Goal: Task Accomplishment & Management: Manage account settings

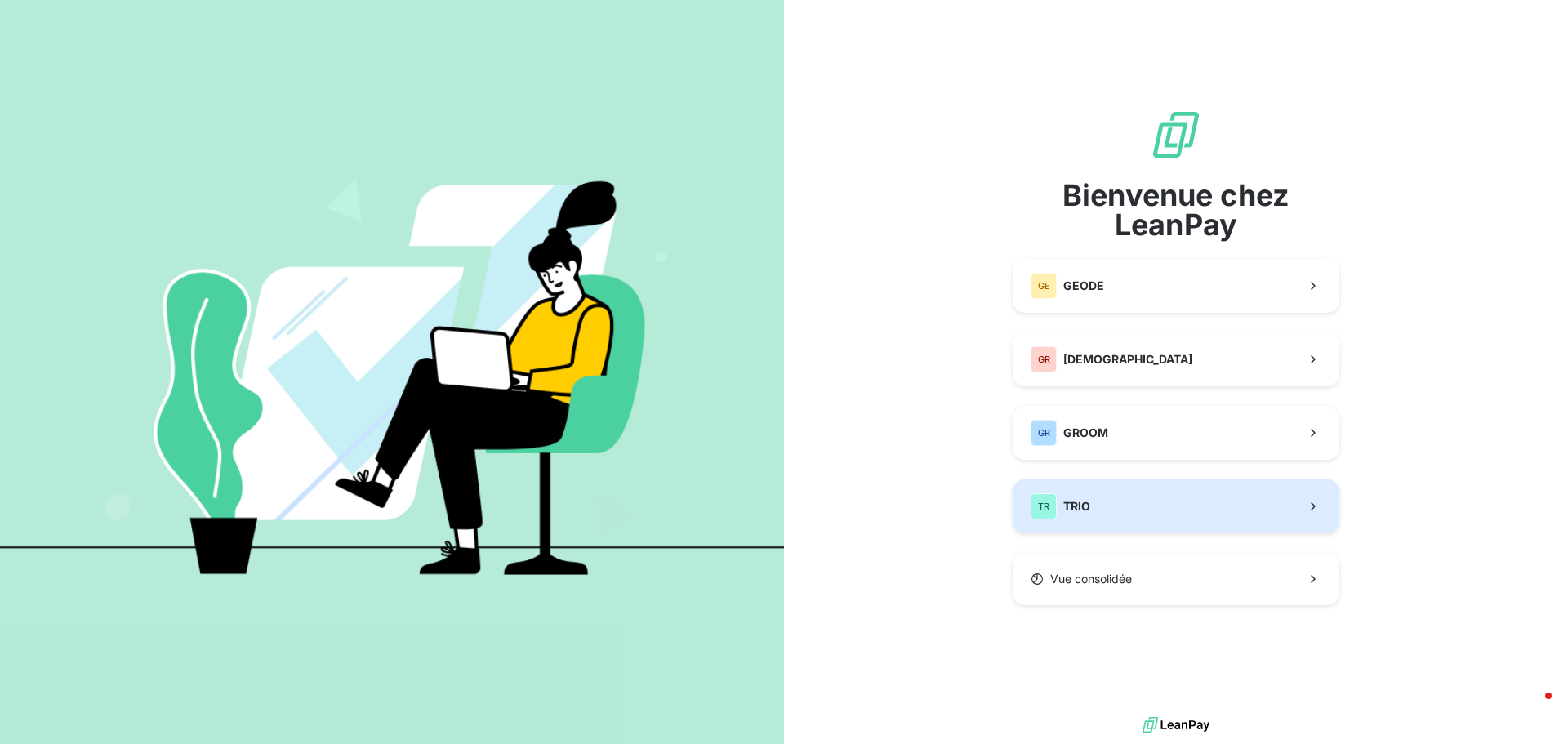
click at [1071, 504] on span "TRIO" at bounding box center [1076, 506] width 27 height 16
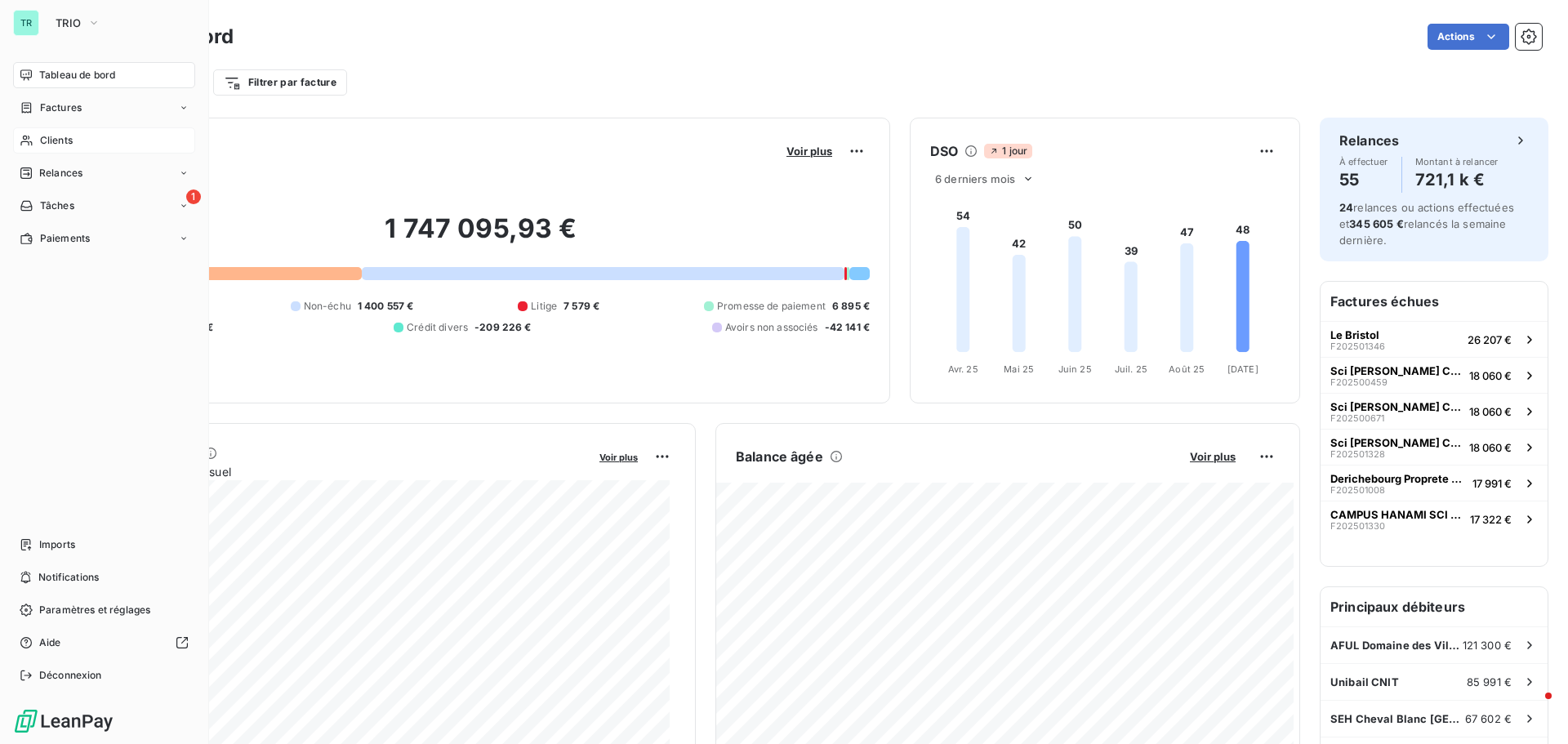
click at [71, 142] on span "Clients" at bounding box center [57, 140] width 32 height 14
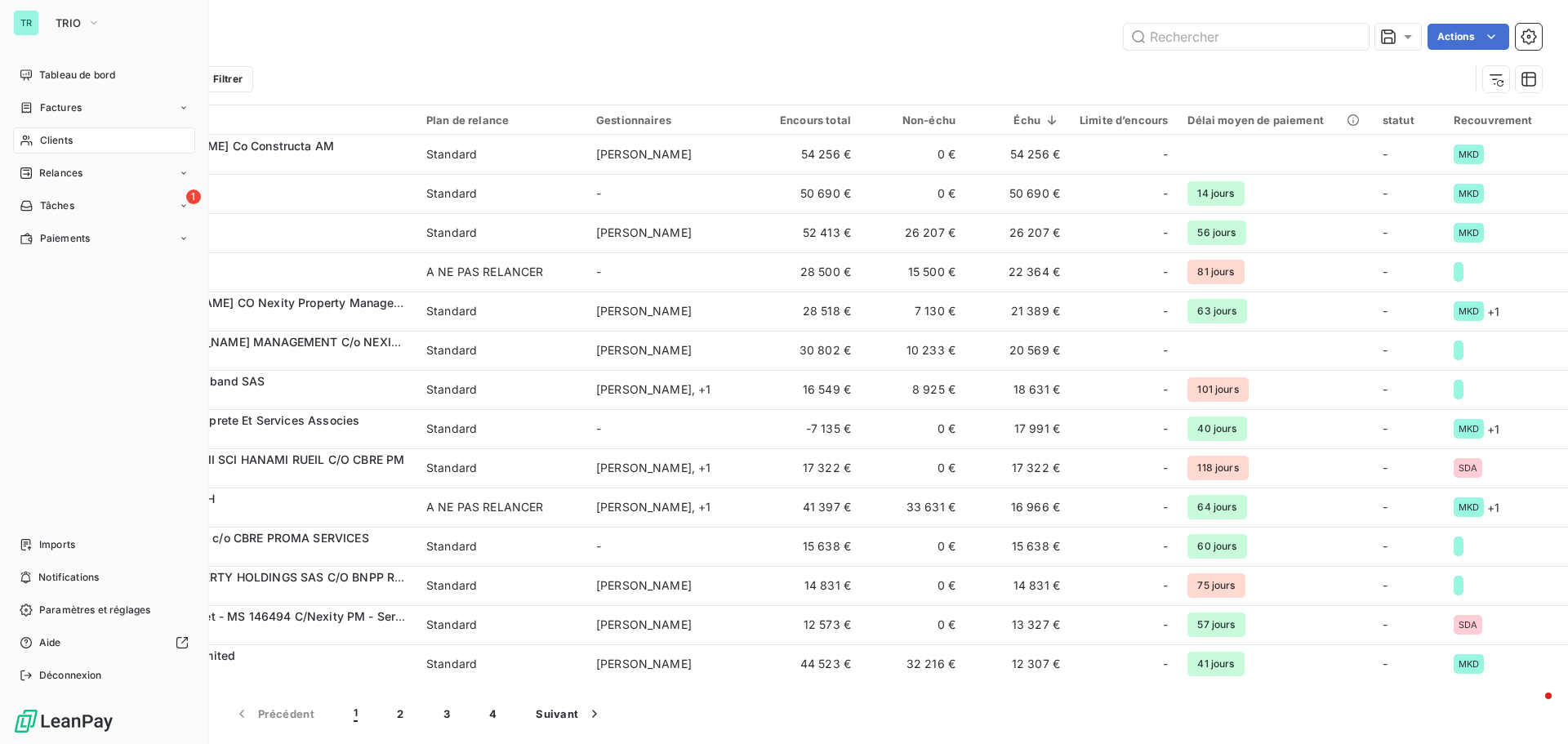
click at [57, 137] on span "Clients" at bounding box center [57, 140] width 32 height 14
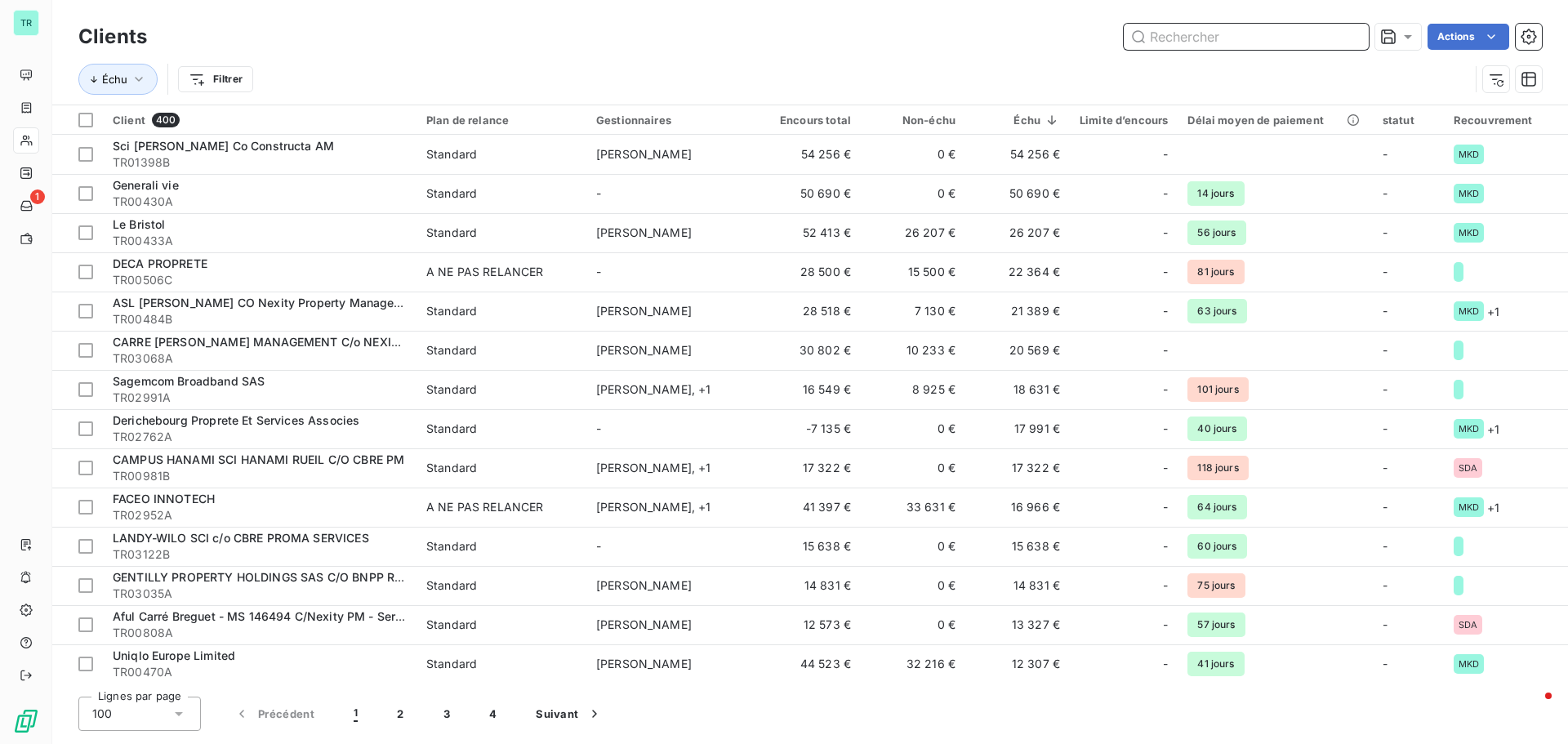
click at [1189, 31] on input "text" at bounding box center [1246, 36] width 245 height 26
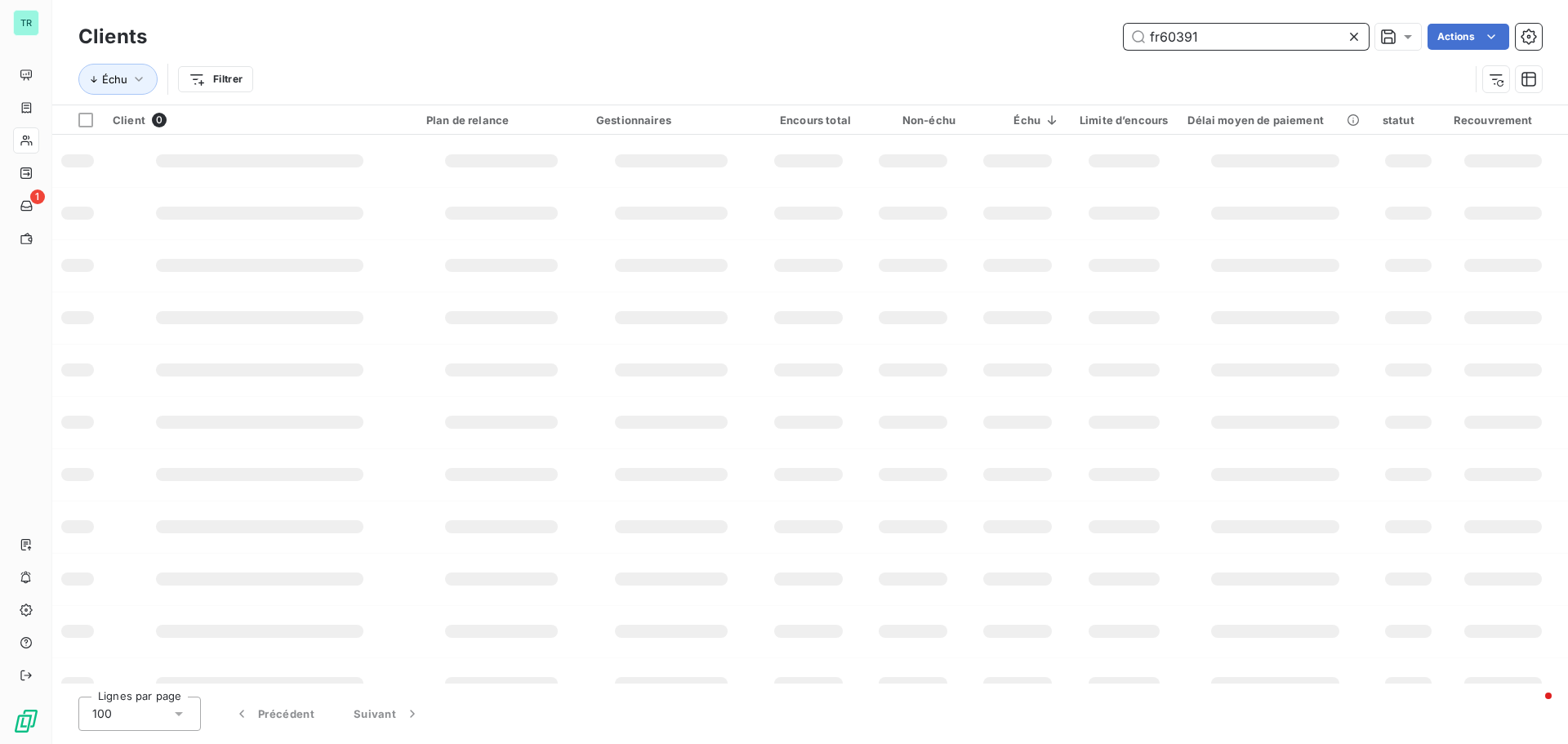
type input "fr603915"
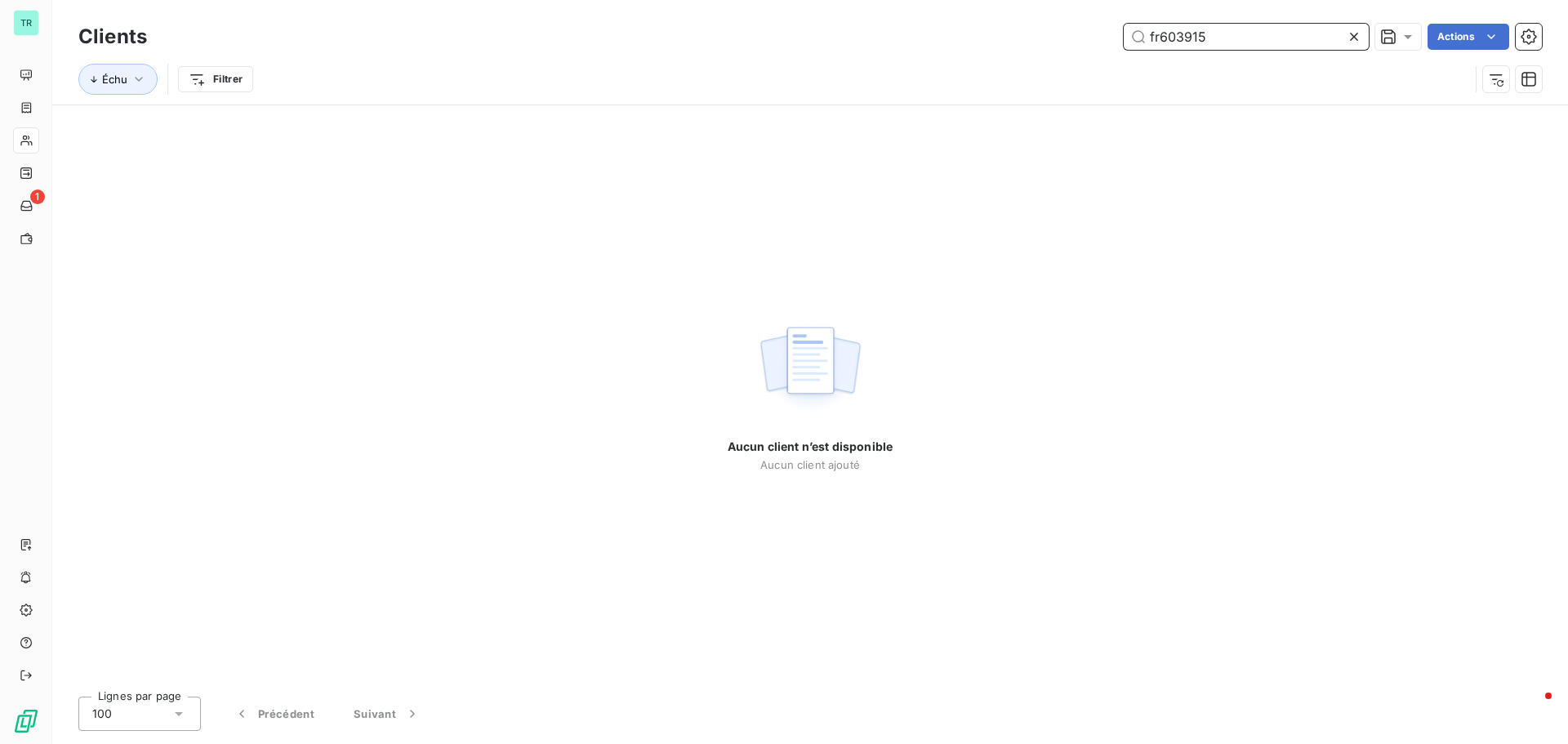
drag, startPoint x: 1234, startPoint y: 43, endPoint x: 1024, endPoint y: 70, distance: 211.7
click at [1049, 66] on div "Clients fr603915 Actions Échu Filtrer" at bounding box center [809, 62] width 1463 height 85
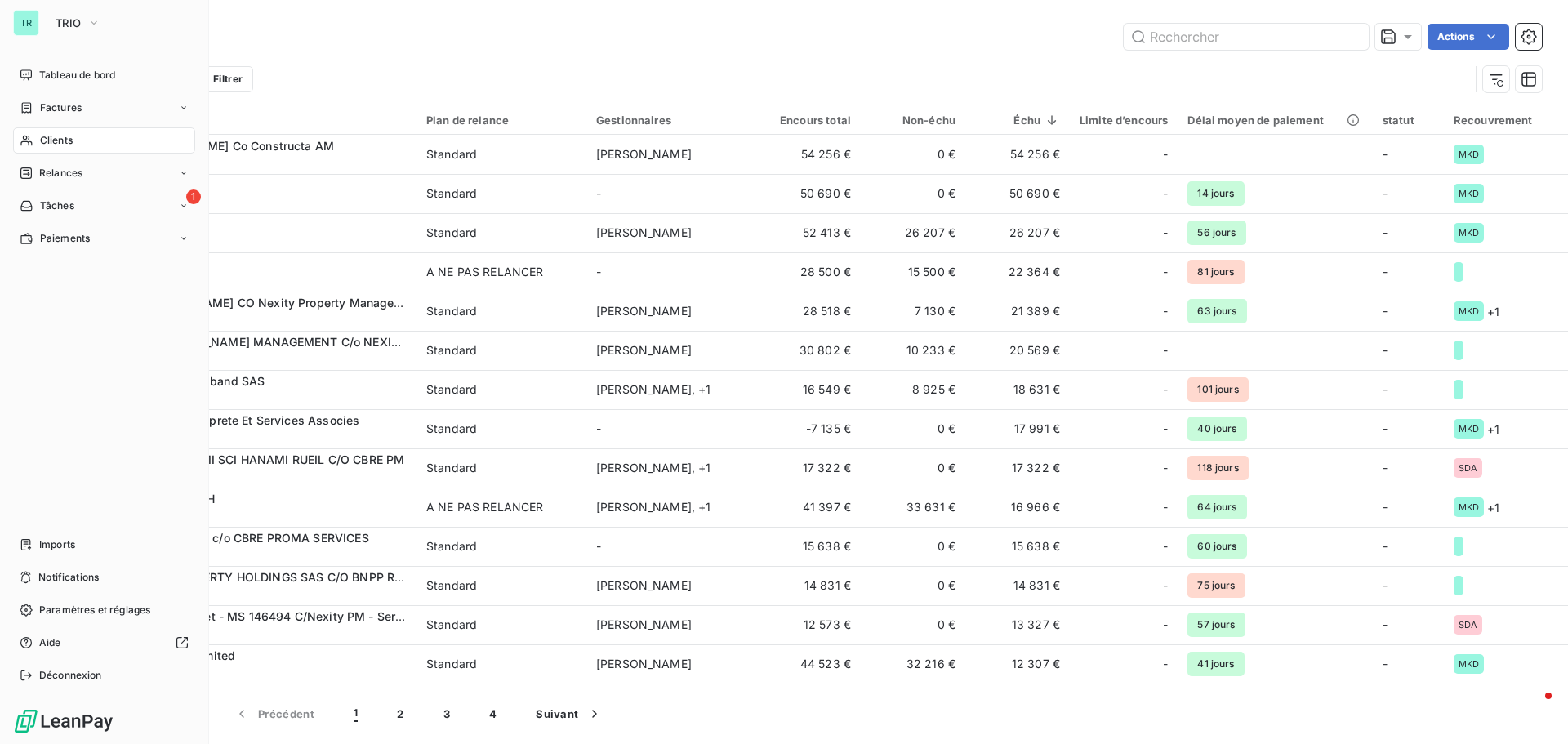
click at [63, 142] on span "Clients" at bounding box center [57, 140] width 32 height 14
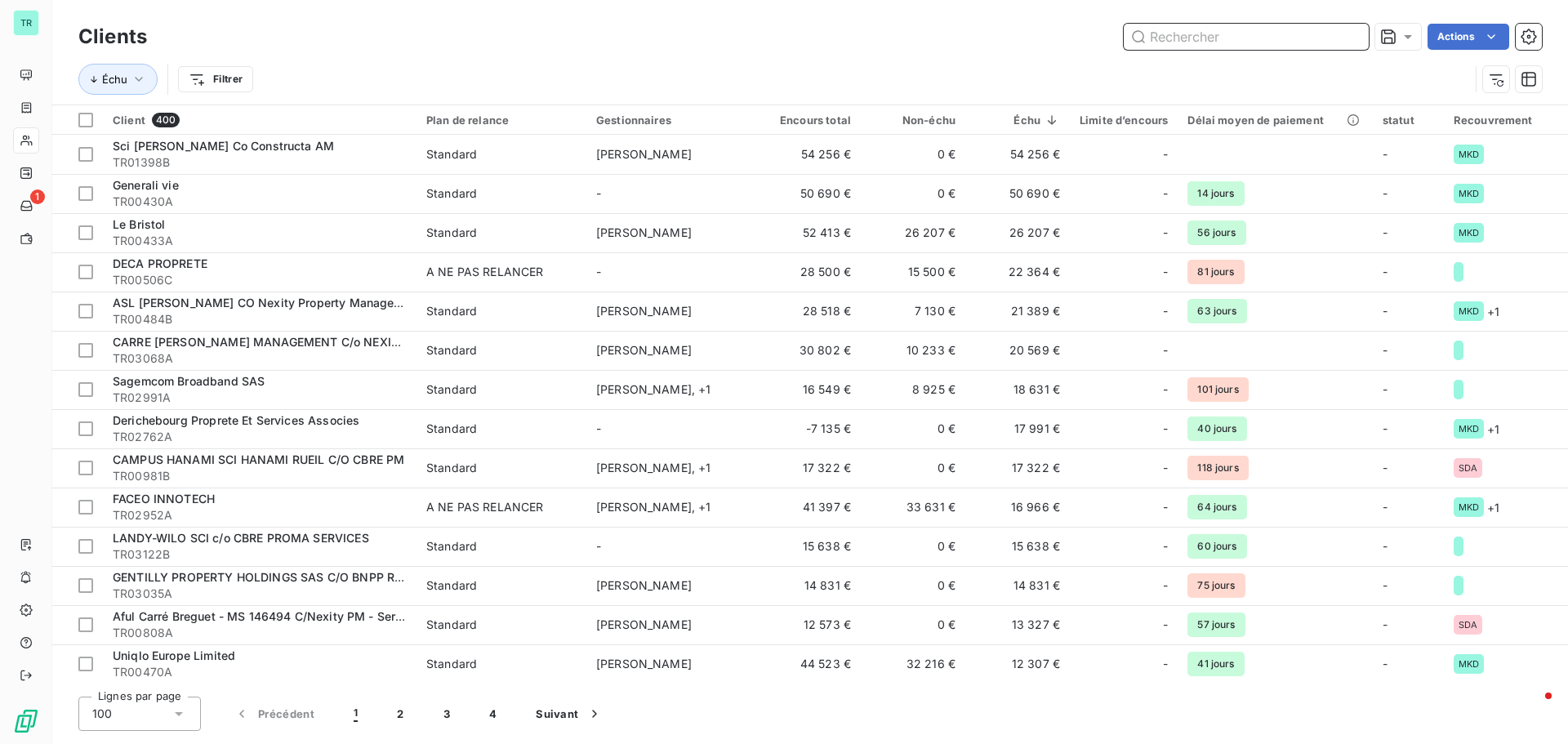
click at [1226, 41] on input "text" at bounding box center [1246, 36] width 245 height 26
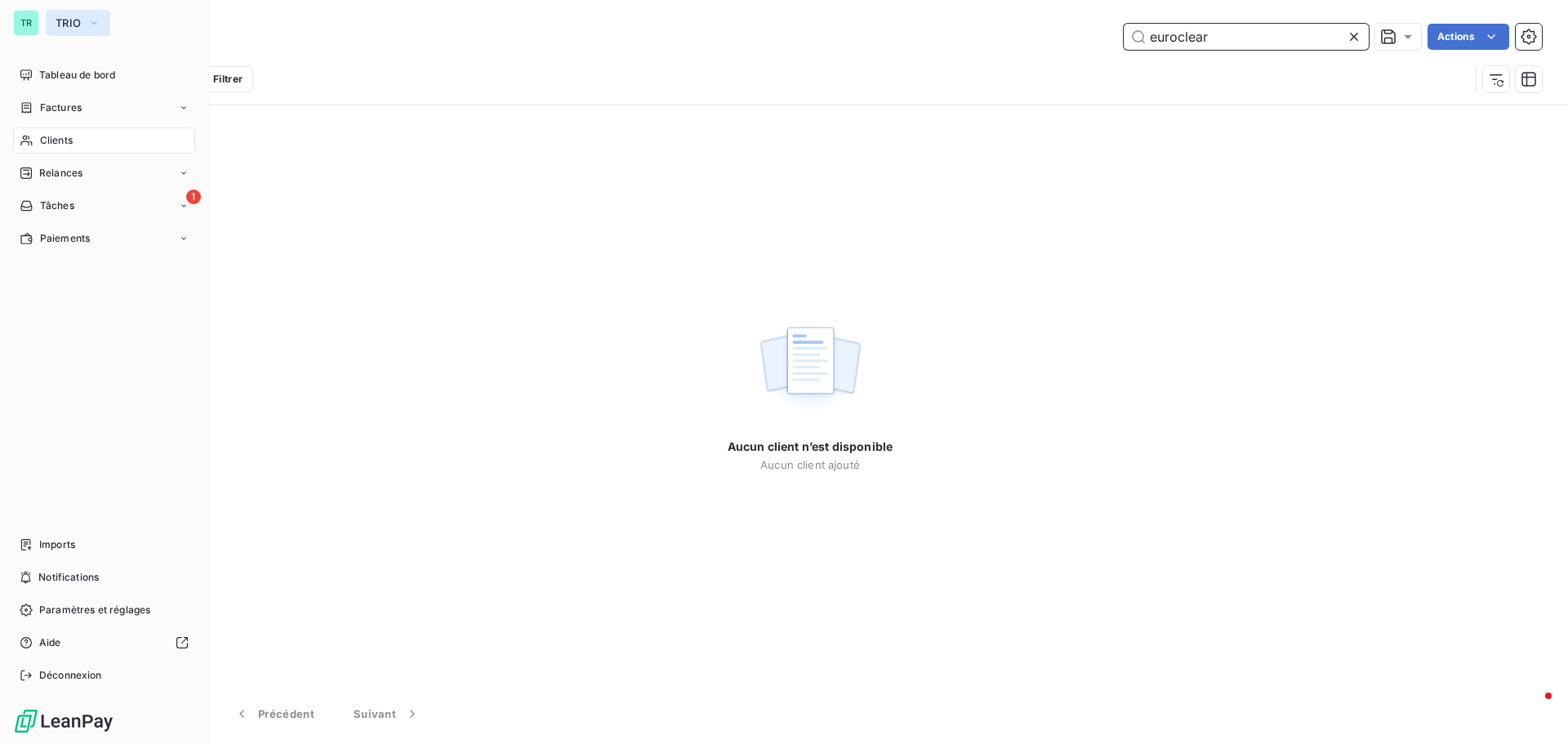
type input "euroclear"
click at [99, 19] on icon "button" at bounding box center [93, 22] width 13 height 16
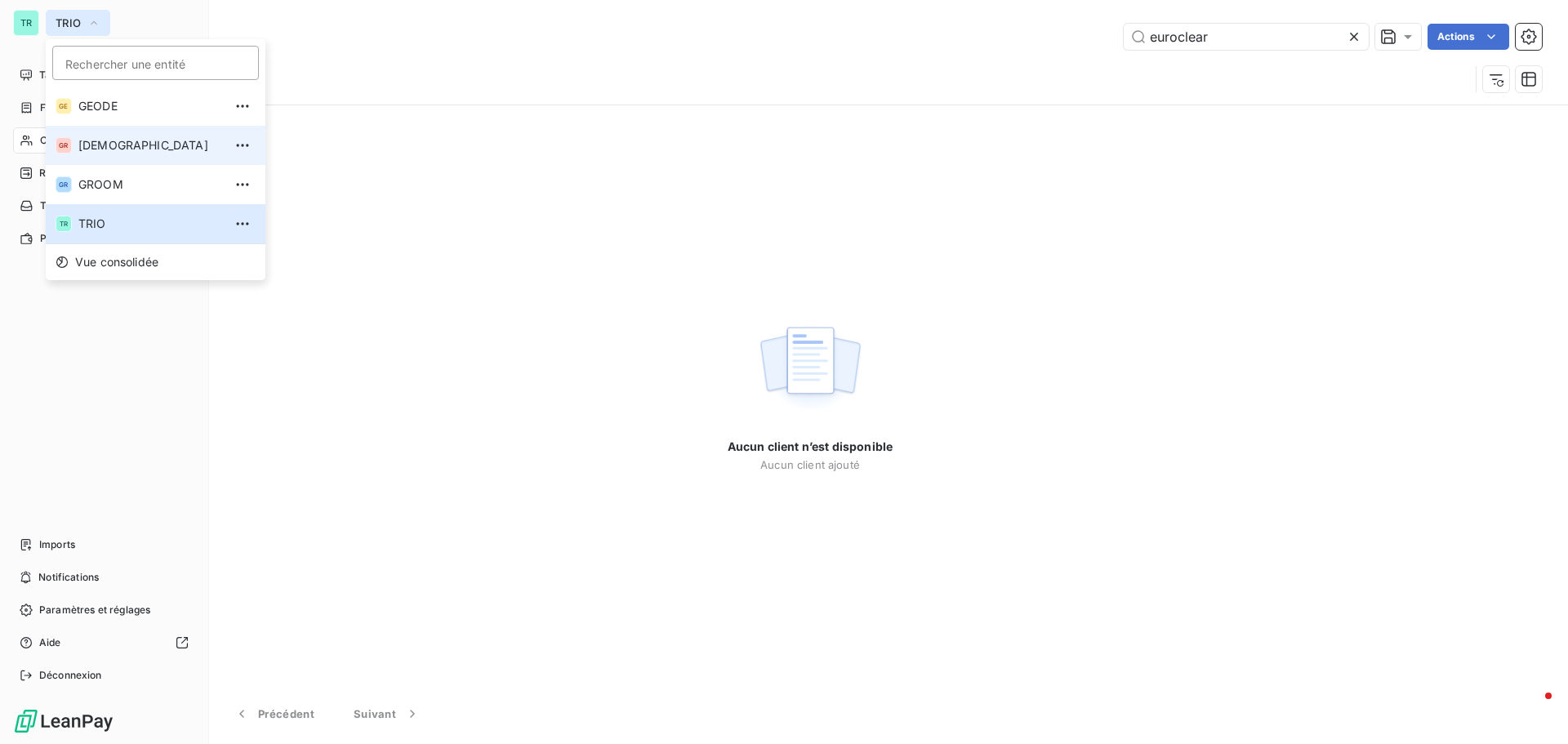
click at [123, 151] on span "[DEMOGRAPHIC_DATA]" at bounding box center [150, 145] width 144 height 16
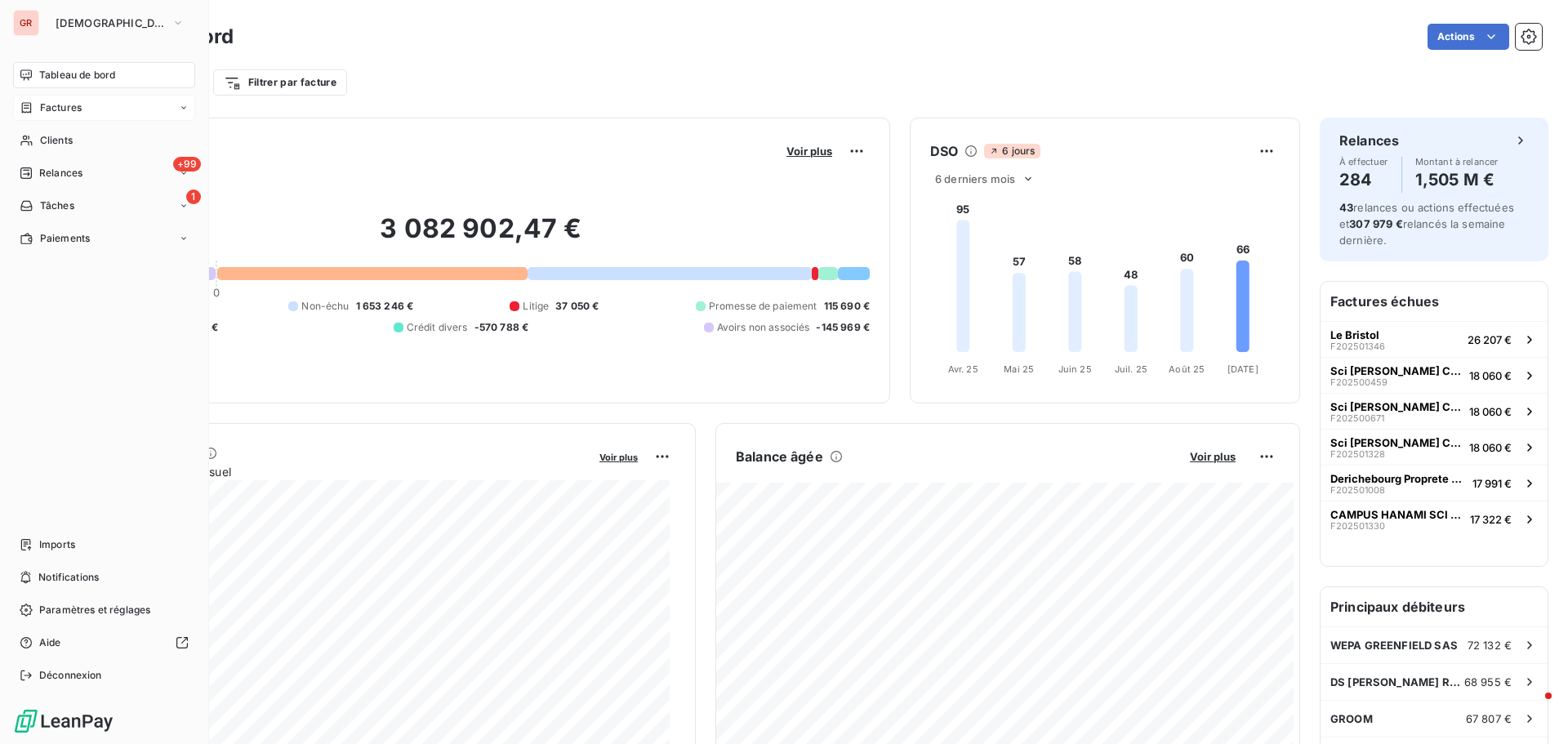
click at [74, 106] on span "Factures" at bounding box center [61, 108] width 41 height 14
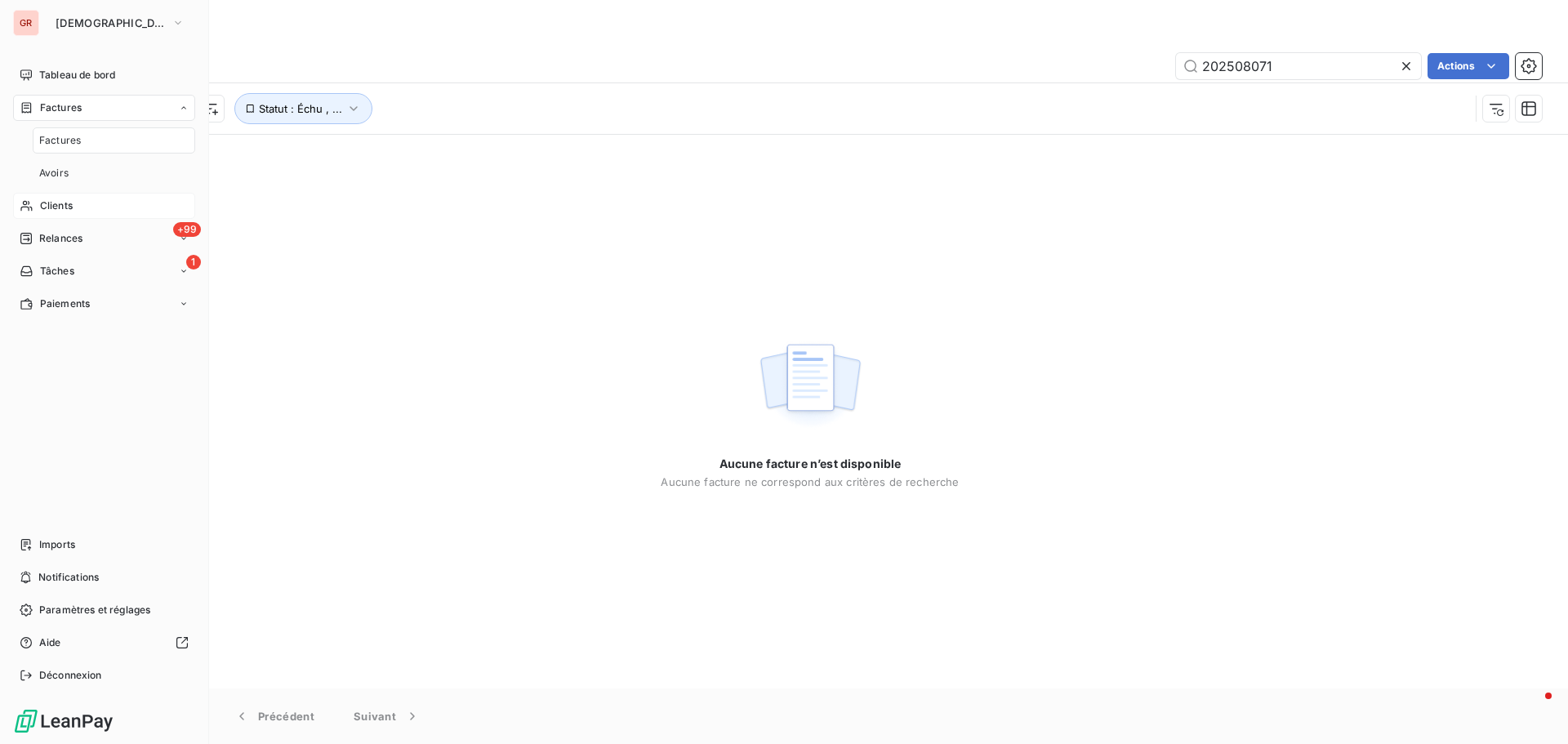
click at [68, 204] on span "Clients" at bounding box center [57, 206] width 32 height 14
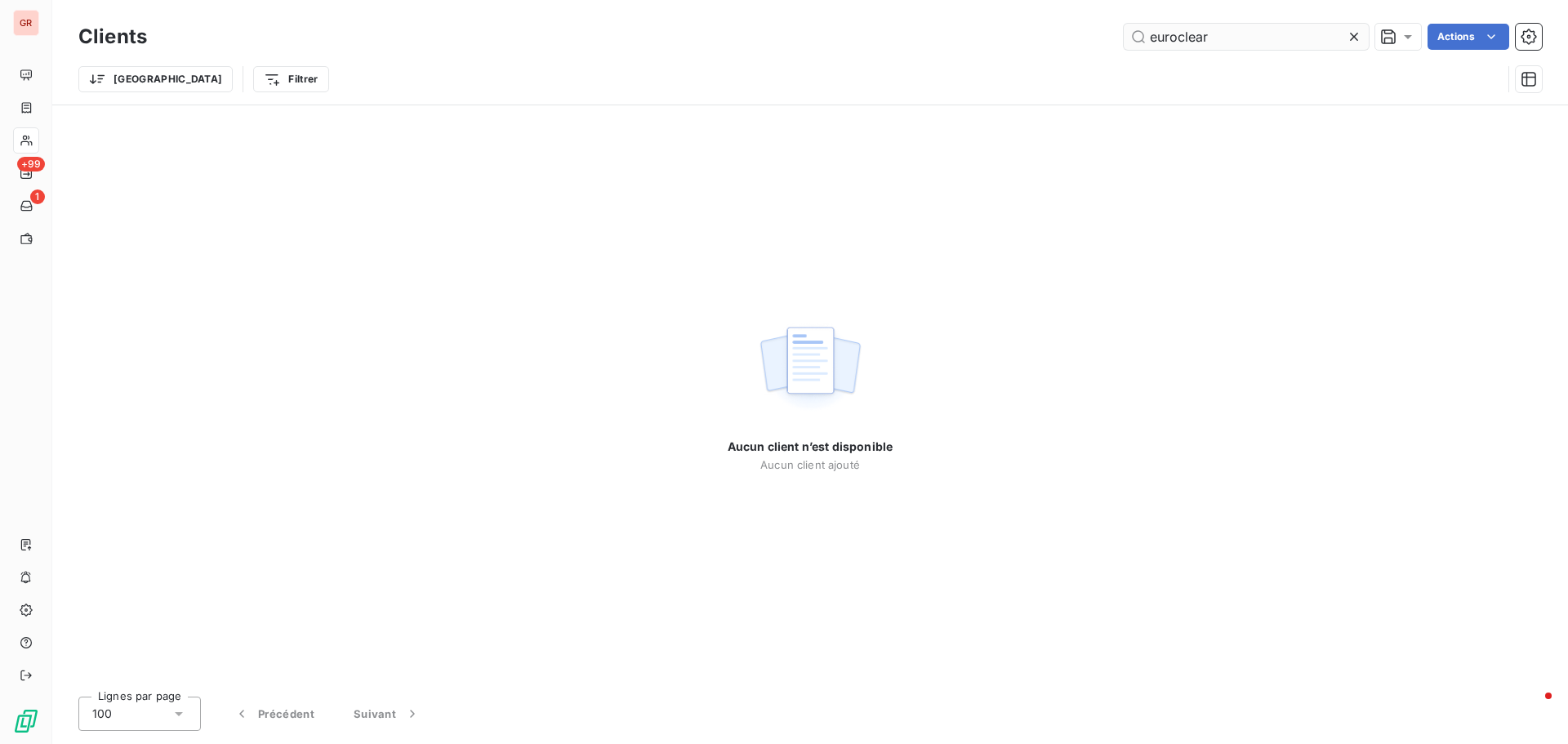
click at [1234, 36] on input "euroclear" at bounding box center [1246, 36] width 245 height 26
drag, startPoint x: 1242, startPoint y: 29, endPoint x: 875, endPoint y: 71, distance: 369.4
click at [907, 62] on div "Clients euroclear Actions Trier Filtrer" at bounding box center [809, 62] width 1463 height 85
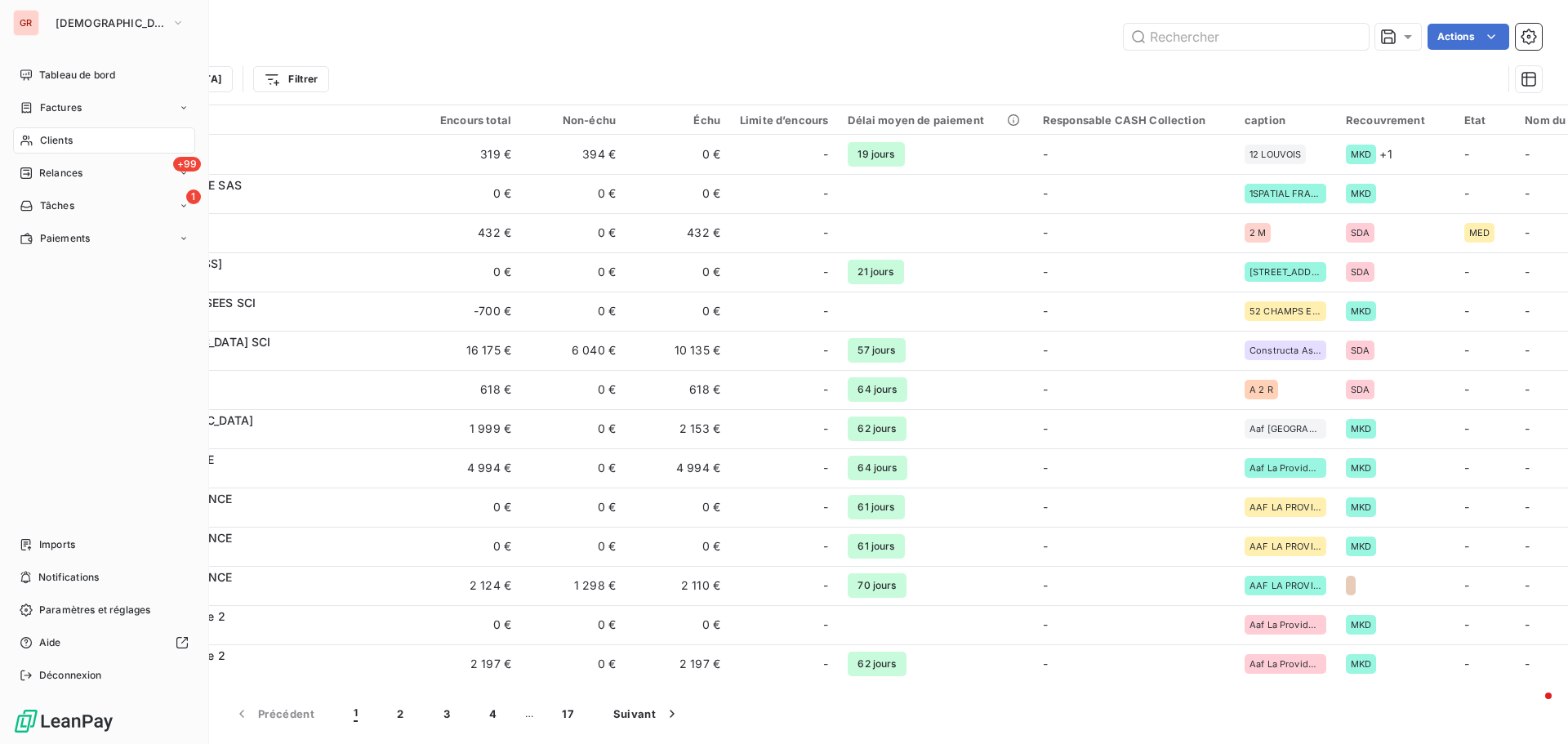
click at [73, 144] on span "Clients" at bounding box center [57, 140] width 32 height 14
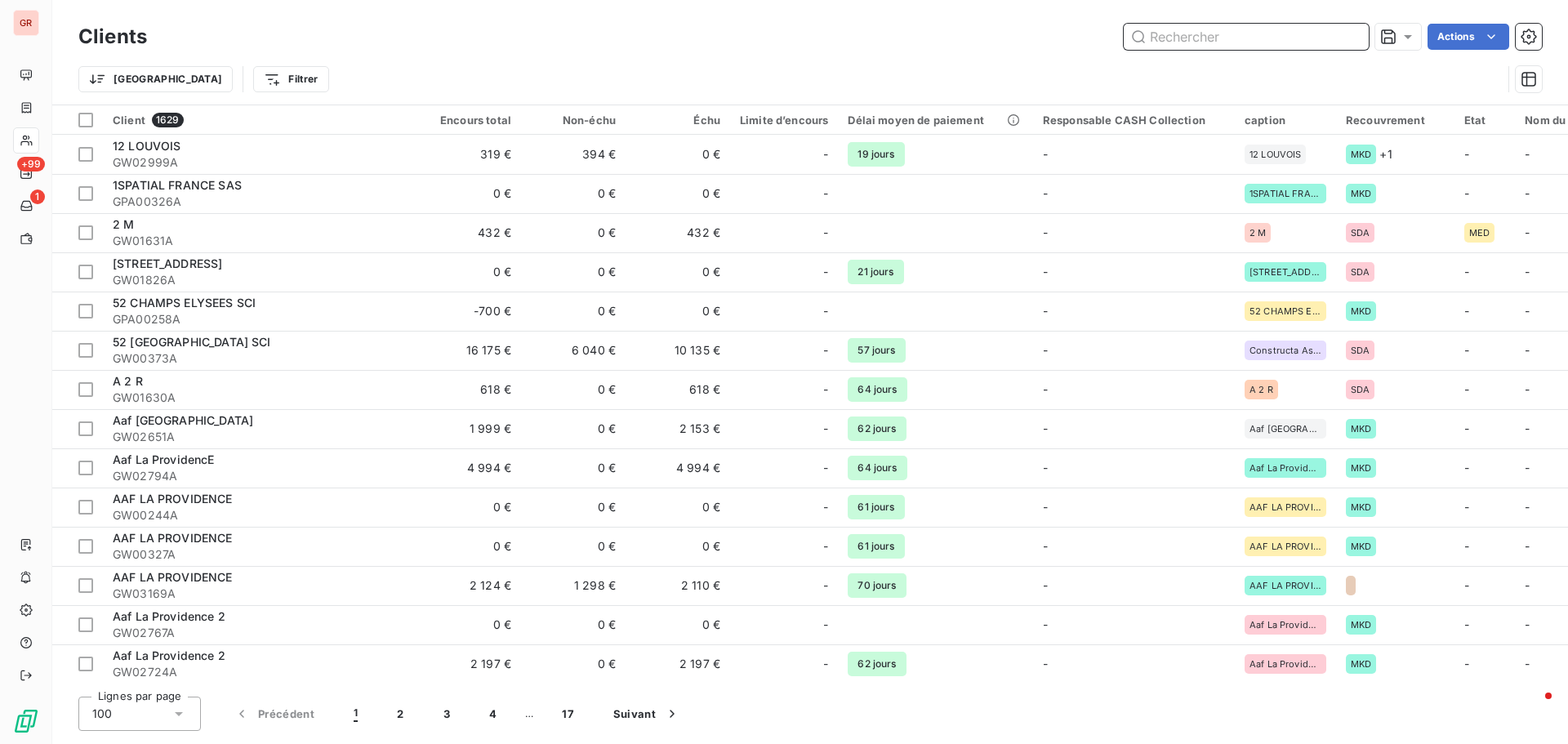
click at [1204, 37] on input "text" at bounding box center [1246, 36] width 245 height 26
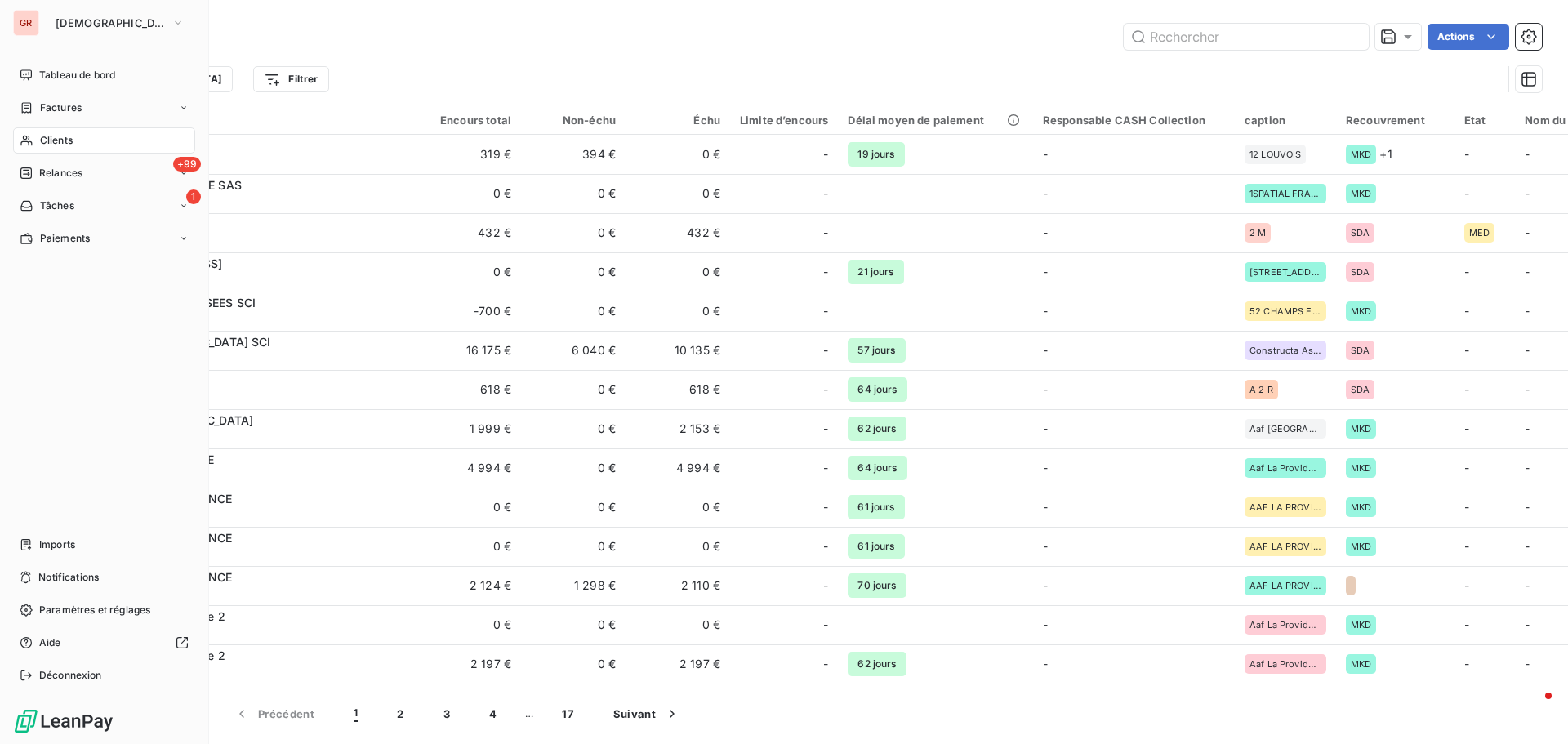
click at [70, 144] on span "Clients" at bounding box center [57, 140] width 32 height 14
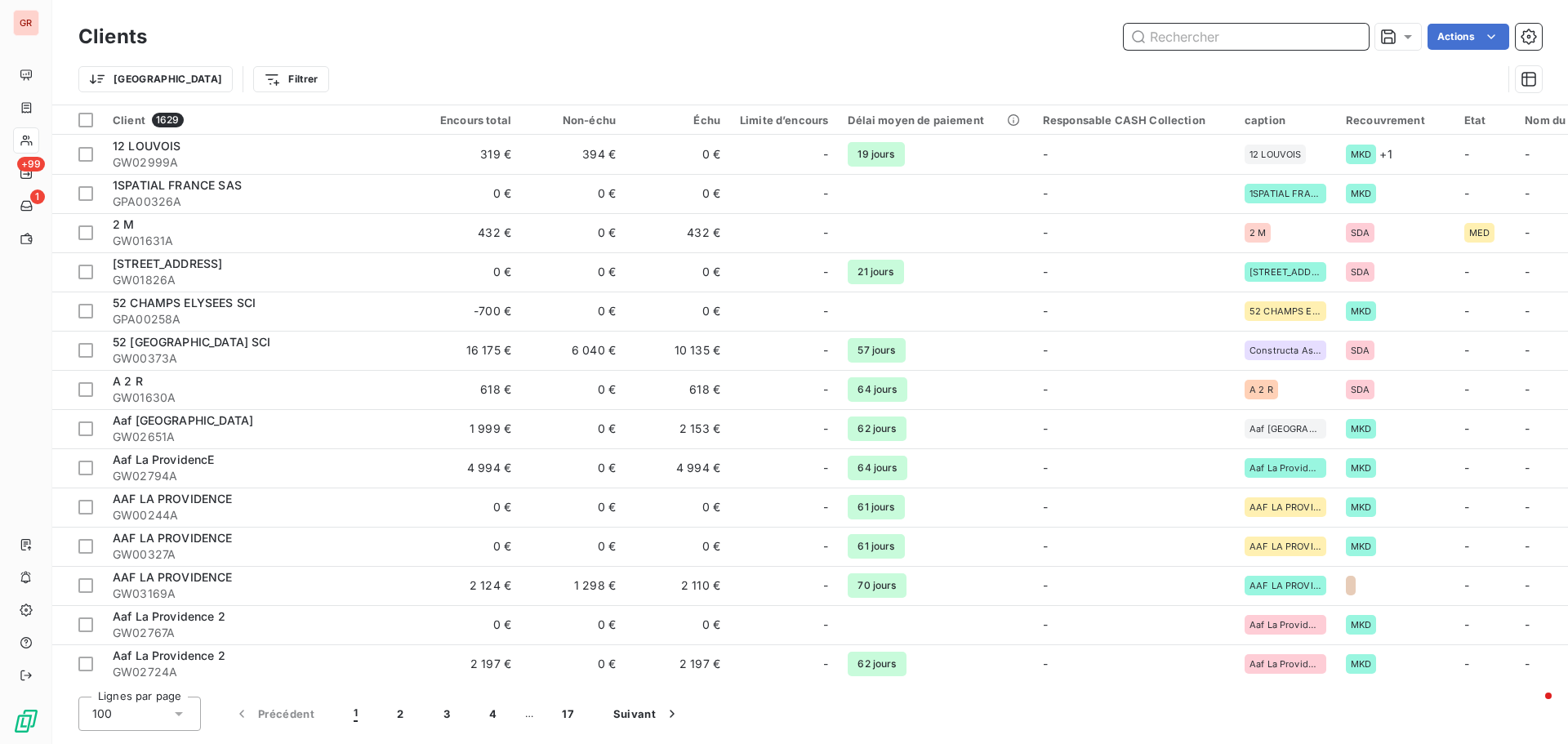
click at [1174, 33] on input "text" at bounding box center [1246, 36] width 245 height 26
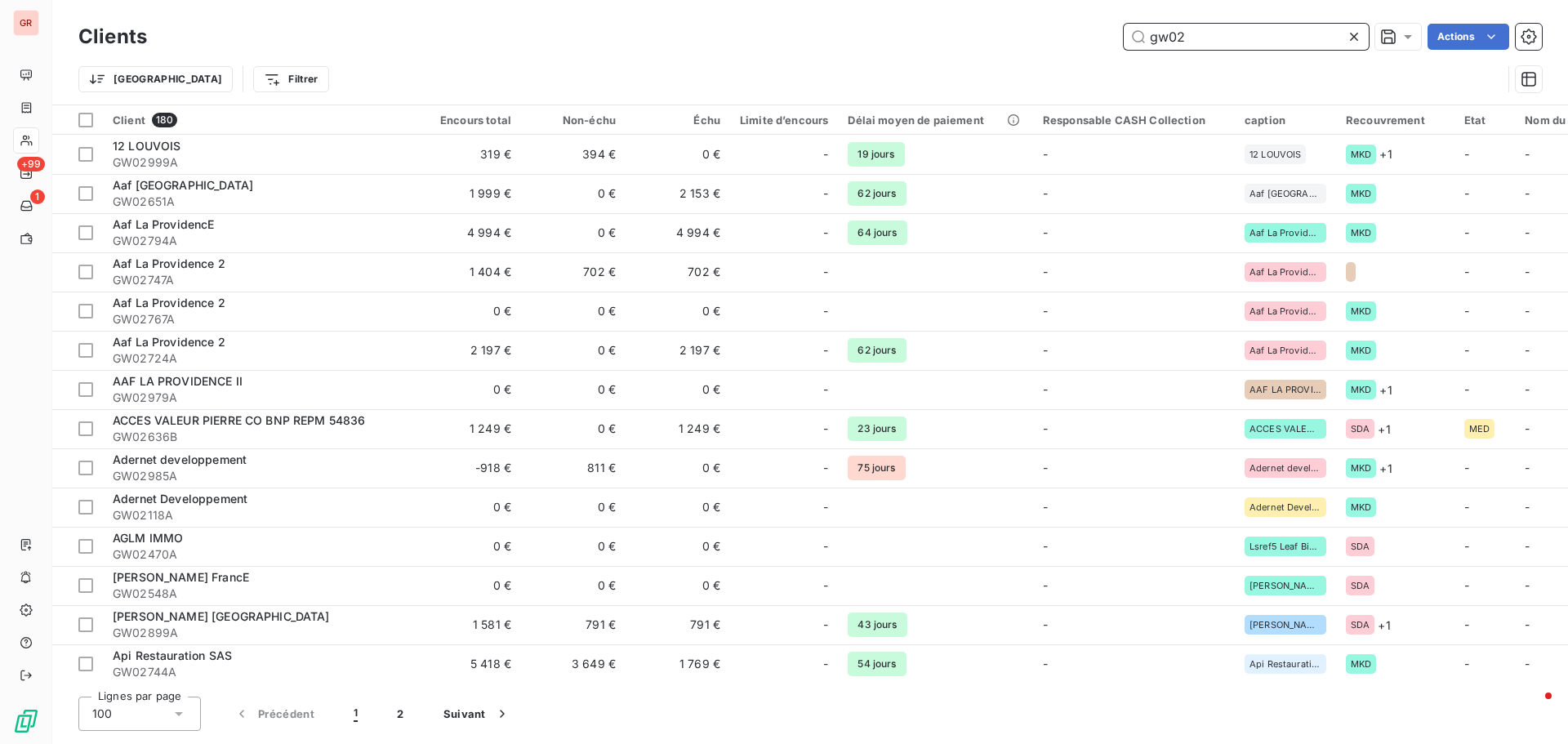
click at [1203, 36] on input "gw02" at bounding box center [1246, 36] width 245 height 26
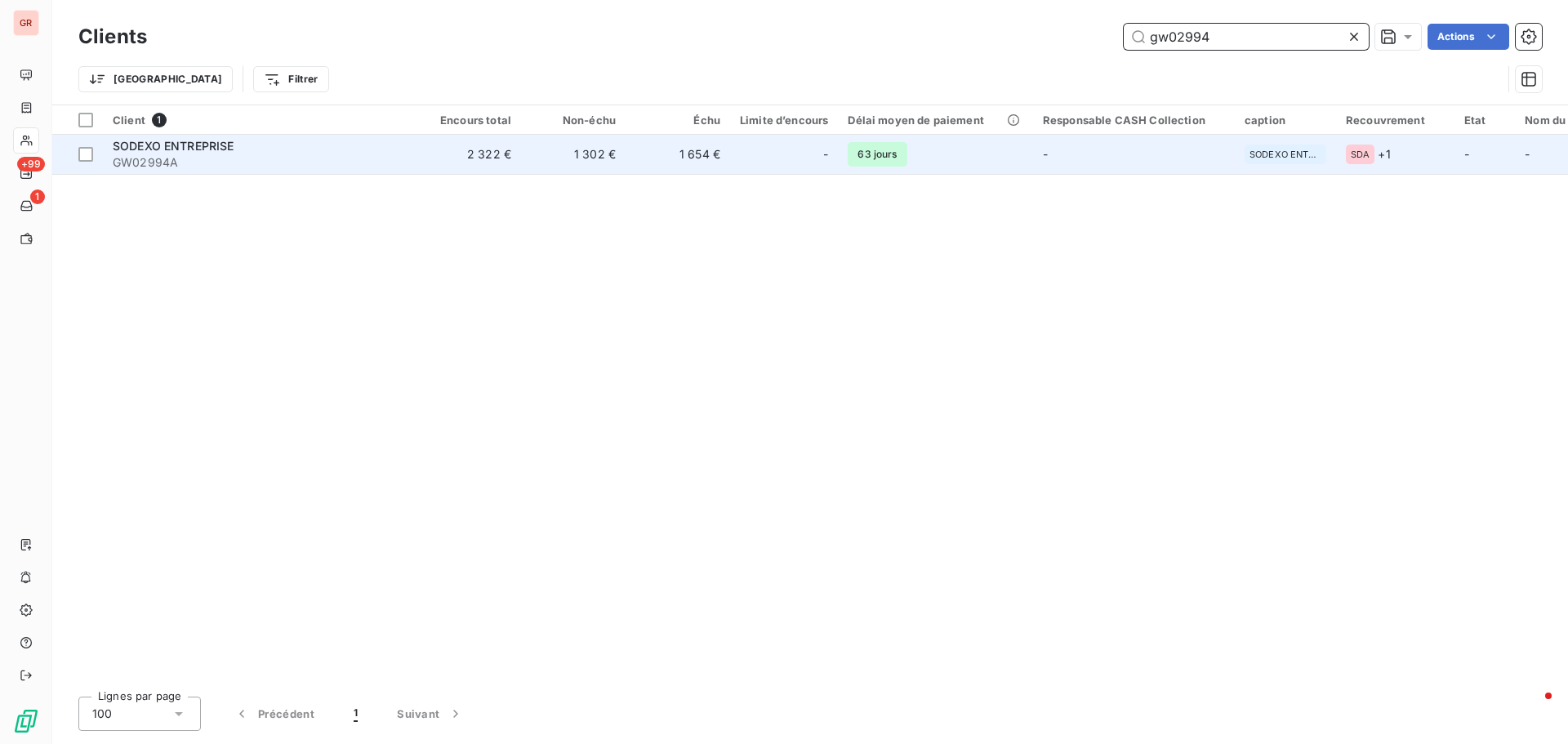
type input "gw02994"
click at [191, 147] on span "SODEXO ENTREPRISE" at bounding box center [174, 145] width 122 height 13
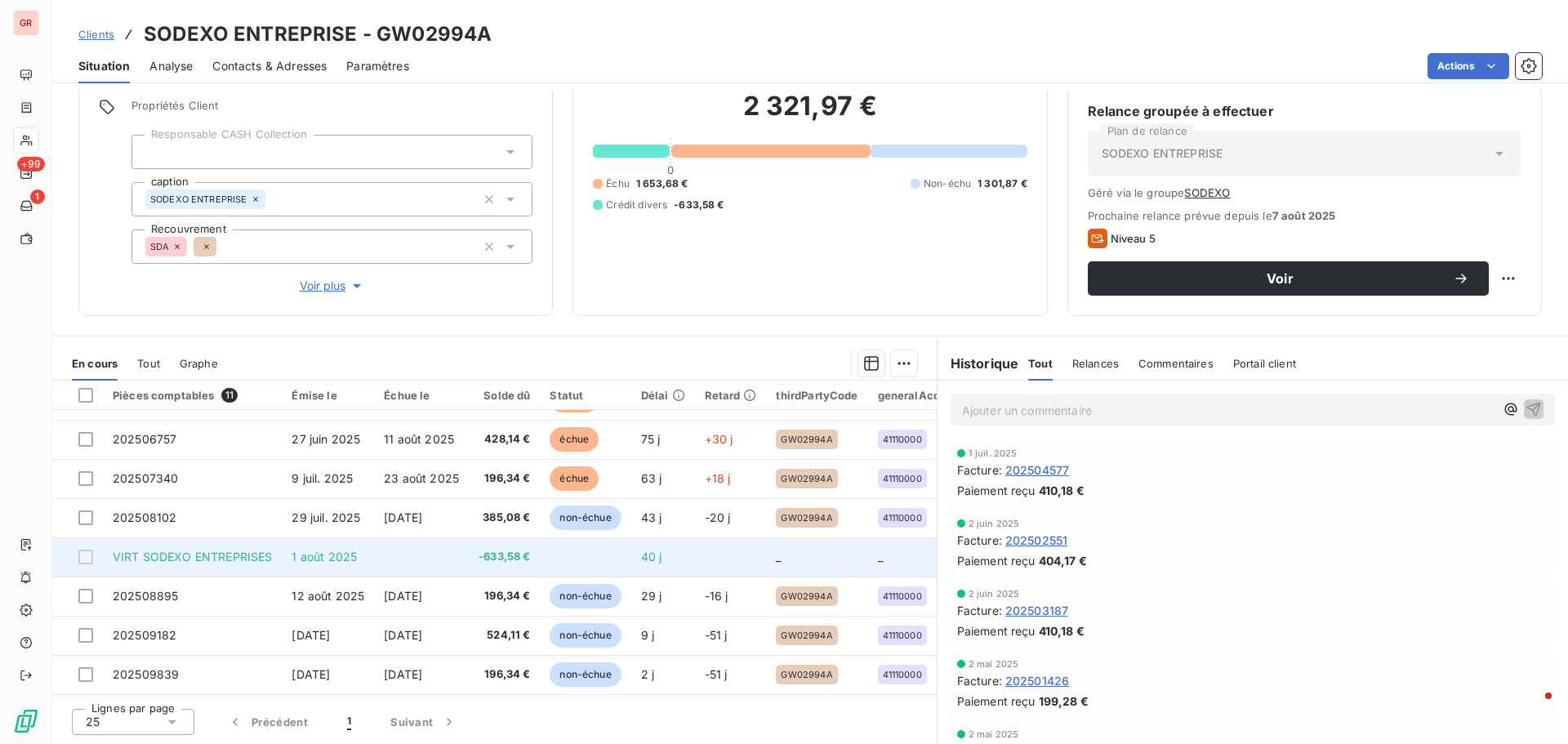
scroll to position [153, 0]
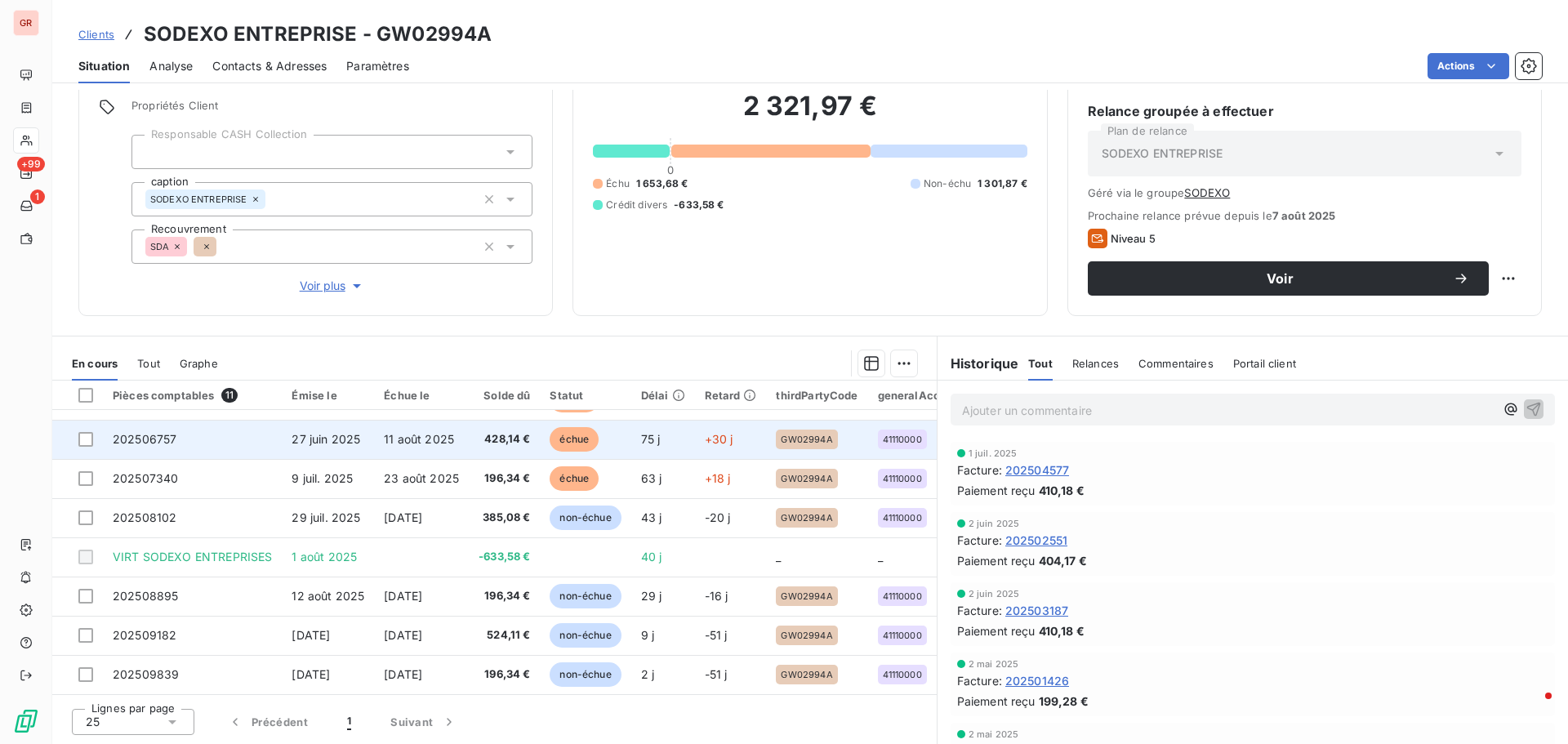
click at [347, 433] on span "27 juin 2025" at bounding box center [326, 439] width 68 height 13
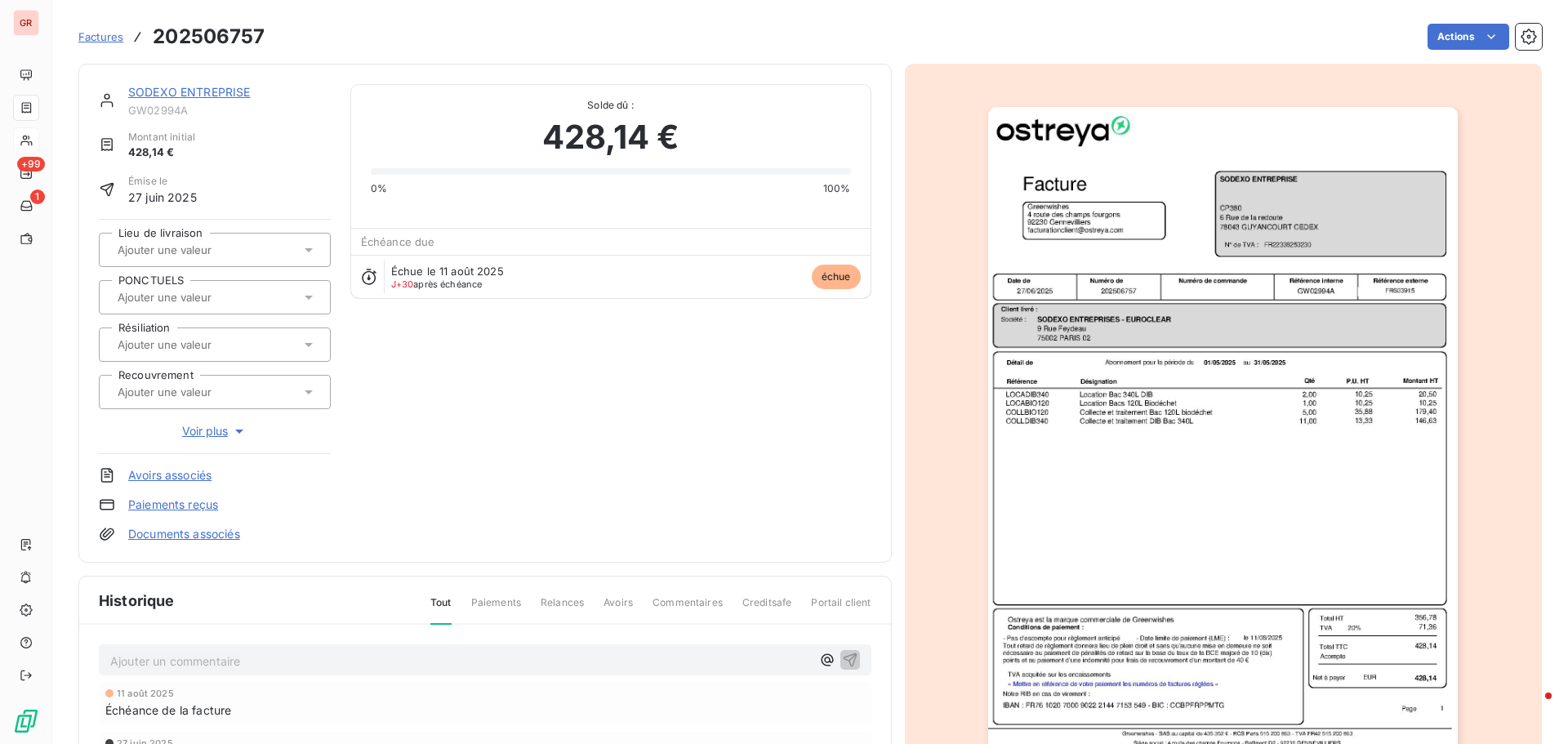
click at [1246, 211] on img "button" at bounding box center [1223, 439] width 469 height 665
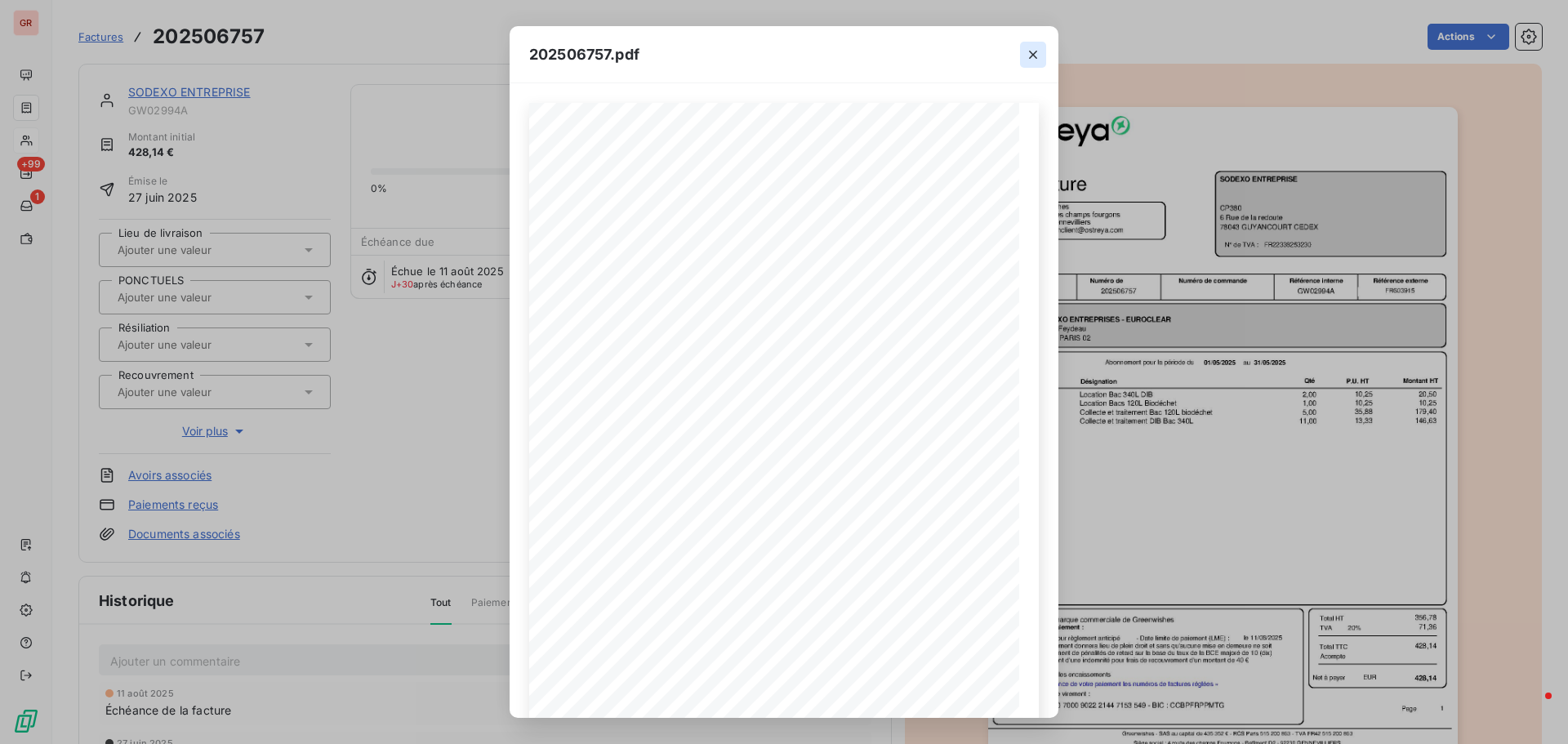
click at [1034, 52] on icon "button" at bounding box center [1033, 55] width 16 height 16
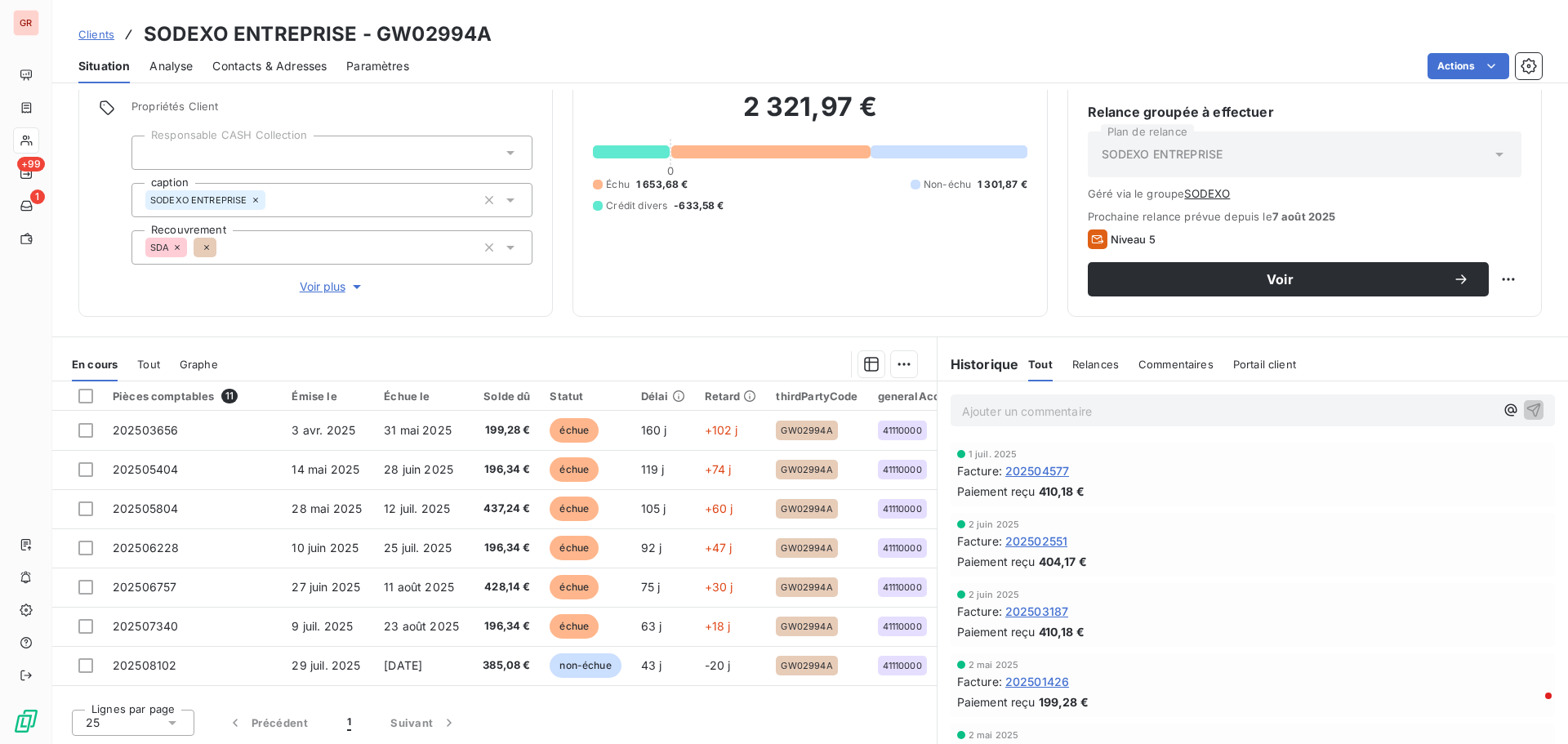
scroll to position [133, 0]
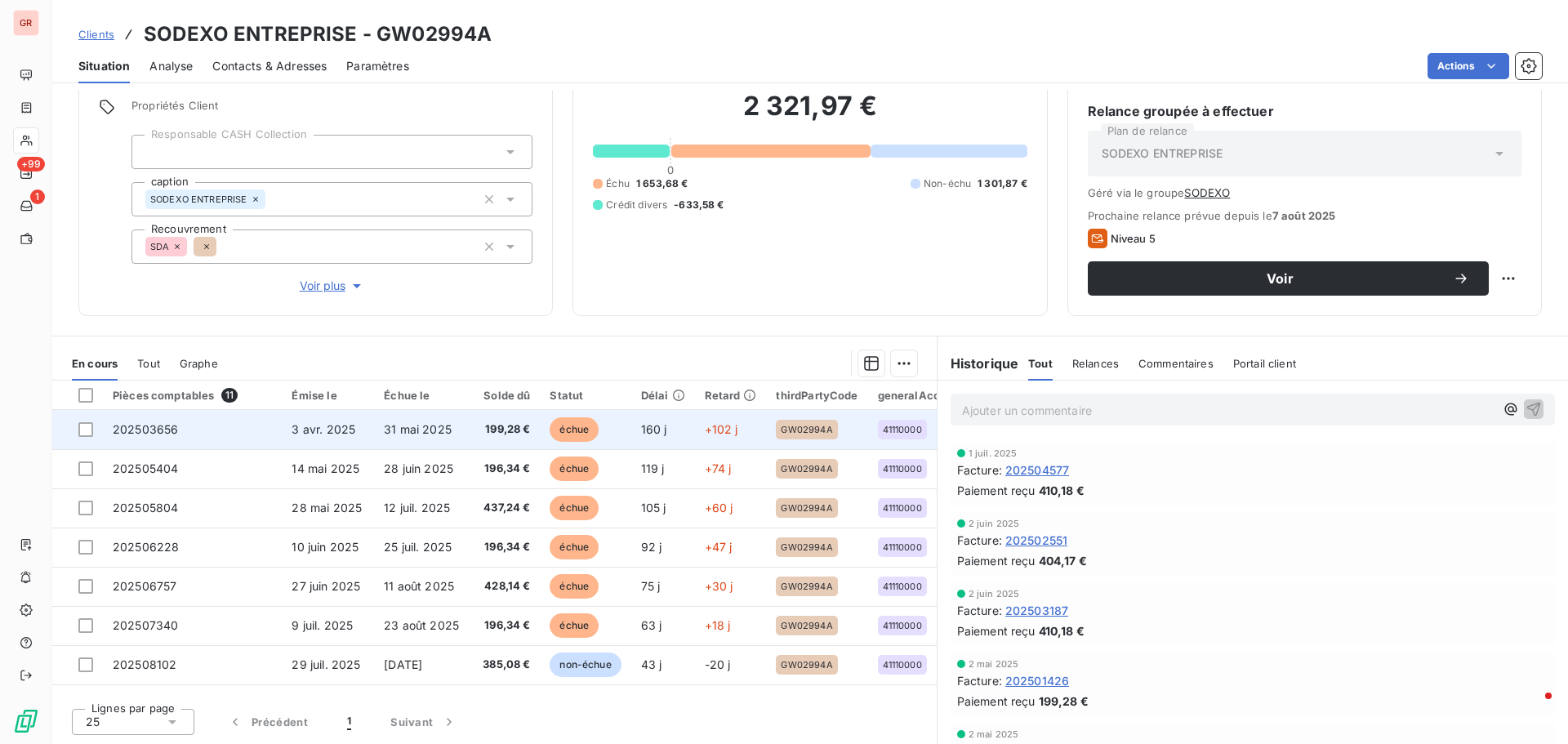
click at [331, 426] on span "3 avr. 2025" at bounding box center [323, 429] width 64 height 13
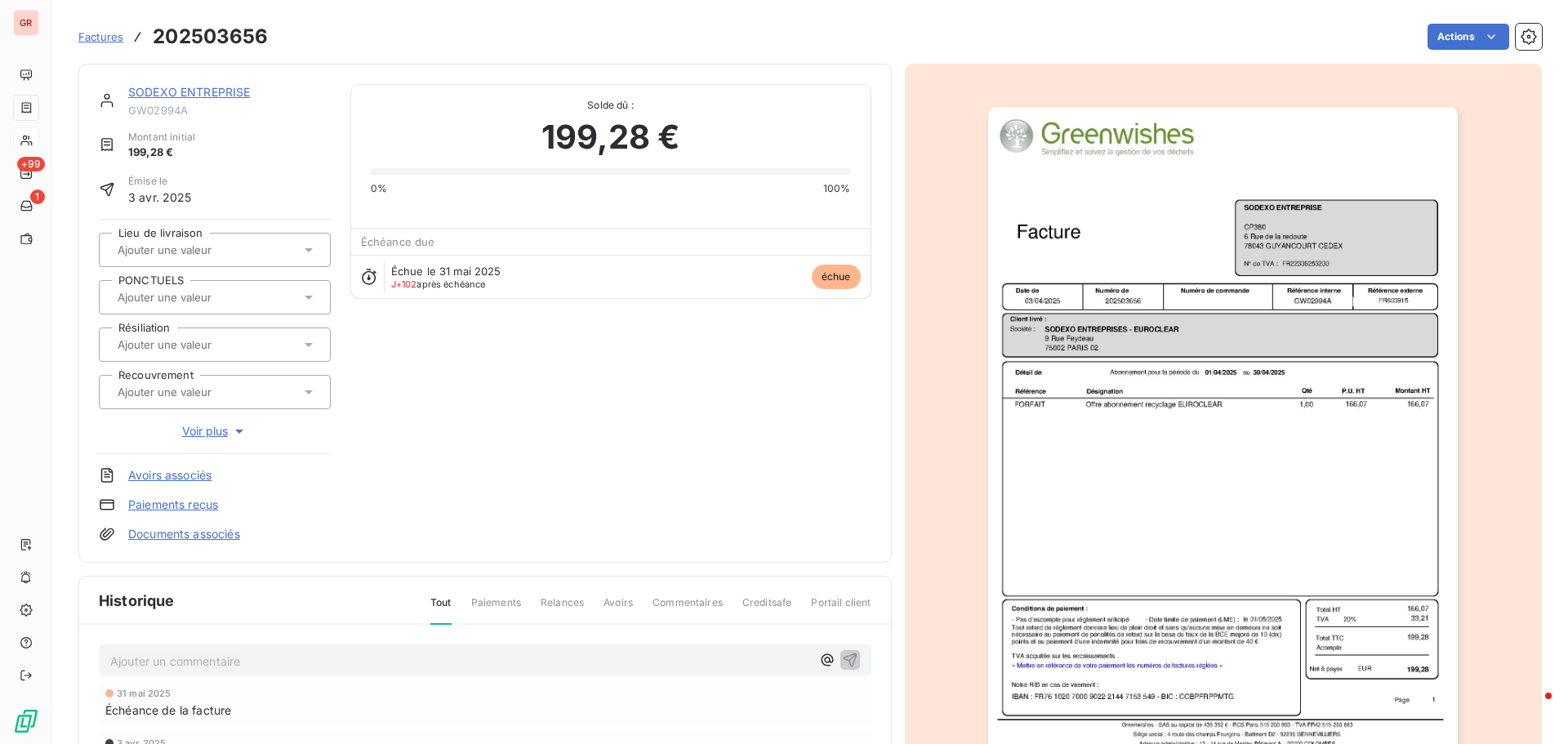
click at [1222, 306] on img "button" at bounding box center [1223, 439] width 469 height 665
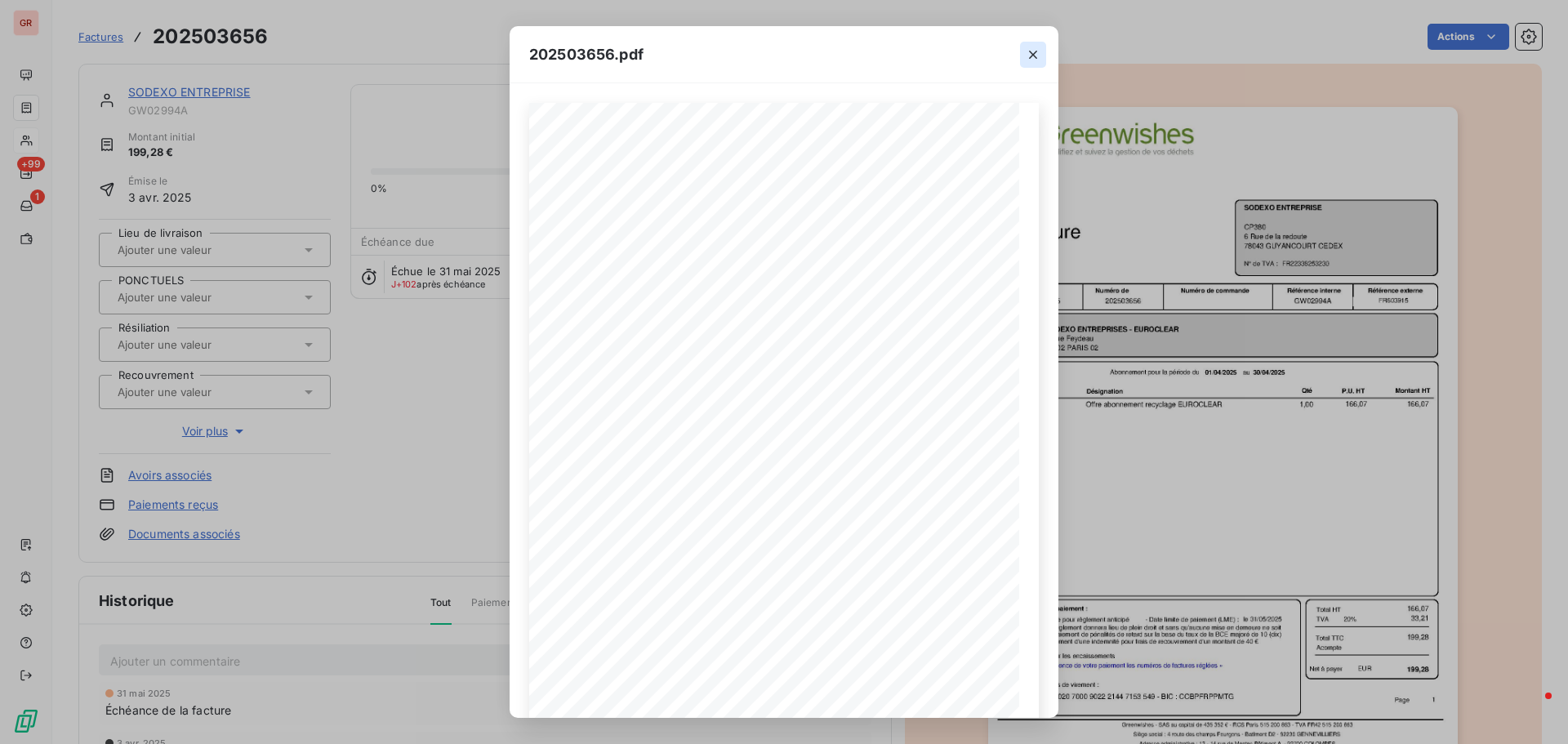
click at [1031, 54] on icon "button" at bounding box center [1033, 55] width 16 height 16
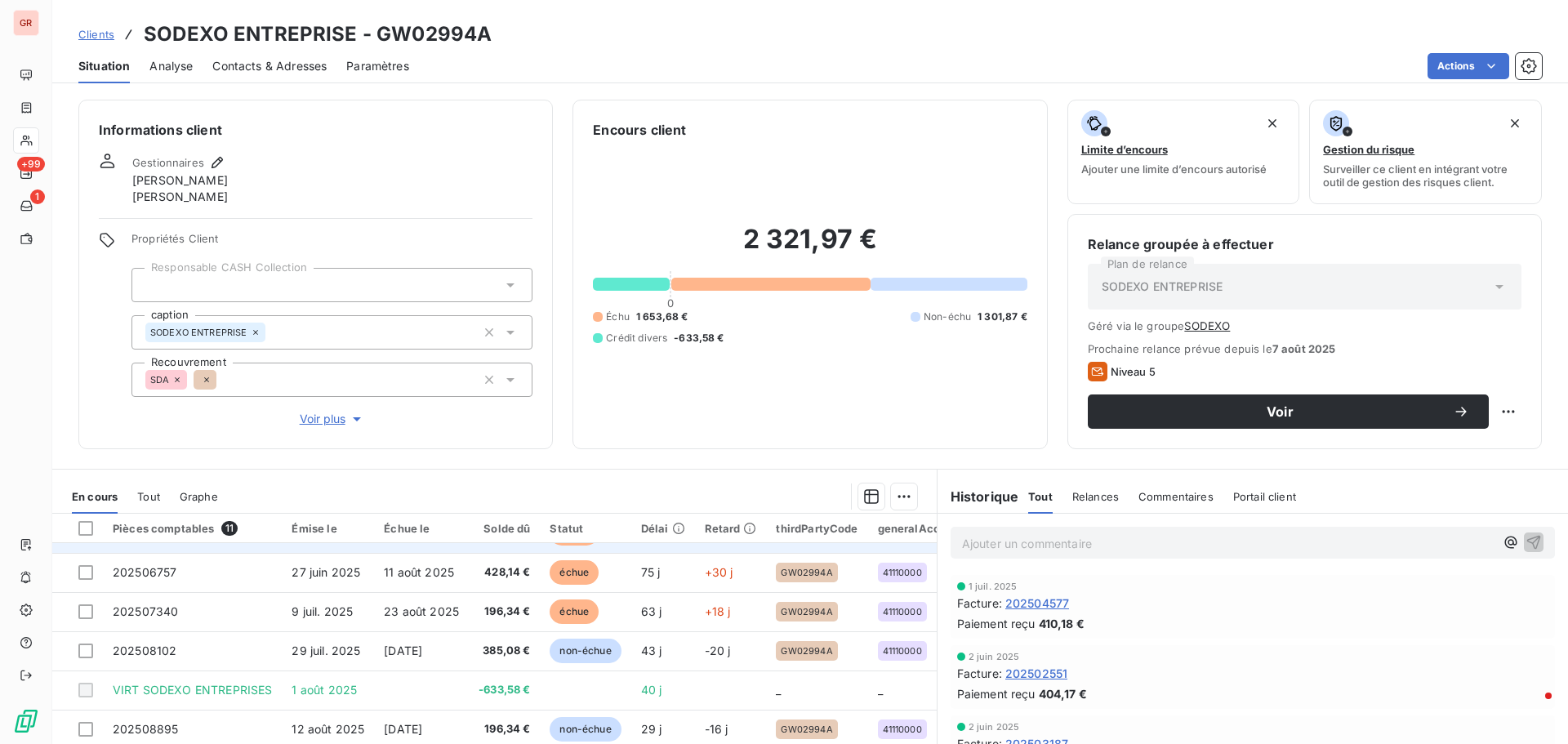
scroll to position [153, 0]
click at [287, 67] on span "Contacts & Adresses" at bounding box center [269, 66] width 114 height 16
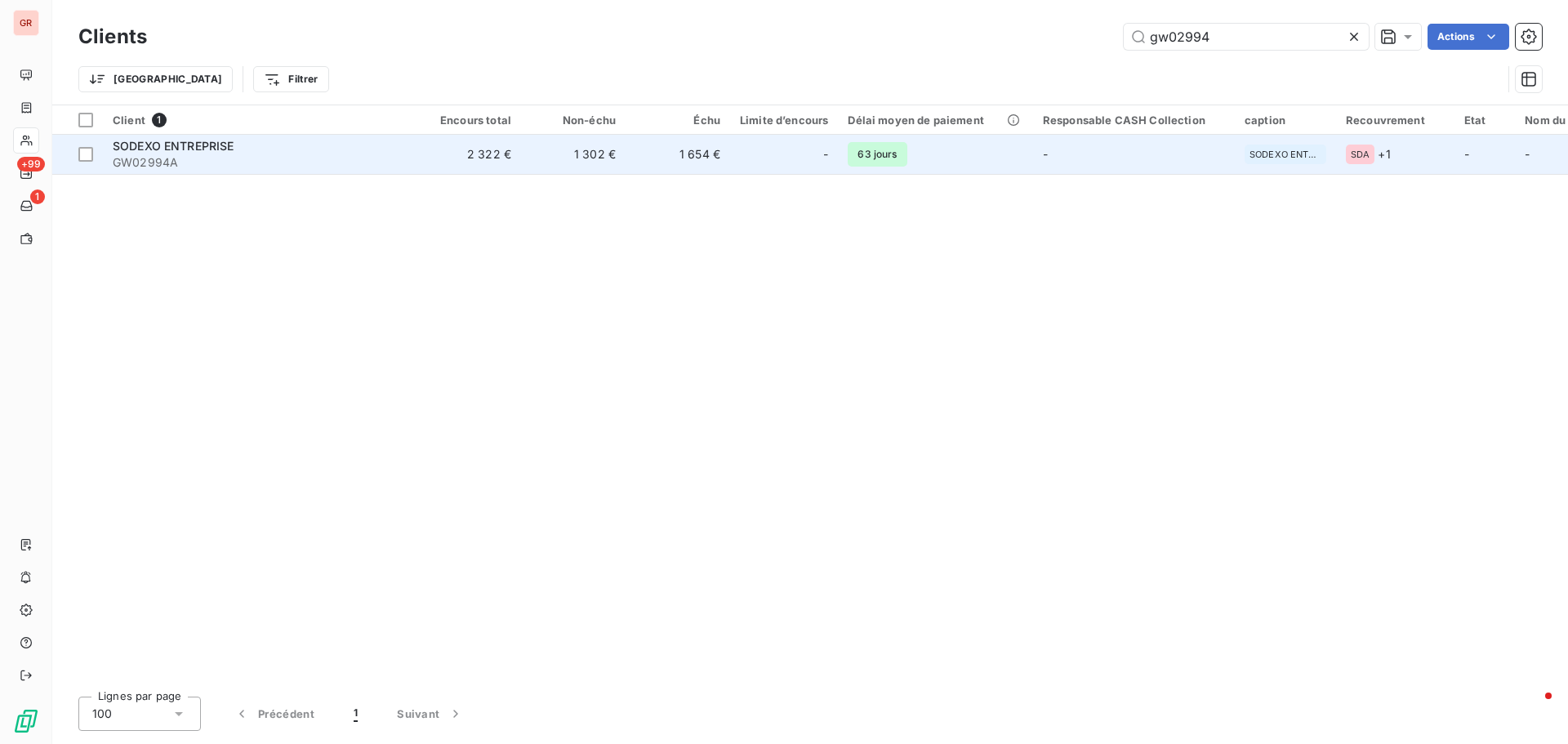
click at [210, 146] on span "SODEXO ENTREPRISE" at bounding box center [174, 145] width 122 height 13
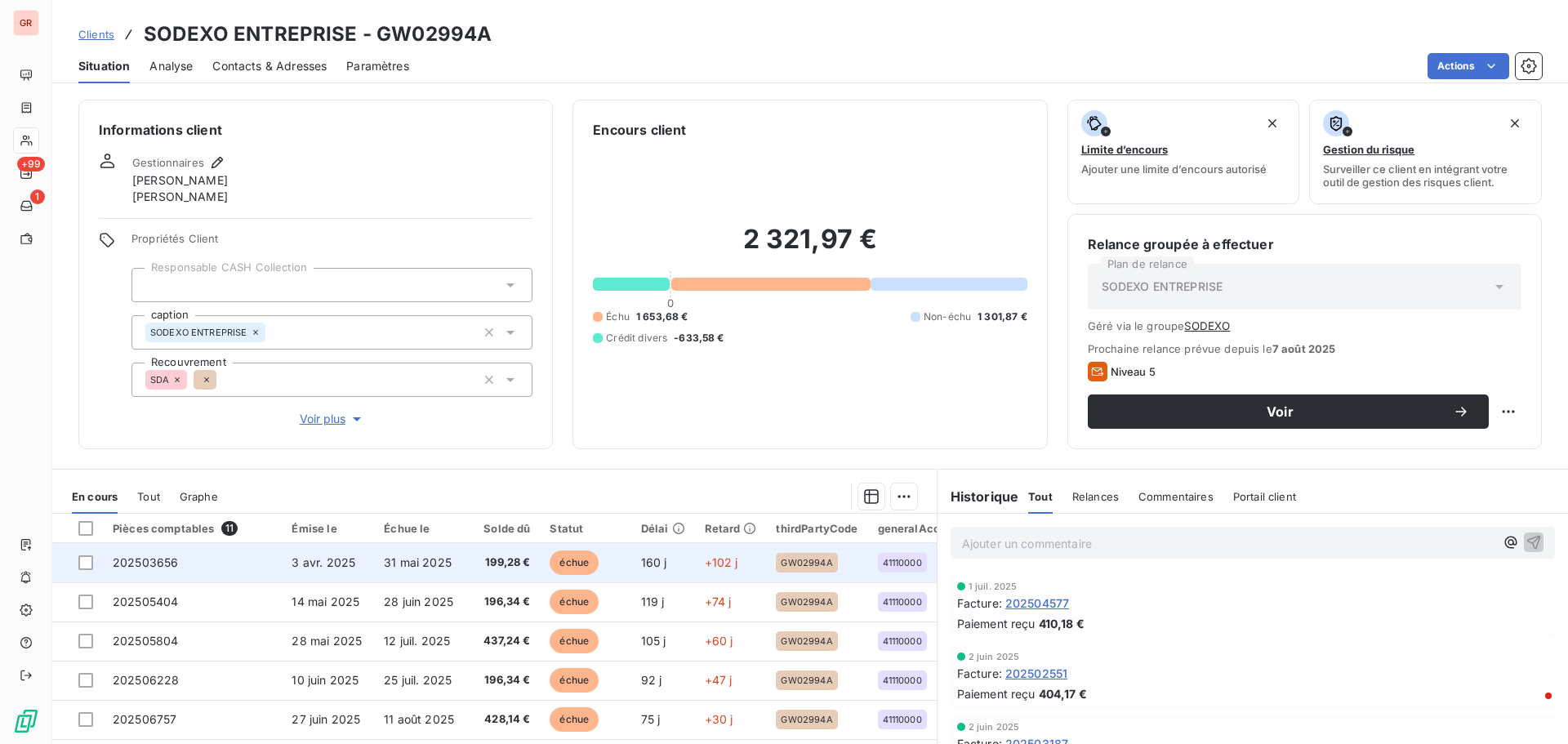
click at [398, 563] on span "31 mai 2025" at bounding box center [418, 562] width 68 height 13
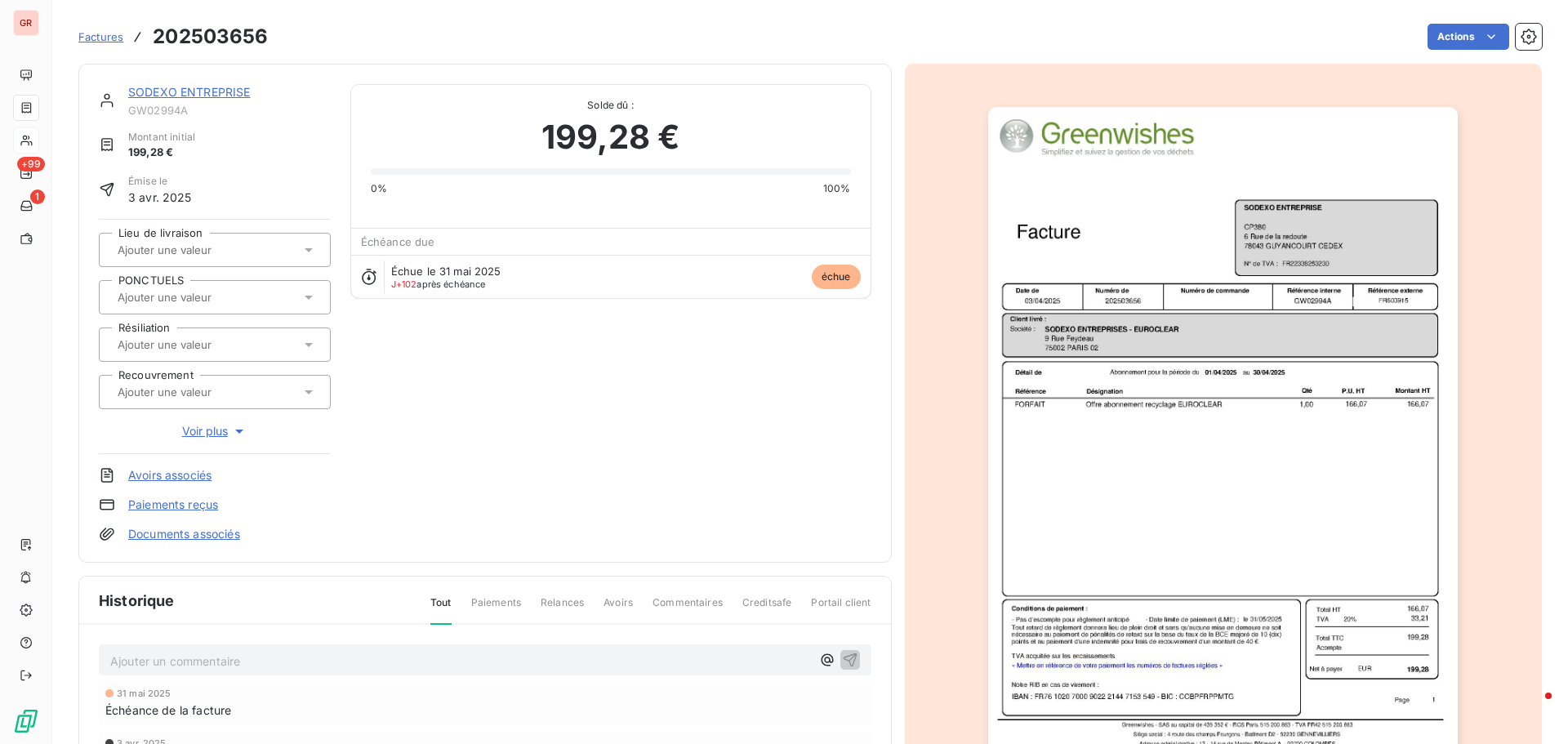
click at [1150, 426] on img "button" at bounding box center [1223, 439] width 469 height 665
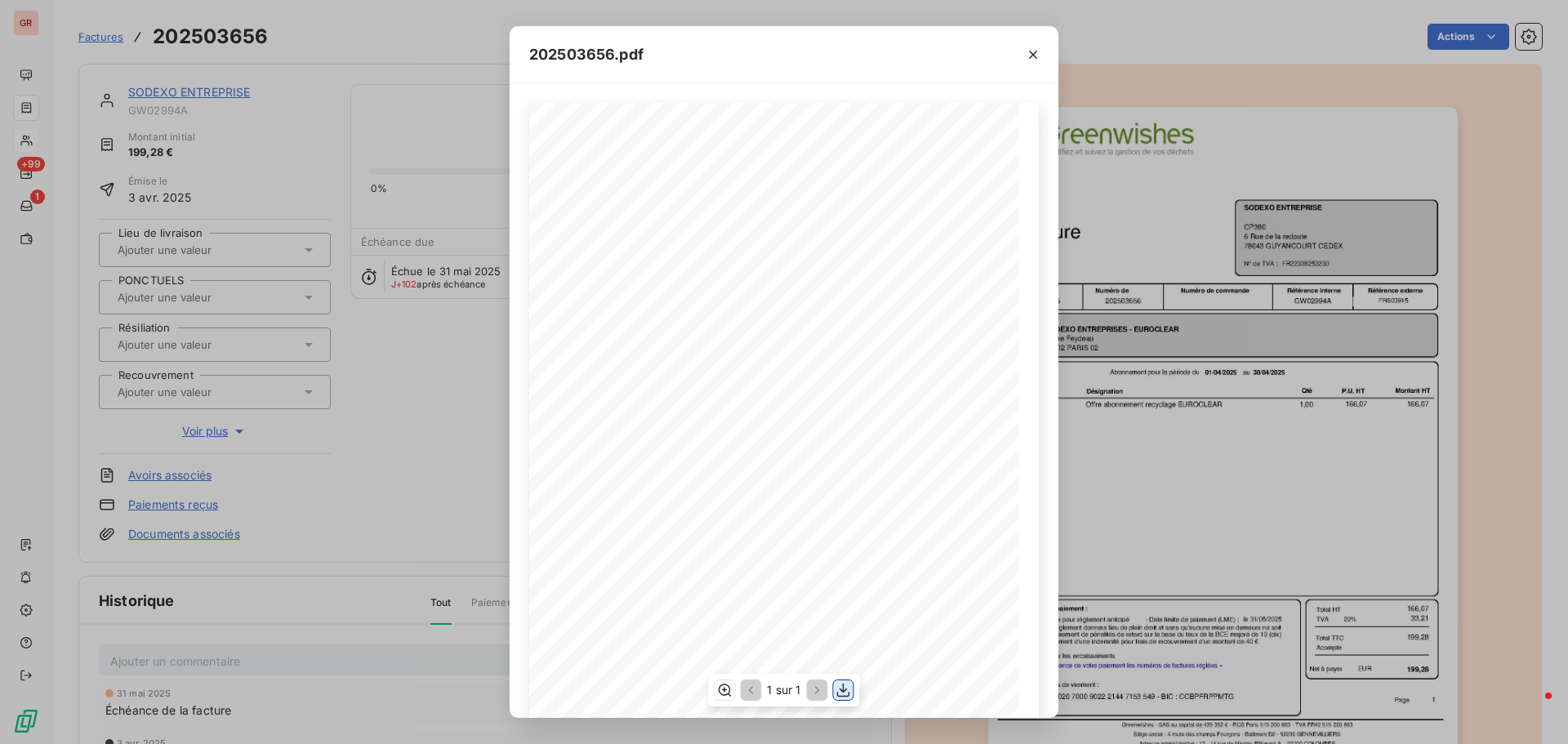
click at [843, 689] on icon "button" at bounding box center [843, 690] width 13 height 13
click at [1037, 57] on icon "button" at bounding box center [1033, 55] width 16 height 16
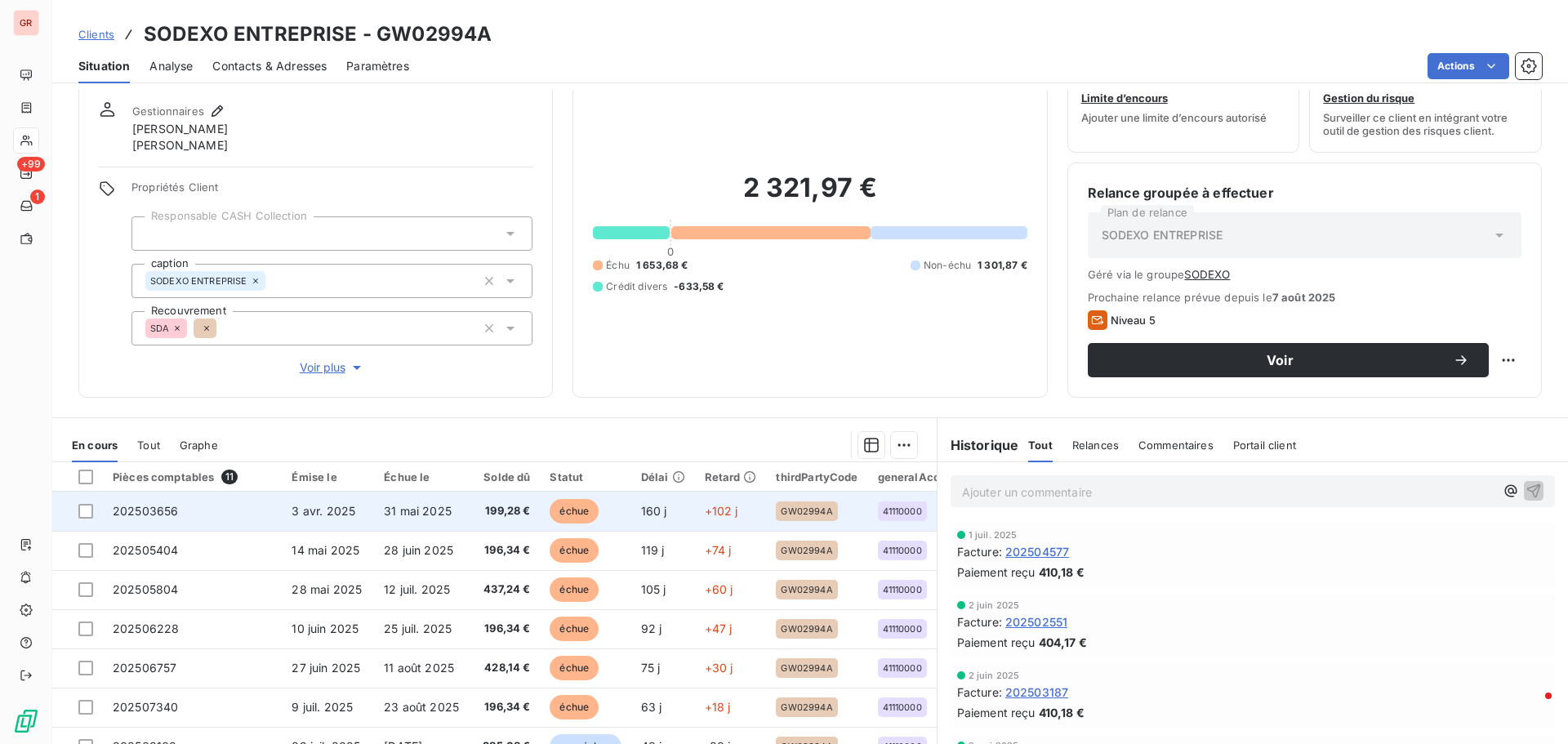
click at [414, 509] on span "31 mai 2025" at bounding box center [418, 511] width 68 height 13
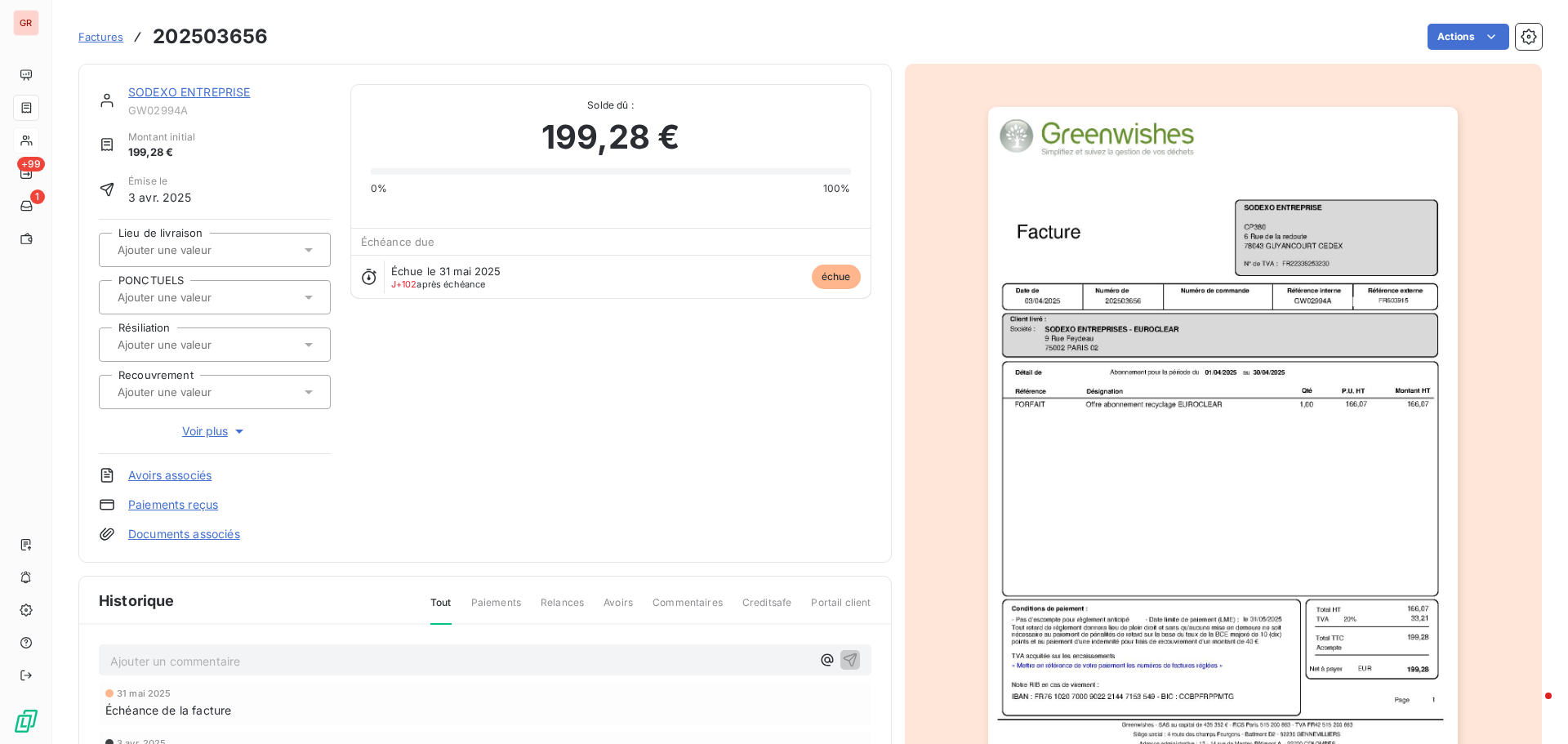
click at [1198, 412] on img "button" at bounding box center [1223, 439] width 469 height 665
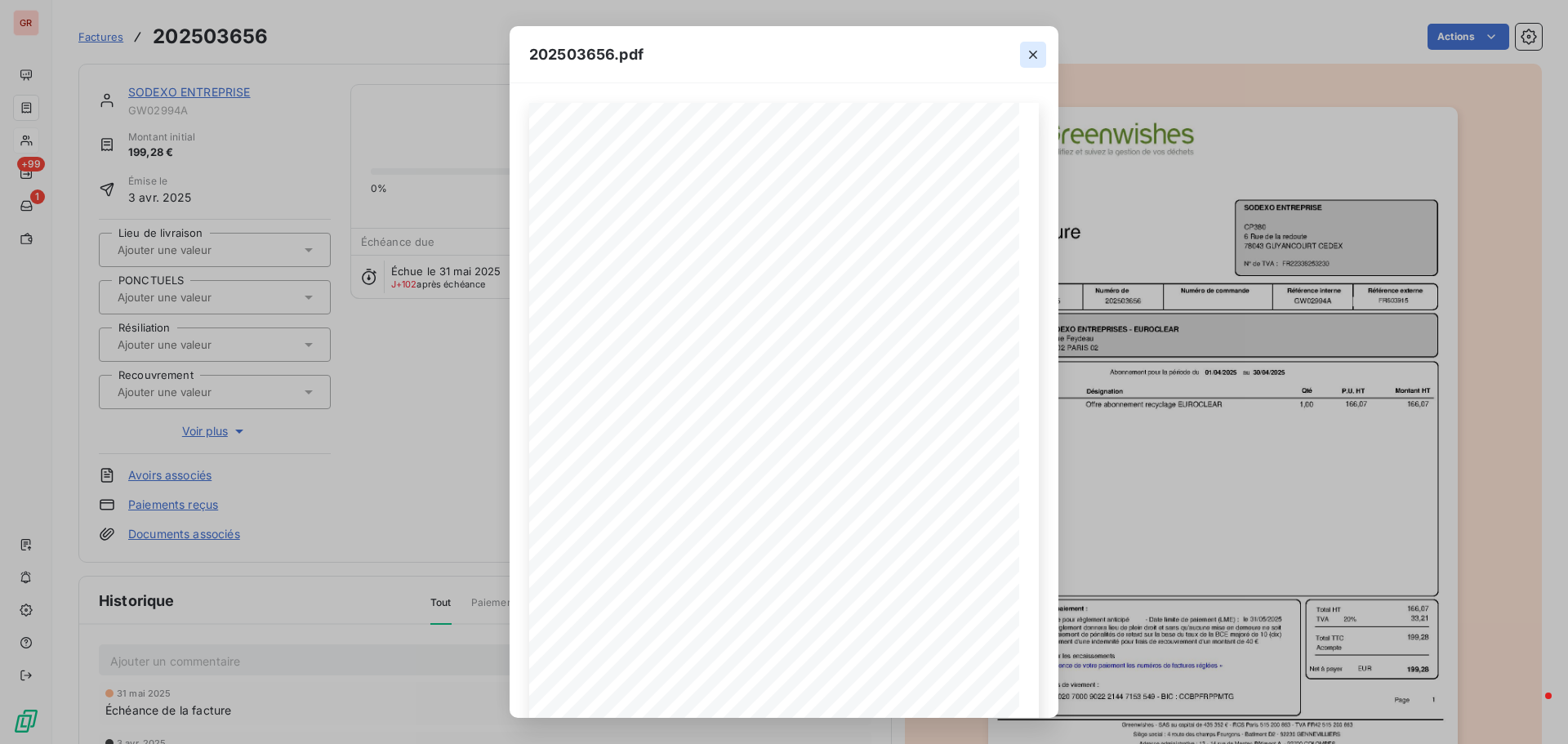
click at [1036, 53] on icon "button" at bounding box center [1033, 55] width 16 height 16
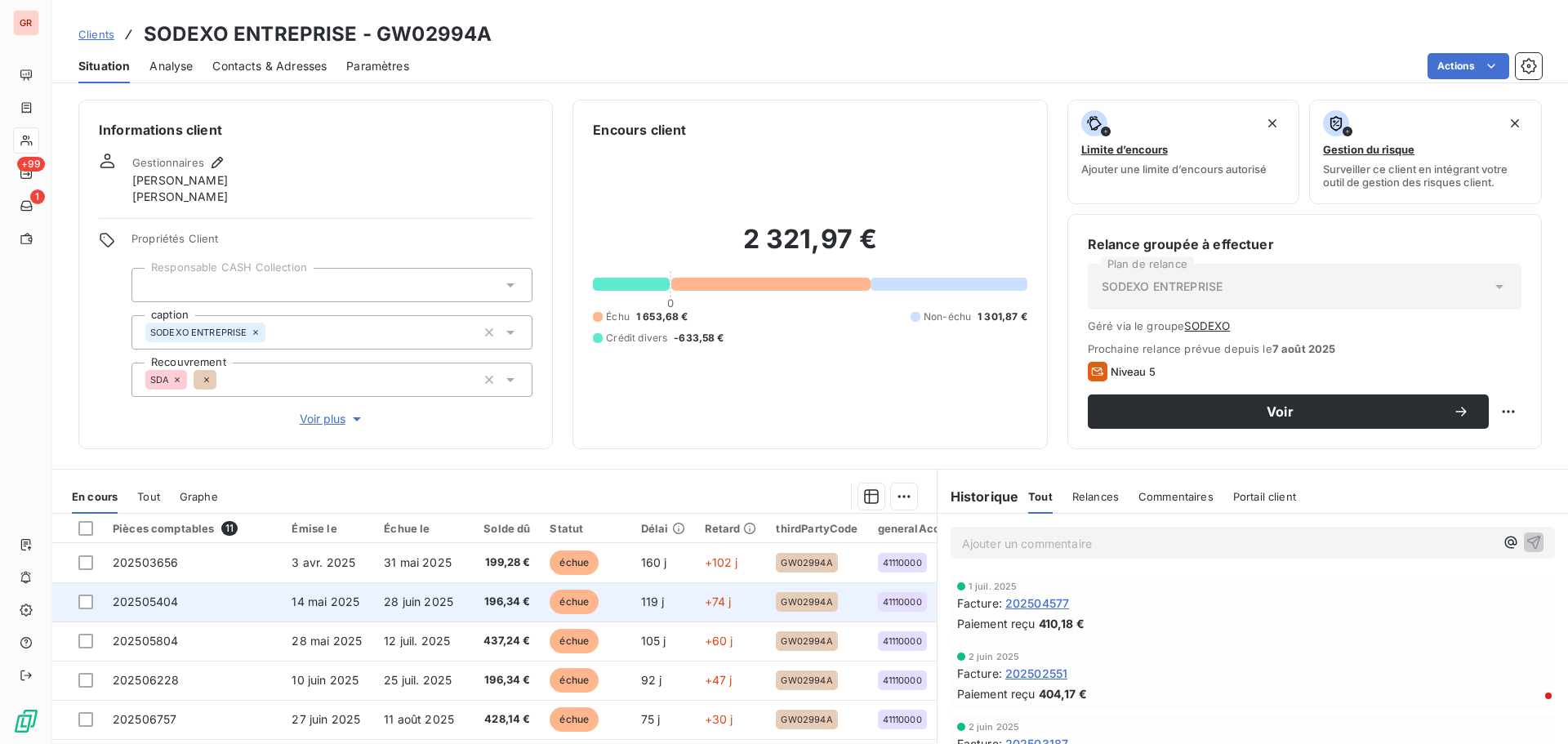
click at [407, 598] on span "28 juin 2025" at bounding box center [418, 601] width 69 height 13
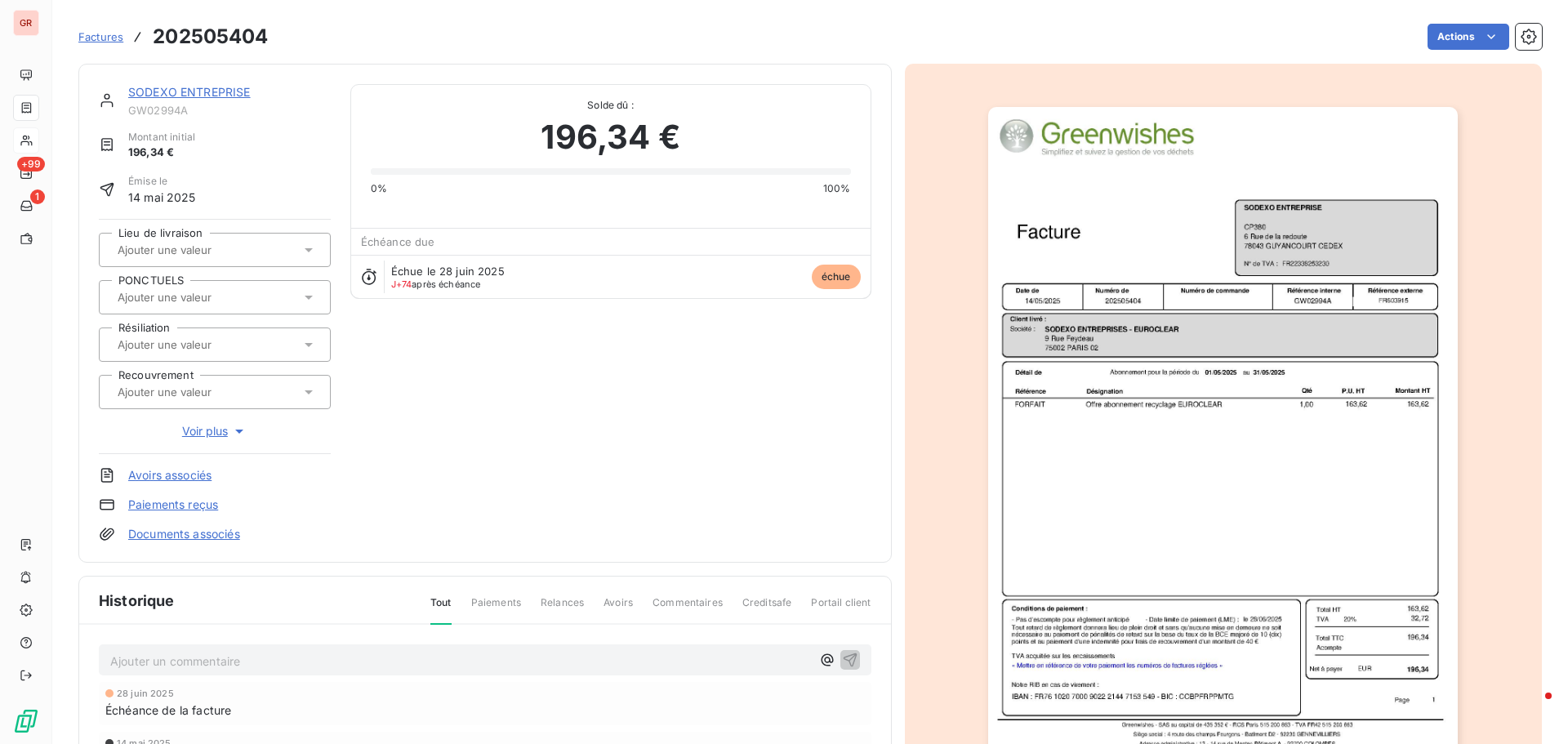
click at [1141, 410] on img "button" at bounding box center [1223, 439] width 469 height 665
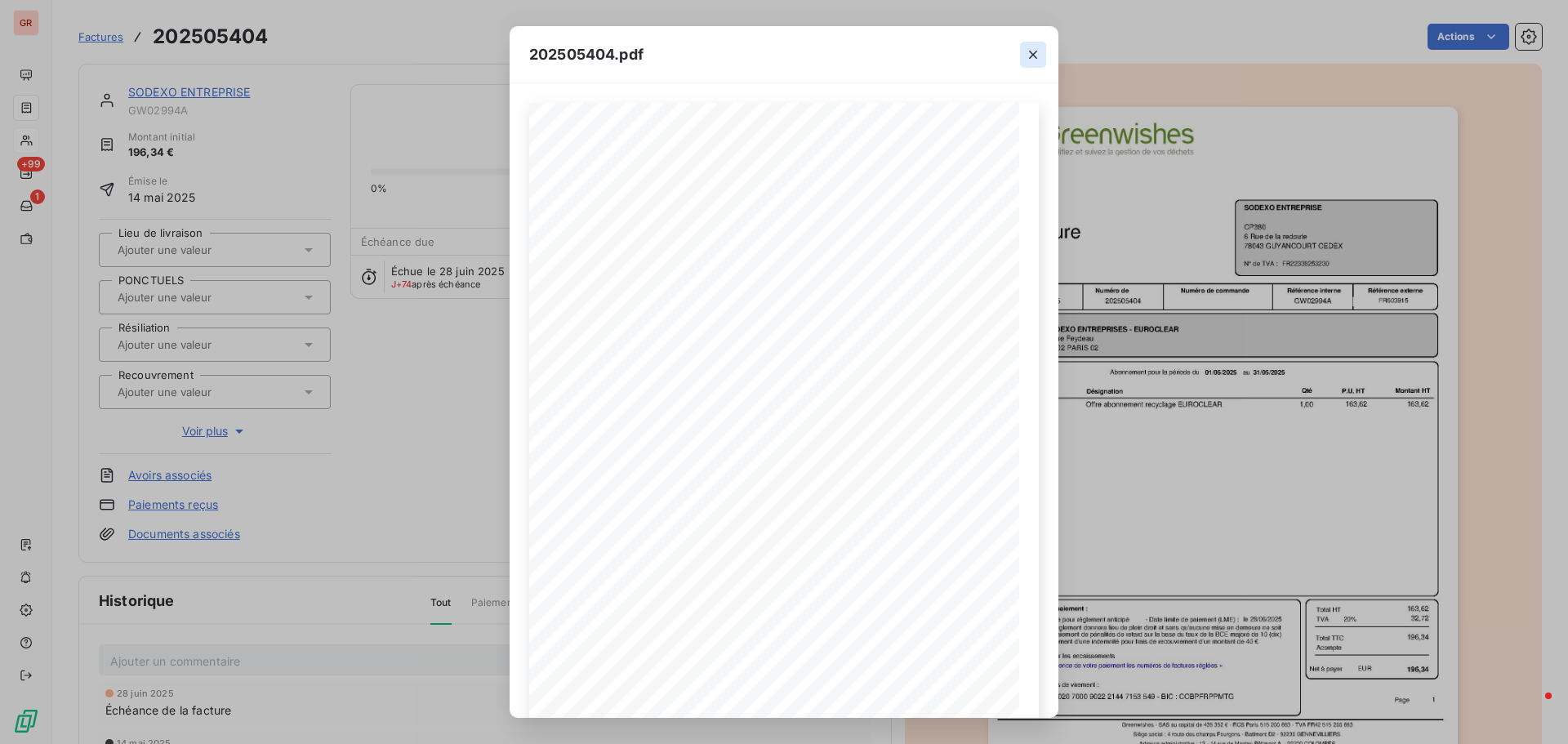
click at [1038, 54] on icon "button" at bounding box center [1033, 55] width 16 height 16
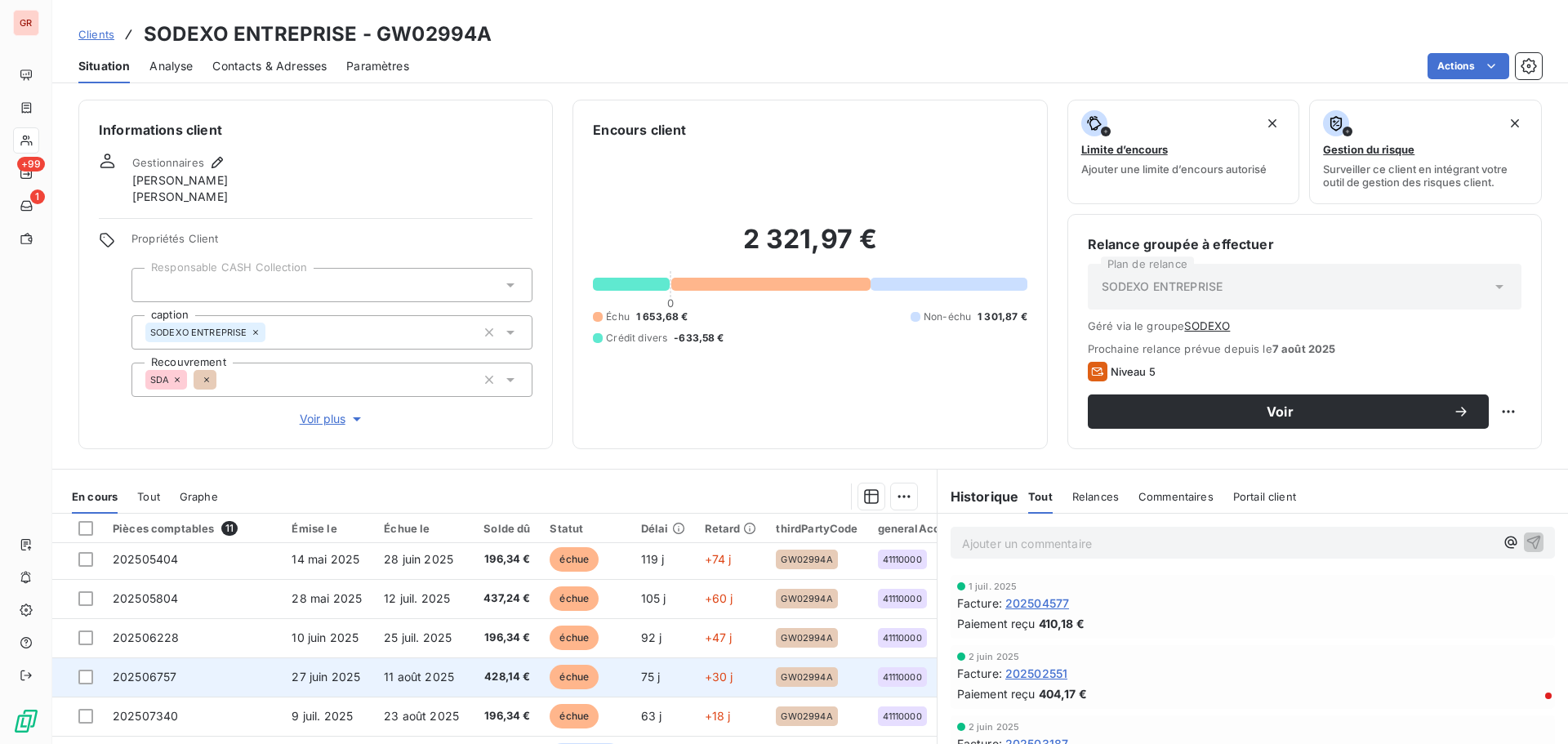
scroll to position [82, 0]
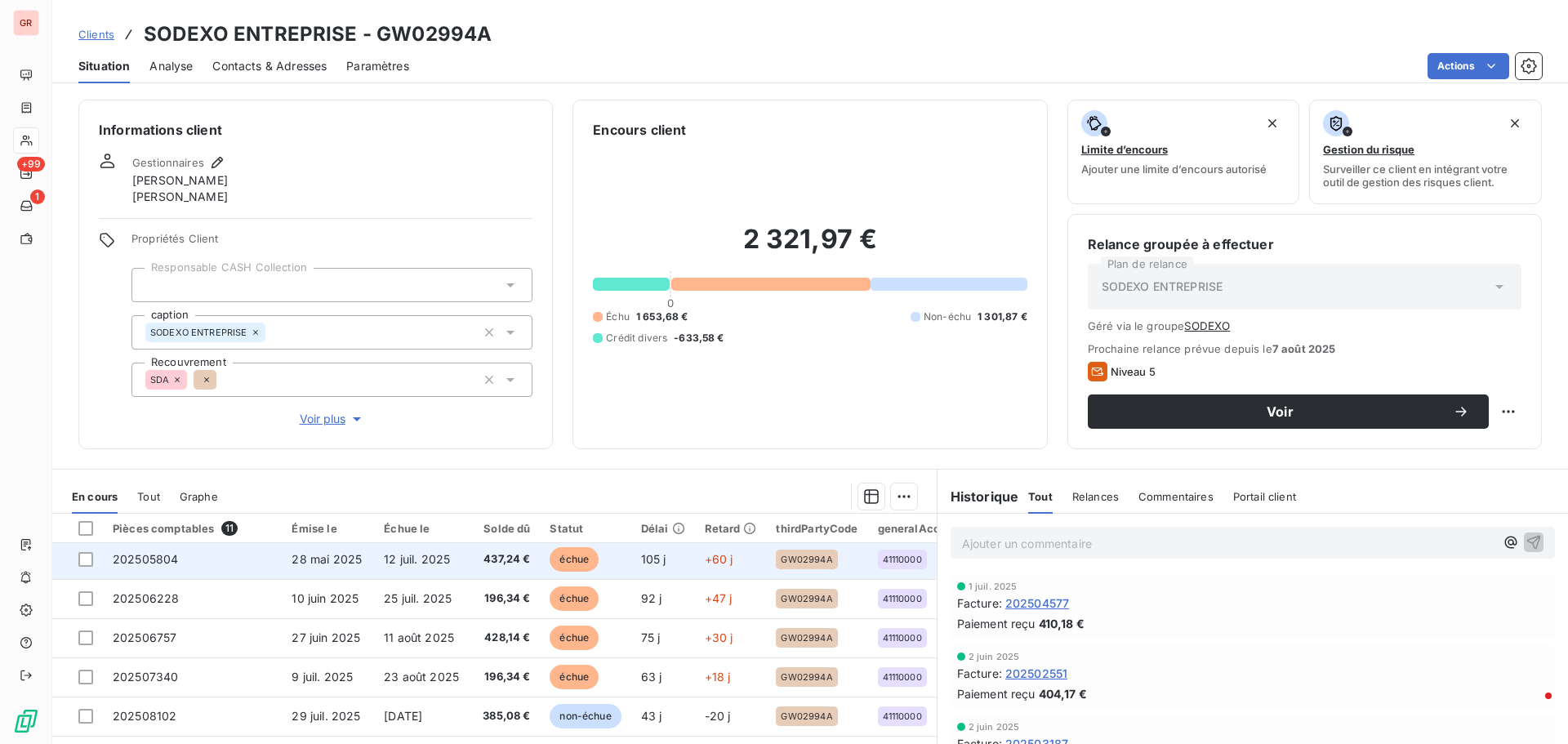
click at [510, 557] on span "437,24 €" at bounding box center [504, 560] width 51 height 16
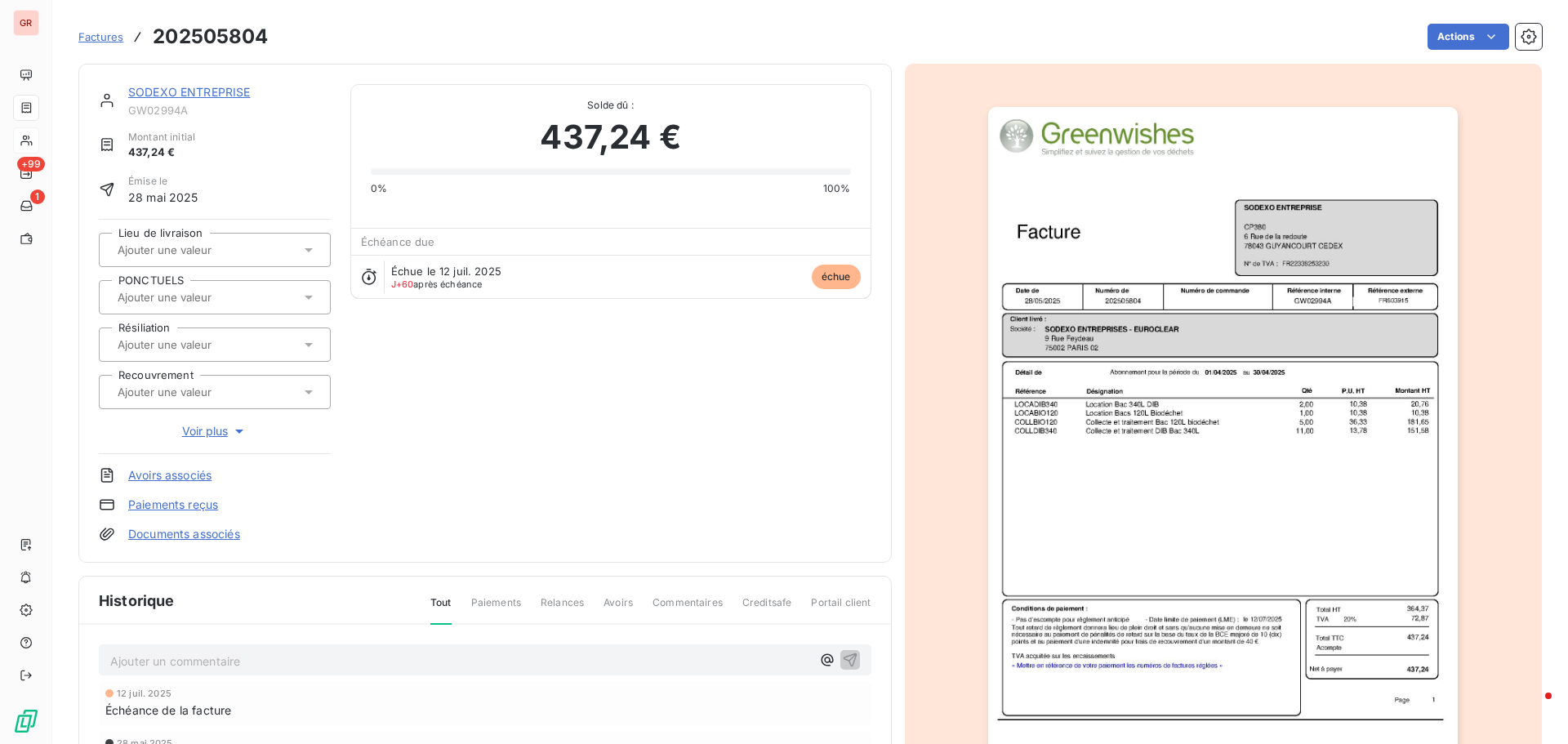
click at [1154, 356] on img "button" at bounding box center [1223, 439] width 469 height 665
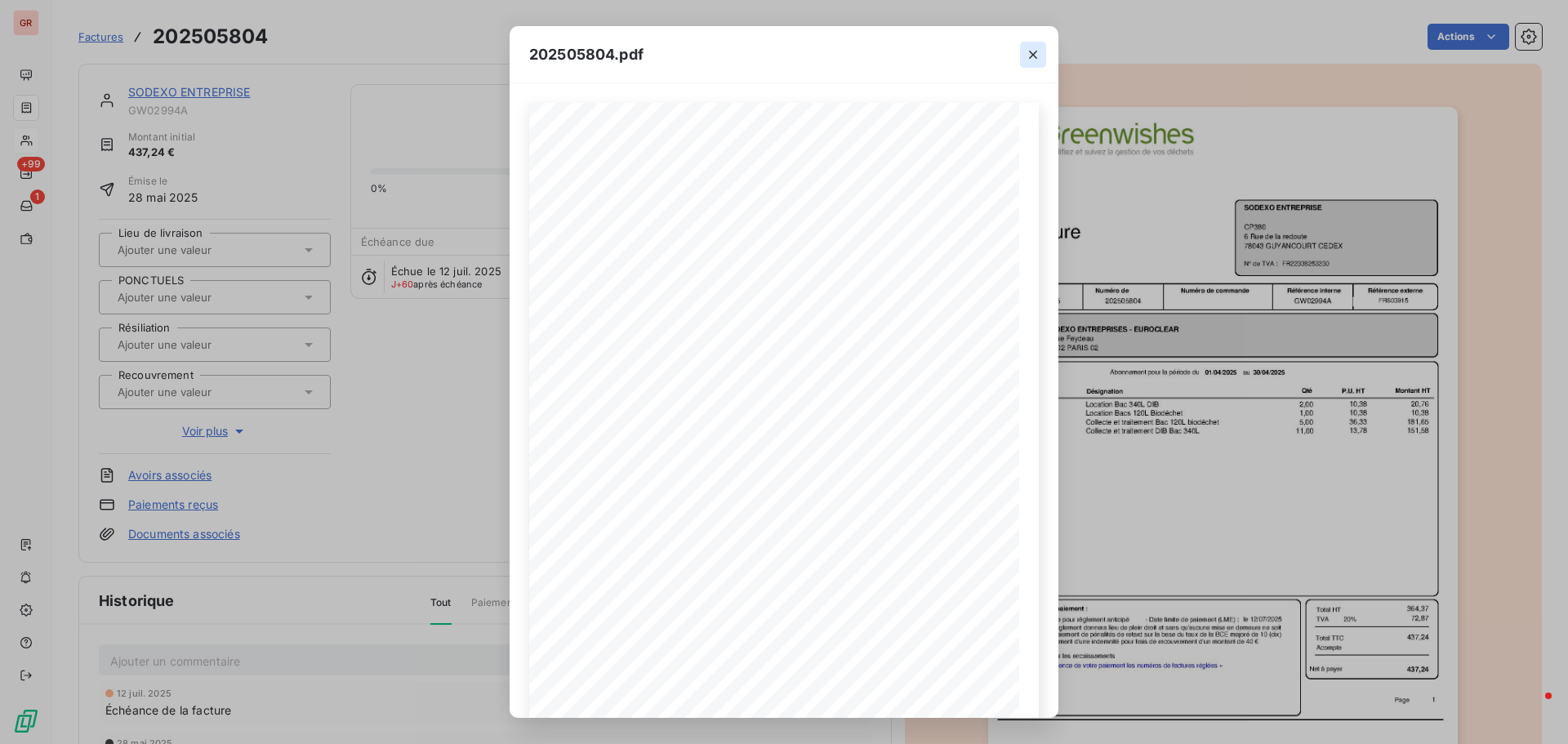
click at [1032, 54] on icon "button" at bounding box center [1033, 55] width 16 height 16
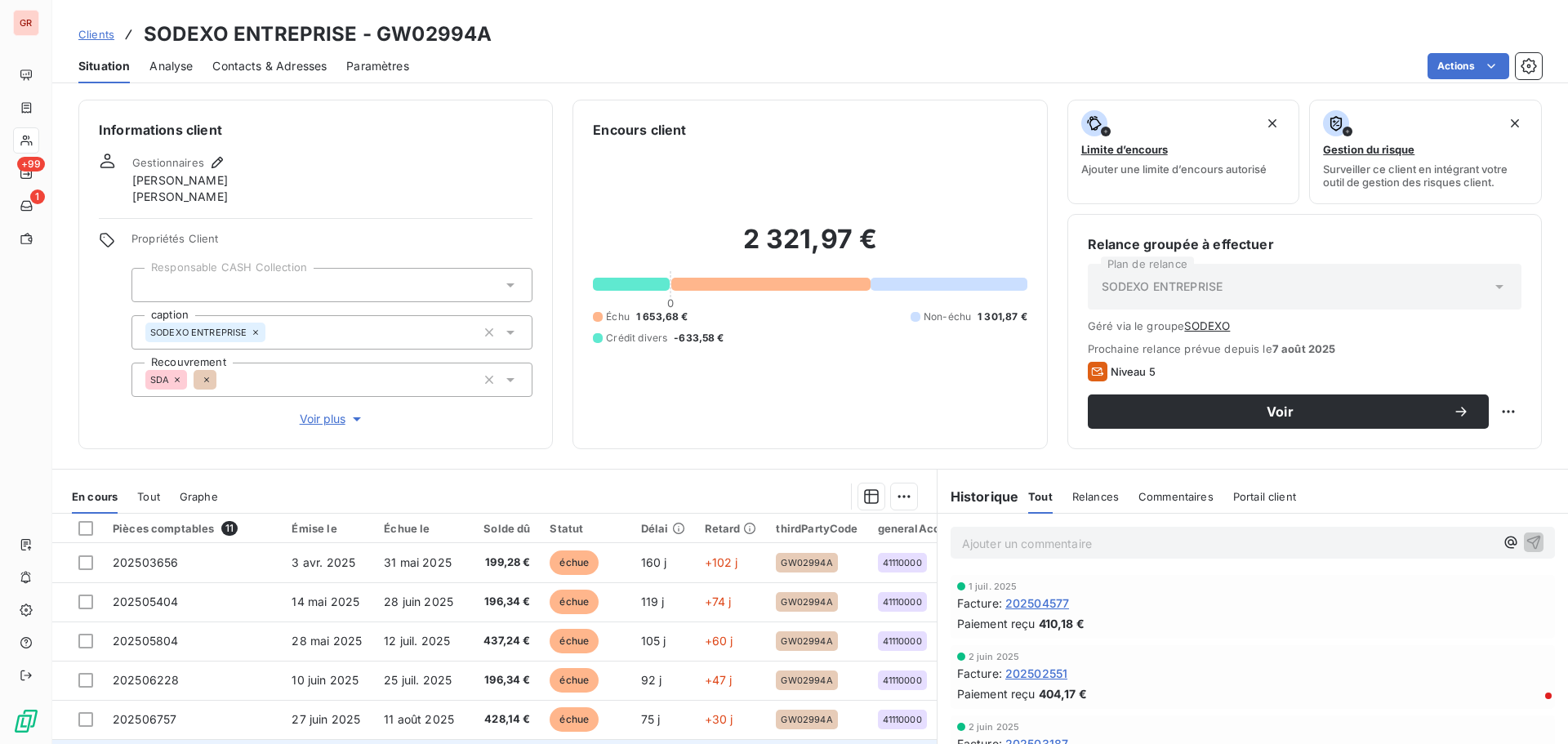
scroll to position [82, 0]
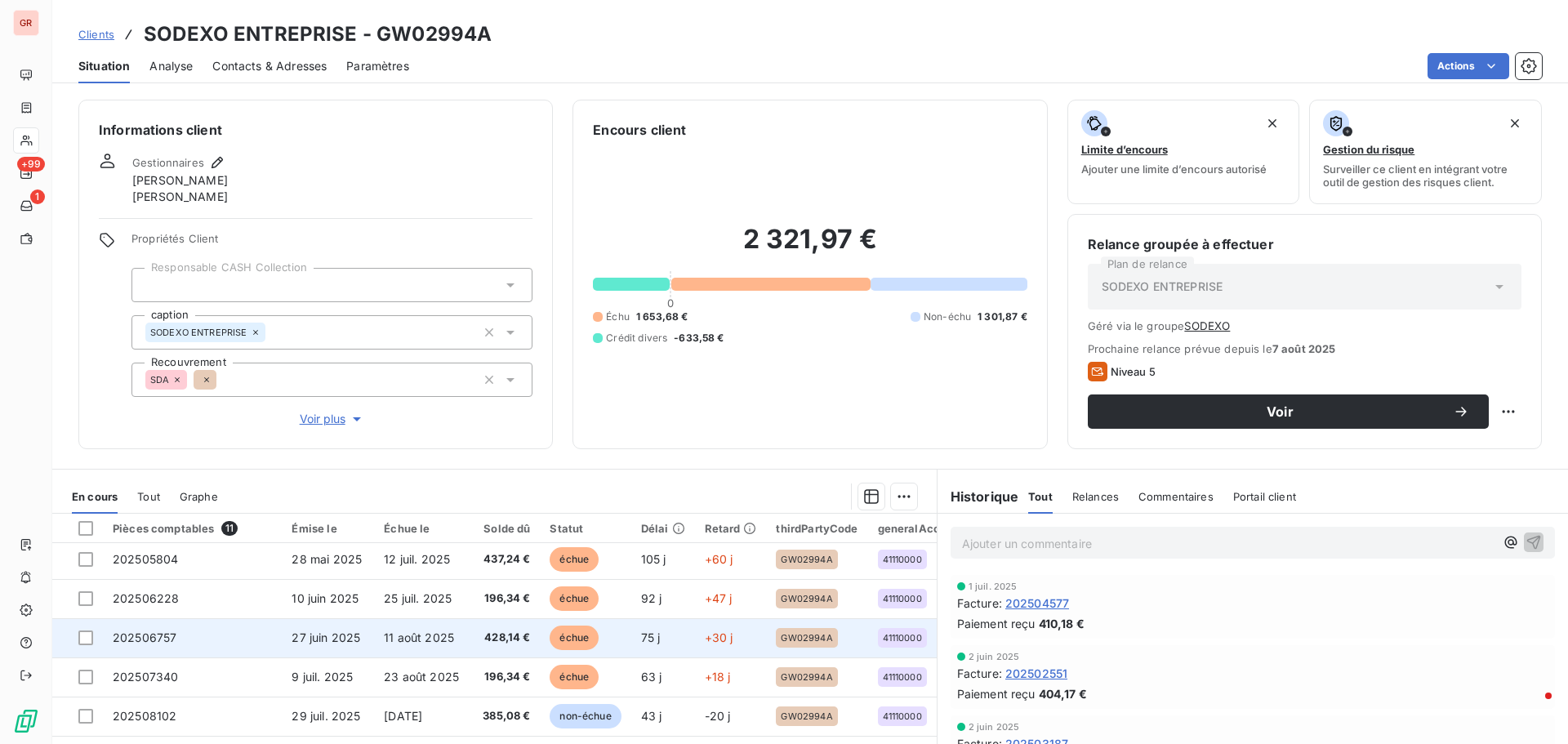
click at [577, 644] on span "échue" at bounding box center [574, 637] width 49 height 24
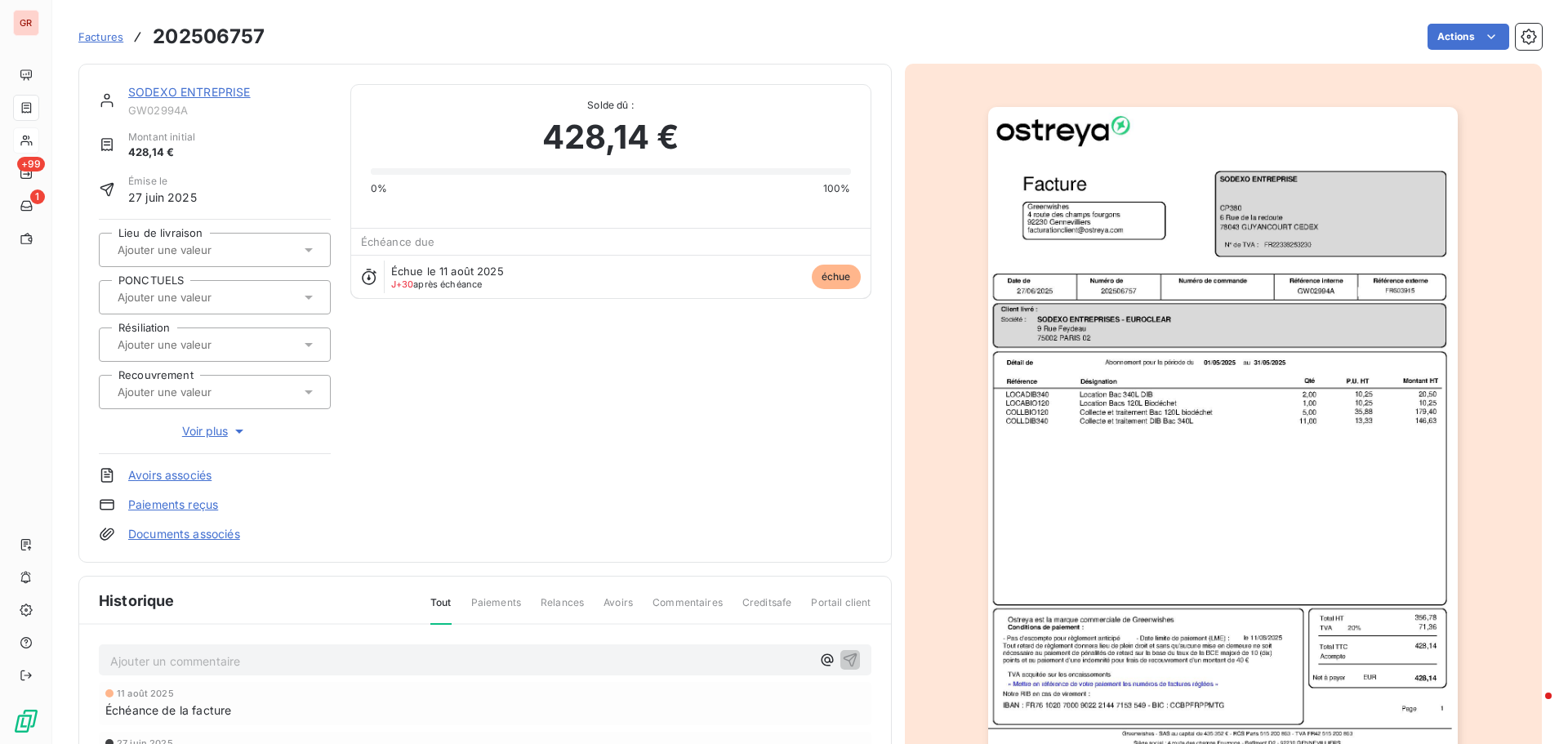
click at [1119, 435] on img "button" at bounding box center [1223, 439] width 469 height 665
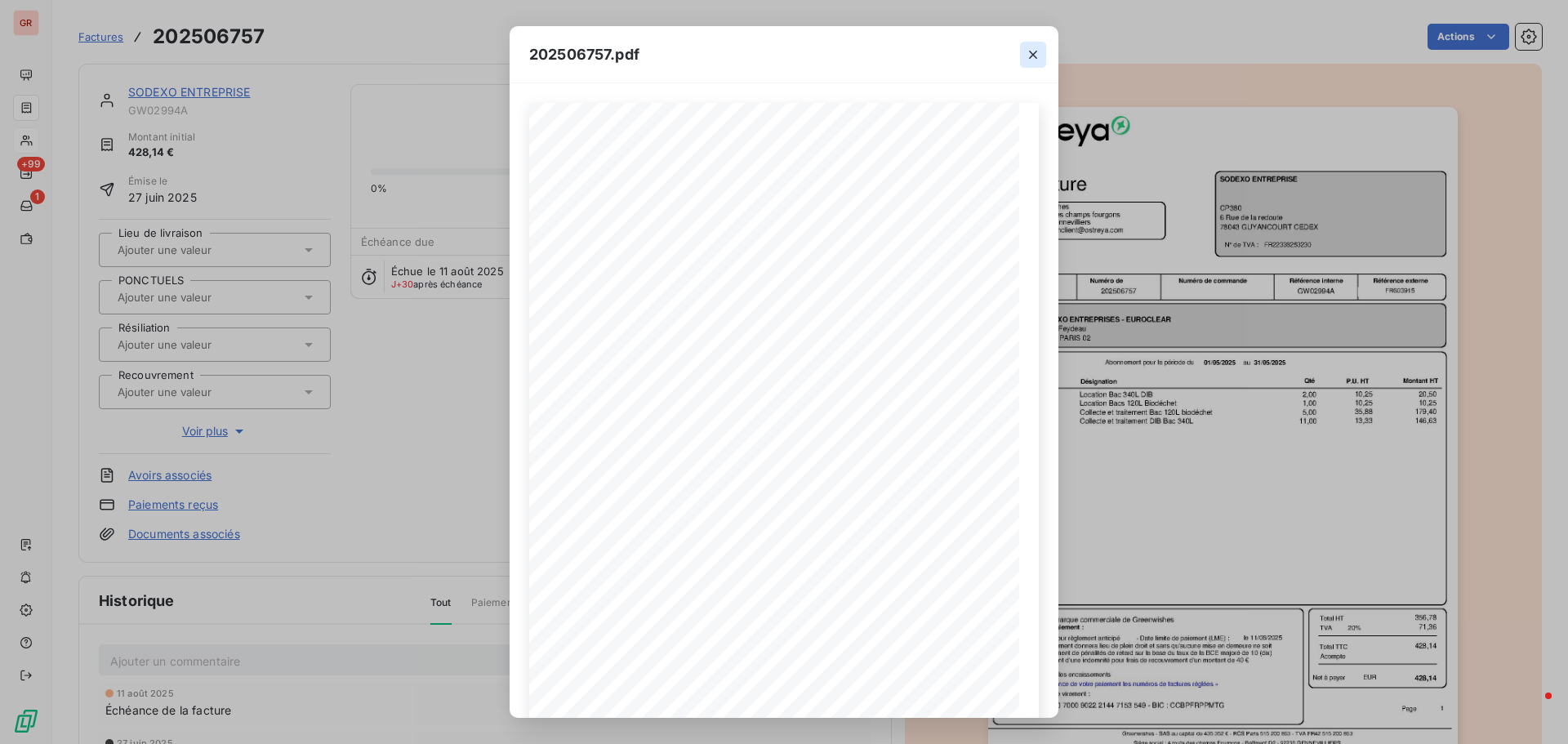
click at [1036, 57] on icon "button" at bounding box center [1033, 55] width 16 height 16
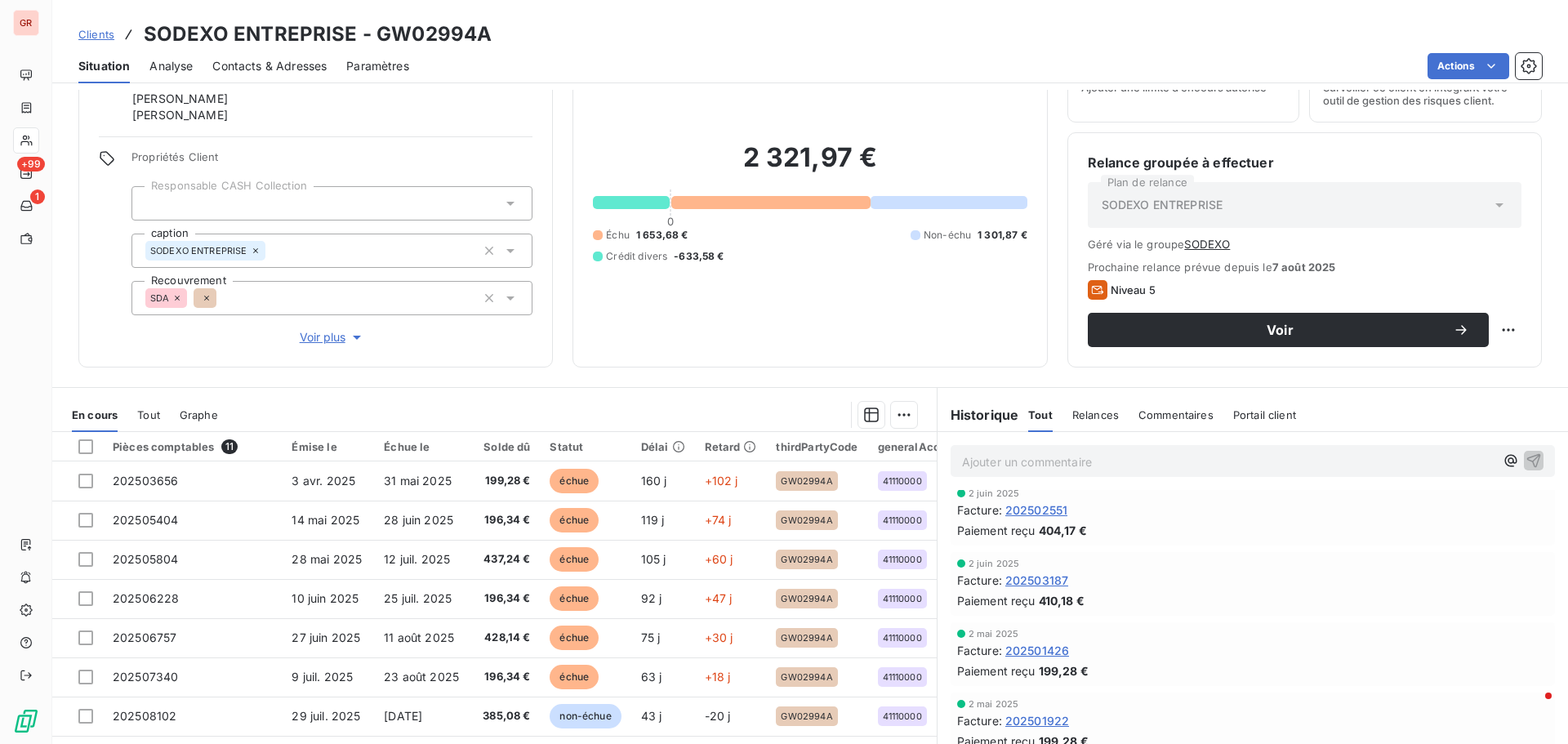
scroll to position [133, 0]
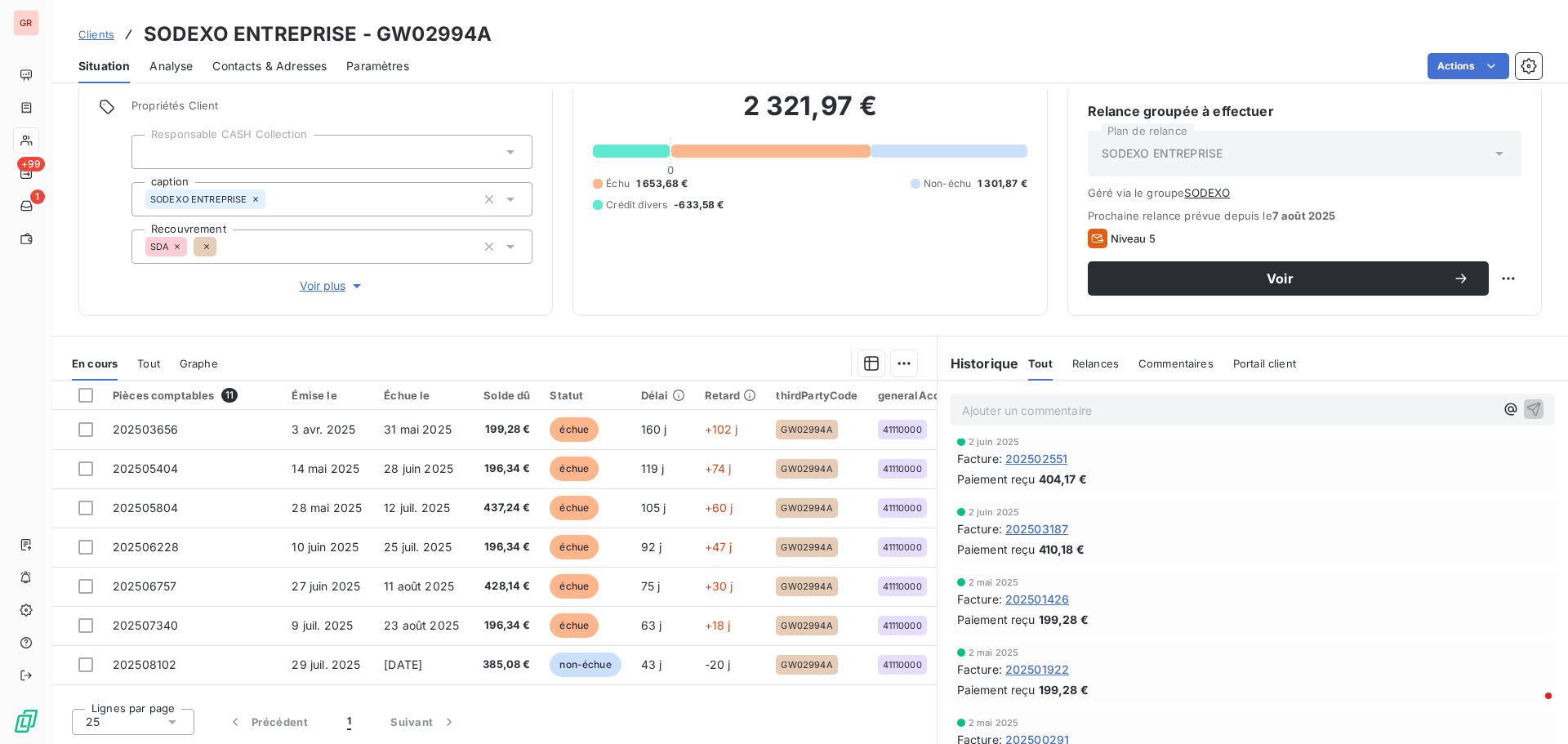
click at [798, 273] on div "2 321,97 € 0 Échu 1 653,68 € Non-échu 1 301,87 € Crédit divers -633,58 €" at bounding box center [809, 151] width 433 height 289
click at [312, 66] on span "Contacts & Adresses" at bounding box center [269, 66] width 114 height 16
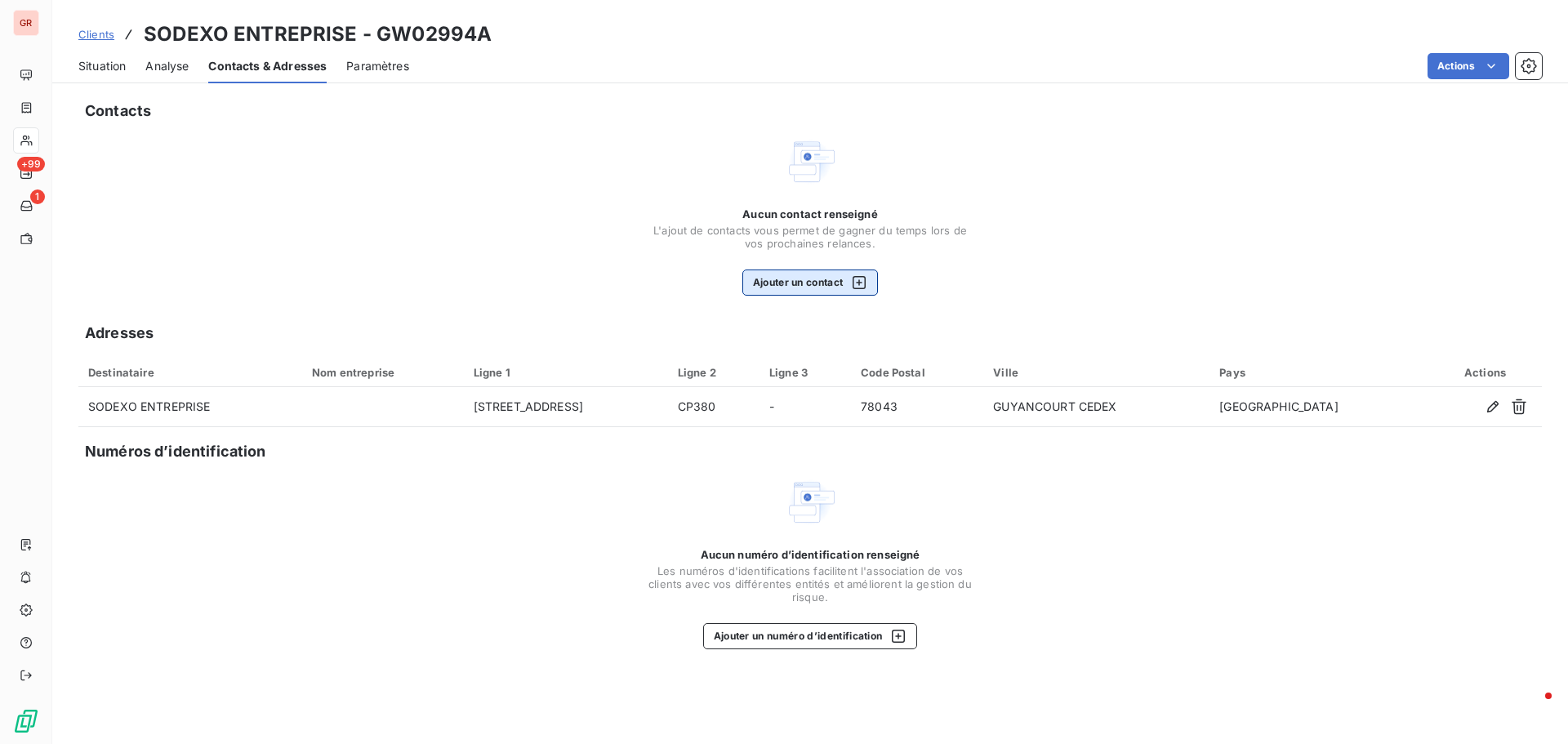
click at [862, 287] on icon "button" at bounding box center [859, 283] width 16 height 16
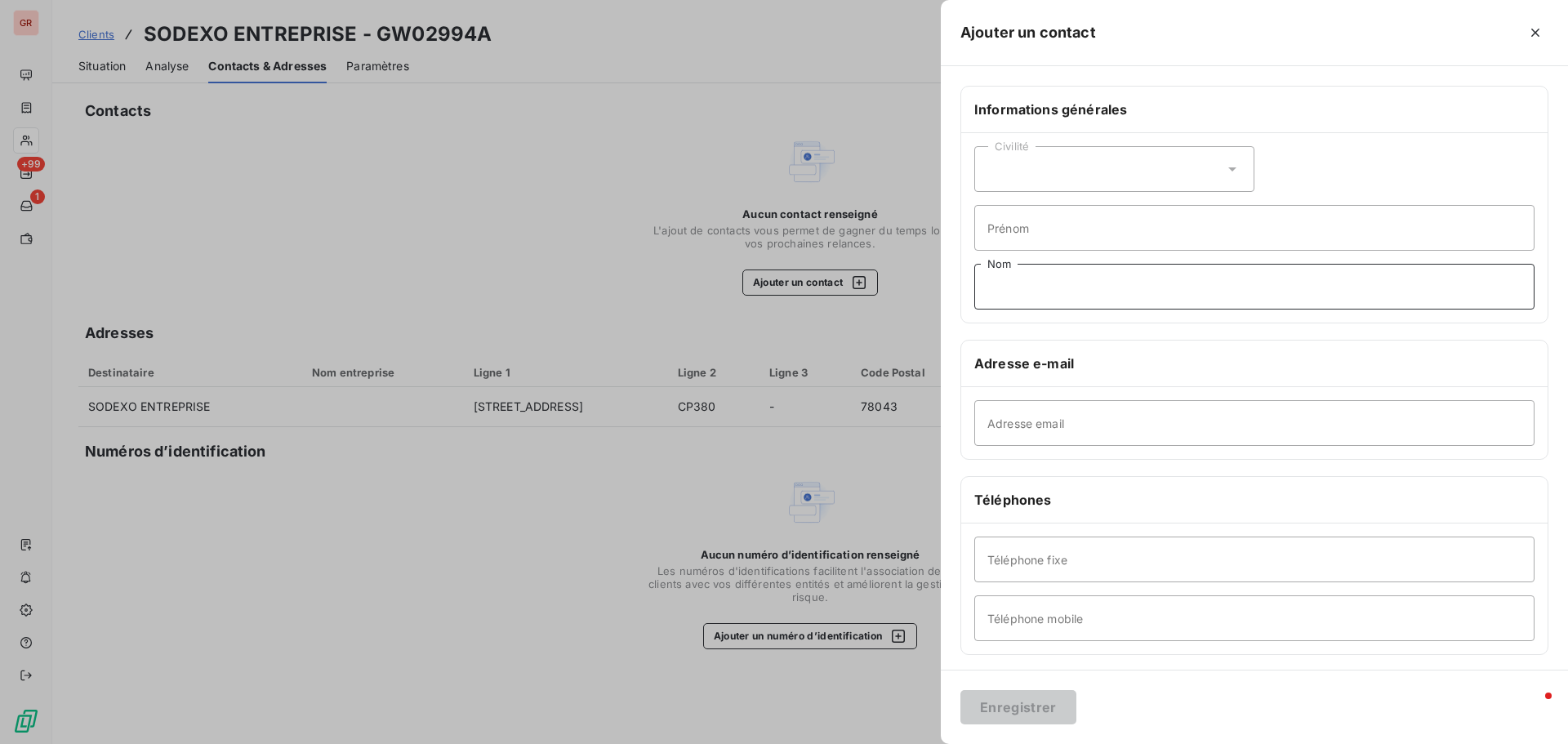
click at [1040, 278] on input "Nom" at bounding box center [1254, 286] width 561 height 46
type input "exploitation"
click at [1053, 423] on input "Adresse email" at bounding box center [1254, 423] width 561 height 46
type input "[EMAIL_ADDRESS][DOMAIN_NAME]"
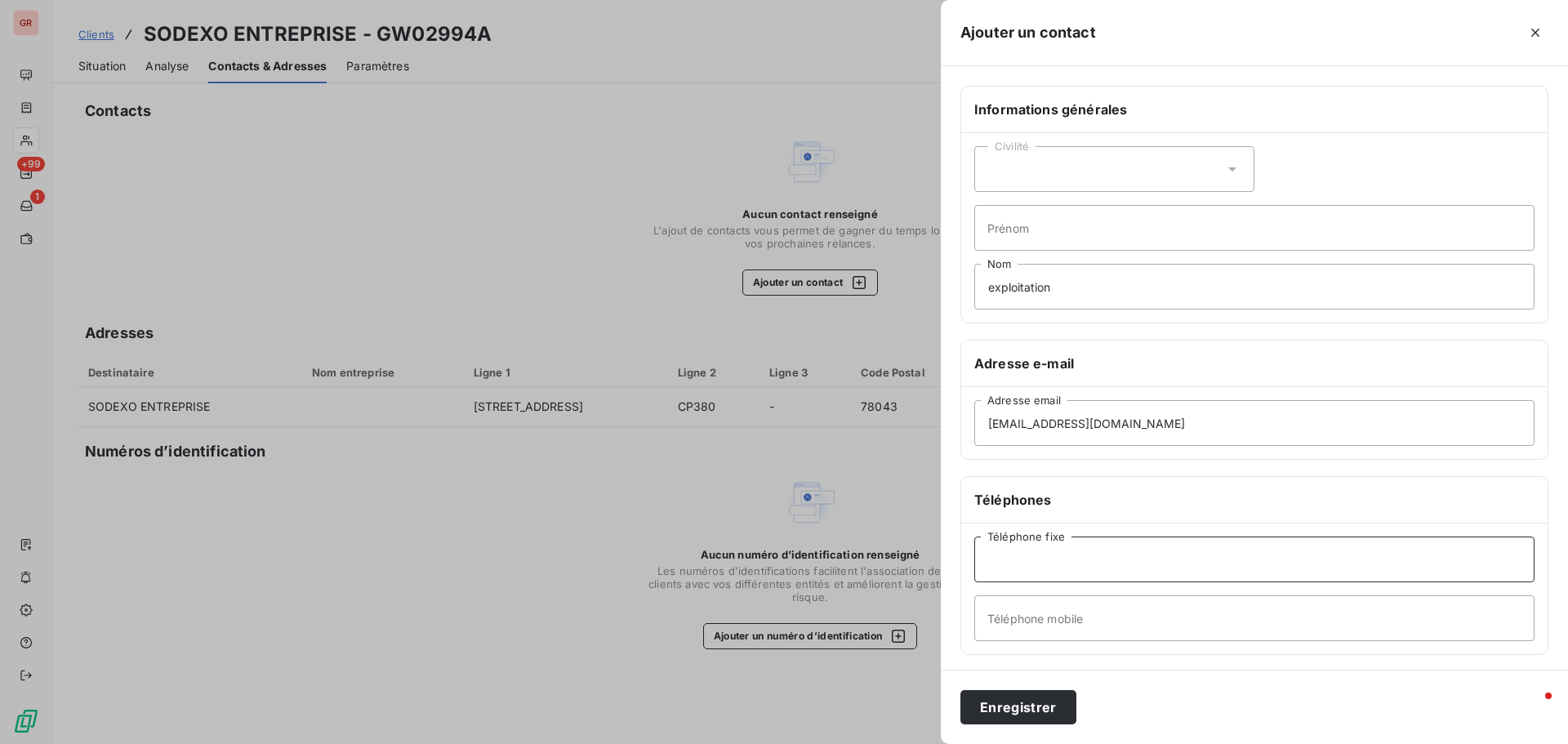
click at [1145, 552] on input "Téléphone fixe" at bounding box center [1254, 559] width 561 height 46
type input "06 46 06 30 88"
click at [1015, 705] on button "Enregistrer" at bounding box center [1018, 707] width 116 height 34
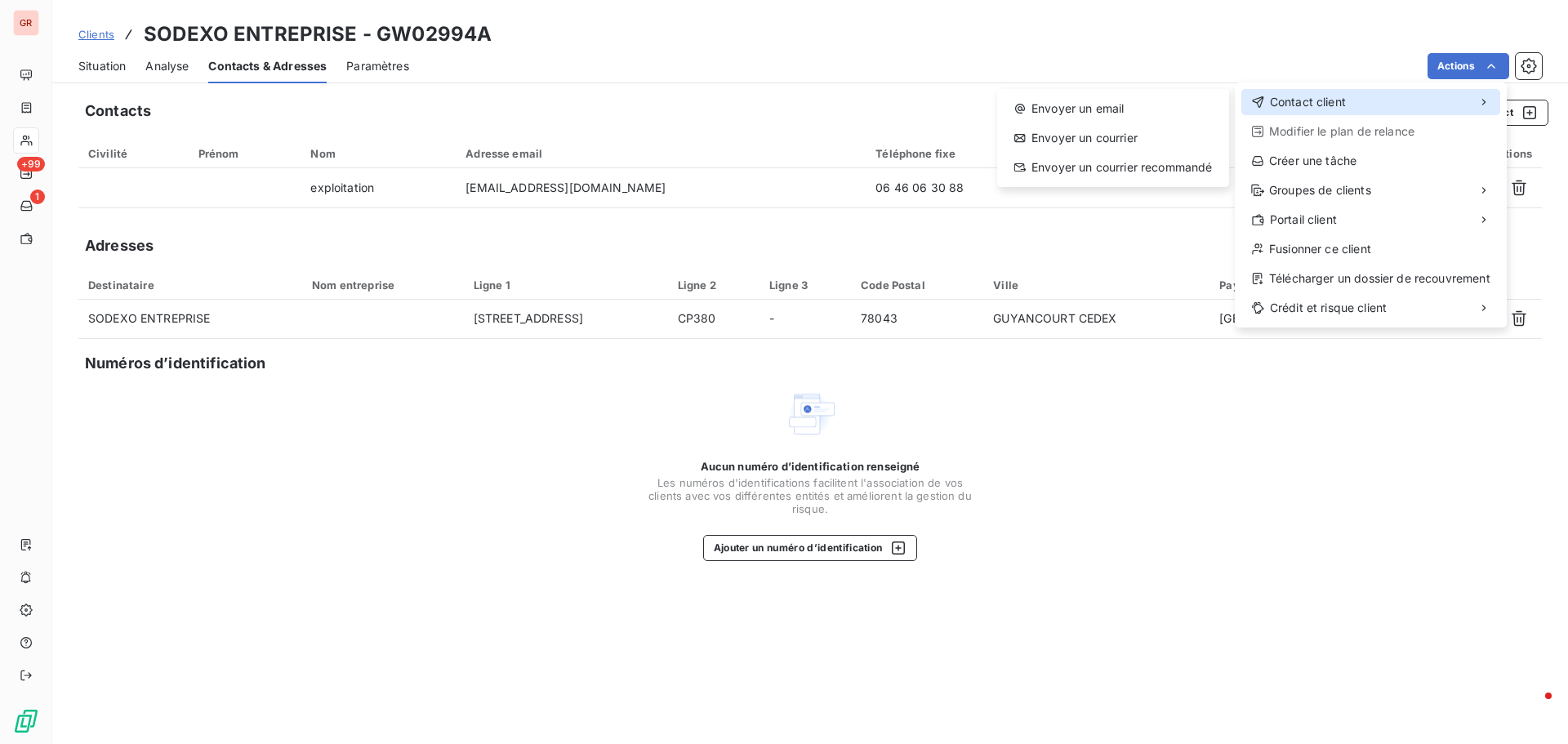
click at [1342, 102] on span "Contact client" at bounding box center [1308, 102] width 76 height 16
click at [1086, 109] on div "Envoyer un email" at bounding box center [1113, 109] width 219 height 26
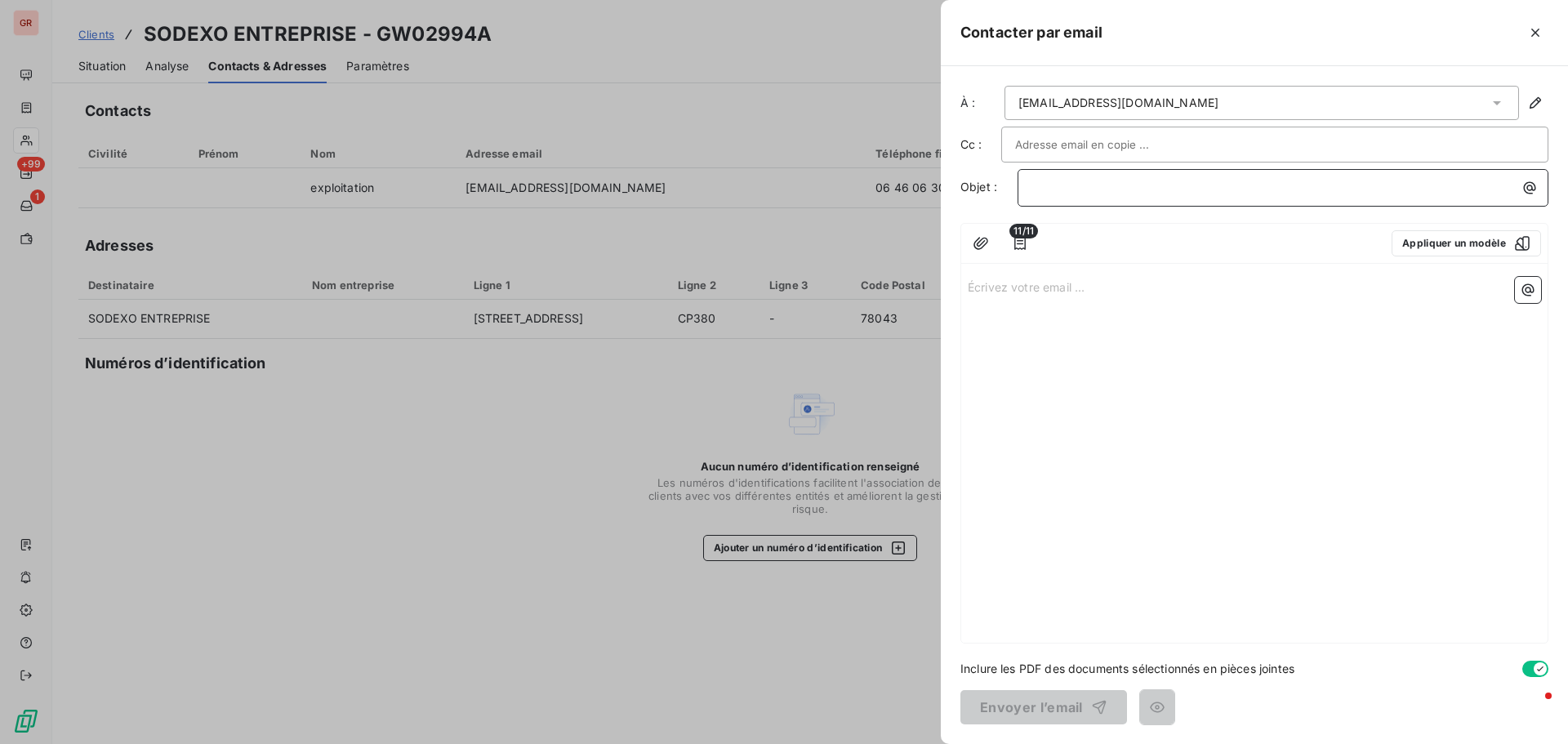
click at [1073, 182] on p "﻿" at bounding box center [1287, 187] width 511 height 19
click at [1067, 195] on p "facture non reglées" at bounding box center [1287, 187] width 511 height 19
click at [1153, 186] on p "factures non reglées" at bounding box center [1287, 187] width 511 height 19
drag, startPoint x: 1177, startPoint y: 182, endPoint x: 967, endPoint y: 208, distance: 211.6
click at [967, 208] on div "À : [EMAIL_ADDRESS][DOMAIN_NAME] Cc : Objet : factures non reglées 11/11 Appliq…" at bounding box center [1254, 406] width 627 height 678
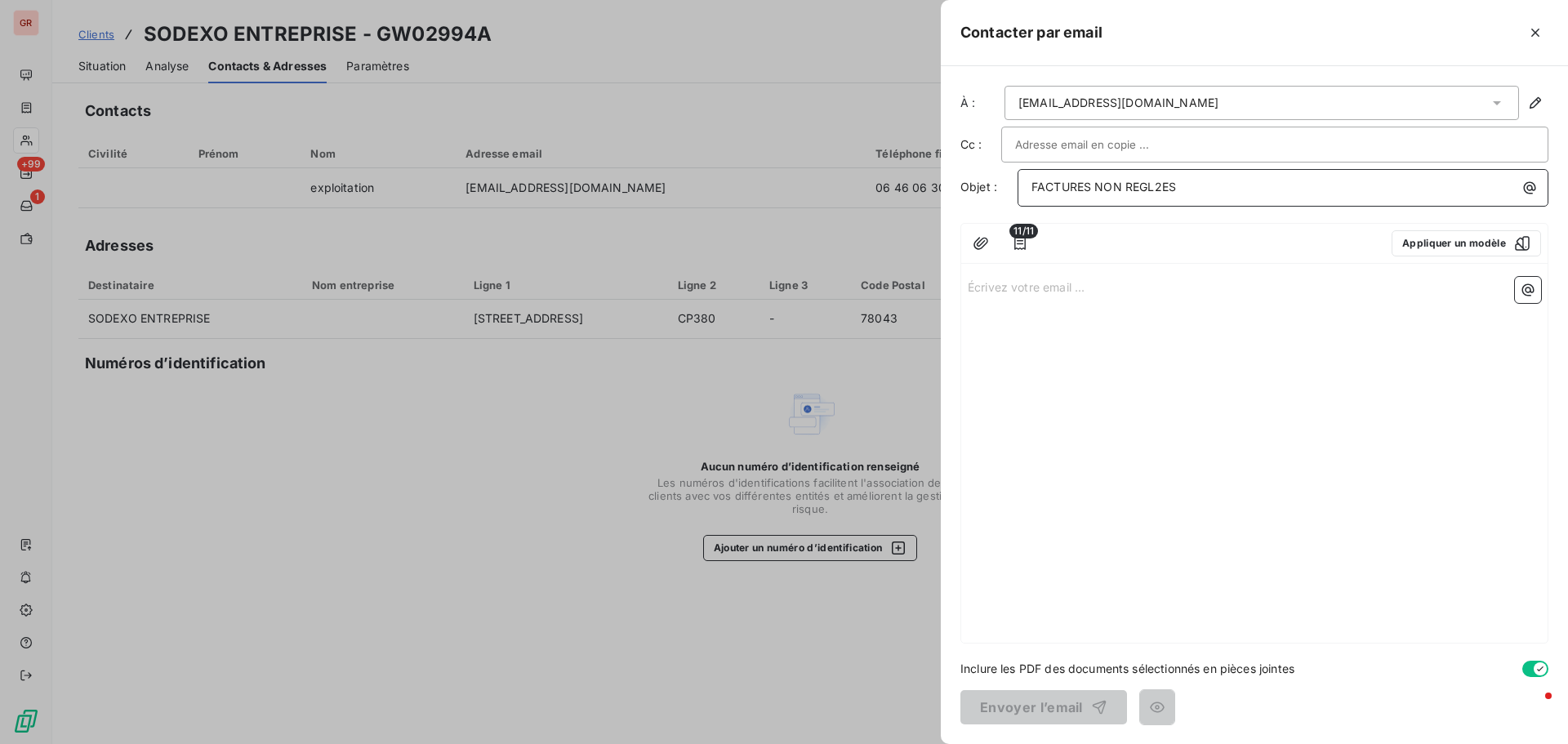
click at [1222, 185] on p "FACTURES NON REGL2ES" at bounding box center [1287, 187] width 511 height 19
click at [1024, 290] on p "Écrivez votre email ... ﻿" at bounding box center [1254, 286] width 573 height 19
click at [1020, 244] on icon "button" at bounding box center [1020, 243] width 12 height 13
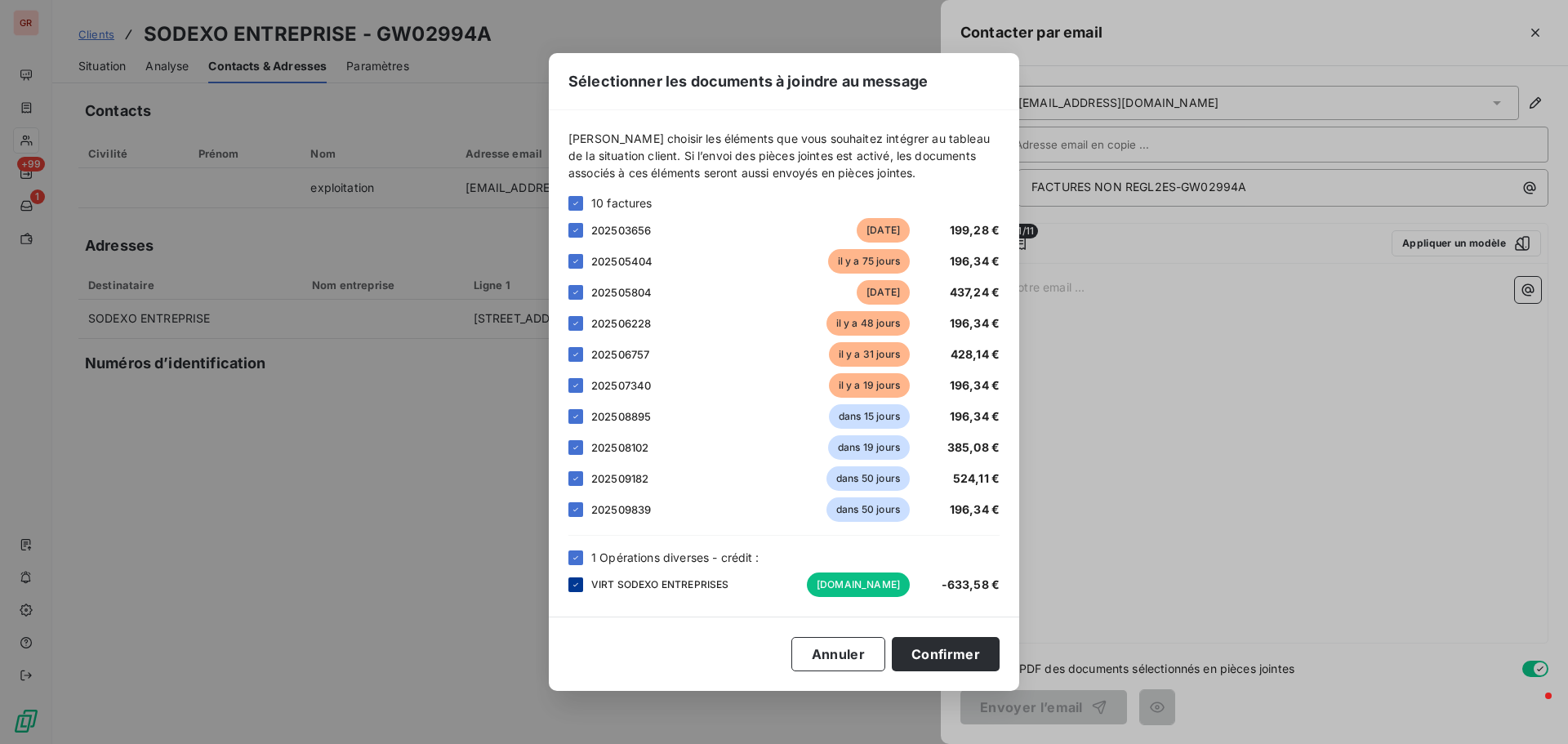
click at [581, 587] on div at bounding box center [576, 585] width 14 height 14
click at [960, 662] on button "Confirmer" at bounding box center [945, 654] width 108 height 34
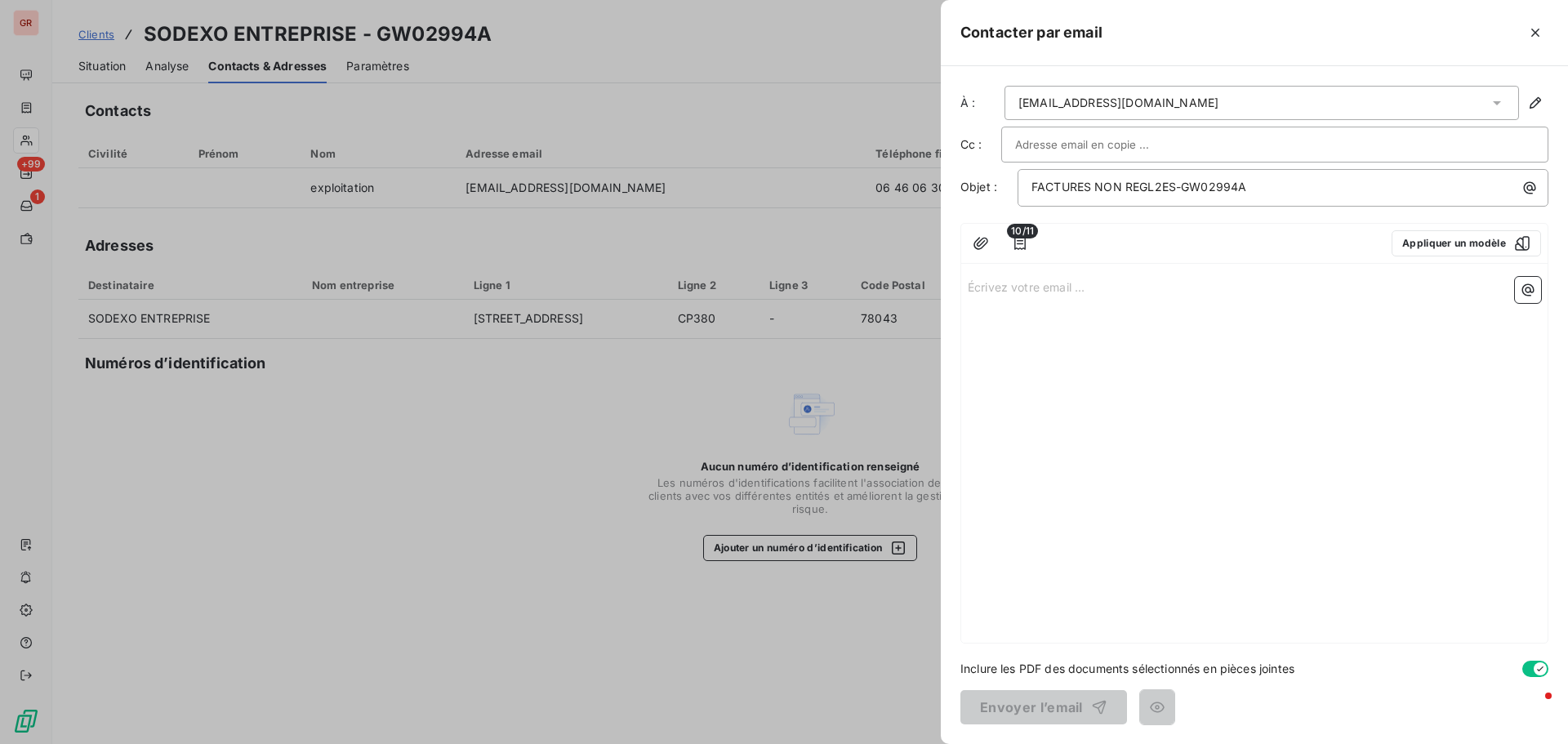
click at [1037, 282] on p "Écrivez votre email ... ﻿" at bounding box center [1254, 286] width 573 height 19
click at [1028, 293] on p "Écrivez votre email ... ﻿" at bounding box center [1254, 286] width 573 height 19
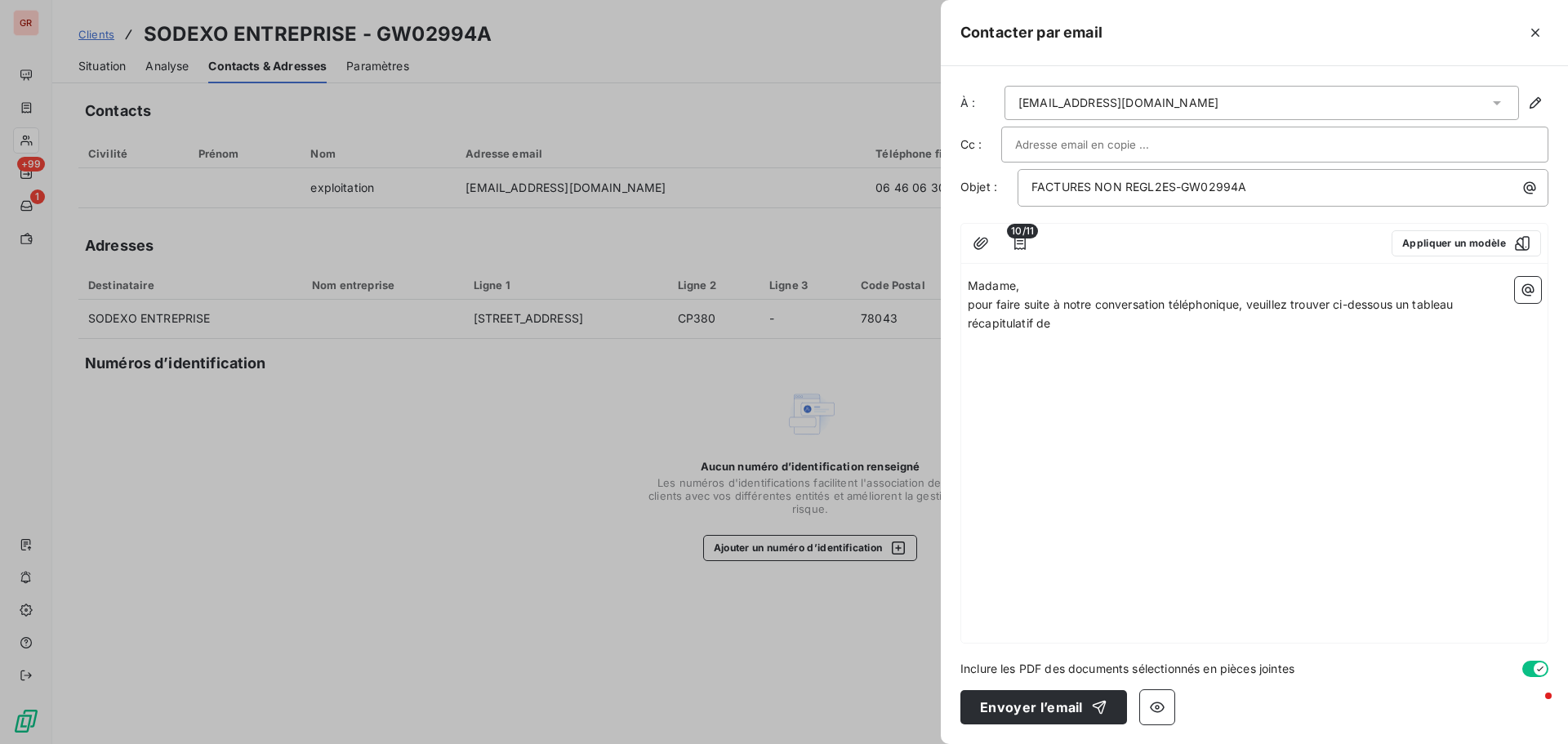
click at [1062, 324] on p "pour faire suite à notre conversation téléphonique, veuillez trouver ci-dessous…" at bounding box center [1254, 315] width 573 height 38
click at [1153, 326] on span "pour faire suite à notre conversation téléphonique, veuillez trouver ci-dessous…" at bounding box center [1212, 313] width 489 height 32
click at [1233, 323] on span "pour faire suite à notre conversation téléphonique, veuillez trouver ci-dessous…" at bounding box center [1212, 313] width 489 height 32
click at [1250, 323] on p "pour faire suite à notre conversation téléphonique, veuillez trouver ci-dessous…" at bounding box center [1254, 315] width 573 height 38
click at [1526, 291] on icon "button" at bounding box center [1529, 291] width 13 height 13
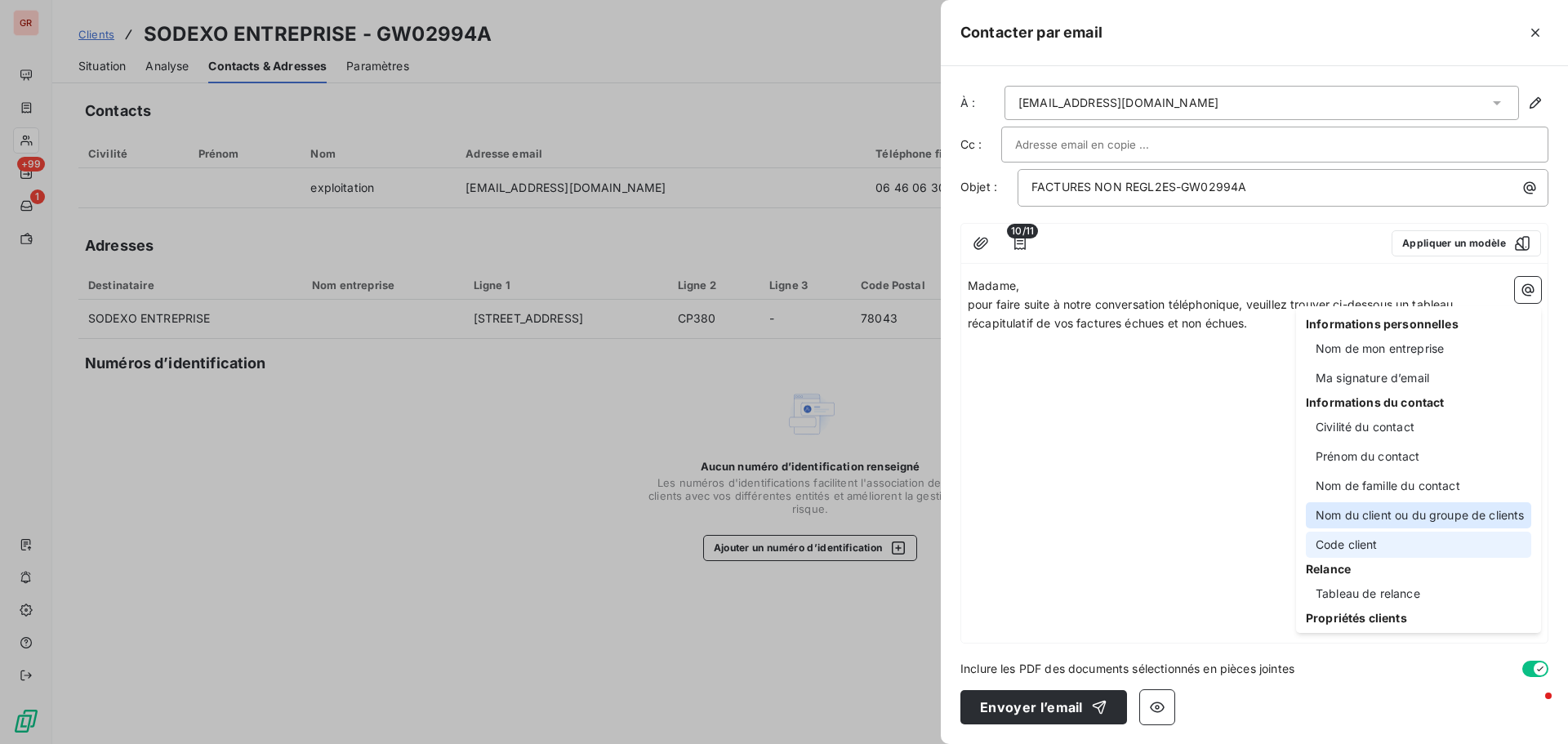
scroll to position [82, 0]
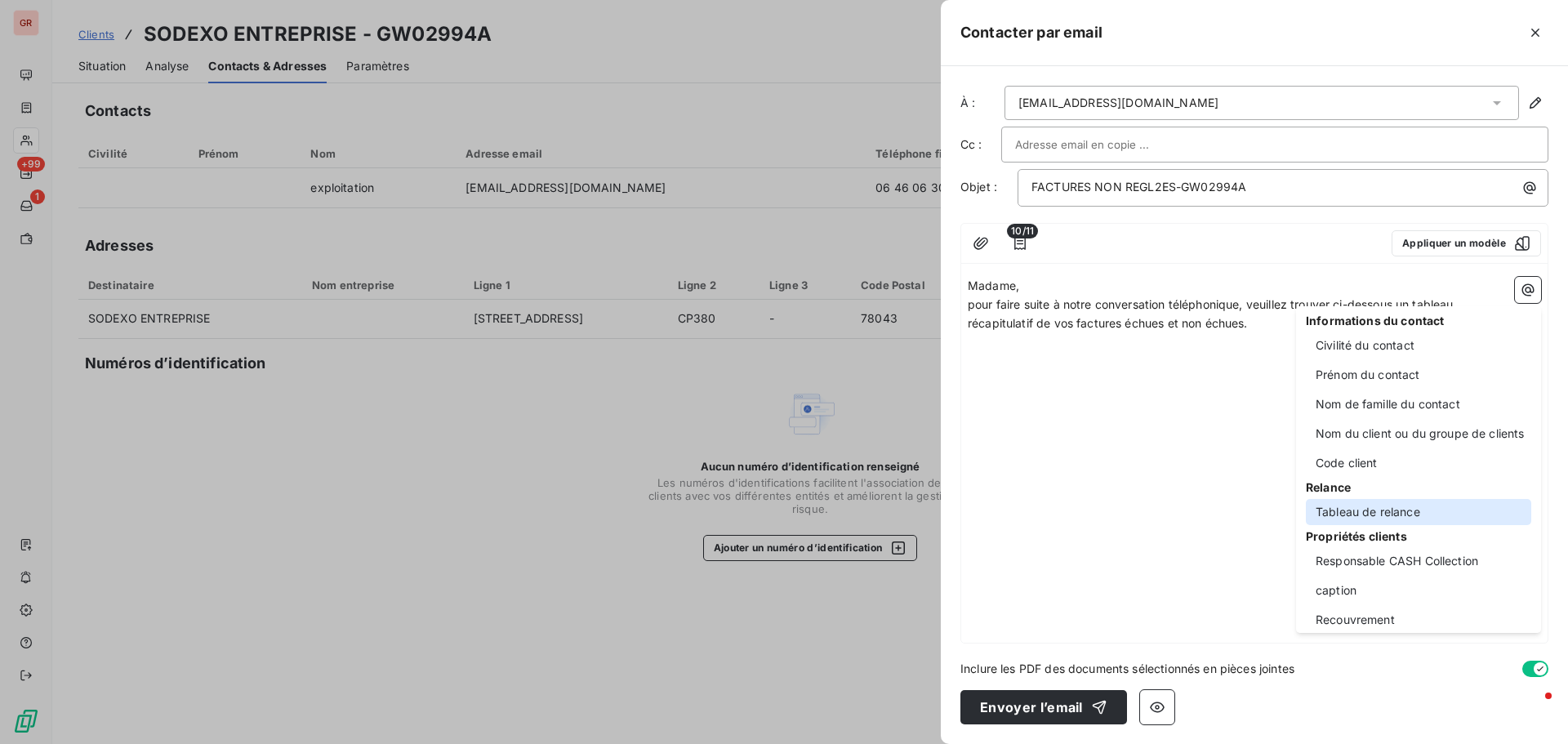
click at [1398, 514] on div "Tableau de relance" at bounding box center [1418, 512] width 225 height 26
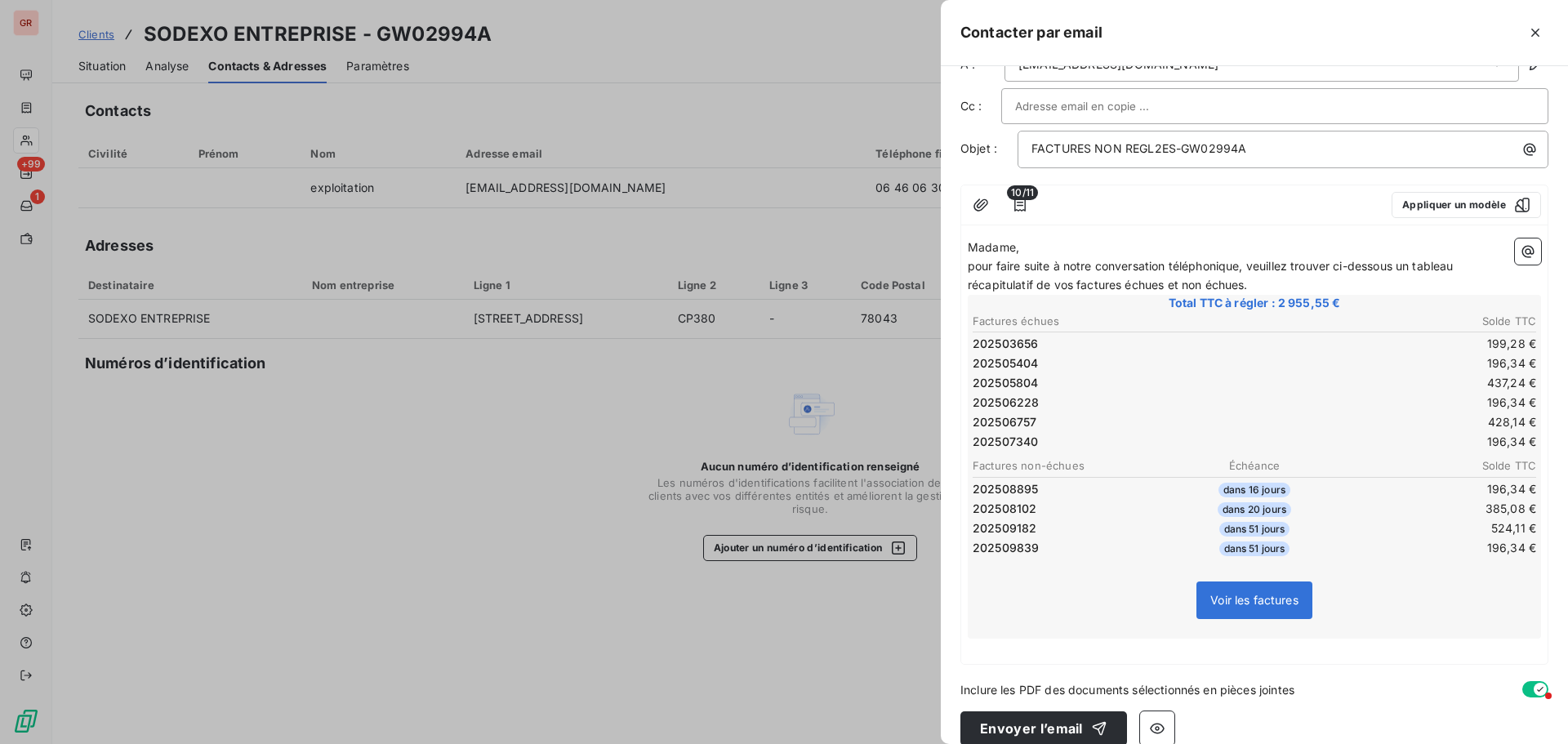
scroll to position [59, 0]
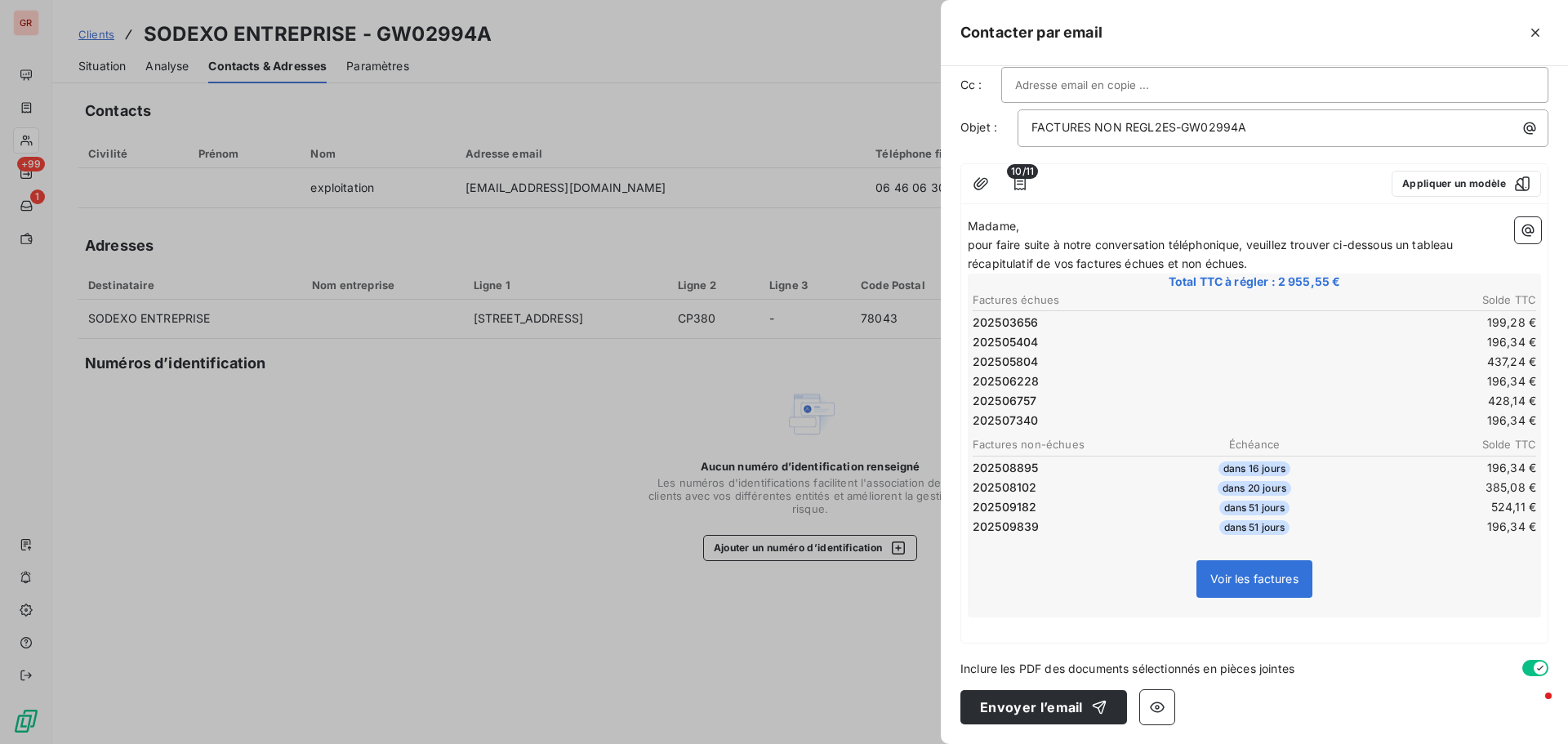
click at [979, 625] on p "﻿" at bounding box center [1254, 626] width 573 height 19
click at [970, 626] on span "Dans l'attente de votre retour" at bounding box center [1049, 626] width 161 height 13
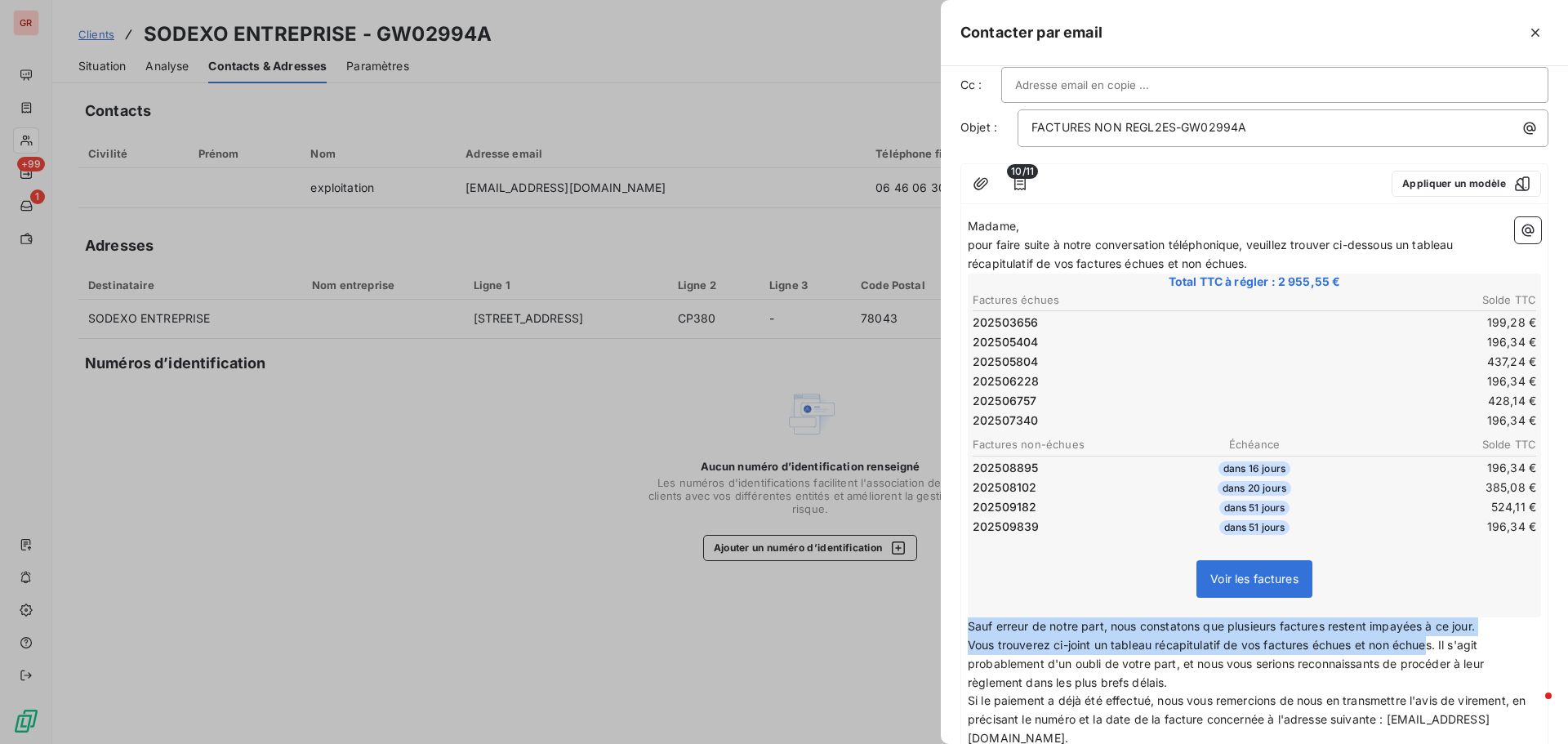
drag, startPoint x: 970, startPoint y: 629, endPoint x: 1427, endPoint y: 647, distance: 457.4
click at [1427, 647] on div "[PERSON_NAME], pour faire suite à notre conversation téléphonique, veuillez tro…" at bounding box center [1254, 530] width 573 height 625
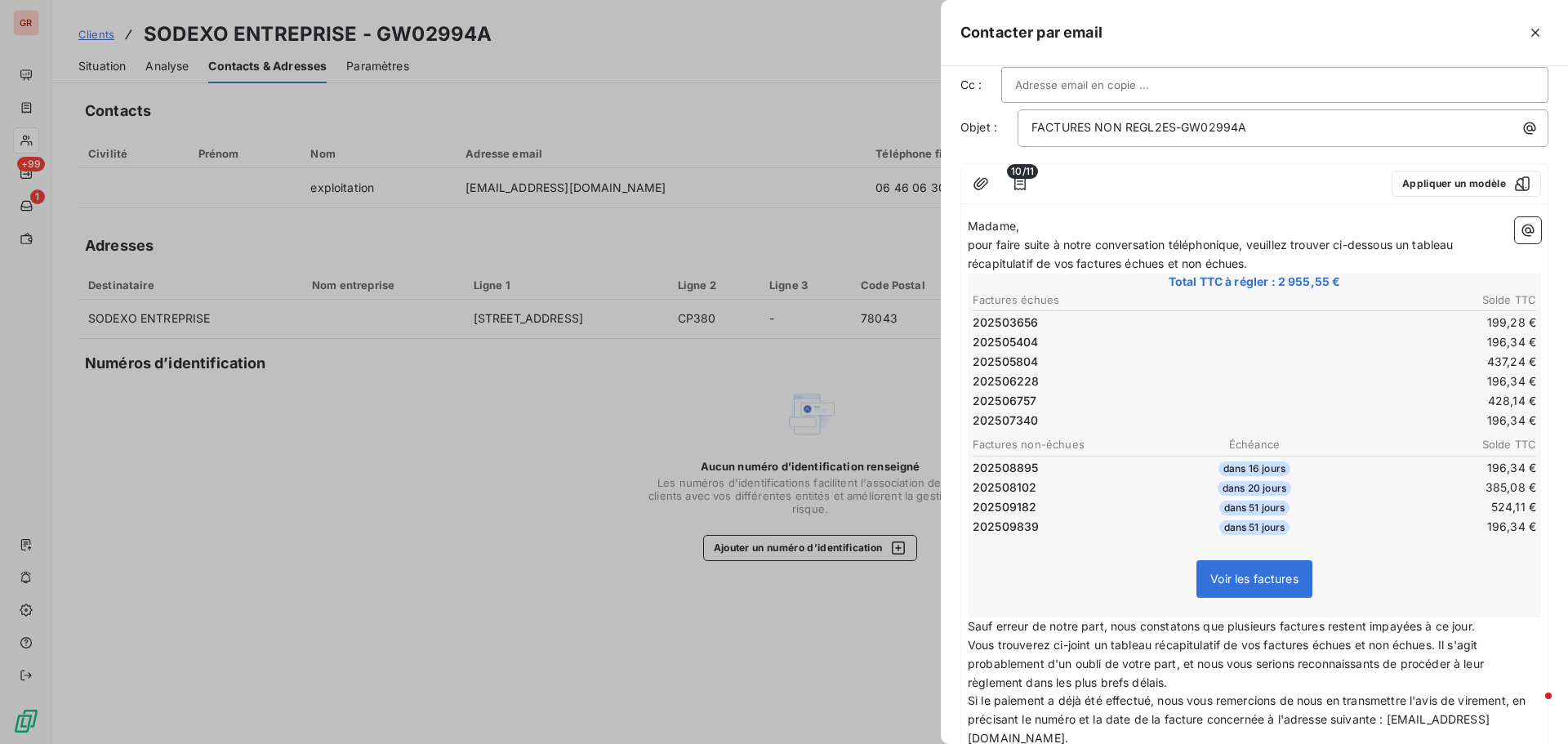
click at [963, 653] on div "[PERSON_NAME], pour faire suite à notre conversation téléphonique, veuillez tro…" at bounding box center [1255, 530] width 587 height 637
click at [974, 642] on span "Vous trouverez ci-joint un tableau récapitulatif de vos factures échues et non …" at bounding box center [1227, 663] width 519 height 51
drag, startPoint x: 967, startPoint y: 643, endPoint x: 993, endPoint y: 644, distance: 26.0
click at [992, 645] on div "[PERSON_NAME], pour faire suite à notre conversation téléphonique, veuillez tro…" at bounding box center [1255, 530] width 587 height 637
drag, startPoint x: 1441, startPoint y: 646, endPoint x: 963, endPoint y: 652, distance: 478.0
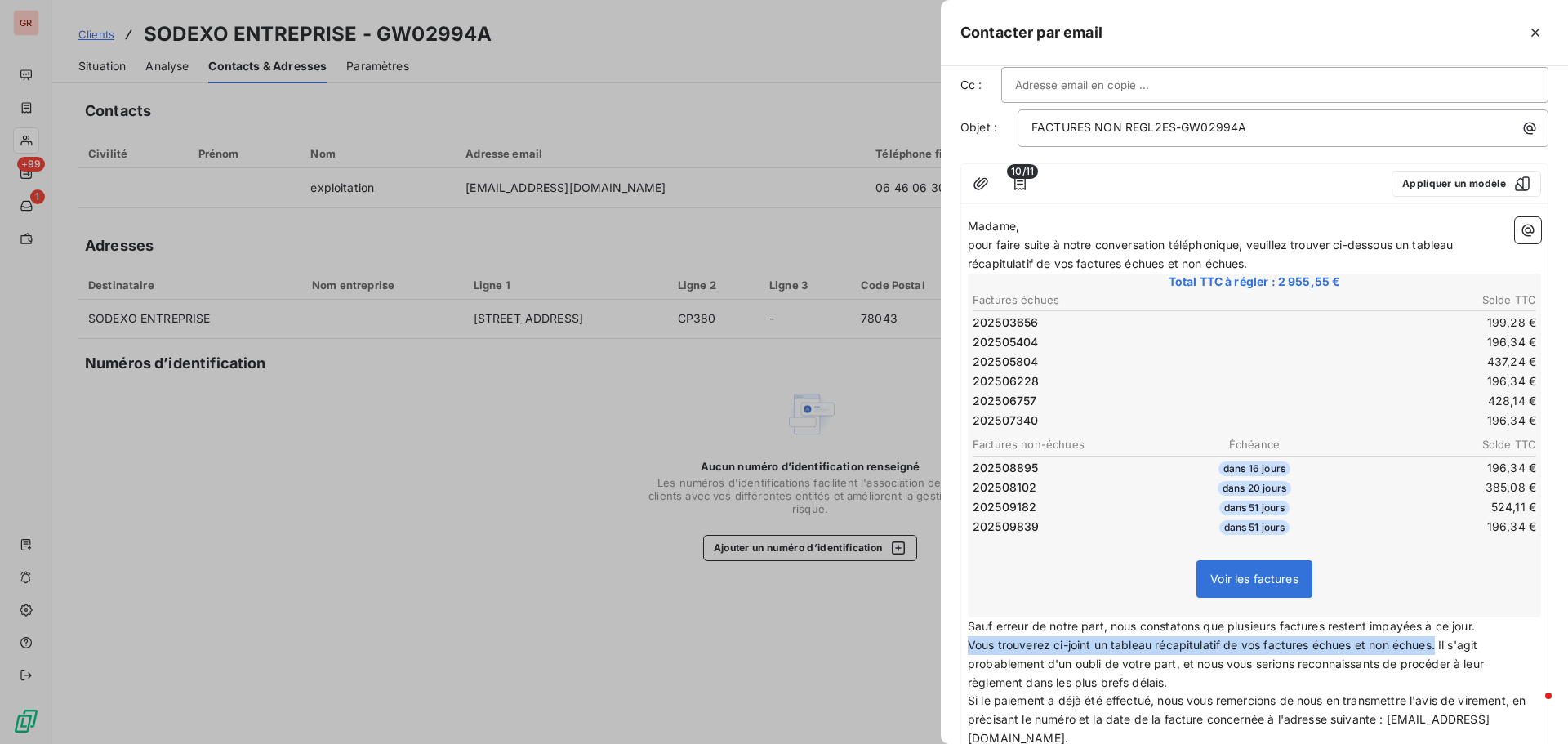
click at [963, 652] on div "[PERSON_NAME], pour faire suite à notre conversation téléphonique, veuillez tro…" at bounding box center [1255, 530] width 587 height 637
copy span "Vous trouverez ci-joint un tableau récapitulatif de vos factures échues et non …"
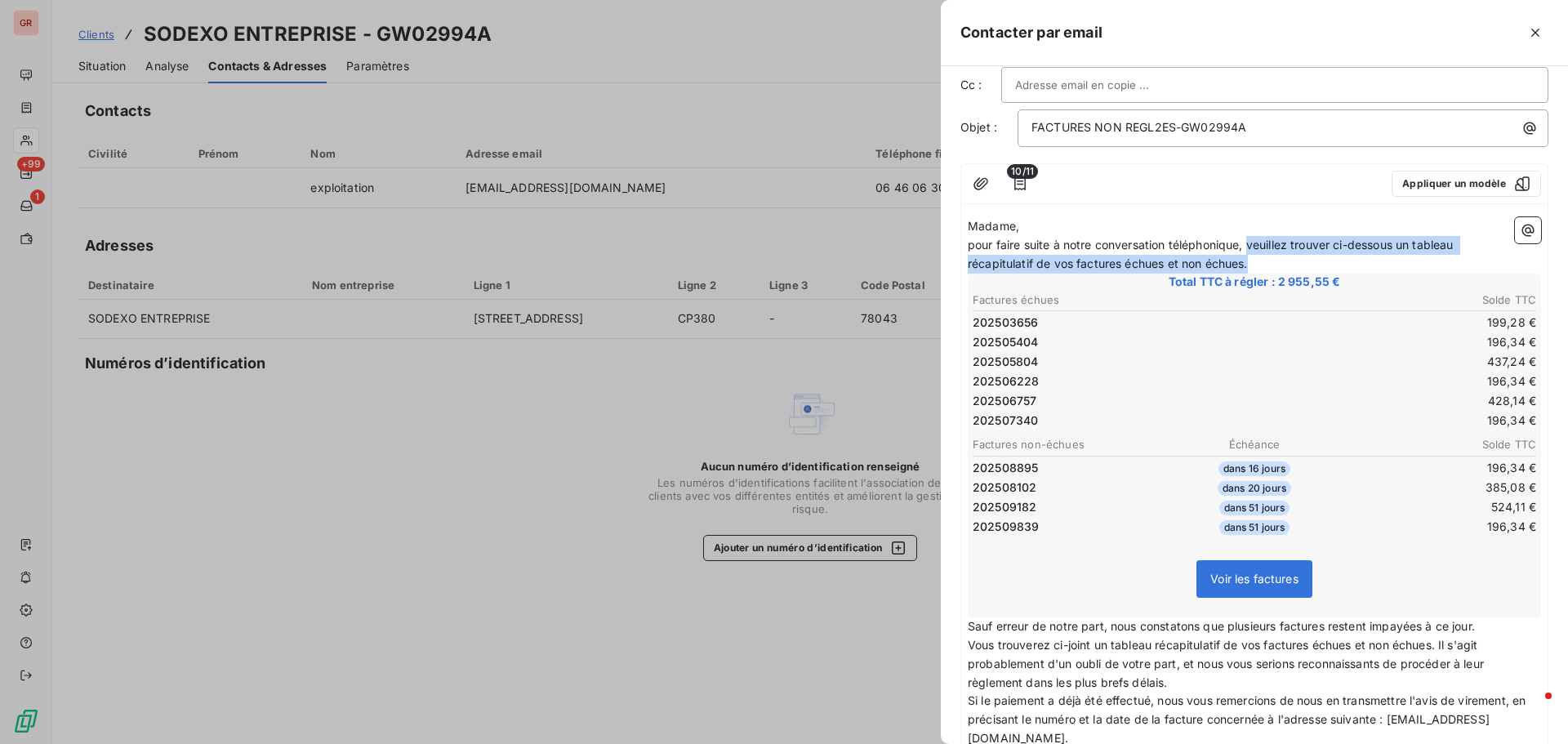
drag, startPoint x: 1250, startPoint y: 247, endPoint x: 1296, endPoint y: 267, distance: 50.2
click at [1296, 267] on p "pour faire suite à notre conversation téléphonique, veuillez trouver ci-dessous…" at bounding box center [1254, 255] width 573 height 38
click at [1248, 241] on span "pour faire suite à notre conversation téléphonique, [PERSON_NAME] trouverez ci-…" at bounding box center [1234, 254] width 534 height 32
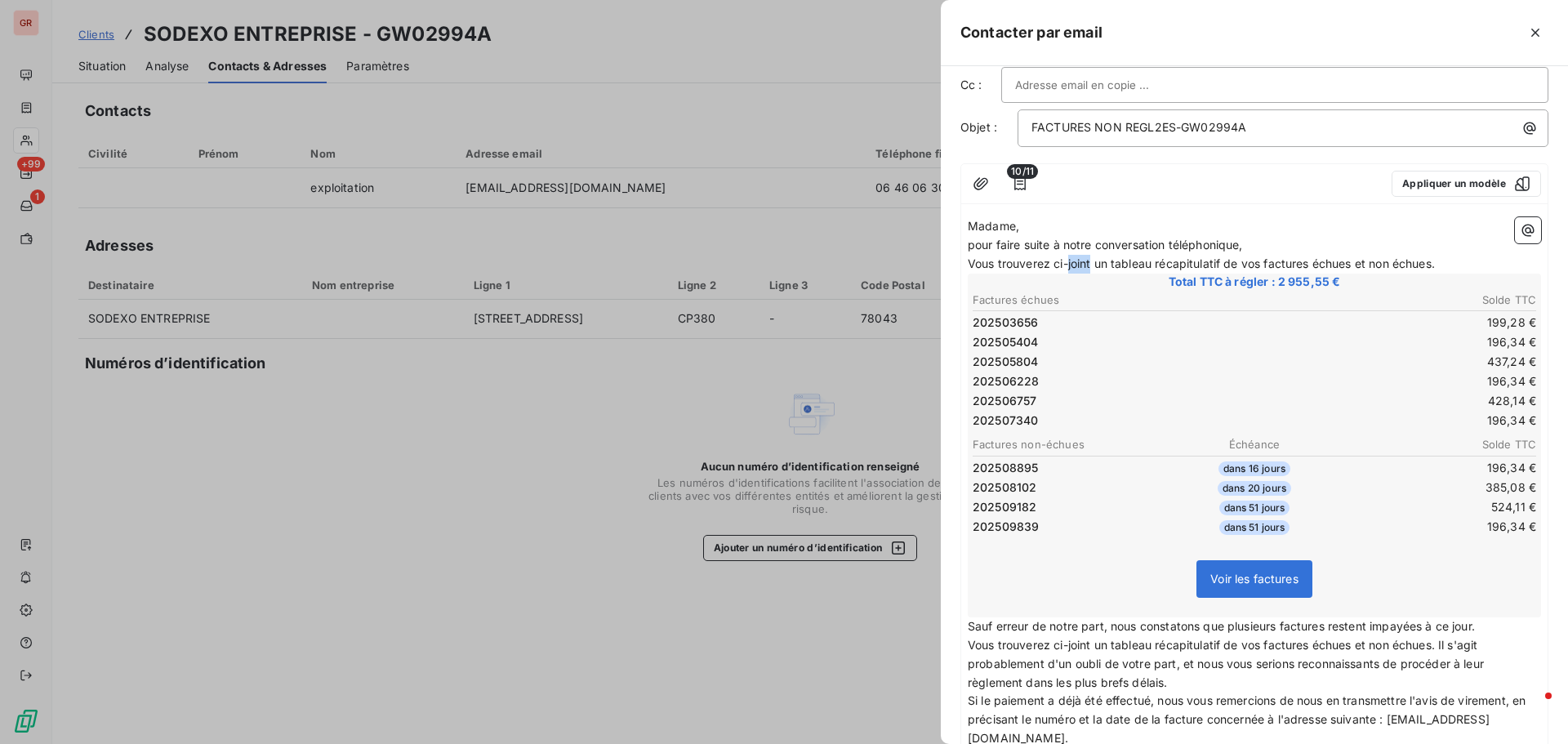
drag, startPoint x: 1093, startPoint y: 267, endPoint x: 1067, endPoint y: 270, distance: 26.2
click at [1067, 270] on p "Vous trouverez ci-joint un tableau récapitulatif de vos factures échues et non …" at bounding box center [1254, 264] width 573 height 19
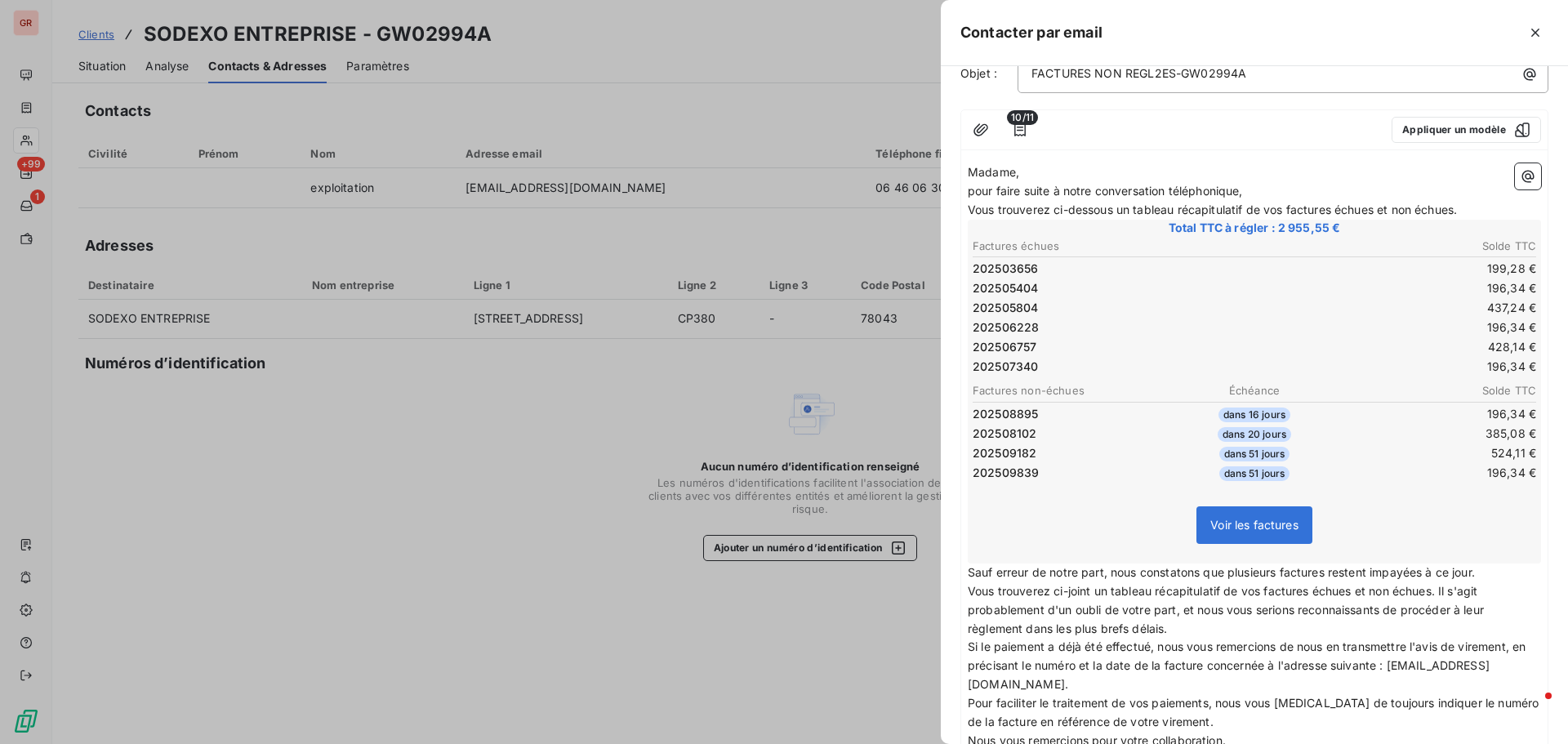
scroll to position [142, 0]
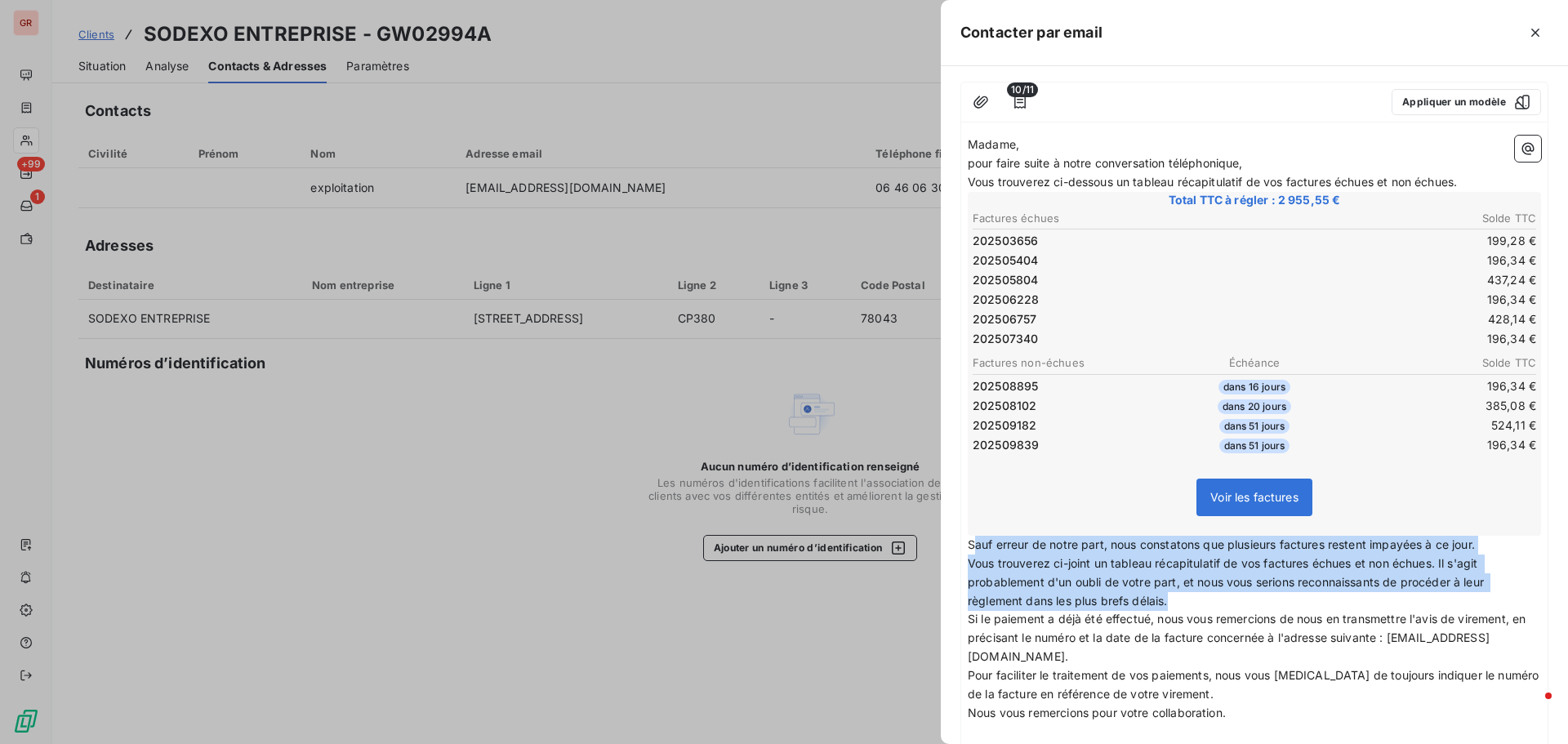
drag, startPoint x: 972, startPoint y: 547, endPoint x: 1186, endPoint y: 600, distance: 220.5
click at [1186, 600] on div "Madame, pour faire suite à notre conversation téléphonique, [PERSON_NAME] trouv…" at bounding box center [1254, 448] width 573 height 625
click at [1213, 602] on p "Vous trouverez ci-joint un tableau récapitulatif de vos factures échues et non …" at bounding box center [1254, 582] width 573 height 57
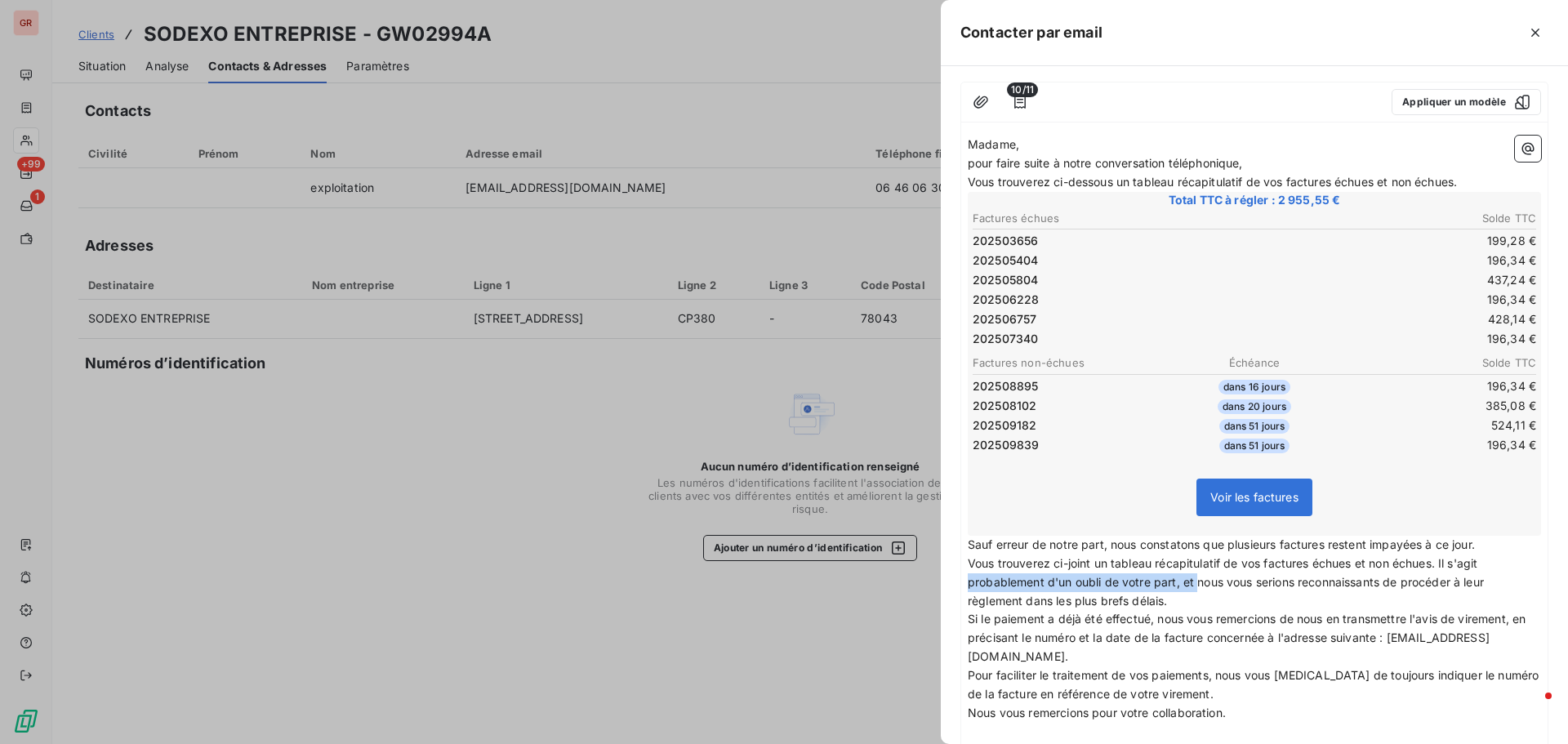
drag, startPoint x: 1198, startPoint y: 578, endPoint x: 951, endPoint y: 582, distance: 247.0
click at [951, 582] on div "À : [EMAIL_ADDRESS][DOMAIN_NAME] Cc : Objet : FACTURES NON REGL2ES-GW02994A 10/…" at bounding box center [1254, 406] width 627 height 678
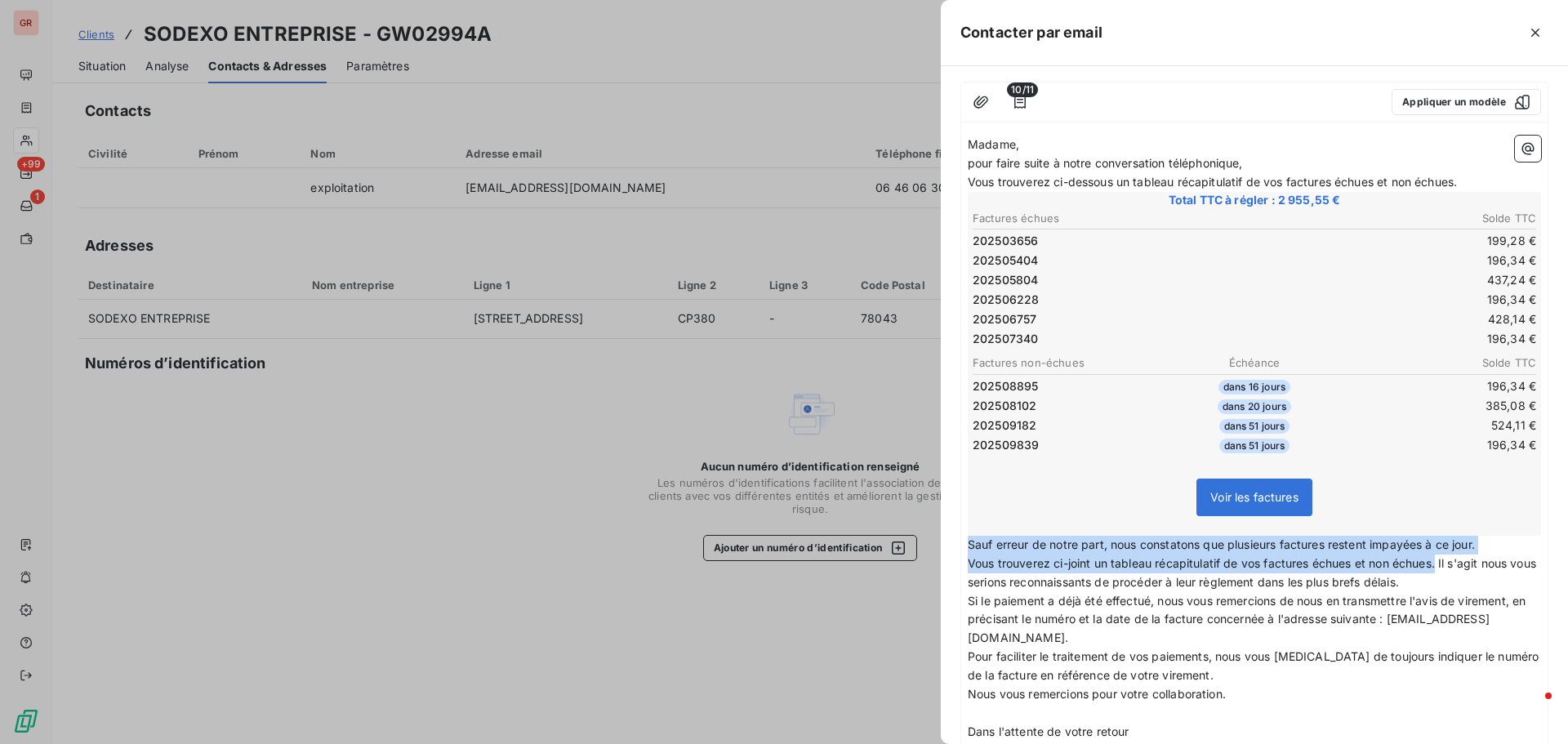
drag, startPoint x: 970, startPoint y: 546, endPoint x: 1442, endPoint y: 560, distance: 472.2
click at [1442, 560] on div "Madame, pour faire suite à notre conversation téléphonique, [PERSON_NAME] trouv…" at bounding box center [1254, 439] width 573 height 607
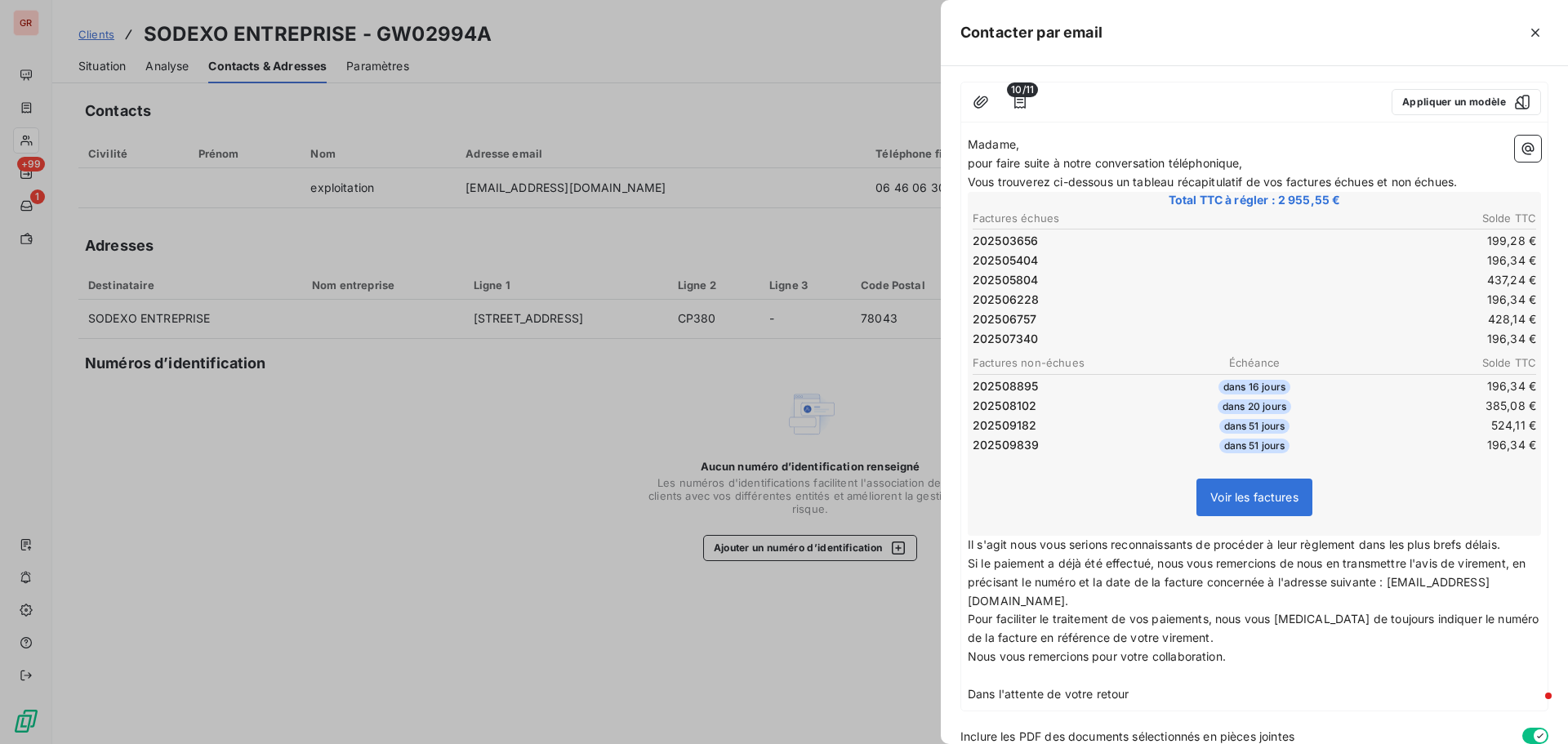
drag, startPoint x: 967, startPoint y: 543, endPoint x: 1091, endPoint y: 551, distance: 124.3
click at [1091, 551] on div "Madame, pour faire suite à notre conversation téléphonique, [PERSON_NAME] trouv…" at bounding box center [1255, 420] width 587 height 582
drag, startPoint x: 968, startPoint y: 547, endPoint x: 1510, endPoint y: 543, distance: 542.0
click at [1500, 543] on span "Il s'agit nous vous serions reconnaissants de procéder à leur règlement dans le…" at bounding box center [1234, 544] width 533 height 13
click at [1016, 547] on span "Il s'agit nous vous serions reconnaissants de procéder à leur règlement dans le…" at bounding box center [1234, 544] width 533 height 13
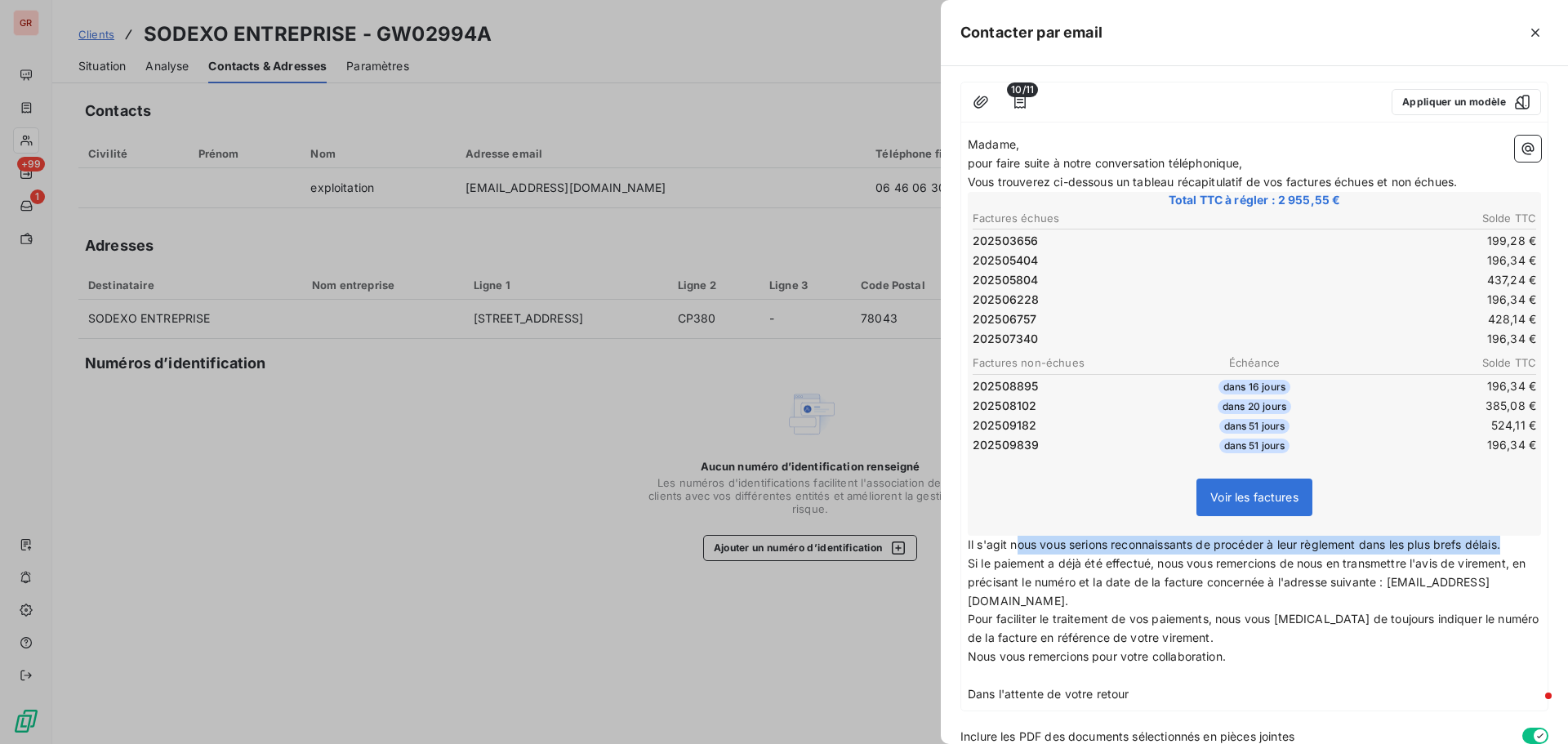
drag, startPoint x: 1014, startPoint y: 547, endPoint x: 926, endPoint y: 561, distance: 89.1
click at [936, 743] on div "Contacter par email À : [EMAIL_ADDRESS][DOMAIN_NAME] Cc : Objet : FACTURES NON …" at bounding box center [784, 744] width 1568 height 0
click at [1014, 545] on span "Il s'agit nous vous serions reconnaissants de procéder à leur règlement dans le…" at bounding box center [1234, 544] width 533 height 13
drag, startPoint x: 1010, startPoint y: 543, endPoint x: 963, endPoint y: 547, distance: 47.2
click at [963, 547] on div "Madame, pour faire suite à notre conversation téléphonique, [PERSON_NAME] trouv…" at bounding box center [1255, 420] width 587 height 582
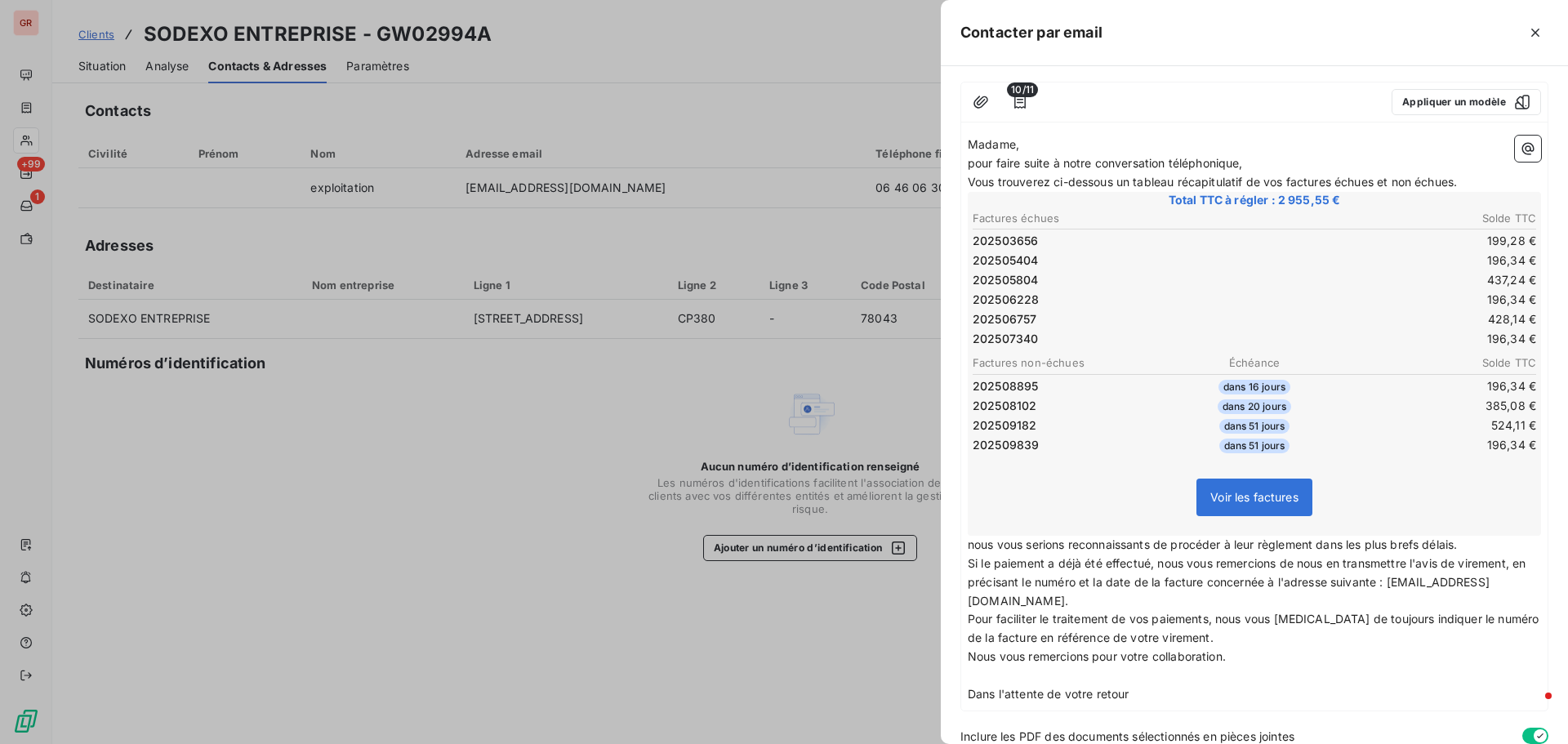
click at [979, 544] on span "nous vous serions reconnaissants de procéder à leur règlement dans les plus bre…" at bounding box center [1212, 544] width 489 height 13
click at [969, 545] on span "Nous vous serions reconnaissants de procéder à leur règlement dans les plus bre…" at bounding box center [1214, 544] width 492 height 13
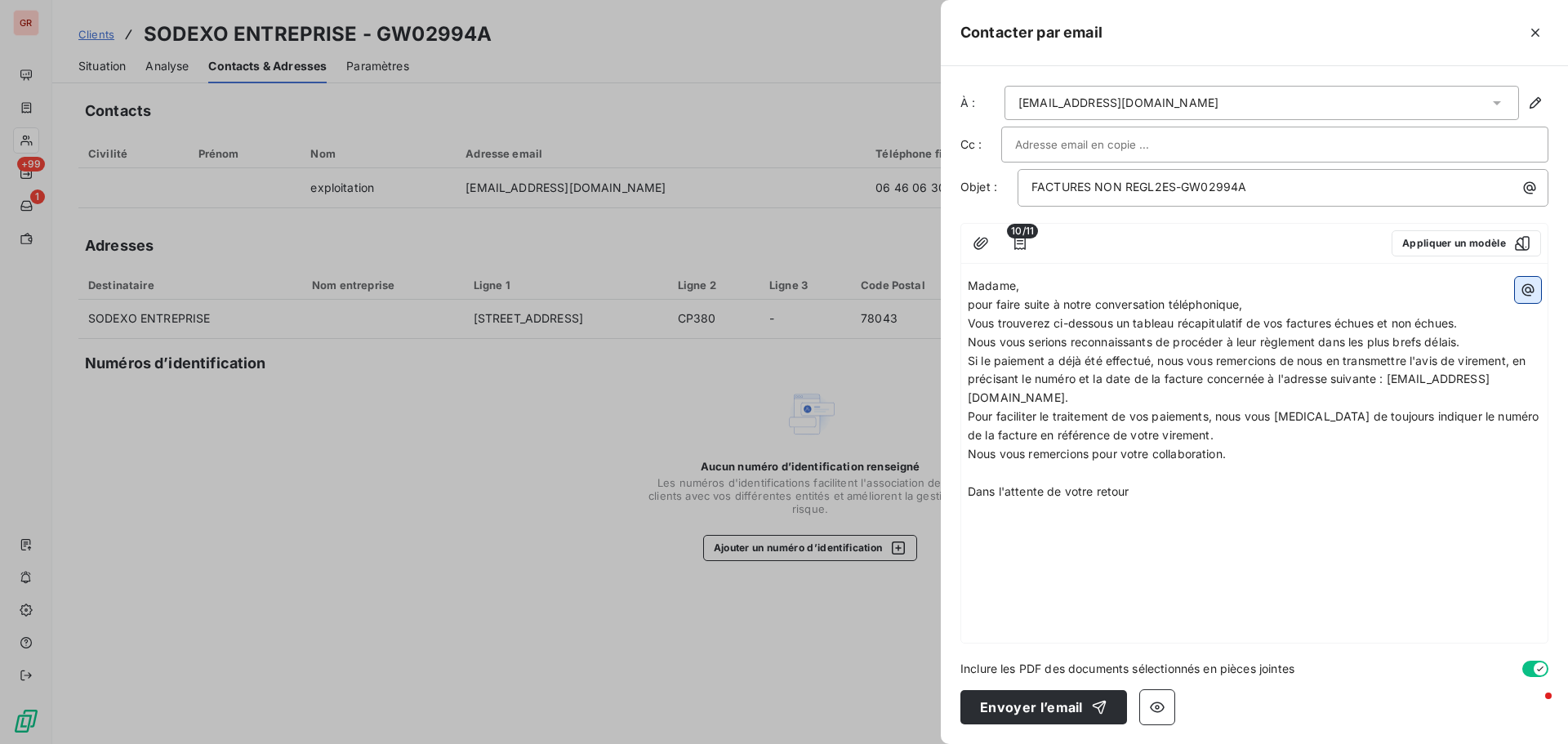
click at [1538, 286] on button "button" at bounding box center [1528, 290] width 26 height 26
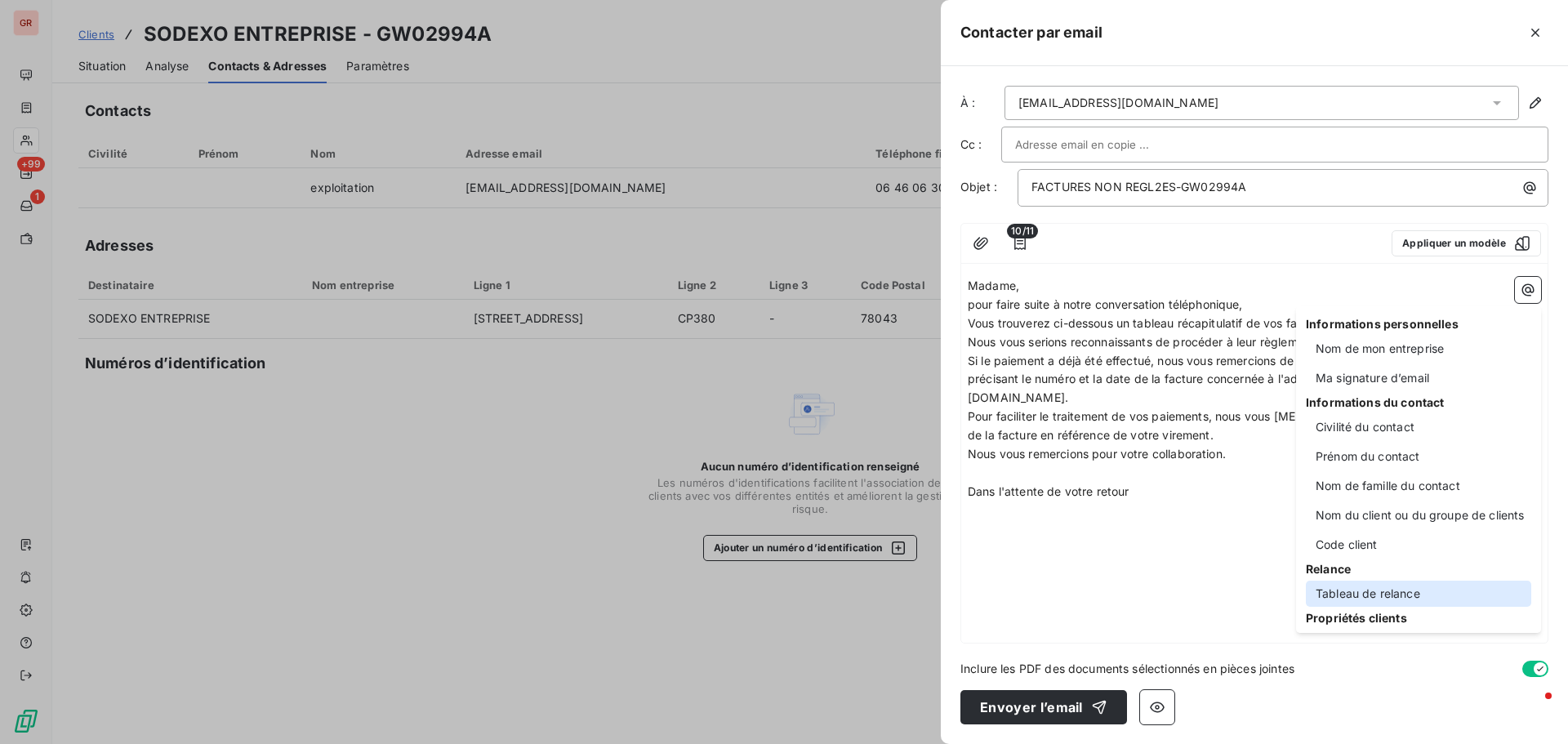
click at [1378, 585] on div "Tableau de relance" at bounding box center [1418, 593] width 225 height 26
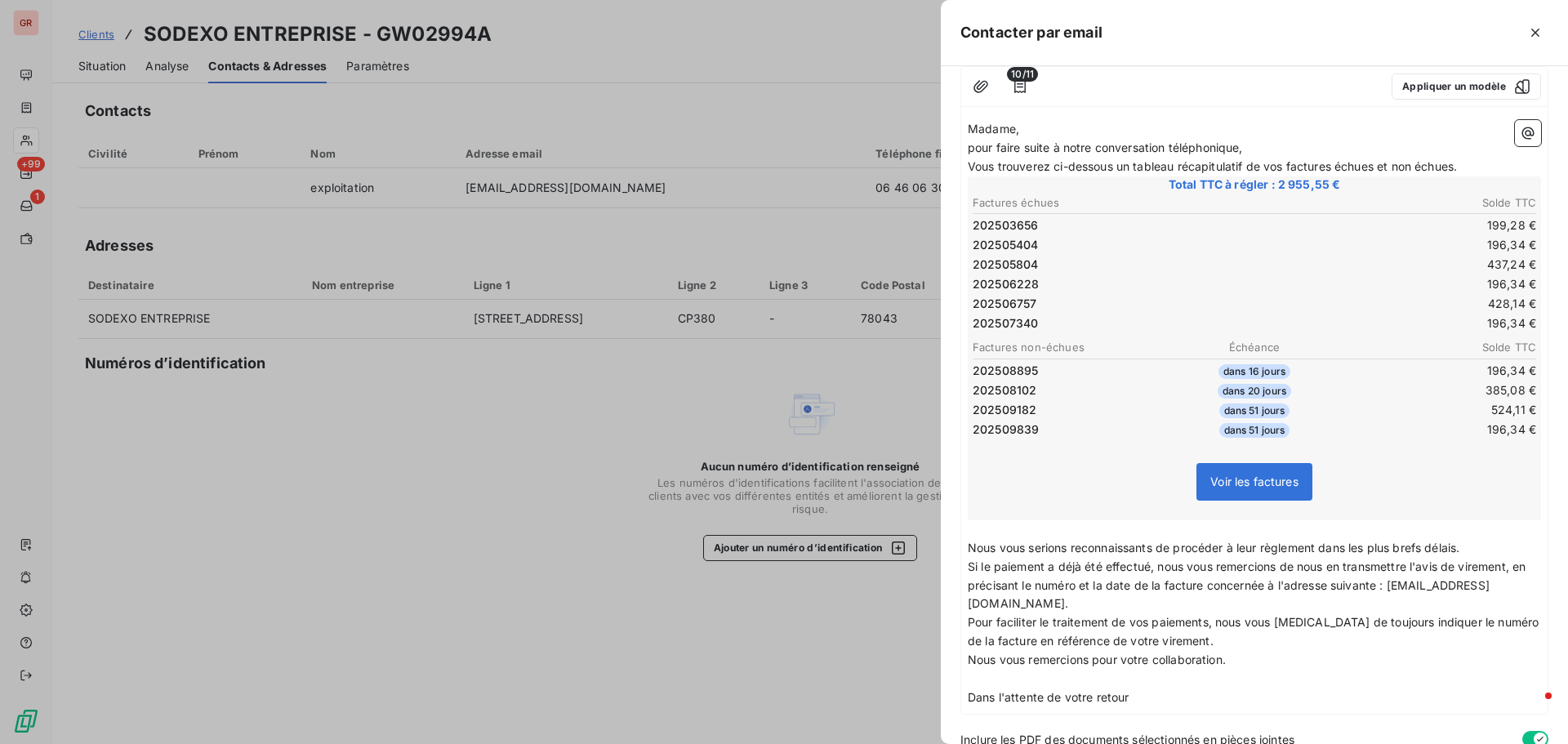
scroll to position [163, 0]
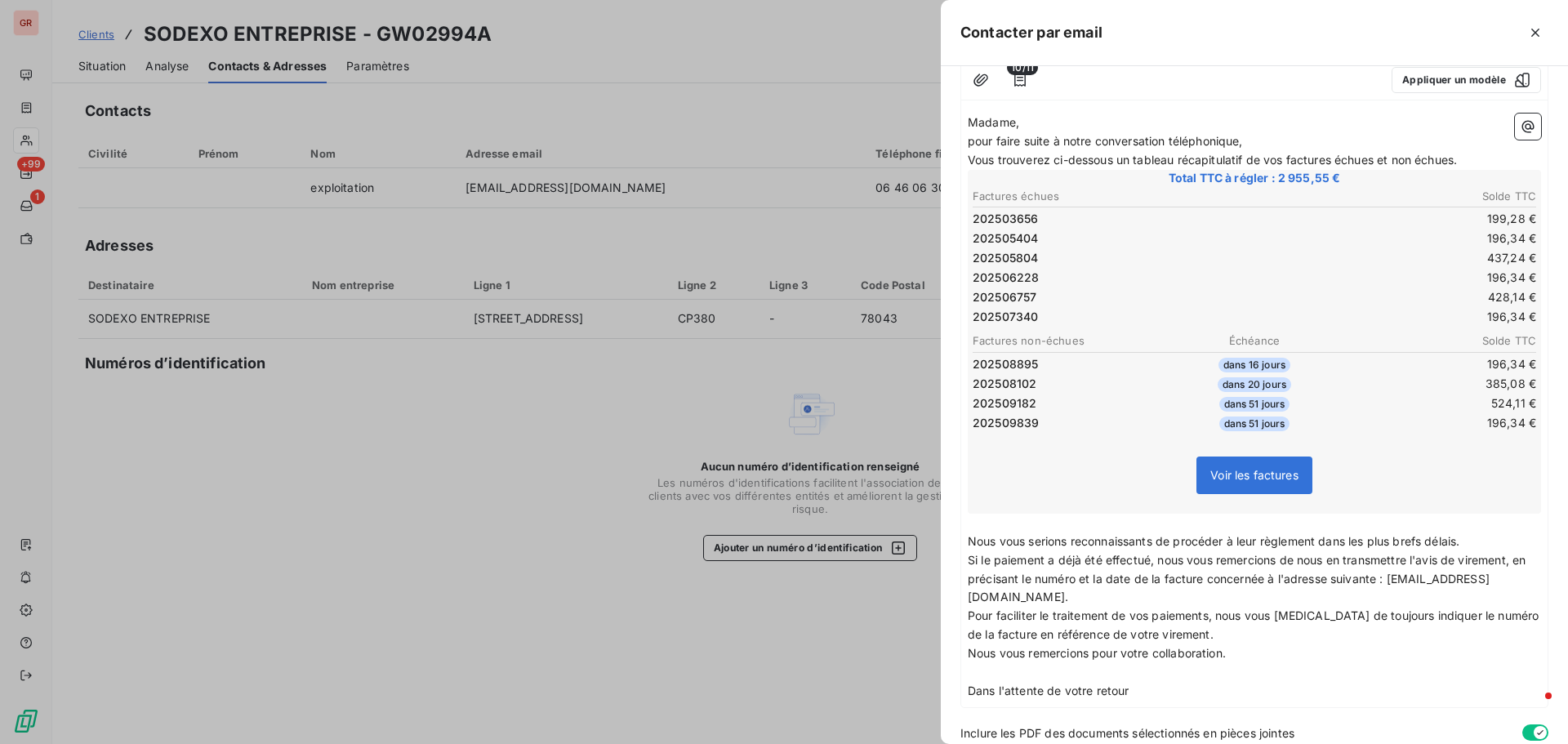
click at [969, 540] on span "Nous vous serions reconnaissants de procéder à leur règlement dans les plus bre…" at bounding box center [1214, 540] width 492 height 13
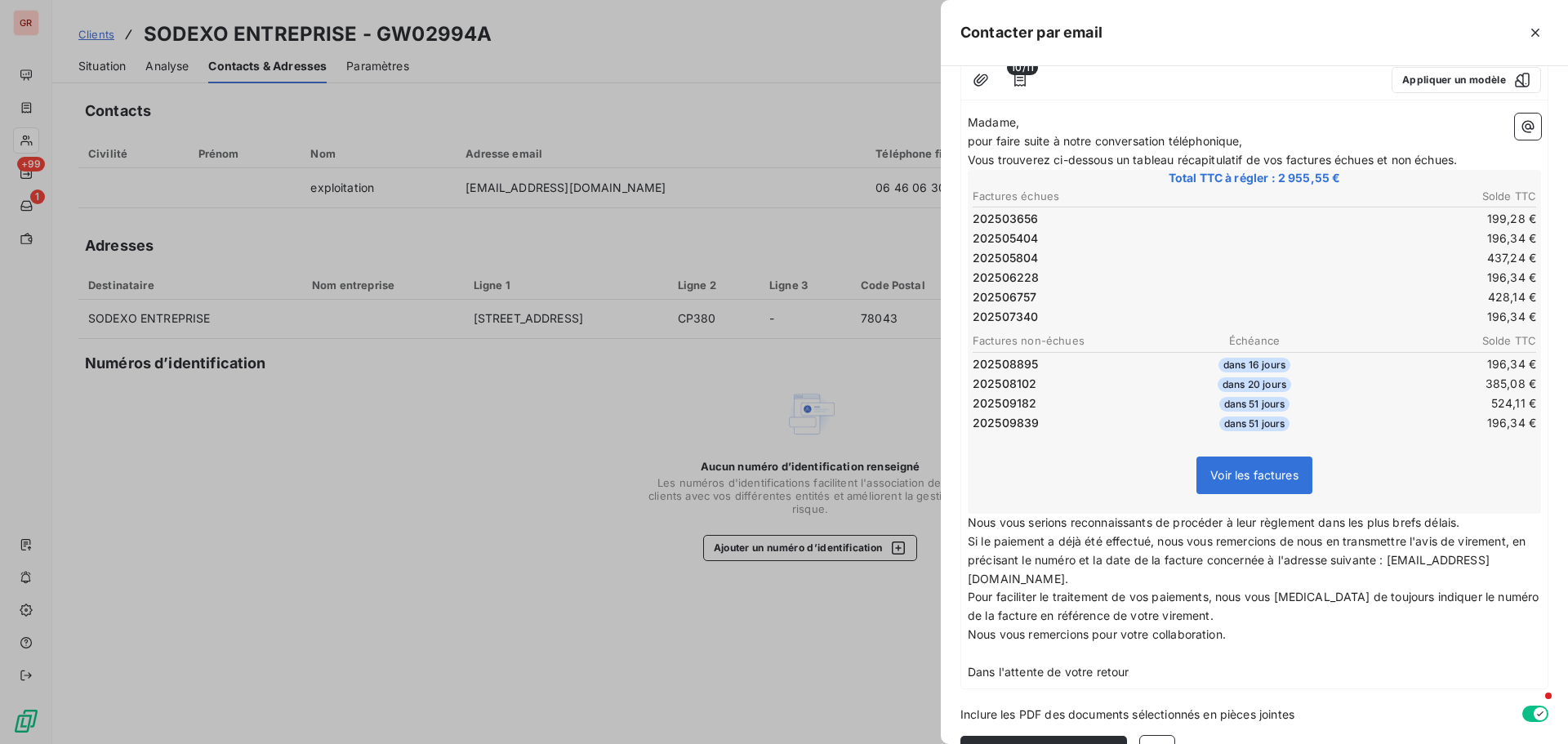
click at [971, 525] on span "Nous vous serions reconnaissants de procéder à leur règlement dans les plus bre…" at bounding box center [1214, 521] width 492 height 13
drag, startPoint x: 1468, startPoint y: 524, endPoint x: 1325, endPoint y: 525, distance: 143.0
click at [1325, 525] on p "Nous vous serions reconnaissants de procéder à leur règlement dans les plus bre…" at bounding box center [1254, 523] width 573 height 19
click at [1138, 670] on p "Dans l'attente de votre retour" at bounding box center [1254, 672] width 573 height 19
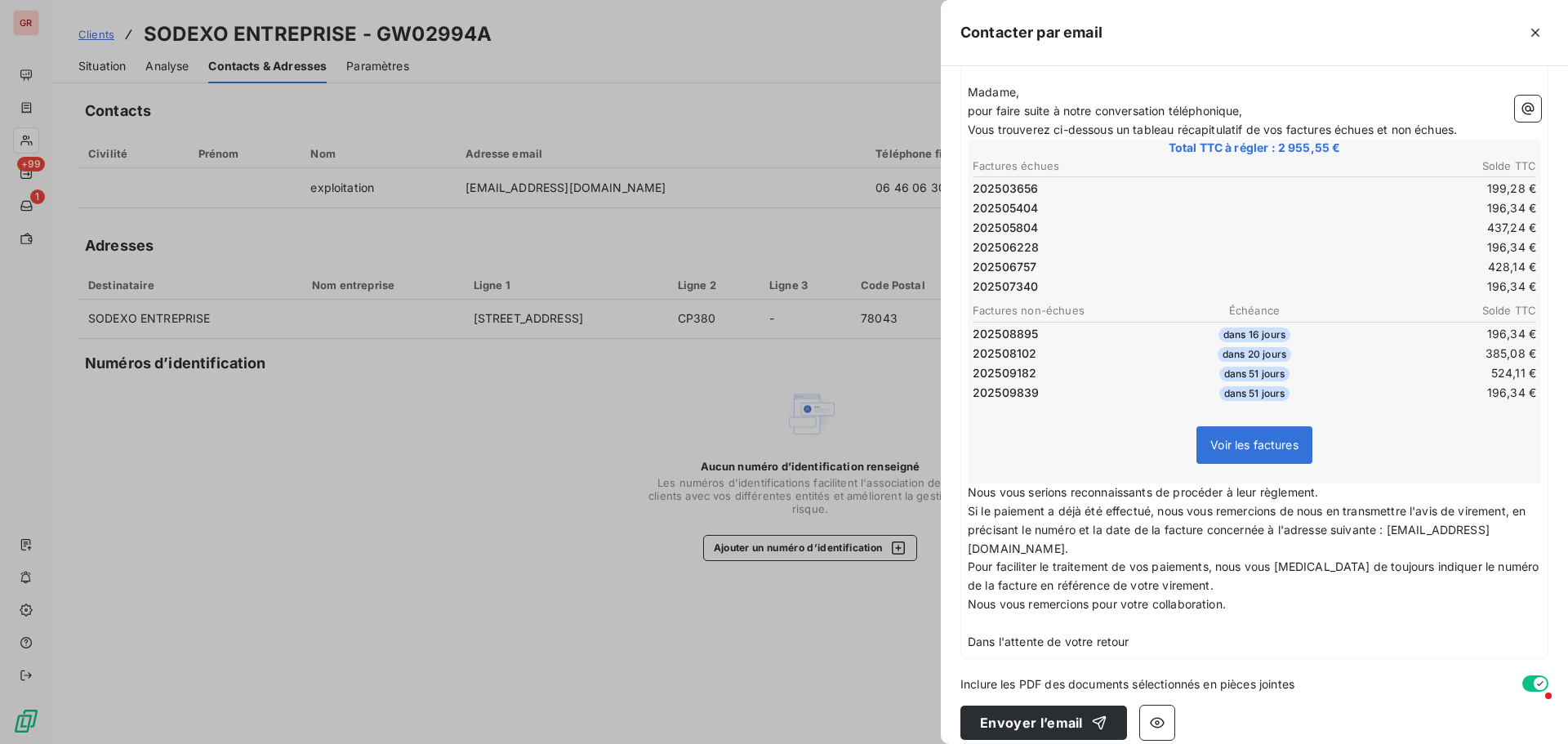
scroll to position [209, 0]
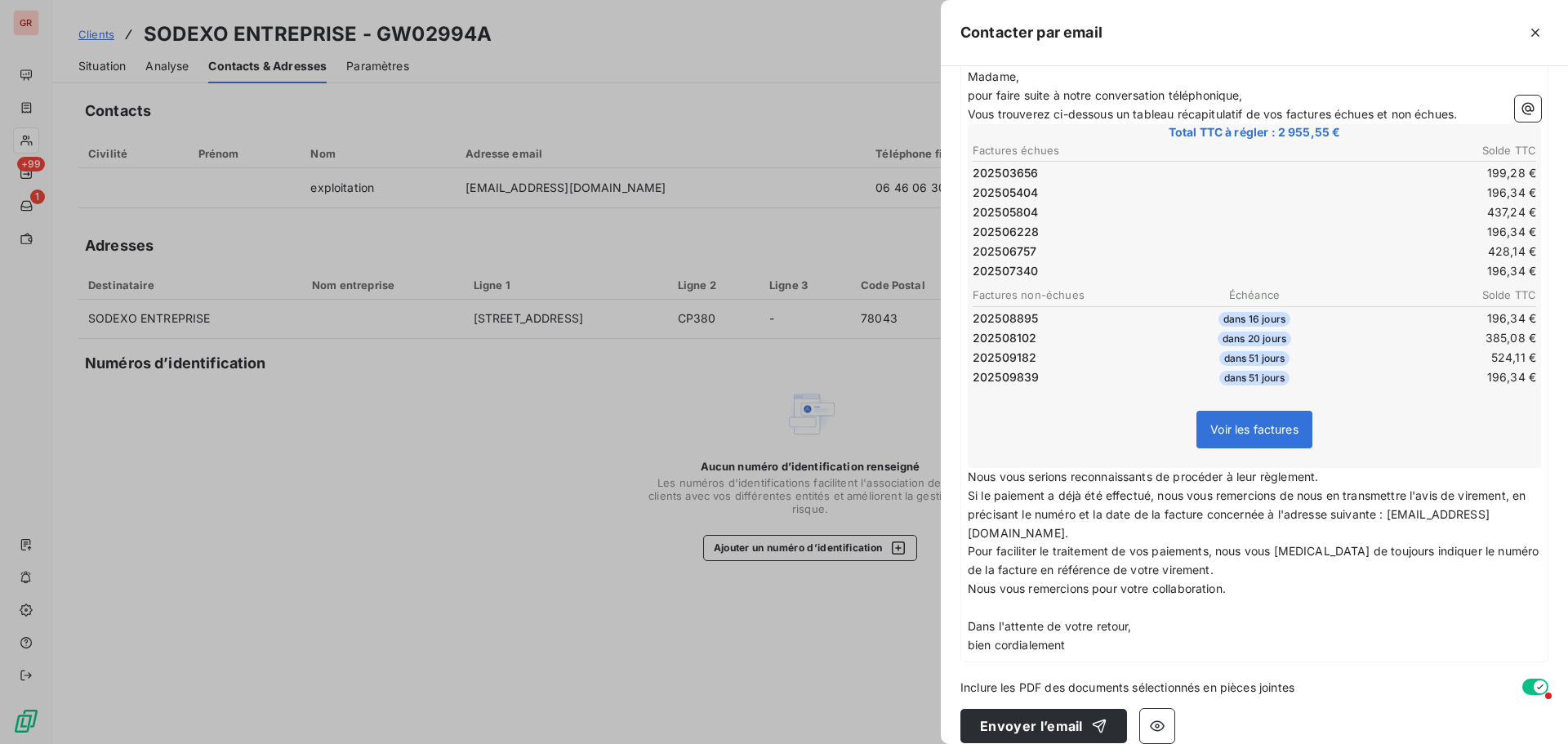
click at [974, 641] on span "bien cordialement" at bounding box center [1016, 644] width 98 height 13
click at [1080, 645] on p "Bien cordialement" at bounding box center [1254, 645] width 573 height 19
click at [977, 658] on div "Madame, pour faire suite à notre conversation téléphonique, [PERSON_NAME] trouv…" at bounding box center [1255, 361] width 587 height 600
click at [1086, 650] on p "Bien cordialement," at bounding box center [1254, 645] width 573 height 19
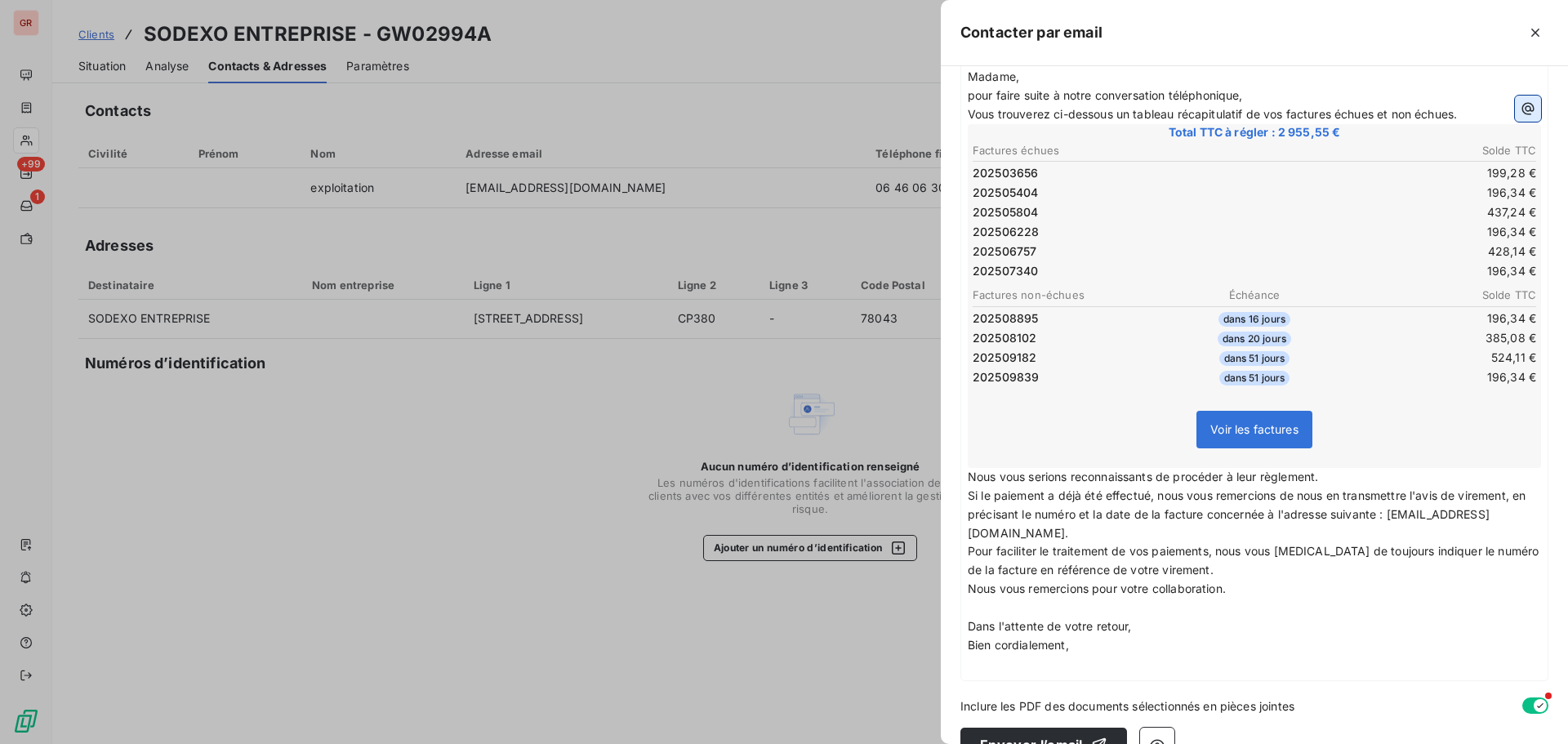
click at [1520, 109] on icon "button" at bounding box center [1528, 109] width 16 height 16
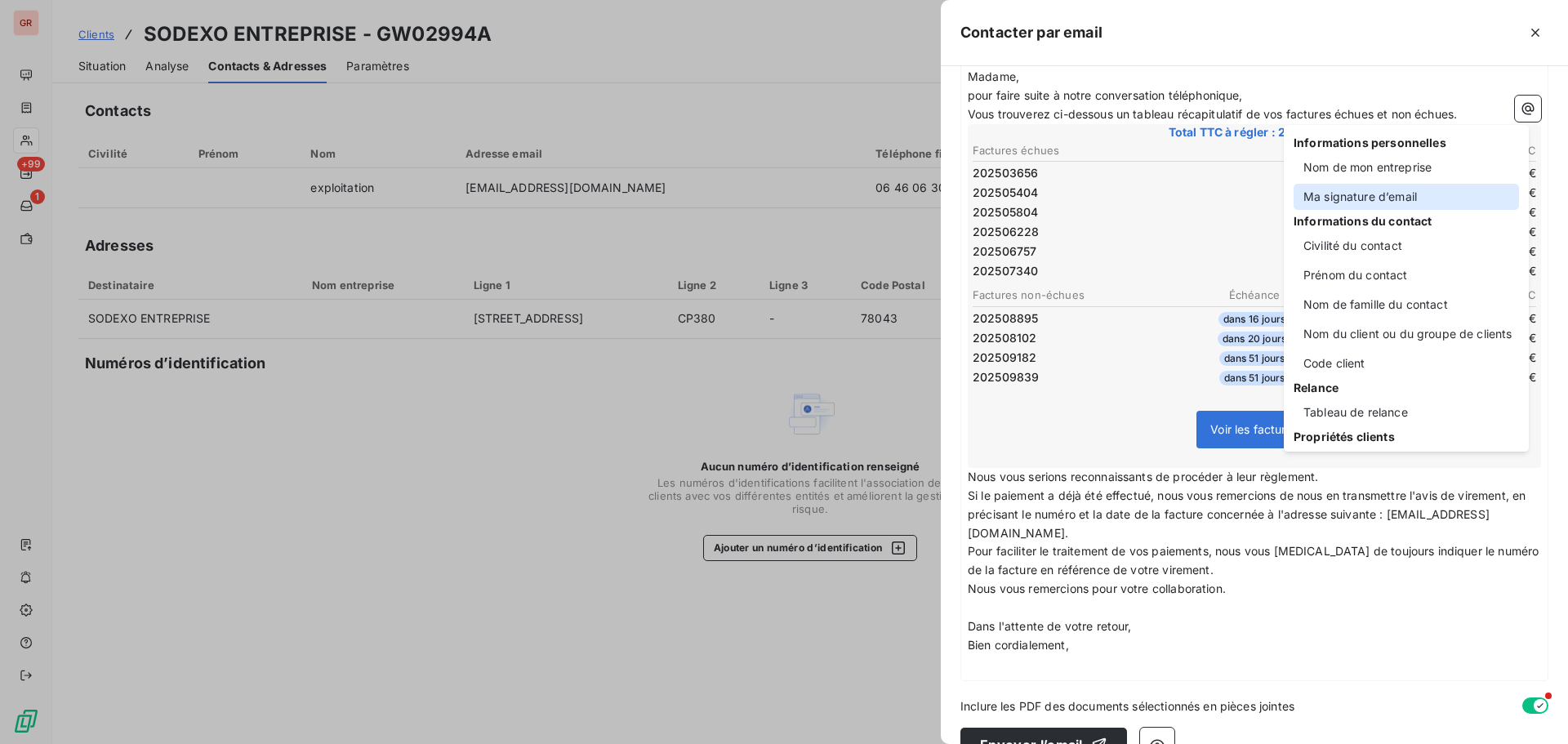
click at [1384, 199] on div "Ma signature d’email" at bounding box center [1406, 197] width 225 height 26
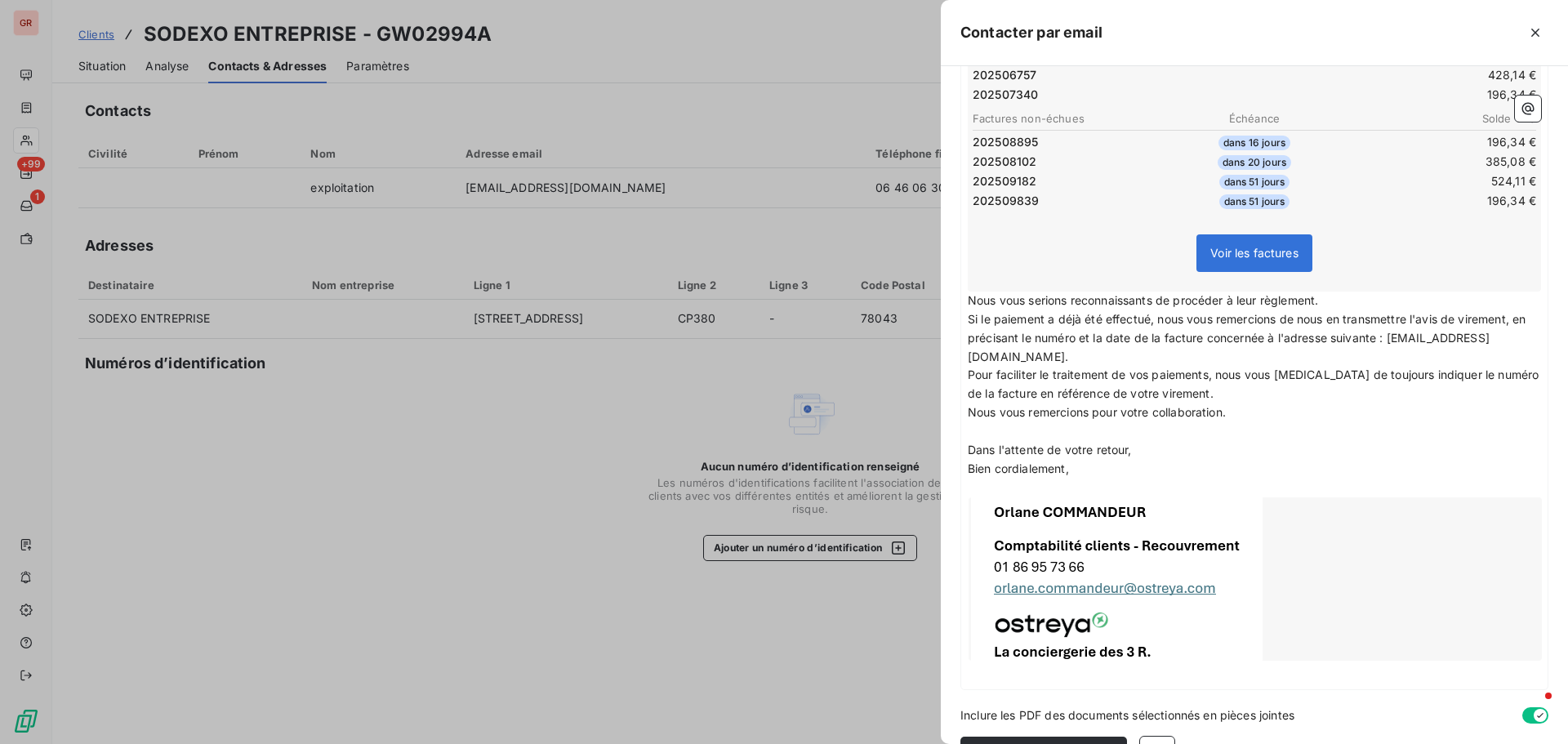
scroll to position [433, 0]
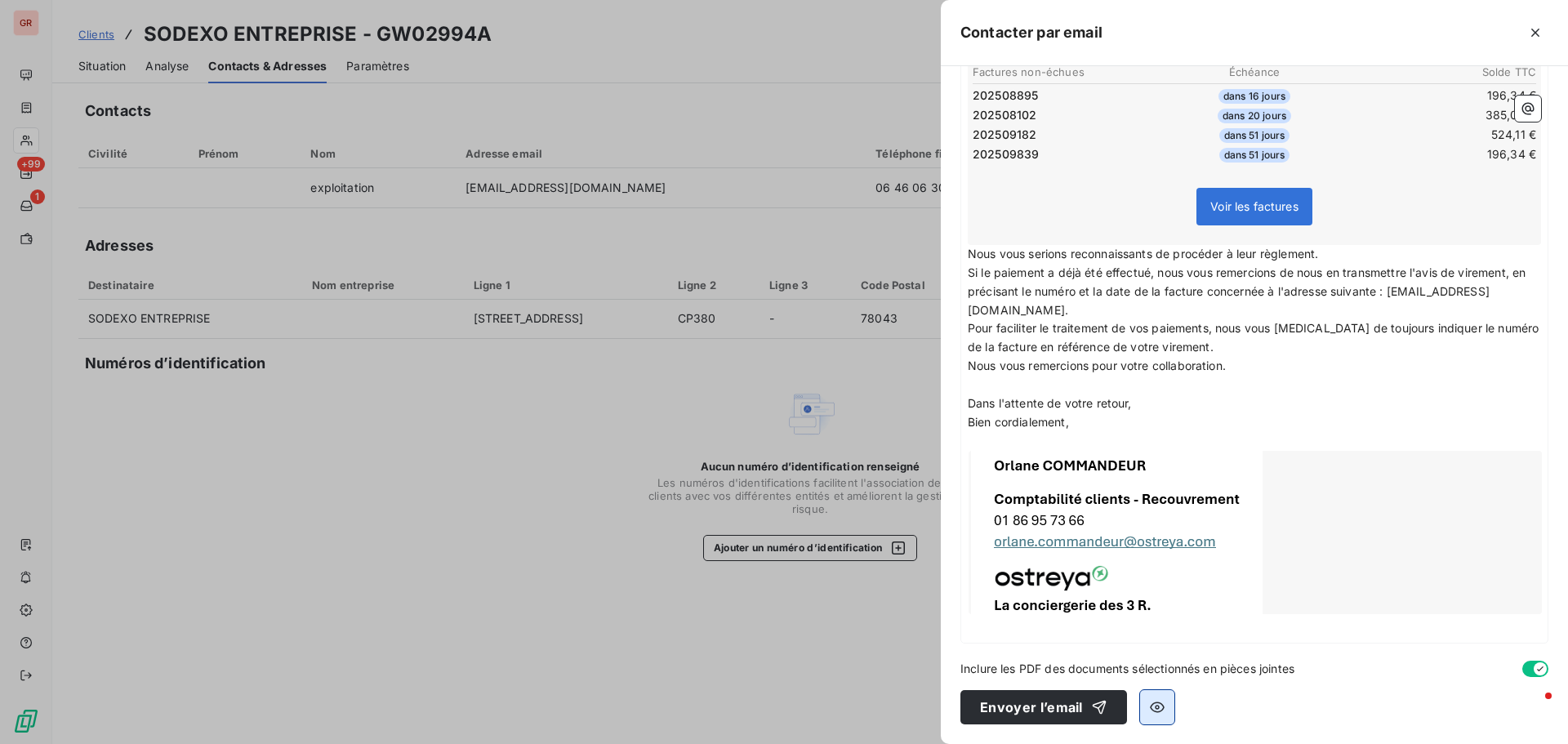
click at [1155, 708] on icon "button" at bounding box center [1157, 708] width 14 height 11
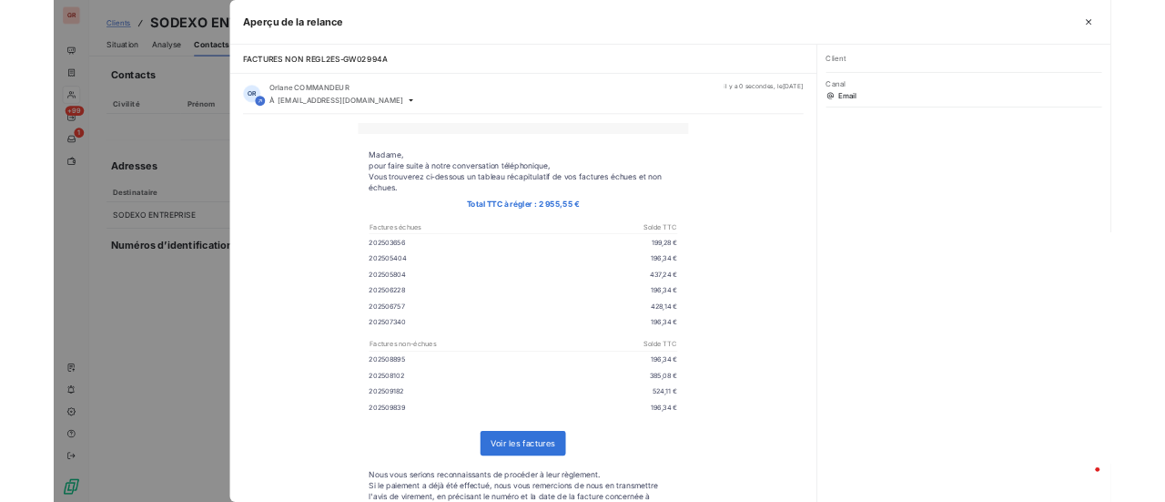
scroll to position [0, 0]
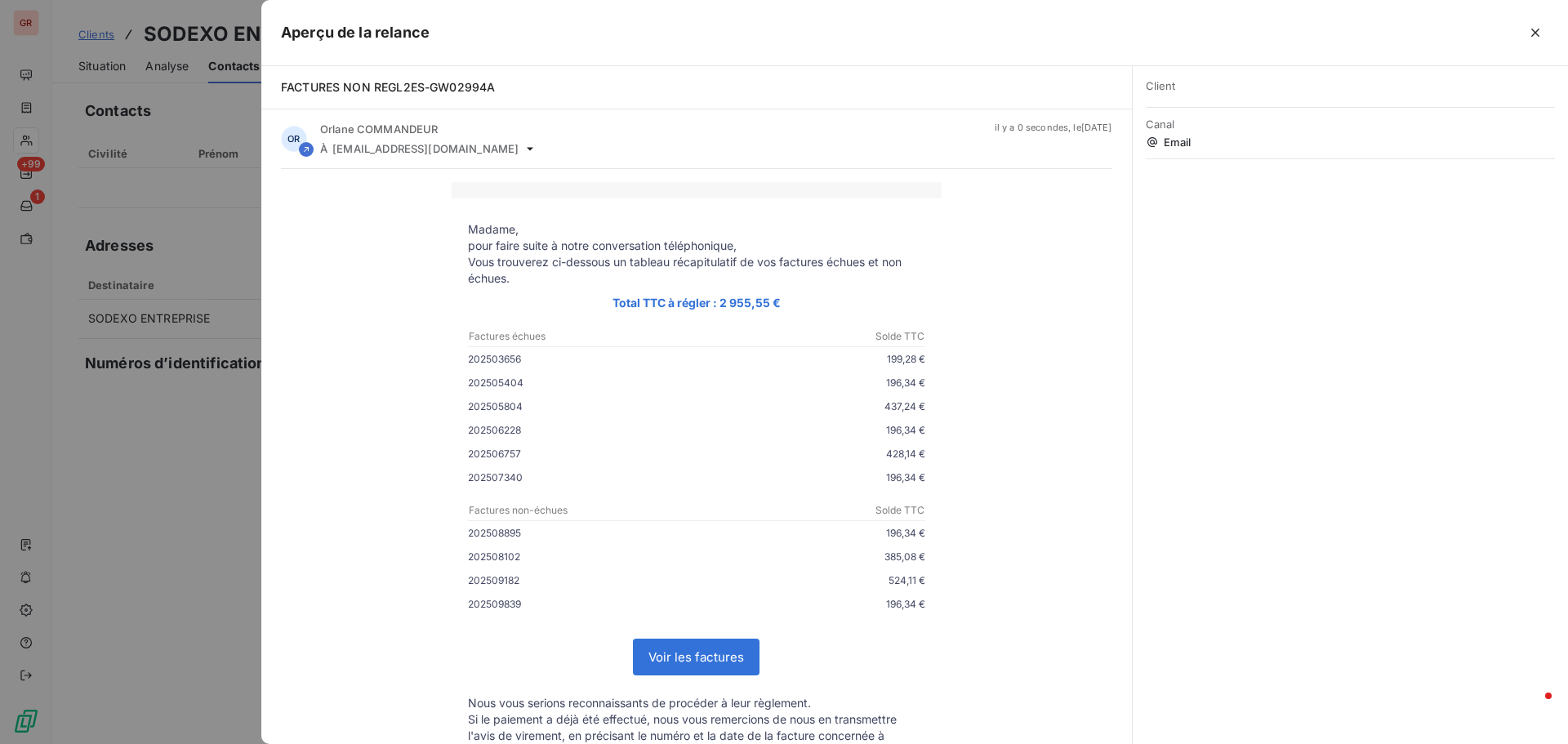
click at [191, 301] on div at bounding box center [784, 372] width 1568 height 744
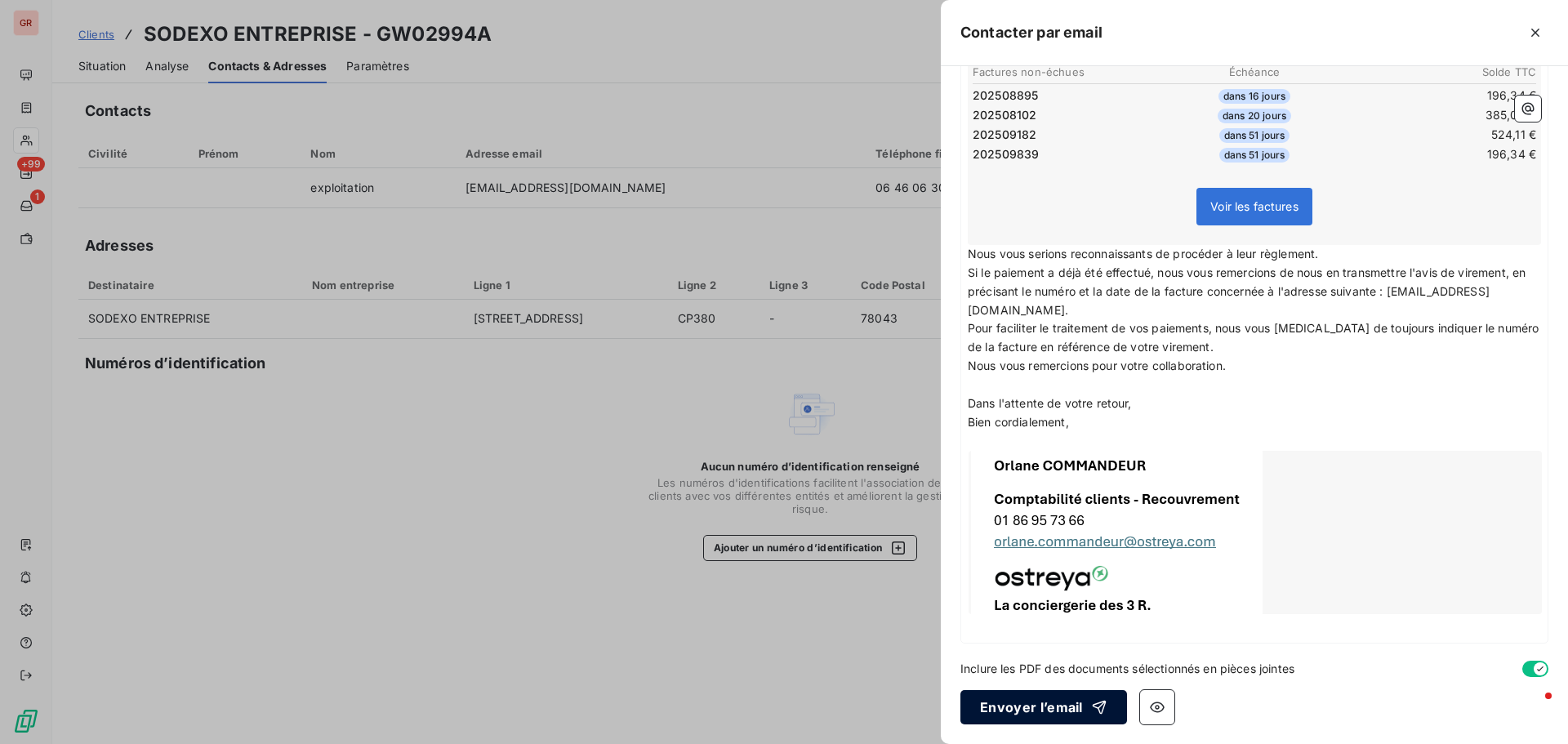
click at [1069, 704] on button "Envoyer l’email" at bounding box center [1044, 707] width 167 height 34
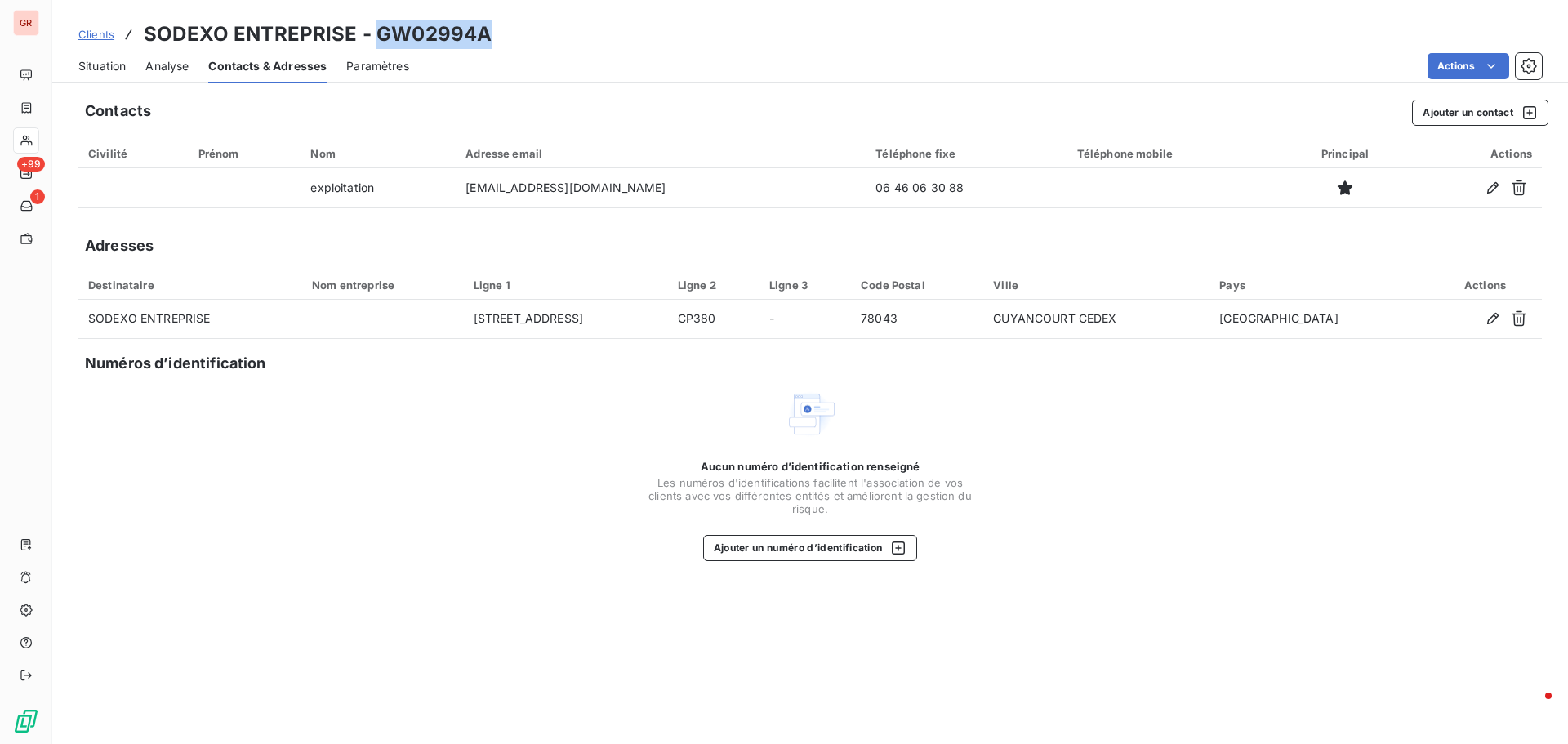
drag, startPoint x: 487, startPoint y: 40, endPoint x: 393, endPoint y: 41, distance: 94.0
click at [371, 38] on div "Clients SODEXO ENTREPRISE - GW02994A" at bounding box center [810, 34] width 1516 height 30
copy h3 "GW02994A"
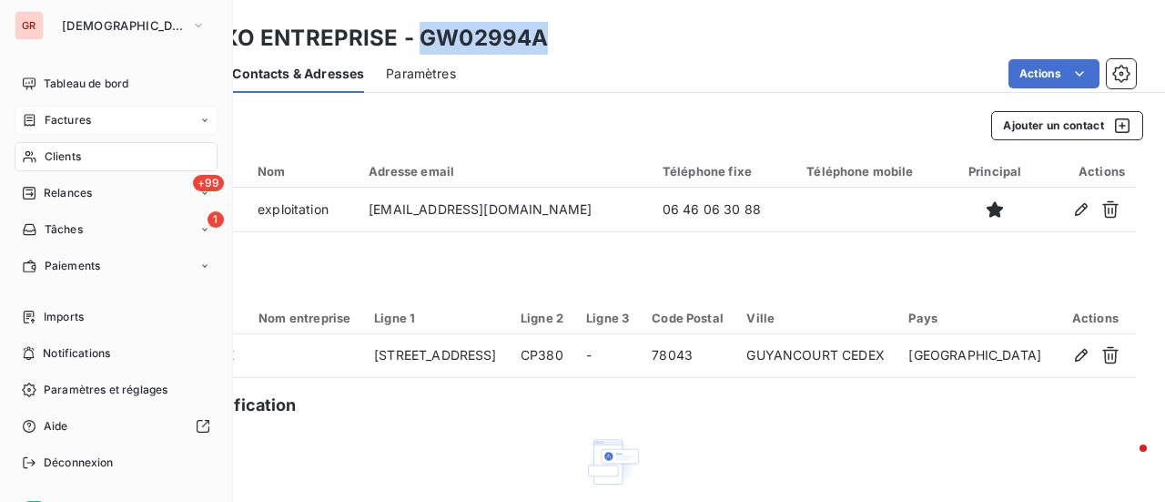
click at [59, 121] on span "Factures" at bounding box center [68, 120] width 46 height 16
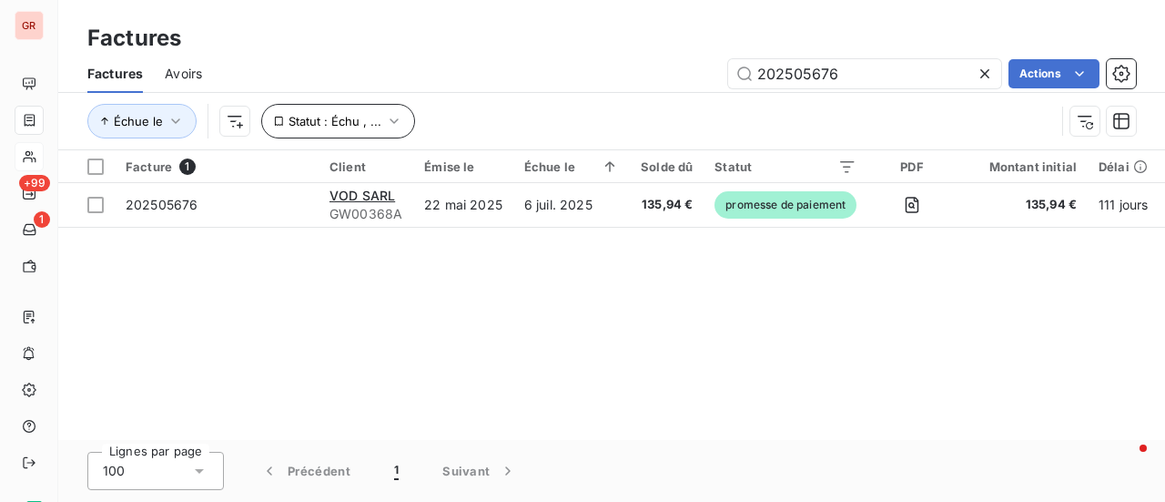
drag, startPoint x: 856, startPoint y: 72, endPoint x: 317, endPoint y: 122, distance: 541.3
click at [361, 122] on div "Factures Avoirs 202505676 Actions Échue le Statut : Échu , ..." at bounding box center [611, 102] width 1107 height 95
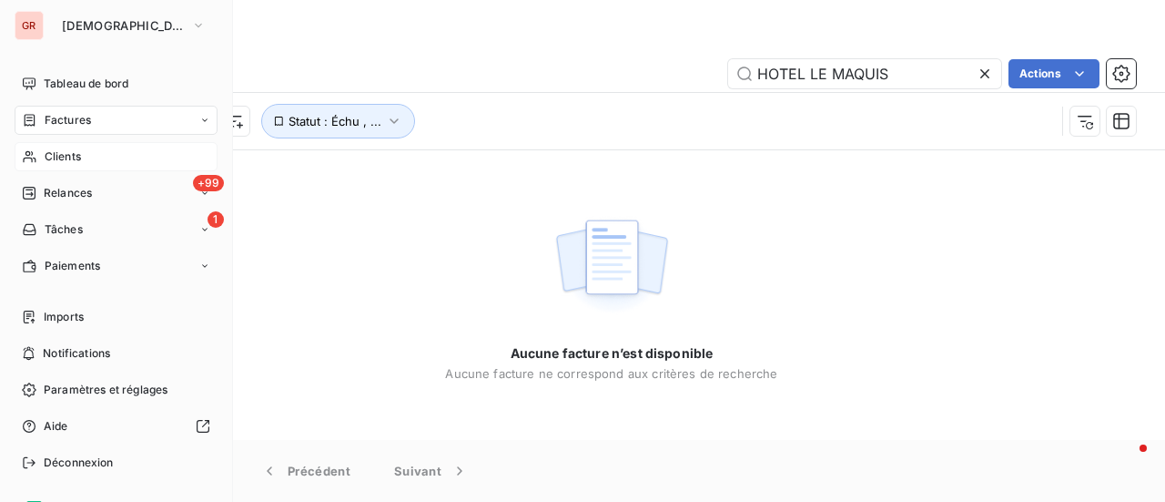
click at [46, 119] on span "Factures" at bounding box center [68, 120] width 46 height 16
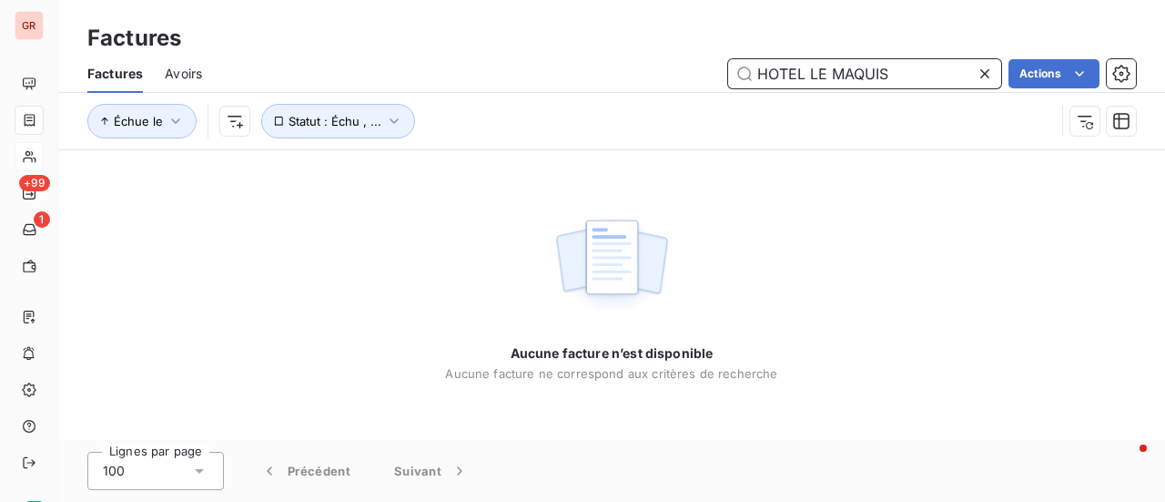
drag, startPoint x: 900, startPoint y: 82, endPoint x: 584, endPoint y: 132, distance: 319.0
click at [589, 130] on div "Factures Avoirs HOTEL LE MAQUIS Actions Échue le Statut : Échu , ..." at bounding box center [611, 102] width 1107 height 95
paste input "Cleany"
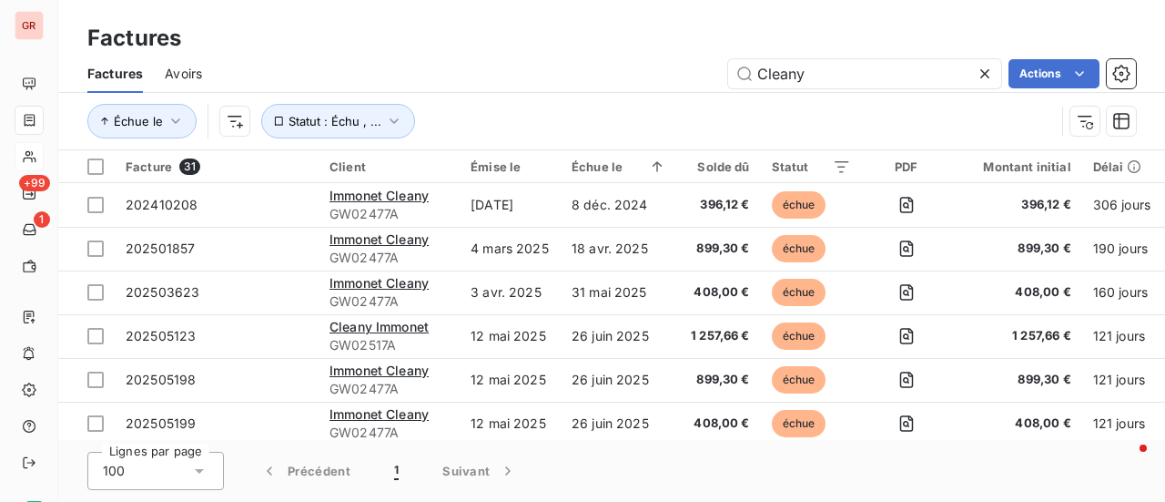
click at [756, 455] on div "Lignes par page 100 Précédent 1 Suivant" at bounding box center [611, 471] width 1107 height 62
click at [827, 68] on input "Cleany" at bounding box center [864, 73] width 273 height 29
drag, startPoint x: 837, startPoint y: 74, endPoint x: 674, endPoint y: 79, distance: 163.1
click at [675, 79] on div "Cleany Actions" at bounding box center [680, 73] width 912 height 29
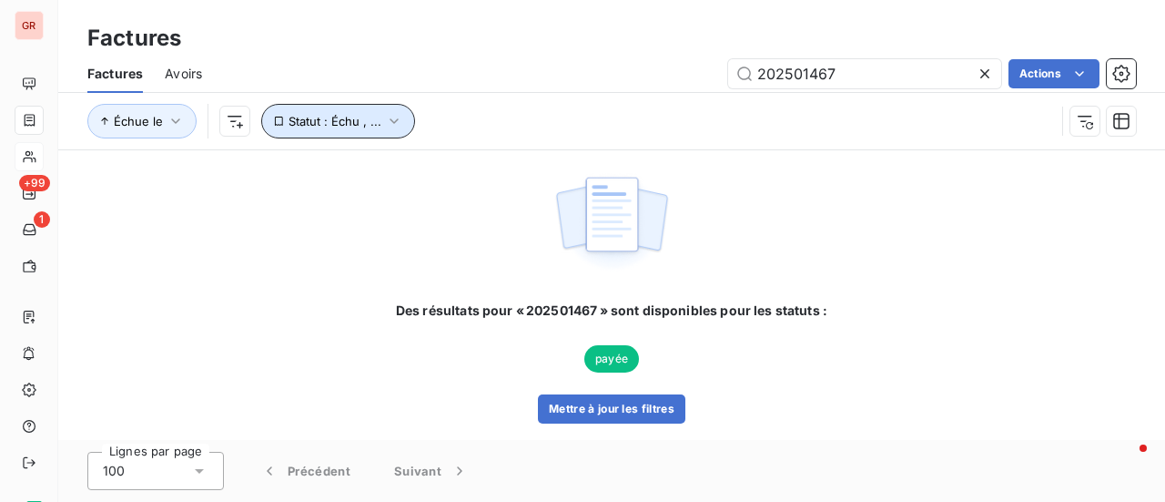
click at [391, 110] on button "Statut : Échu , ..." at bounding box center [338, 121] width 154 height 35
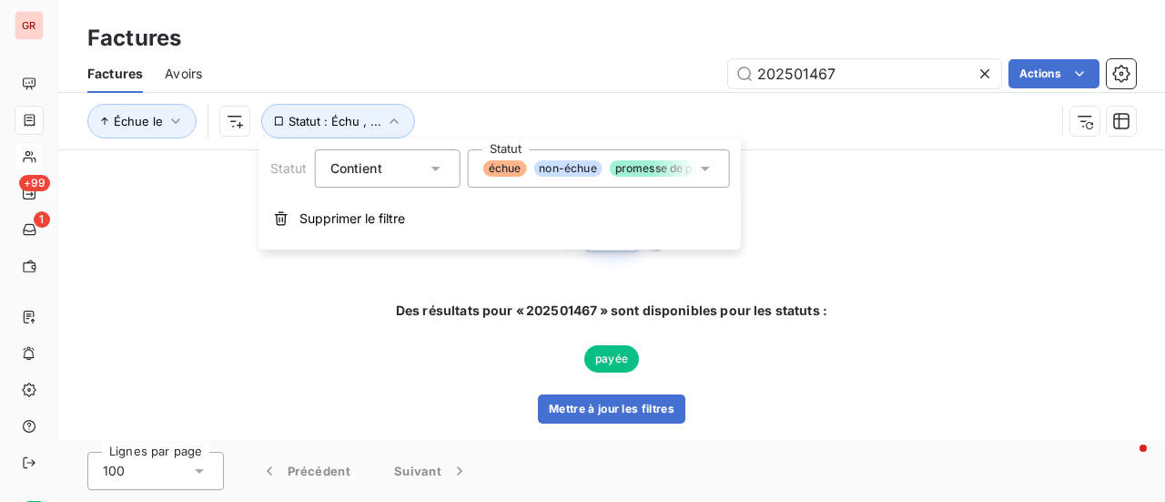
click at [712, 168] on div "échue non-échue promesse de paiement" at bounding box center [599, 168] width 262 height 38
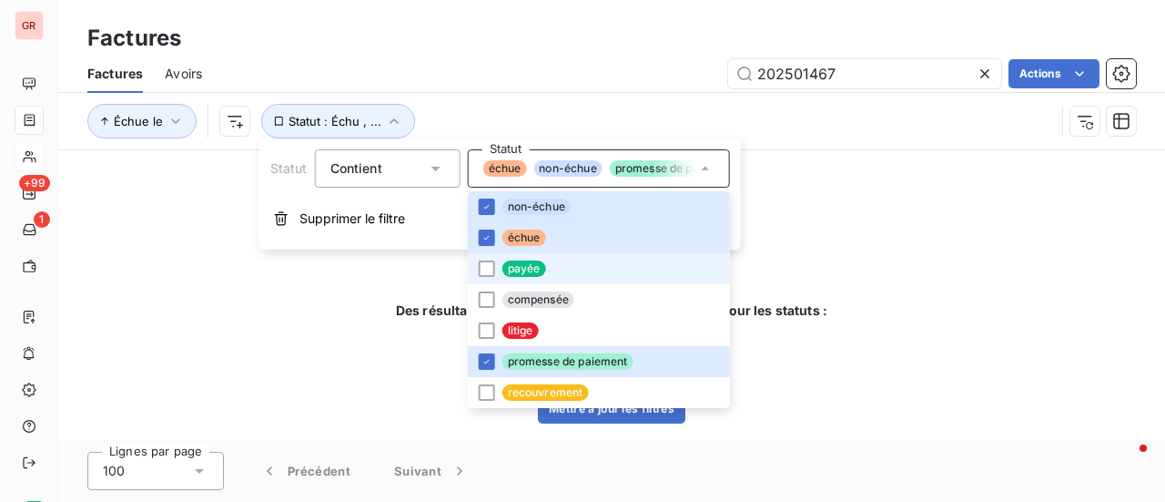
click at [515, 261] on span "payée" at bounding box center [525, 268] width 44 height 16
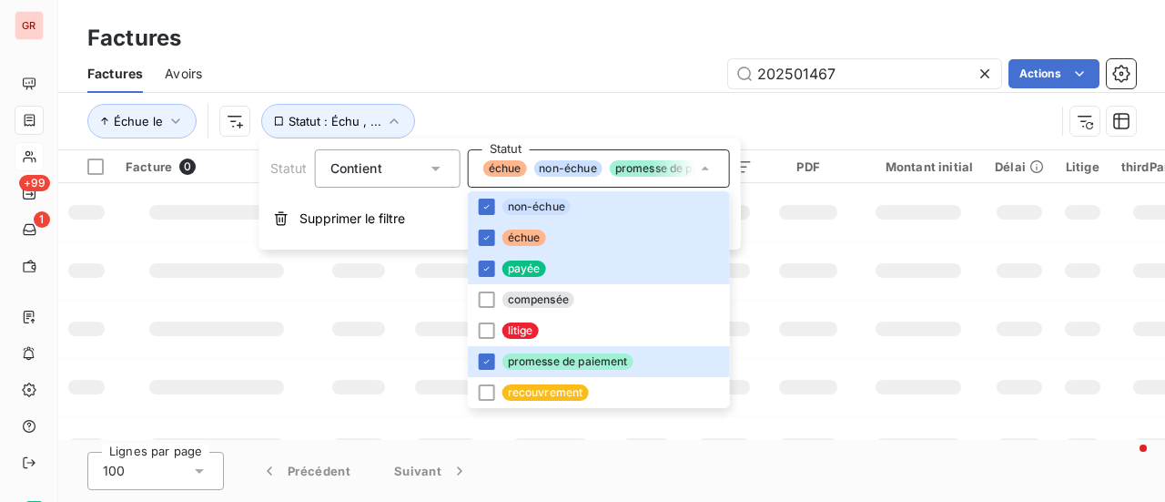
click at [844, 274] on td at bounding box center [808, 270] width 88 height 58
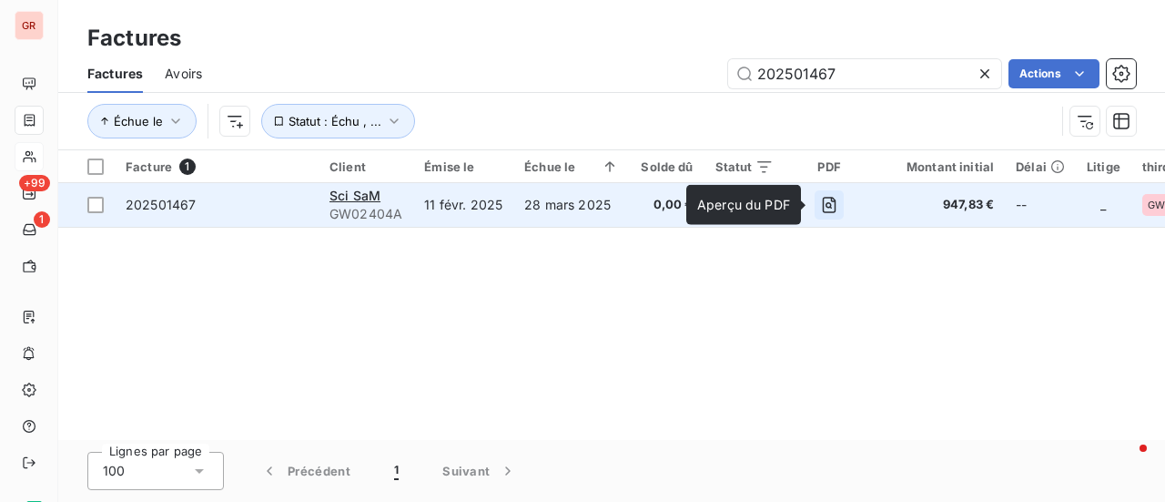
click at [826, 203] on icon "button" at bounding box center [829, 205] width 6 height 6
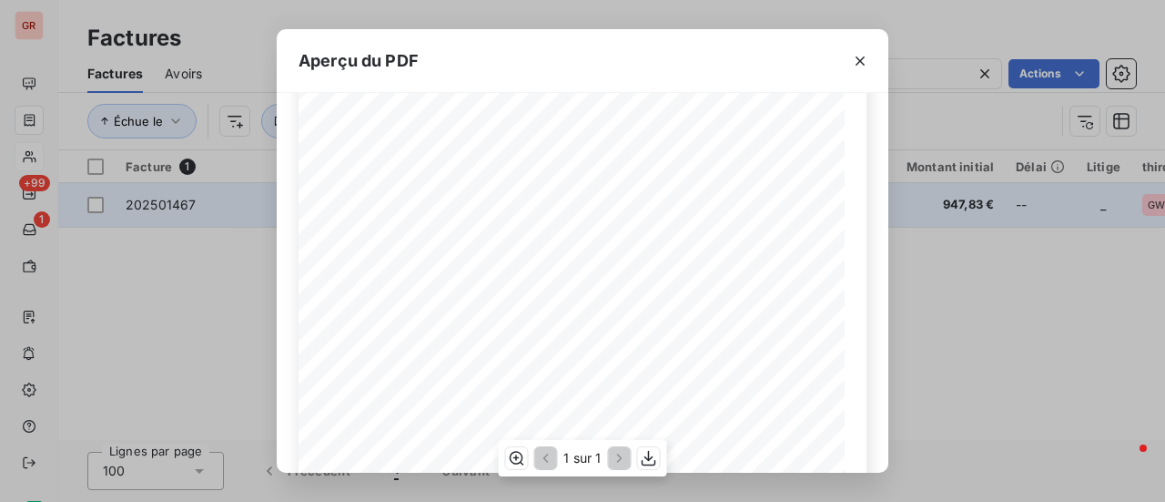
scroll to position [273, 0]
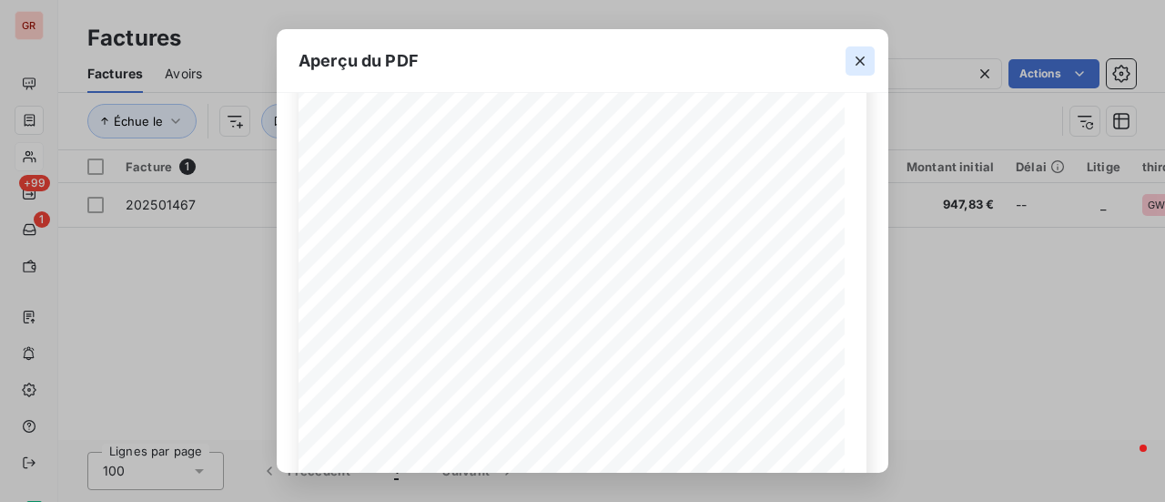
click at [863, 57] on icon "button" at bounding box center [860, 60] width 9 height 9
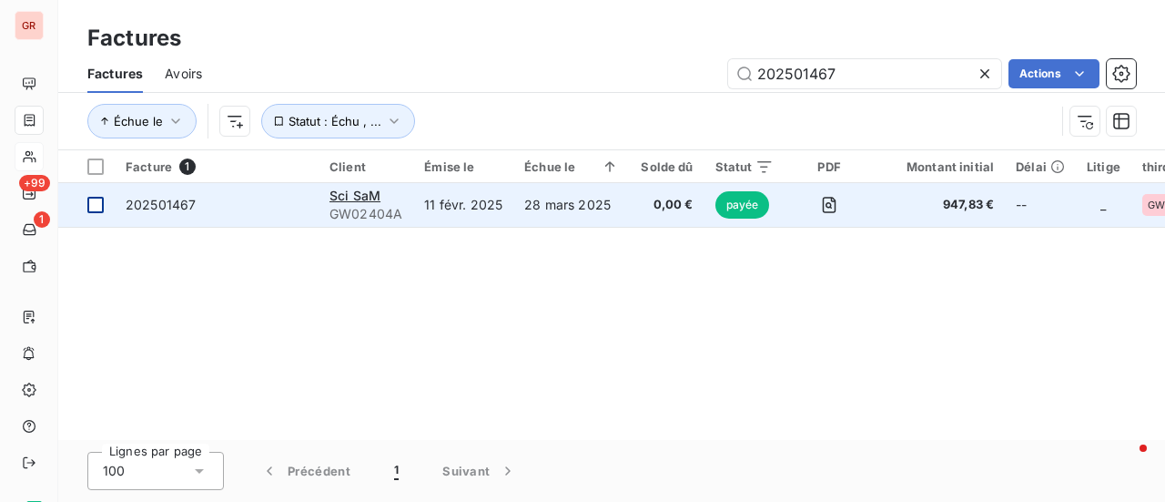
click at [97, 199] on div at bounding box center [95, 205] width 16 height 16
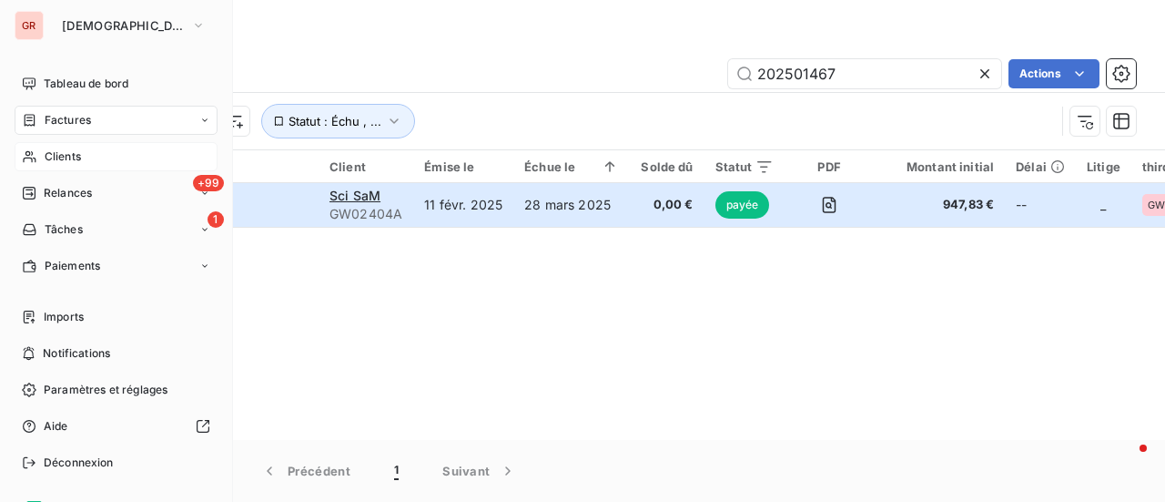
drag, startPoint x: 75, startPoint y: 127, endPoint x: 255, endPoint y: 128, distance: 180.3
click at [75, 127] on span "Factures" at bounding box center [68, 120] width 46 height 16
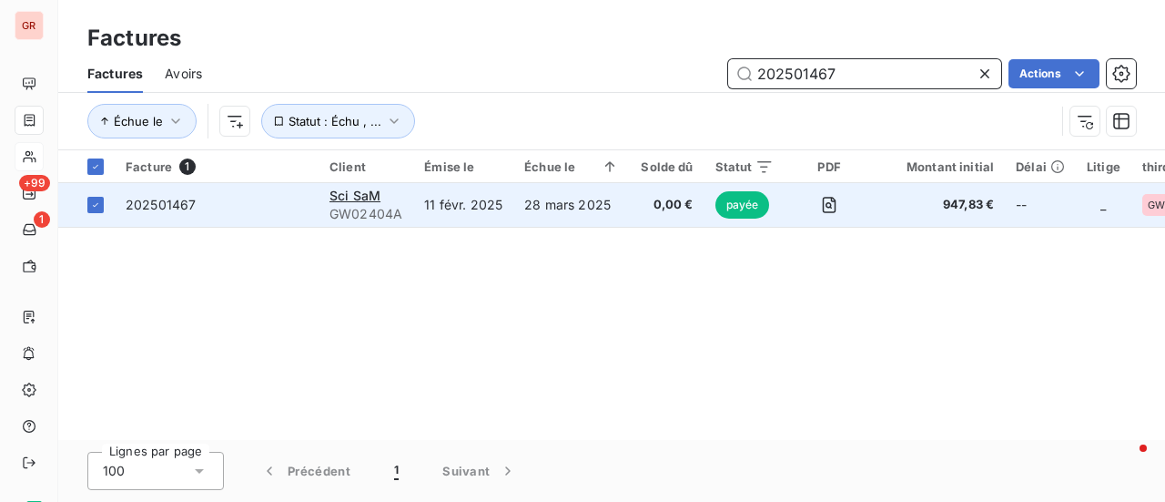
drag, startPoint x: 855, startPoint y: 72, endPoint x: 249, endPoint y: 203, distance: 619.5
click at [250, 203] on div "Factures Factures Avoirs 202501467 Actions Échue le Statut : Échu , ... Facture…" at bounding box center [611, 251] width 1107 height 502
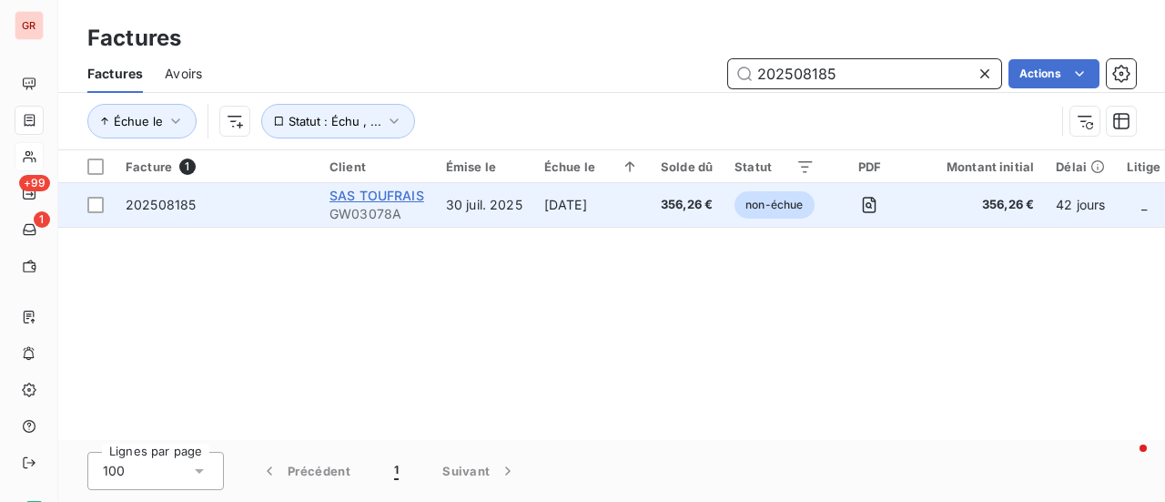
type input "202508185"
click at [371, 199] on span "SAS TOUFRAIS" at bounding box center [377, 195] width 95 height 15
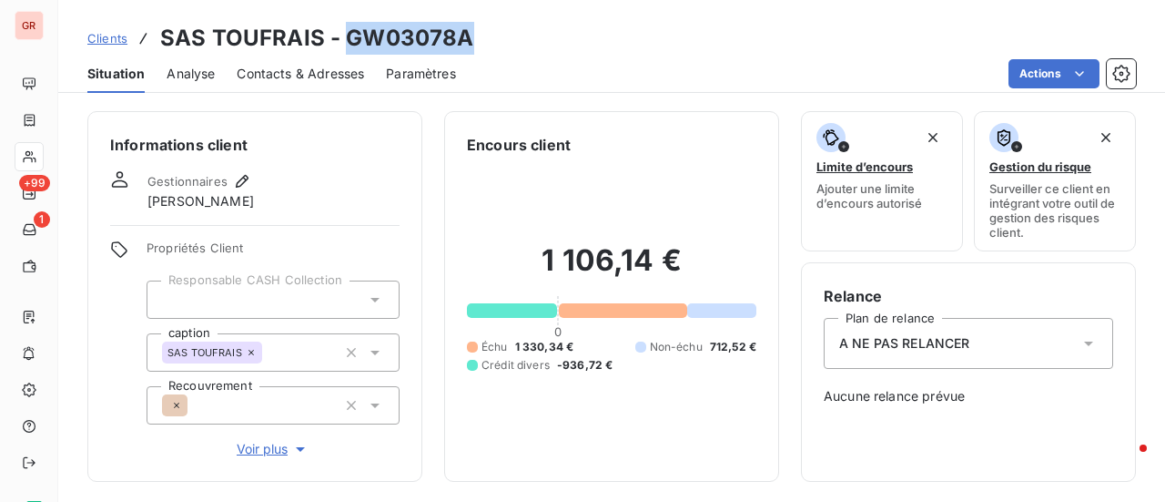
drag, startPoint x: 464, startPoint y: 48, endPoint x: 346, endPoint y: 43, distance: 118.5
click at [346, 43] on div "Clients SAS TOUFRAIS - GW03078A" at bounding box center [611, 38] width 1107 height 33
copy h3 "GW03078A"
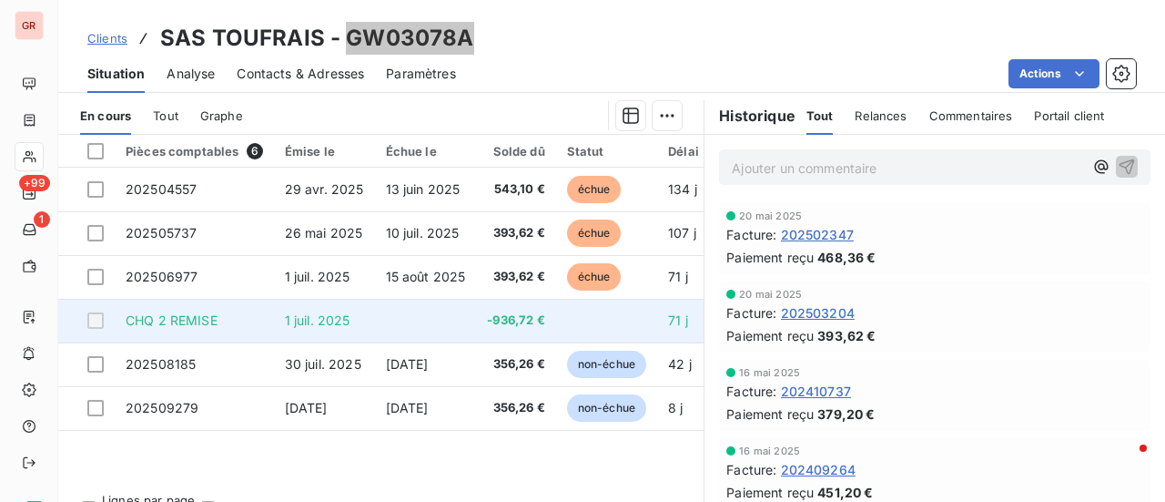
scroll to position [455, 0]
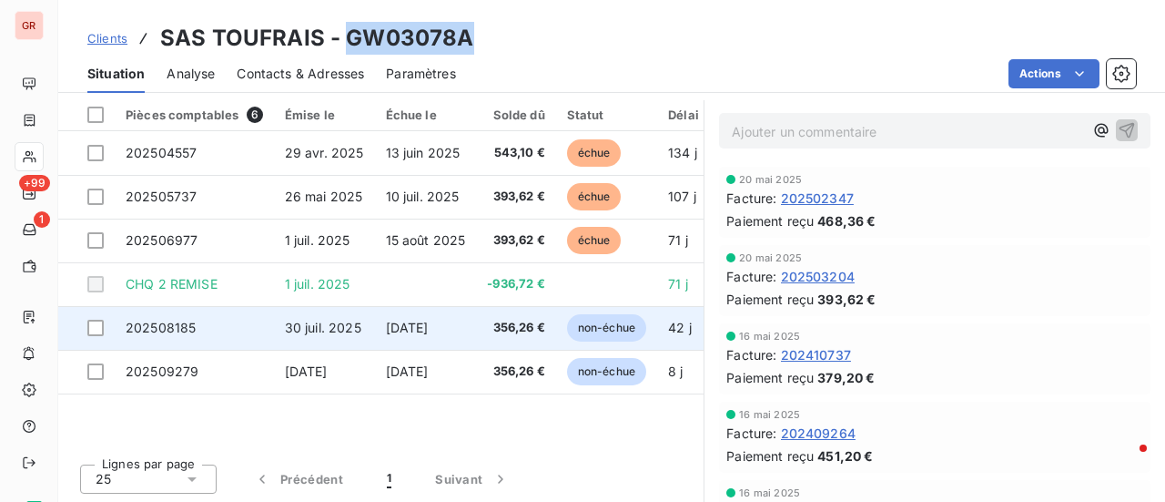
click at [104, 325] on td at bounding box center [86, 328] width 56 height 44
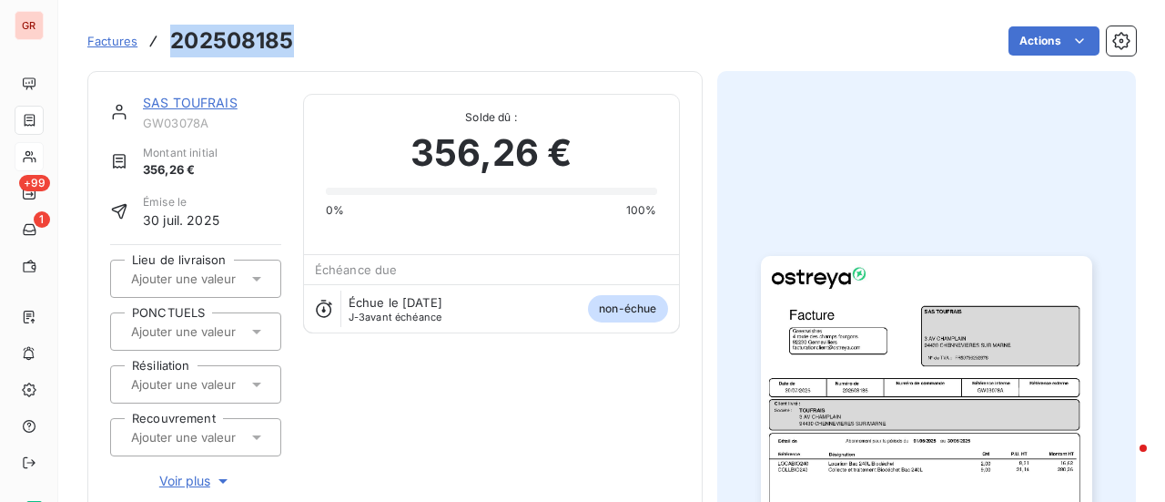
drag, startPoint x: 293, startPoint y: 44, endPoint x: 170, endPoint y: 33, distance: 123.4
click at [170, 33] on div "Factures 202508185 Actions" at bounding box center [611, 41] width 1049 height 38
copy h3 "202508185"
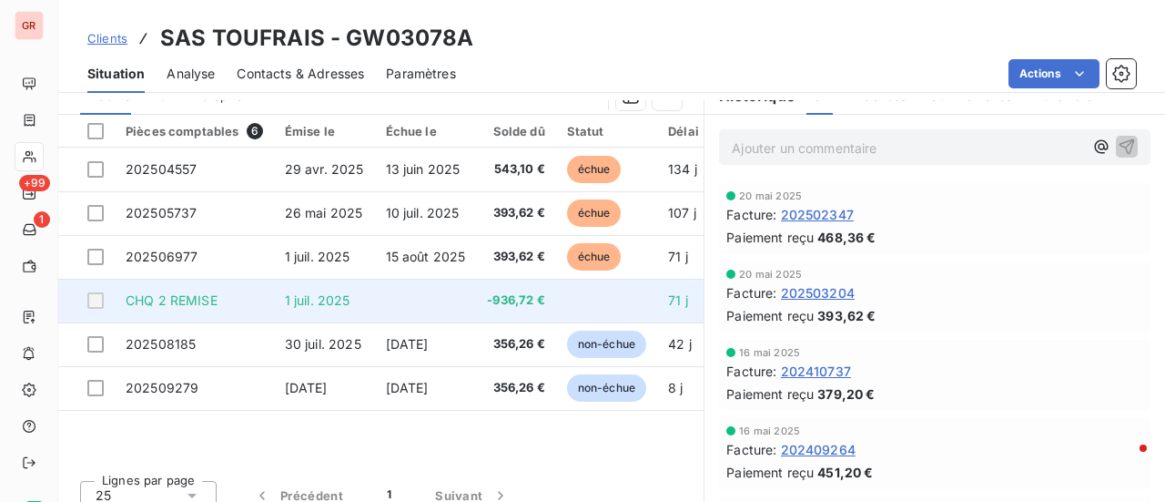
scroll to position [455, 0]
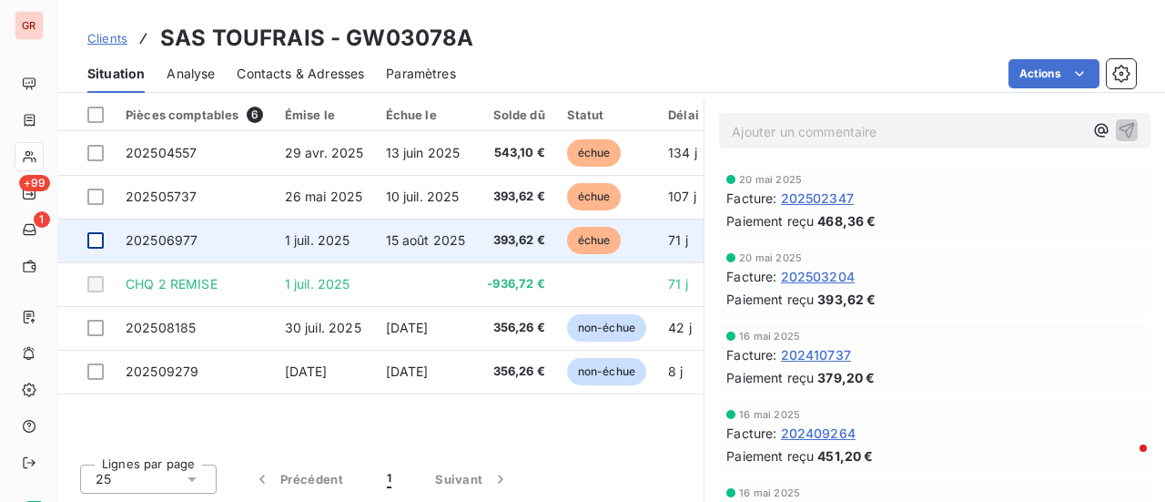
click at [94, 238] on div at bounding box center [95, 240] width 16 height 16
click at [186, 245] on span "202506977" at bounding box center [162, 239] width 72 height 15
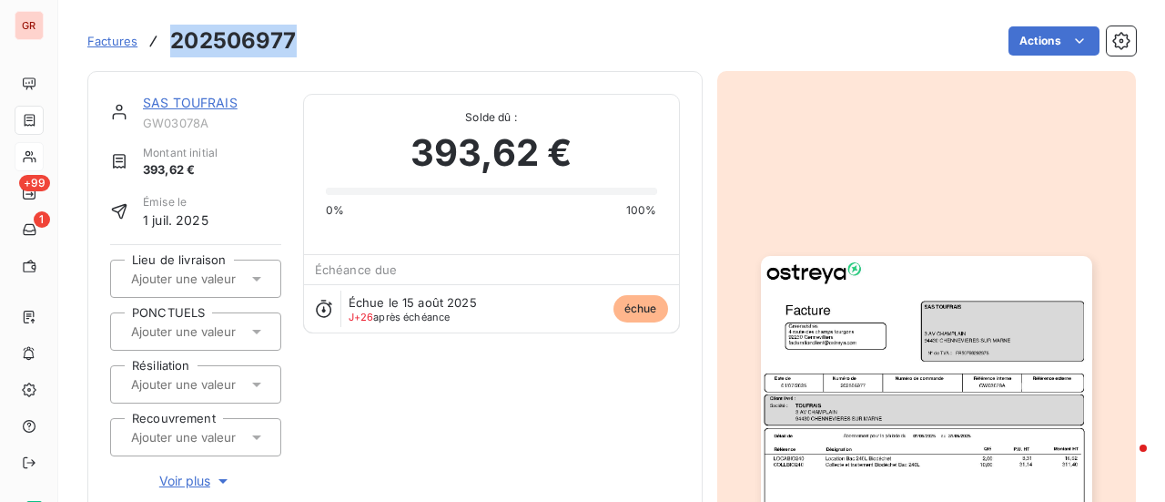
drag, startPoint x: 300, startPoint y: 37, endPoint x: 168, endPoint y: 44, distance: 132.2
click at [162, 44] on div "Factures 202506977 Actions" at bounding box center [611, 41] width 1049 height 38
copy h3 "202506977"
click at [208, 97] on link "SAS TOUFRAIS" at bounding box center [190, 102] width 95 height 15
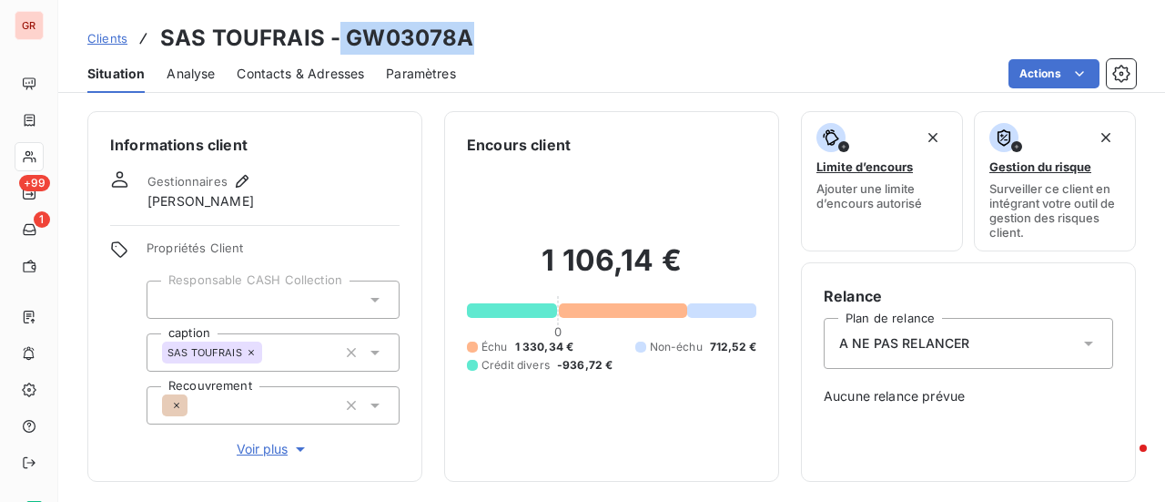
drag, startPoint x: 478, startPoint y: 33, endPoint x: 339, endPoint y: 15, distance: 140.4
click at [335, 15] on div "Clients SAS TOUFRAIS - GW03078A Situation Analyse Contacts & Adresses Paramètre…" at bounding box center [611, 46] width 1107 height 93
copy h3 "GW03078A"
drag, startPoint x: 527, startPoint y: 19, endPoint x: 512, endPoint y: 19, distance: 15.5
click at [527, 19] on div "Clients SAS TOUFRAIS - GW03078A Situation Analyse Contacts & Adresses Paramètre…" at bounding box center [611, 46] width 1107 height 93
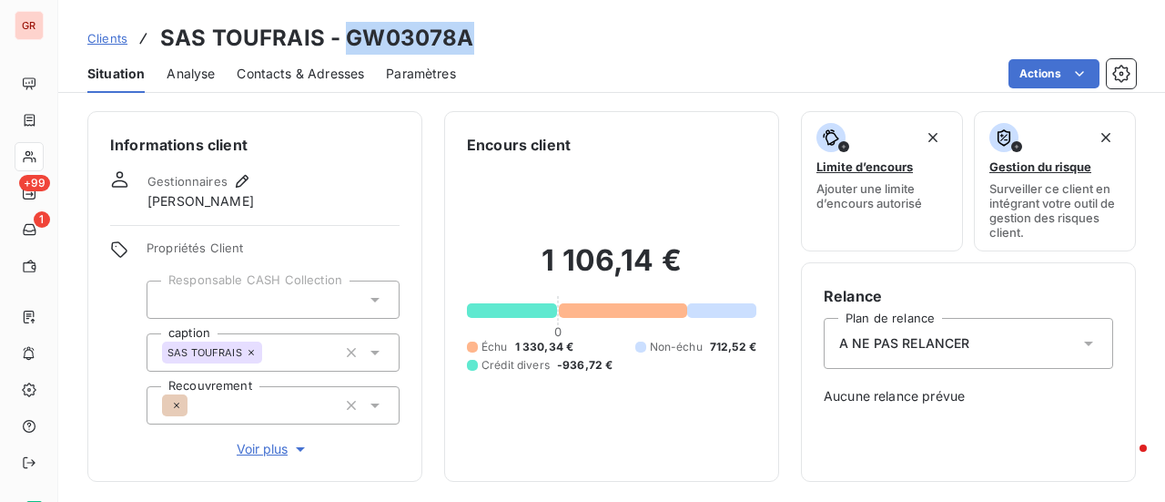
drag, startPoint x: 464, startPoint y: 37, endPoint x: 362, endPoint y: 45, distance: 102.2
click at [343, 40] on h3 "SAS TOUFRAIS - GW03078A" at bounding box center [316, 38] width 313 height 33
copy h3 "GW03078A"
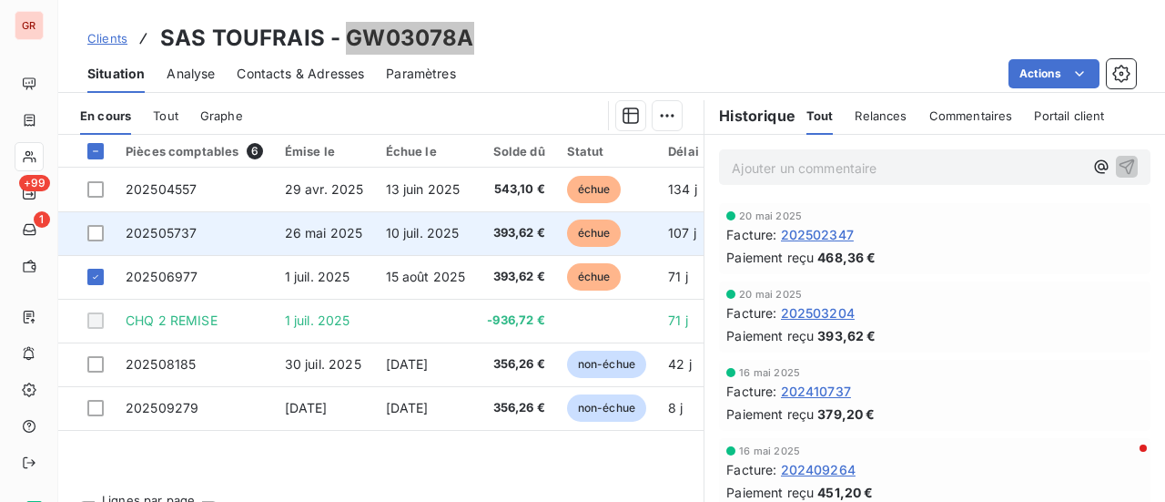
scroll to position [456, 0]
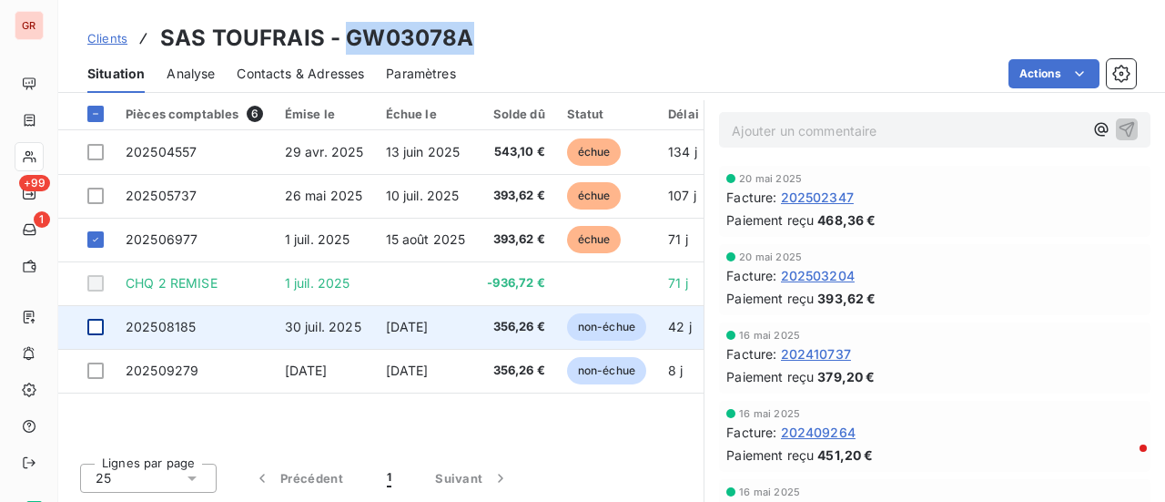
click at [98, 325] on div at bounding box center [95, 327] width 16 height 16
click at [158, 327] on span "202508185" at bounding box center [161, 326] width 70 height 15
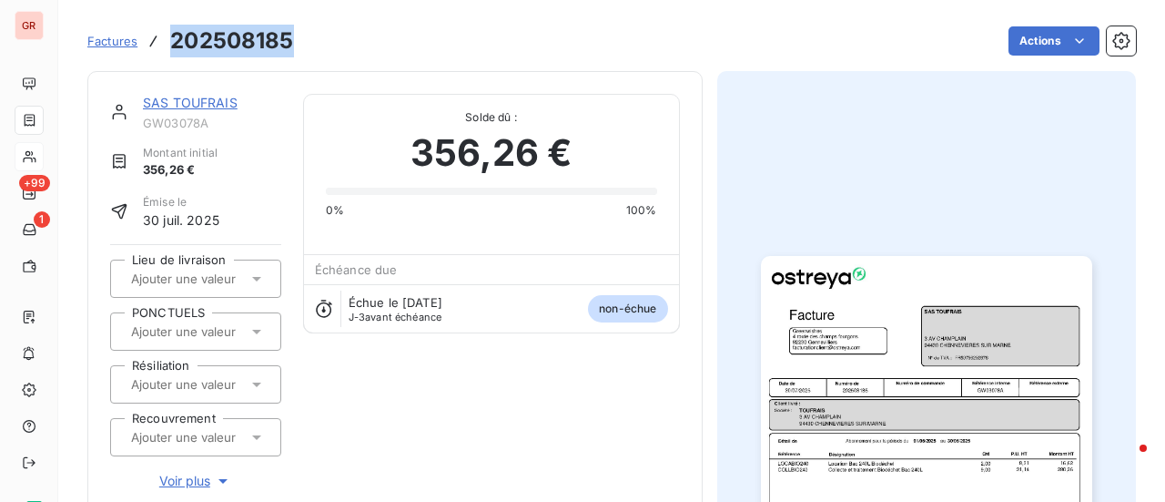
drag, startPoint x: 293, startPoint y: 41, endPoint x: 172, endPoint y: 30, distance: 121.6
click at [172, 30] on div "Factures 202508185 Actions" at bounding box center [611, 41] width 1049 height 38
copy h3 "202508185"
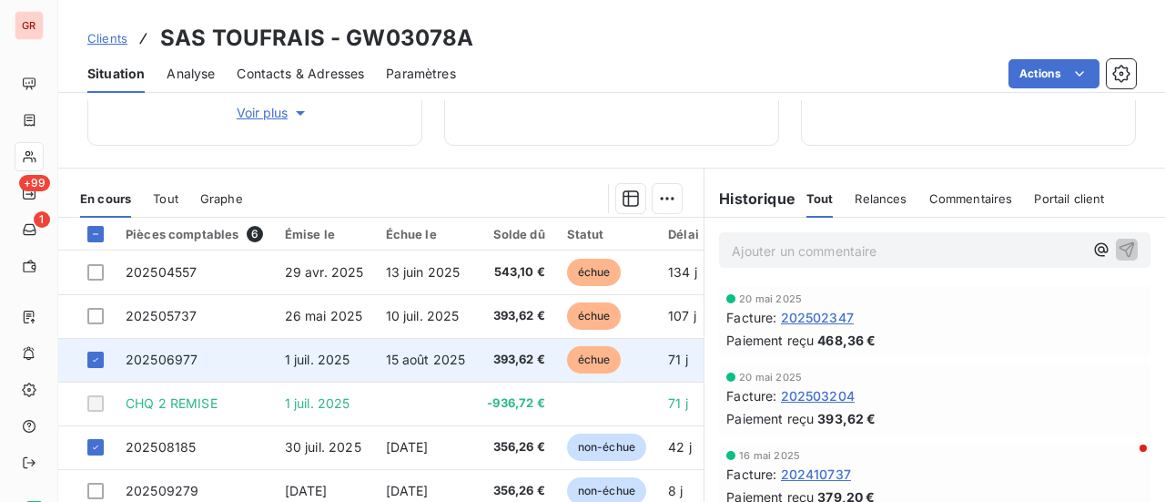
scroll to position [364, 0]
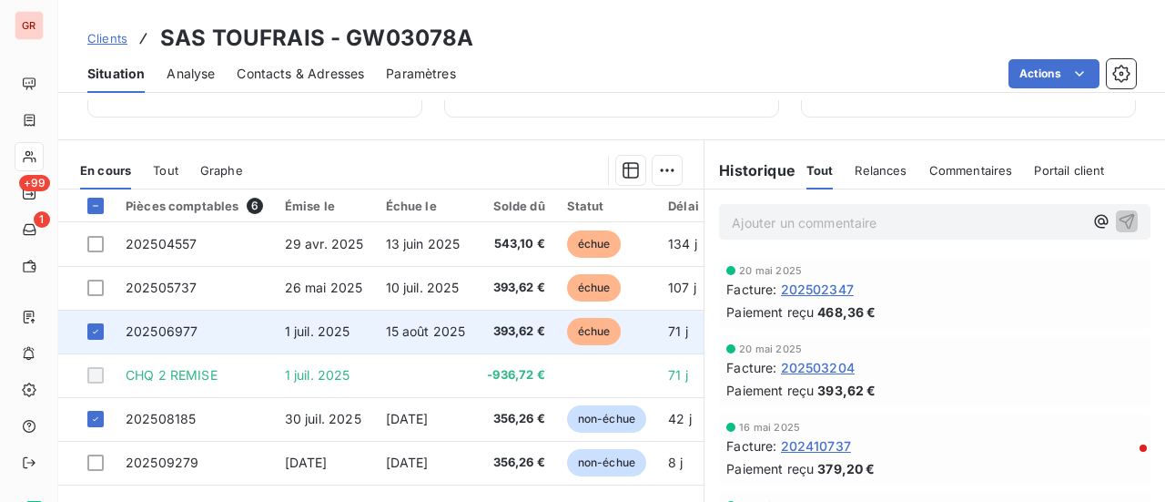
click at [165, 325] on span "202506977" at bounding box center [162, 330] width 72 height 15
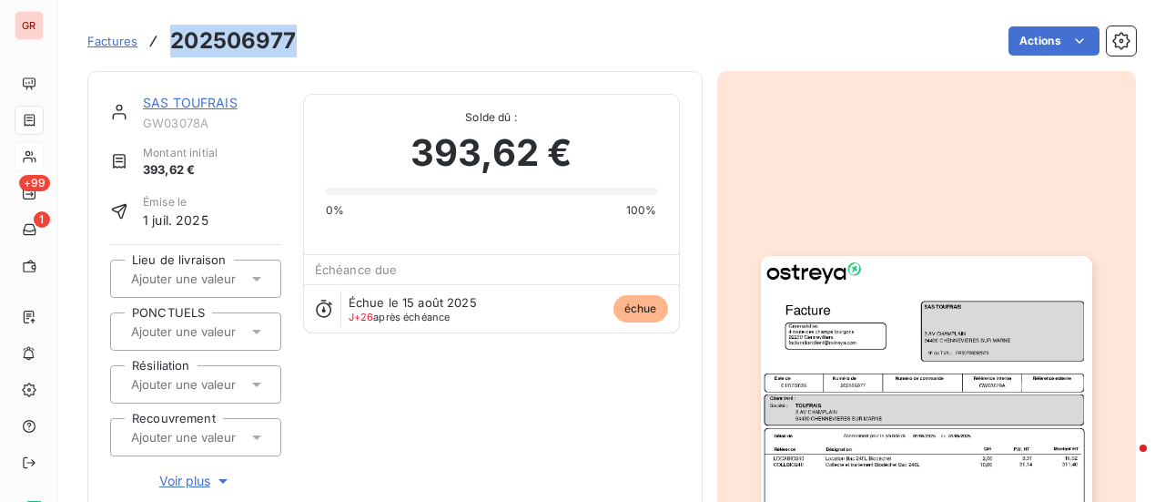
drag, startPoint x: 300, startPoint y: 30, endPoint x: 164, endPoint y: 29, distance: 136.6
click at [164, 29] on div "Factures 202506977 Actions" at bounding box center [611, 41] width 1049 height 38
copy h3 "202506977"
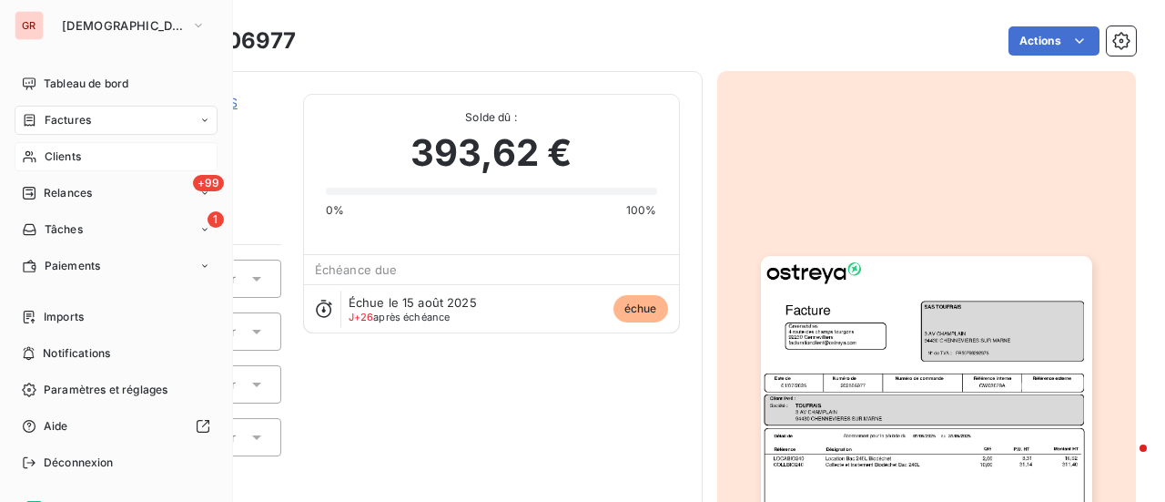
click at [75, 116] on span "Factures" at bounding box center [68, 120] width 46 height 16
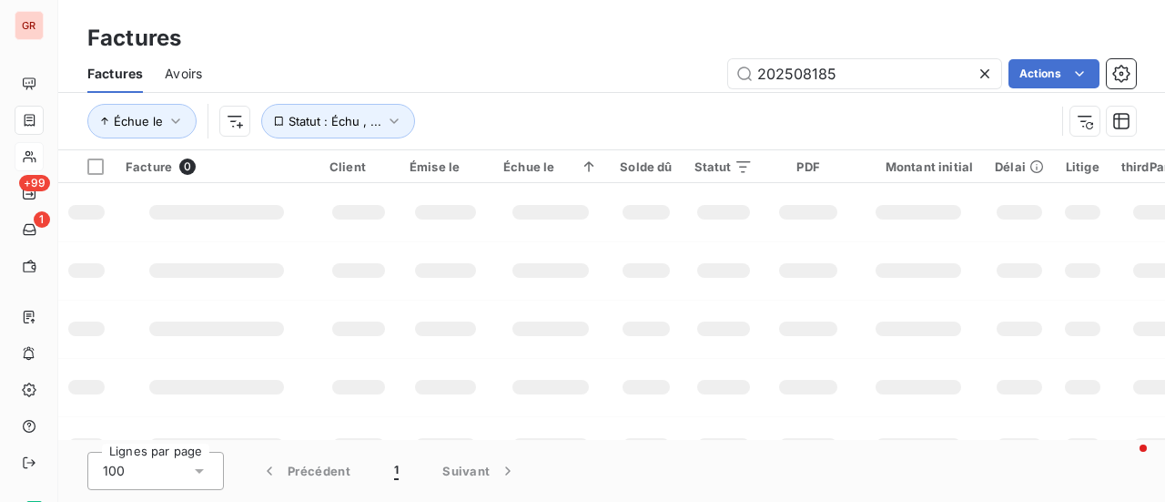
drag, startPoint x: 591, startPoint y: 116, endPoint x: 79, endPoint y: 210, distance: 520.3
click at [311, 169] on div "Factures Factures Avoirs 202508185 Actions Échue le Statut : Échu , ... Facture…" at bounding box center [611, 251] width 1107 height 502
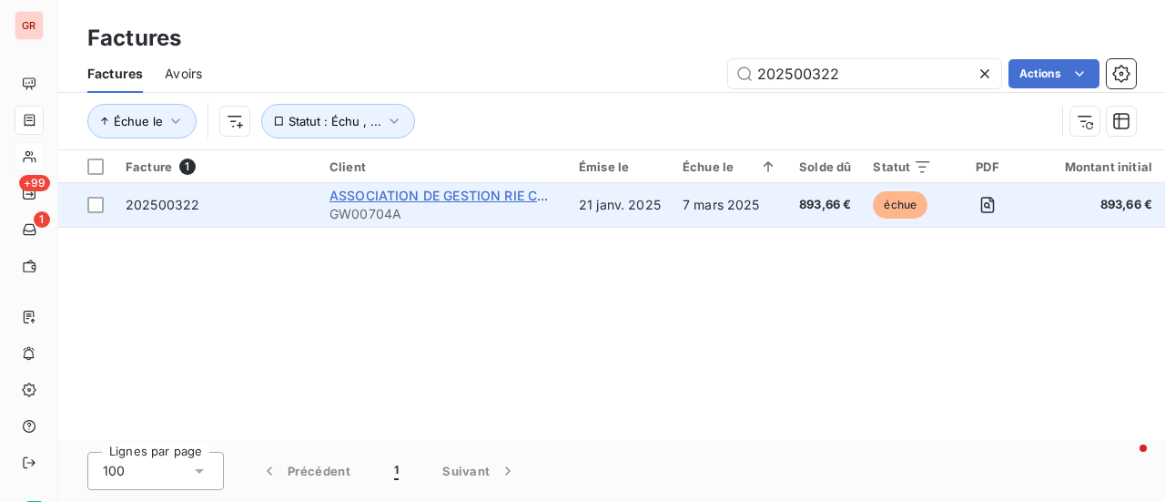
type input "202500322"
click at [465, 197] on span "ASSOCIATION DE GESTION RIE CARRE DAUMESNIL CNES" at bounding box center [510, 195] width 360 height 15
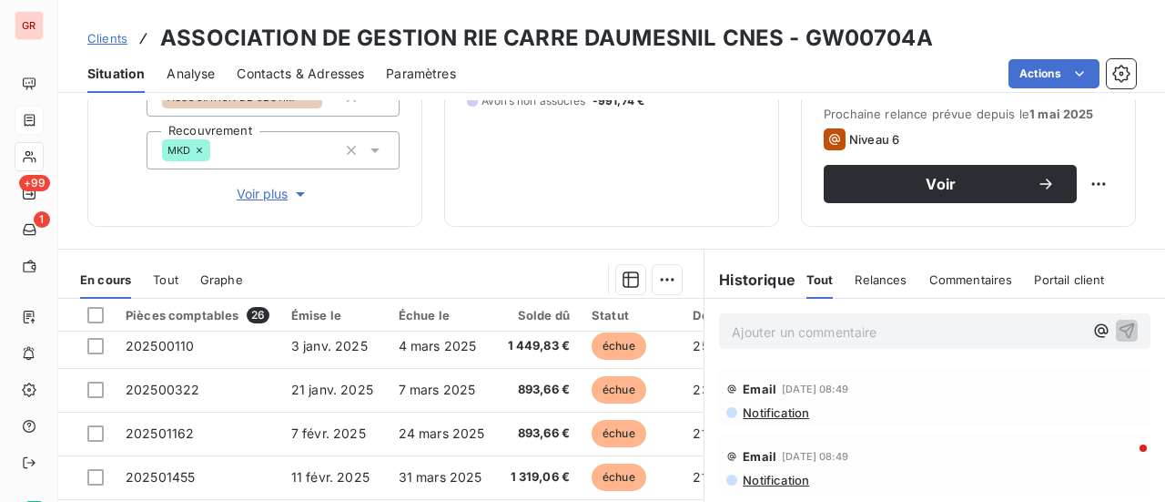
scroll to position [364, 0]
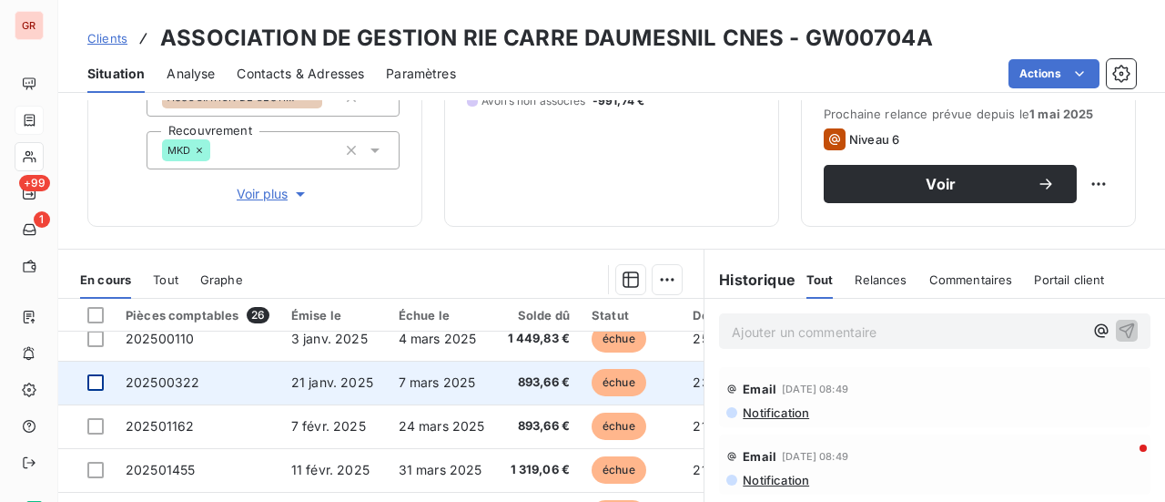
click at [100, 387] on div at bounding box center [95, 382] width 16 height 16
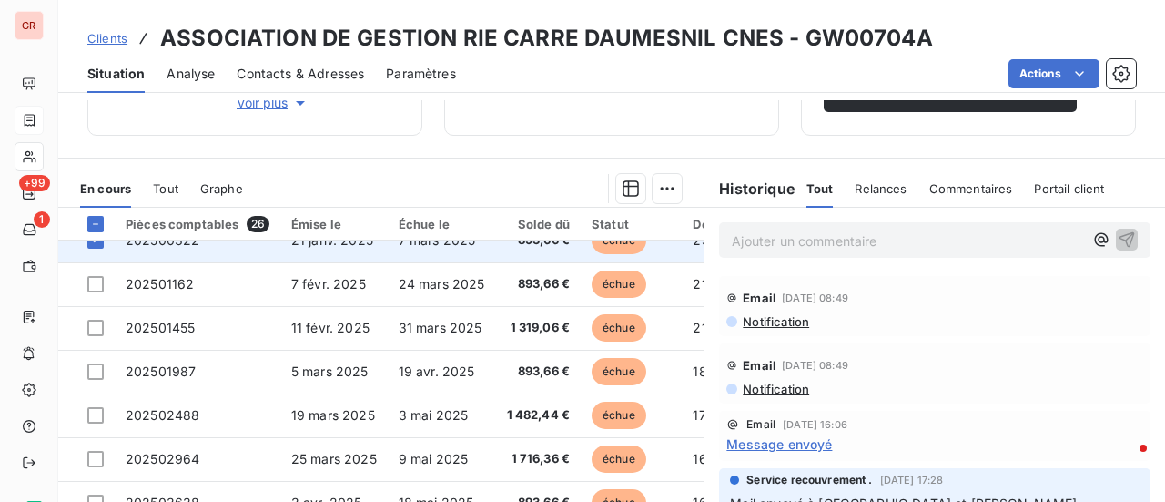
scroll to position [455, 0]
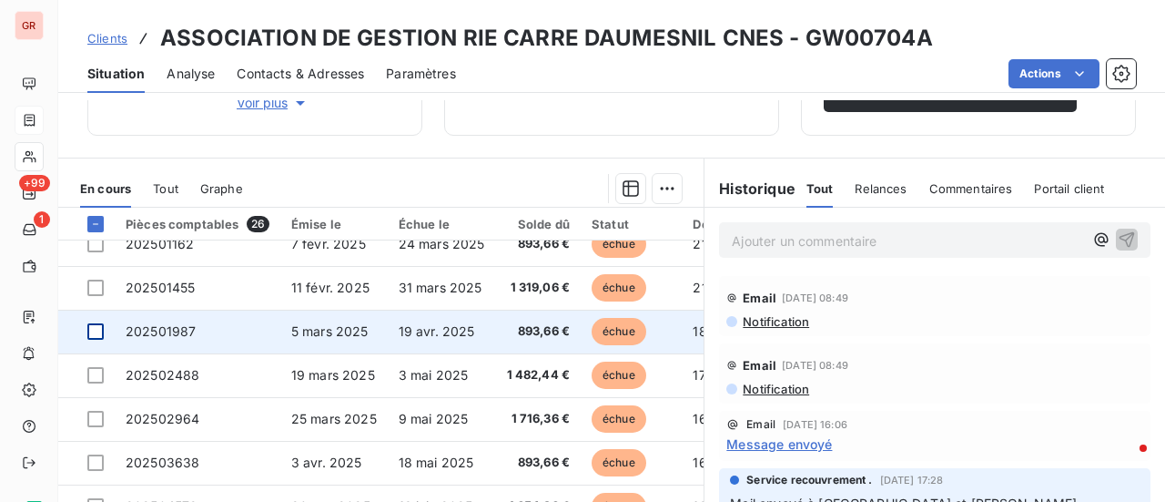
click at [101, 329] on div at bounding box center [95, 331] width 16 height 16
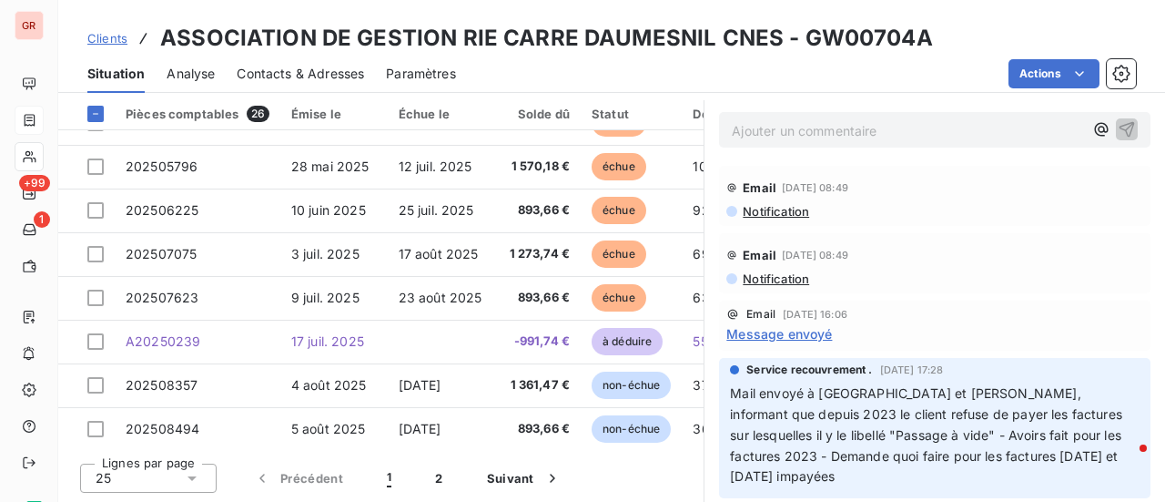
scroll to position [781, 0]
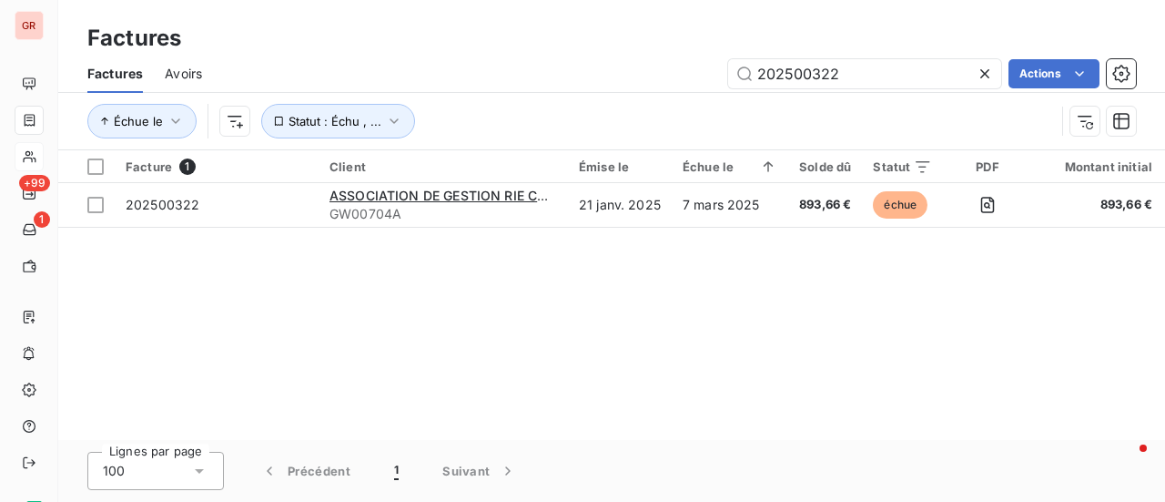
drag, startPoint x: 861, startPoint y: 78, endPoint x: 536, endPoint y: 143, distance: 331.4
click at [537, 143] on div "Factures Avoirs 202500322 Actions Échue le Statut : Échu , ..." at bounding box center [611, 102] width 1107 height 95
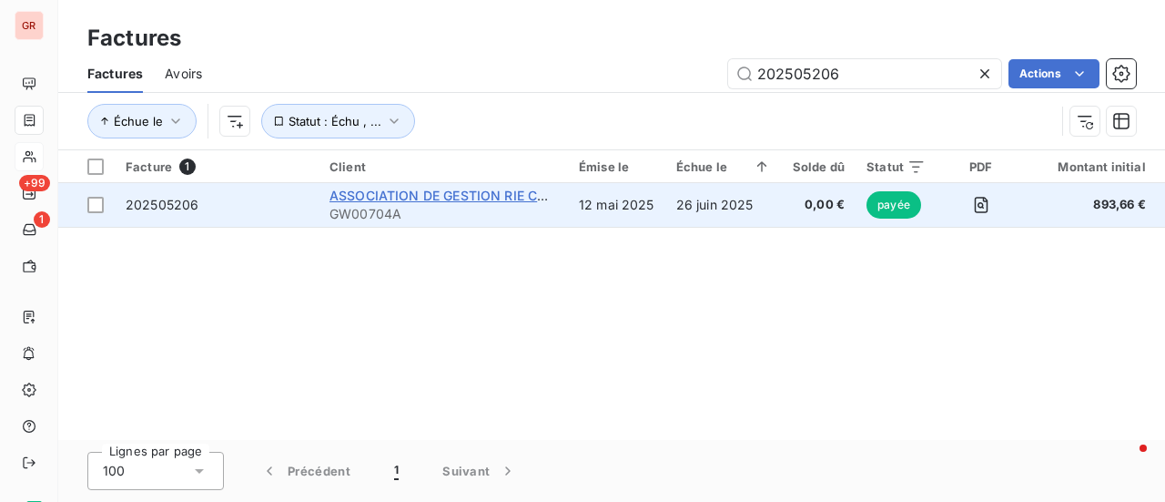
type input "202505206"
click at [484, 200] on span "ASSOCIATION DE GESTION RIE CARRE DAUMESNIL CNES" at bounding box center [510, 195] width 360 height 15
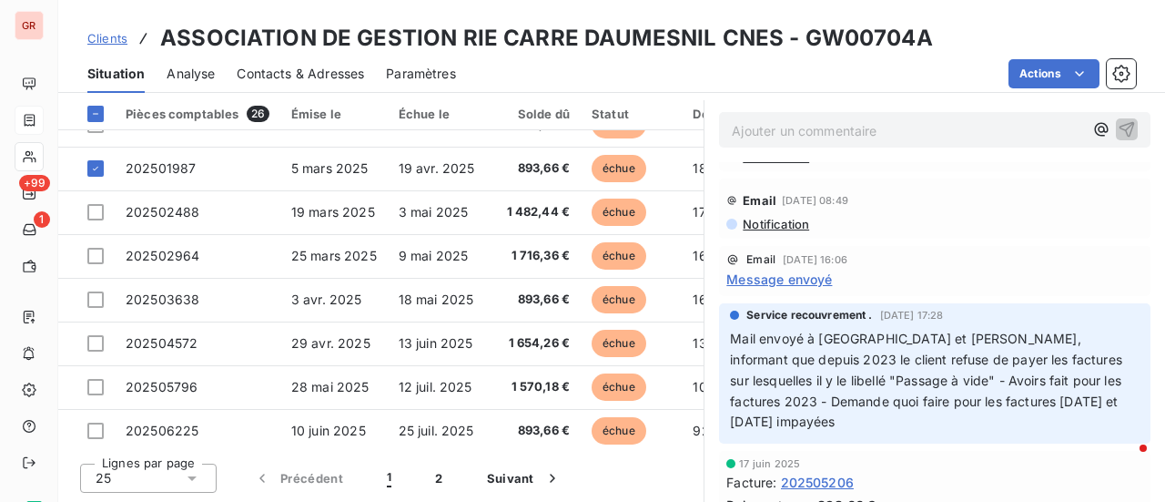
scroll to position [182, 0]
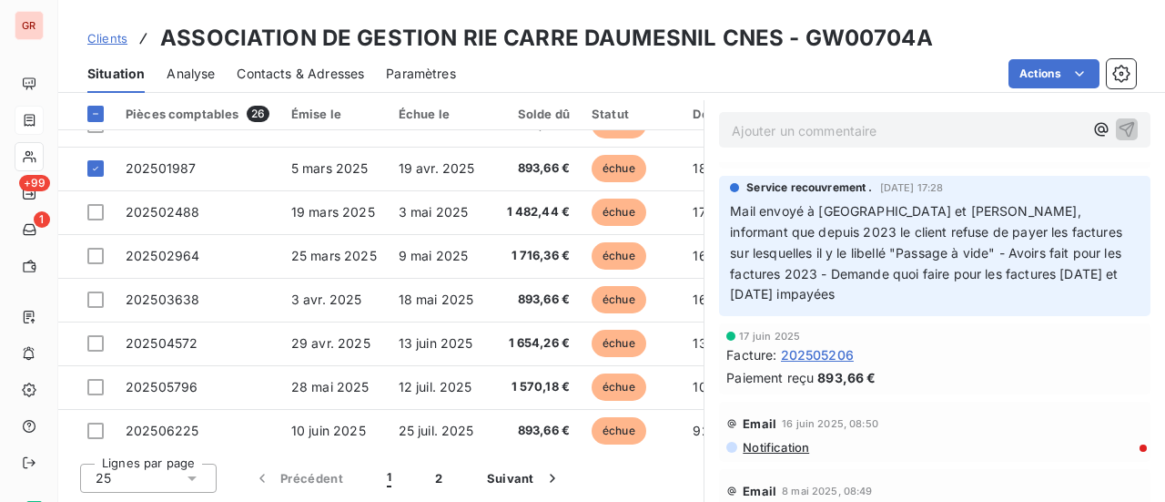
click at [811, 345] on span "202505206" at bounding box center [817, 354] width 73 height 19
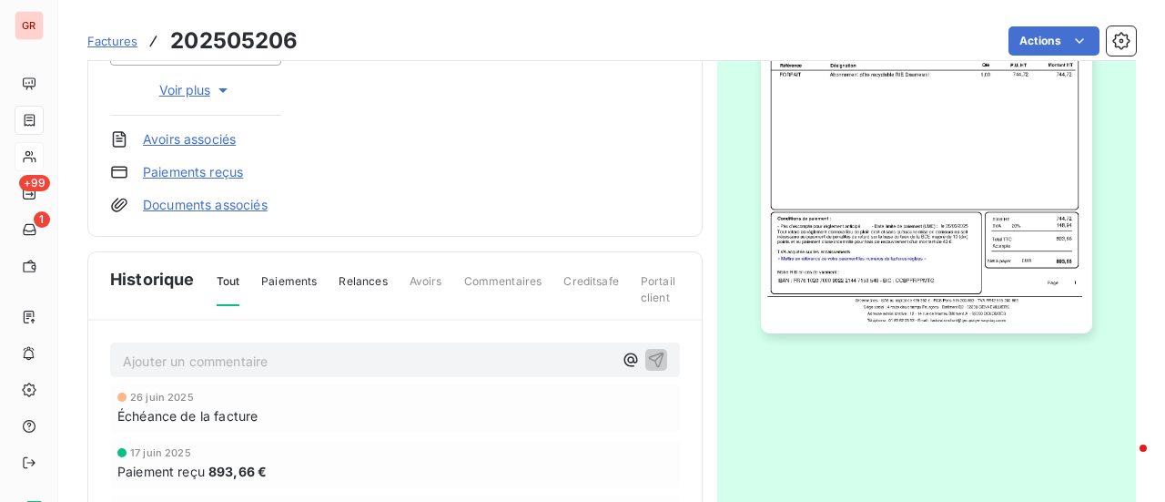
scroll to position [546, 0]
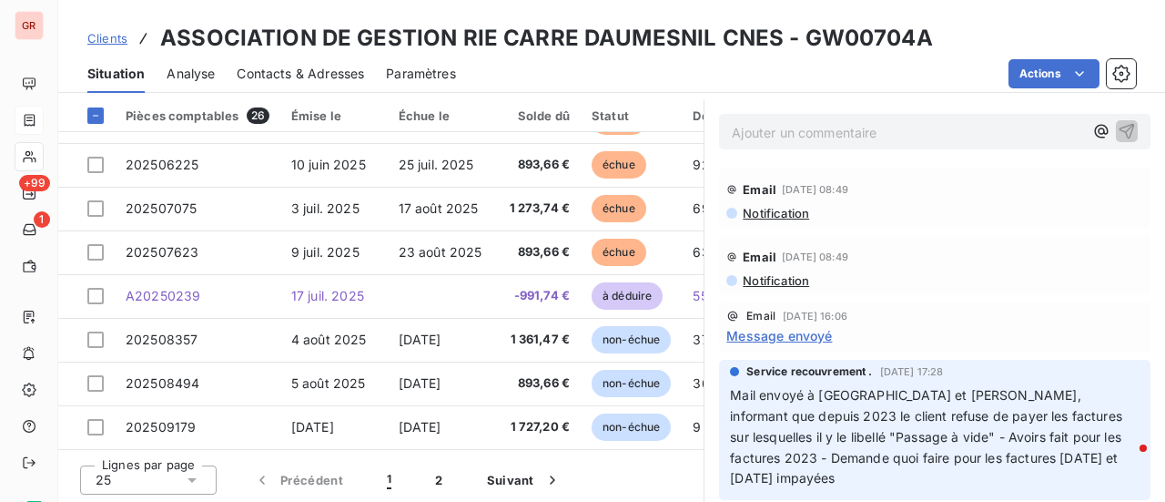
scroll to position [474, 0]
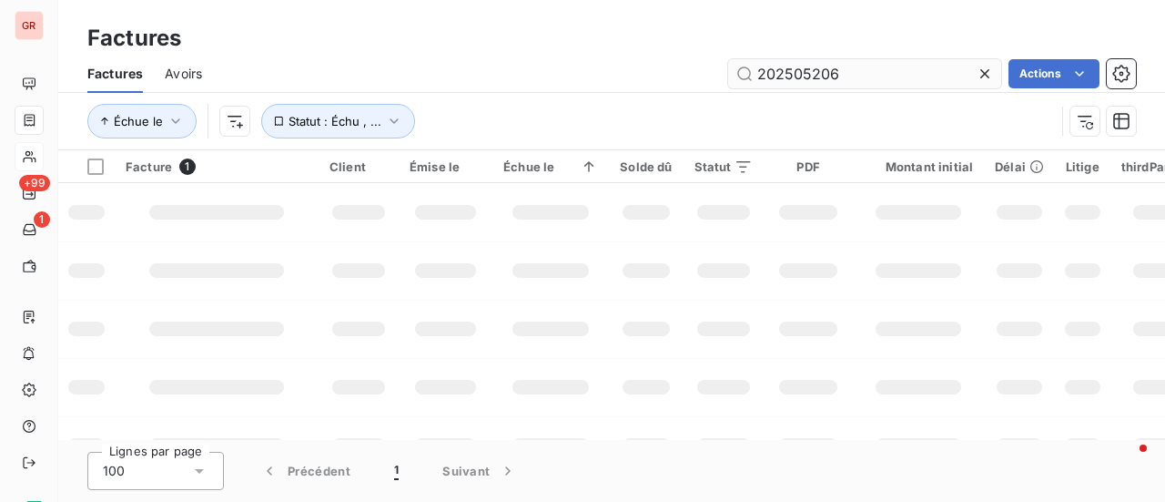
click at [863, 73] on input "202505206" at bounding box center [864, 73] width 273 height 29
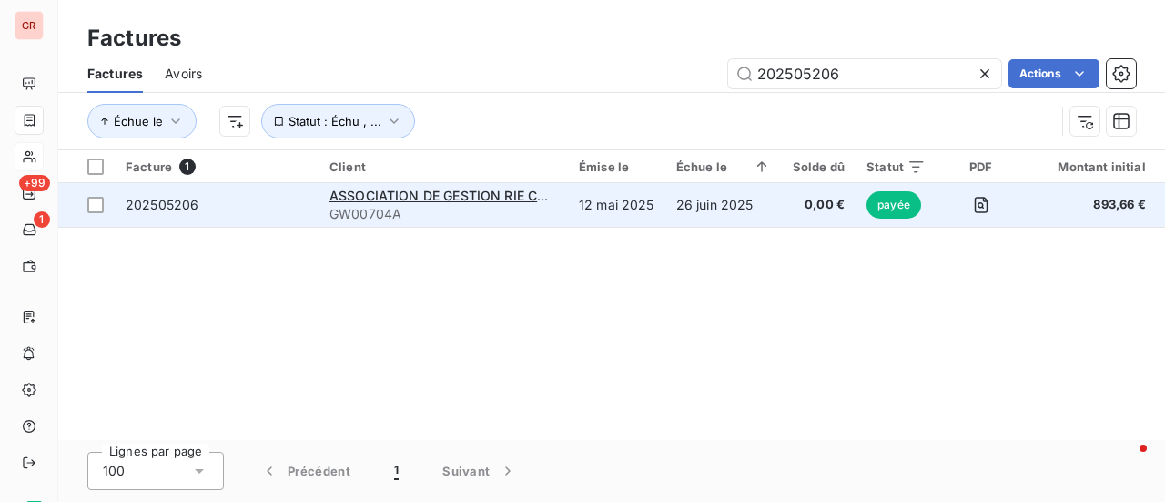
drag, startPoint x: 93, startPoint y: 208, endPoint x: 140, endPoint y: 208, distance: 47.3
click at [93, 208] on div at bounding box center [95, 205] width 16 height 16
click at [340, 200] on span "ASSOCIATION DE GESTION RIE CARRE DAUMESNIL CNES" at bounding box center [510, 195] width 360 height 15
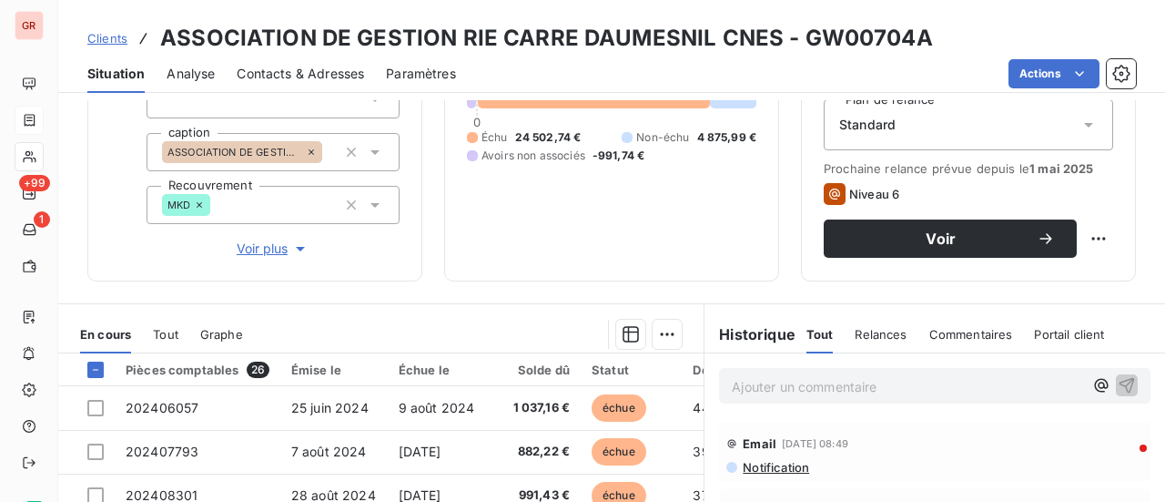
scroll to position [201, 0]
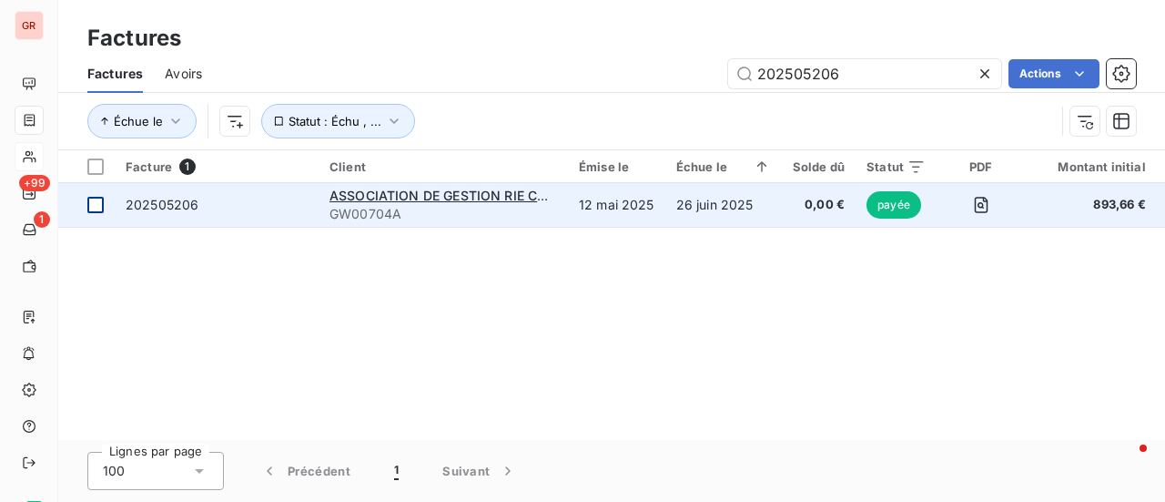
click at [100, 204] on div at bounding box center [95, 205] width 16 height 16
click at [137, 207] on span "202505206" at bounding box center [162, 204] width 73 height 15
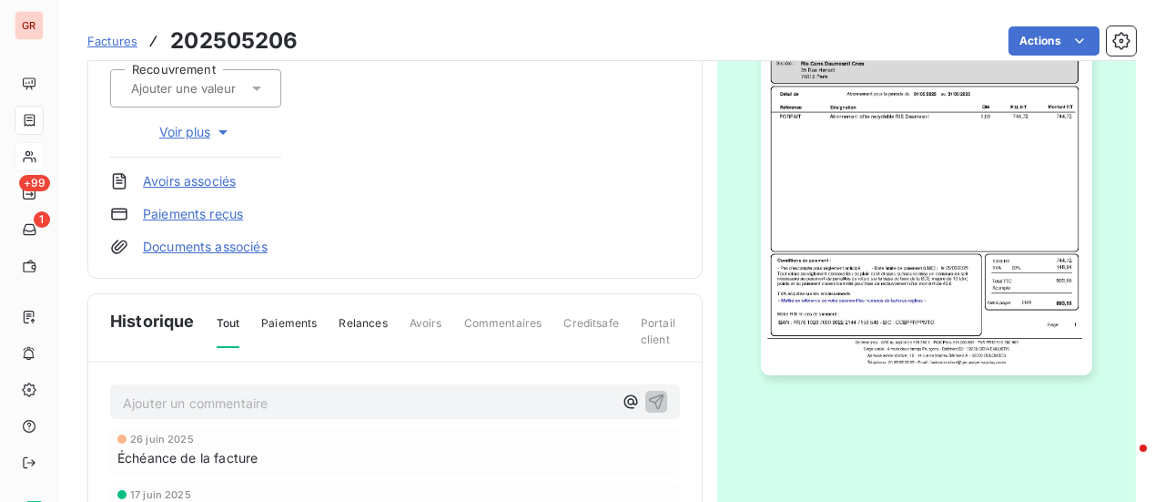
scroll to position [548, 0]
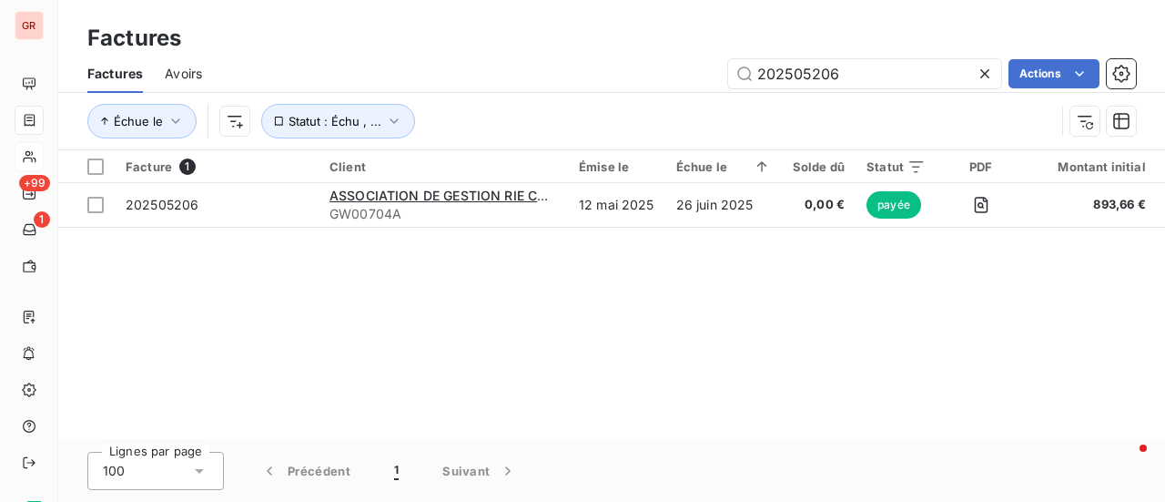
drag, startPoint x: 861, startPoint y: 78, endPoint x: 11, endPoint y: 191, distance: 857.8
click at [26, 191] on div "GR +99 1 Factures Factures Avoirs 202505206 Actions Échue le Statut : Échu , ..…" at bounding box center [582, 251] width 1165 height 502
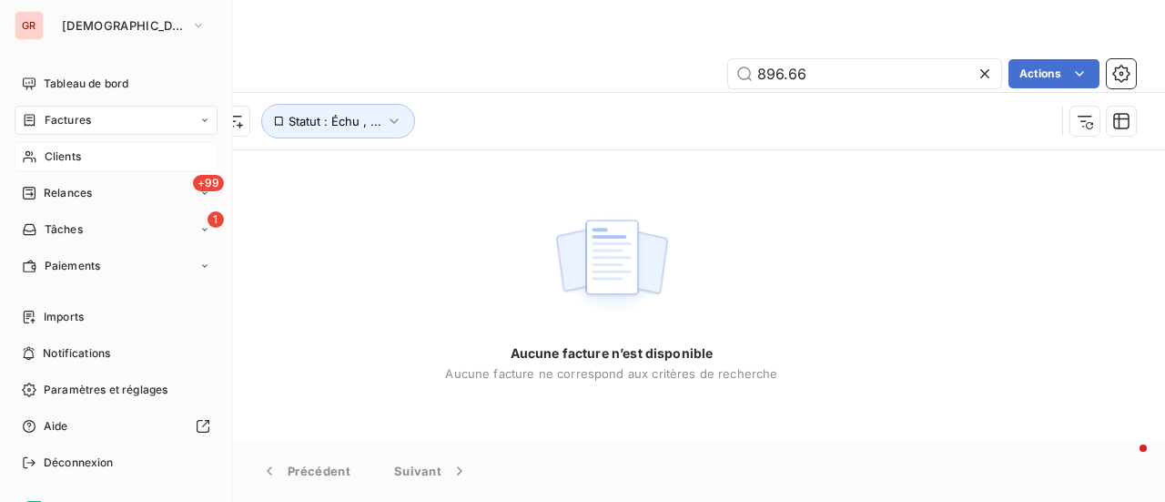
type input "896.66"
click at [86, 119] on span "Factures" at bounding box center [68, 120] width 46 height 16
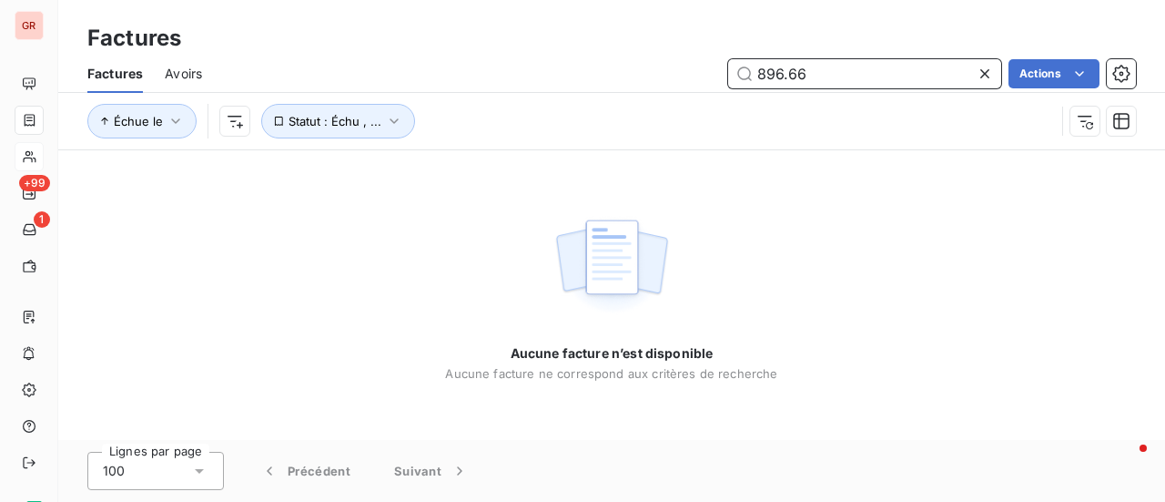
drag, startPoint x: 850, startPoint y: 70, endPoint x: 523, endPoint y: 112, distance: 329.5
click at [601, 98] on div "Factures Avoirs 896.66 Actions Échue le Statut : Échu , ..." at bounding box center [611, 102] width 1107 height 95
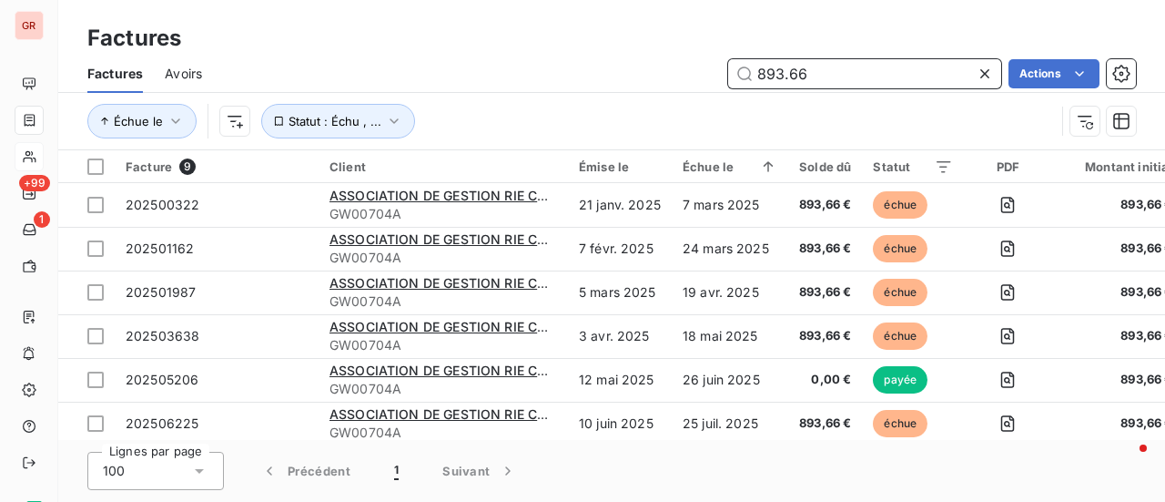
click at [760, 76] on input "893.66" at bounding box center [864, 73] width 273 height 29
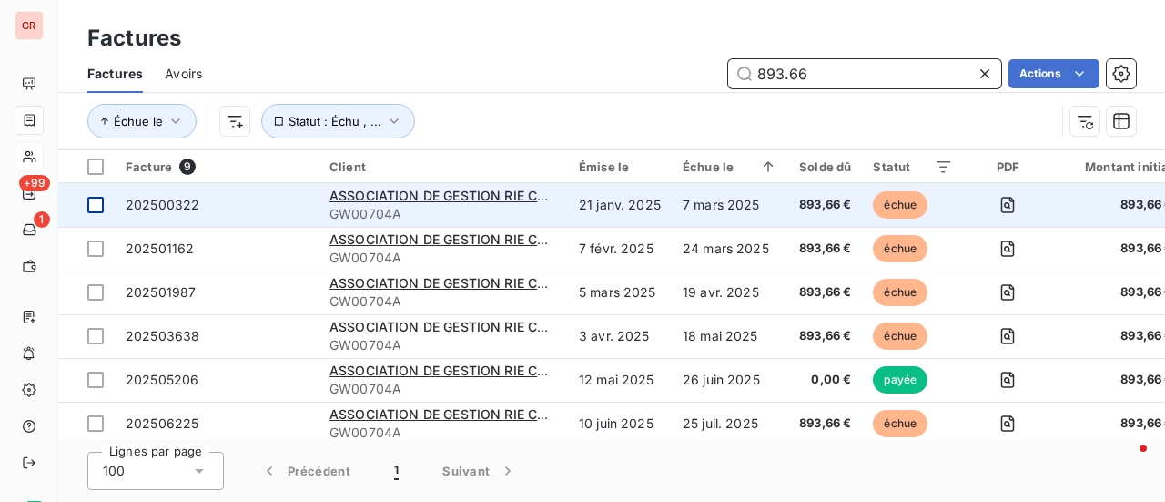
type input "893.66"
click at [104, 203] on td at bounding box center [86, 205] width 56 height 44
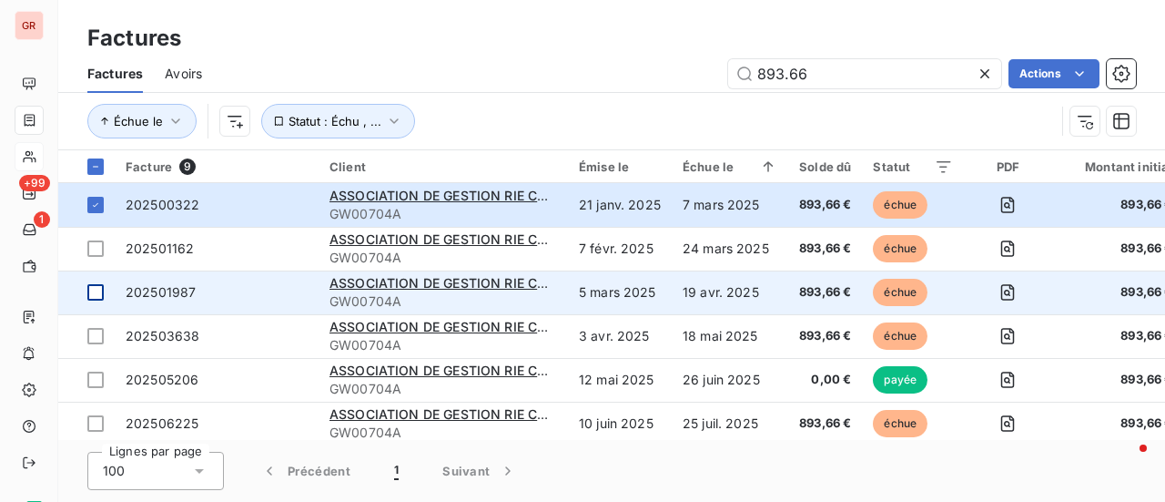
click at [97, 295] on div at bounding box center [95, 292] width 16 height 16
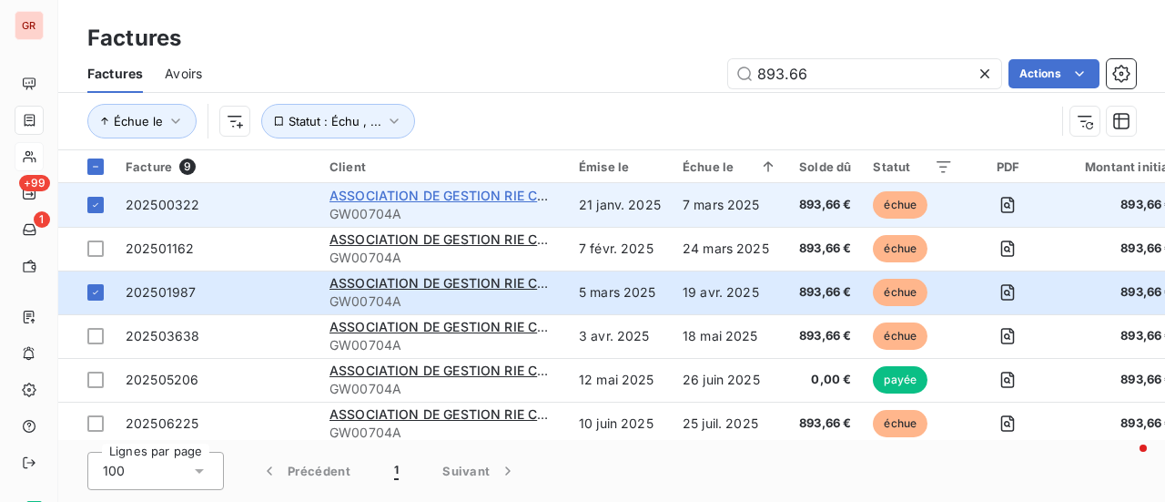
click at [433, 189] on span "ASSOCIATION DE GESTION RIE CARRE DAUMESNIL CNES" at bounding box center [510, 195] width 360 height 15
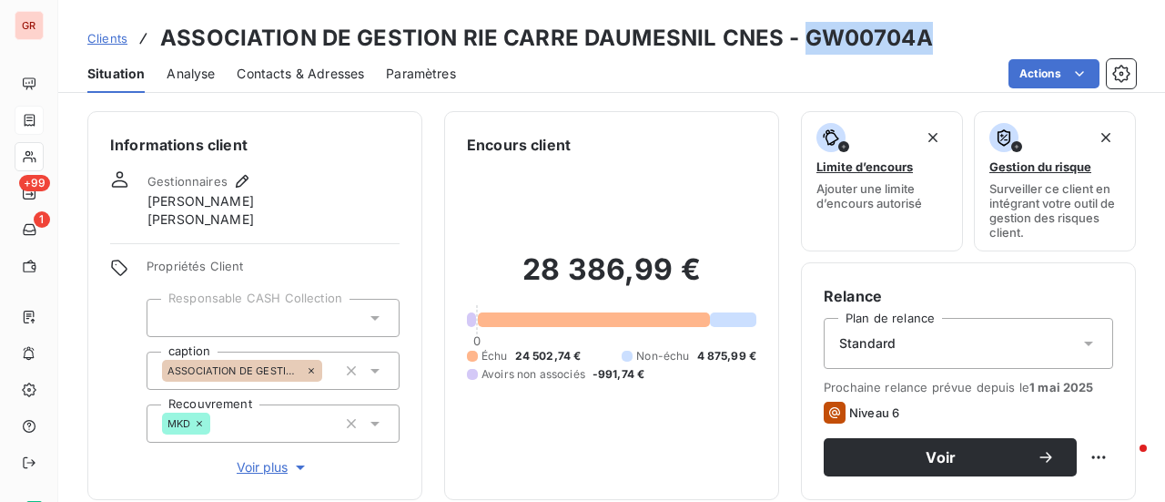
drag, startPoint x: 928, startPoint y: 36, endPoint x: 798, endPoint y: 37, distance: 130.2
click at [798, 37] on div "Clients ASSOCIATION DE GESTION RIE CARRE DAUMESNIL CNES - GW00704A" at bounding box center [611, 38] width 1107 height 33
copy h3 "GW00704A"
click at [288, 72] on span "Contacts & Adresses" at bounding box center [300, 74] width 127 height 18
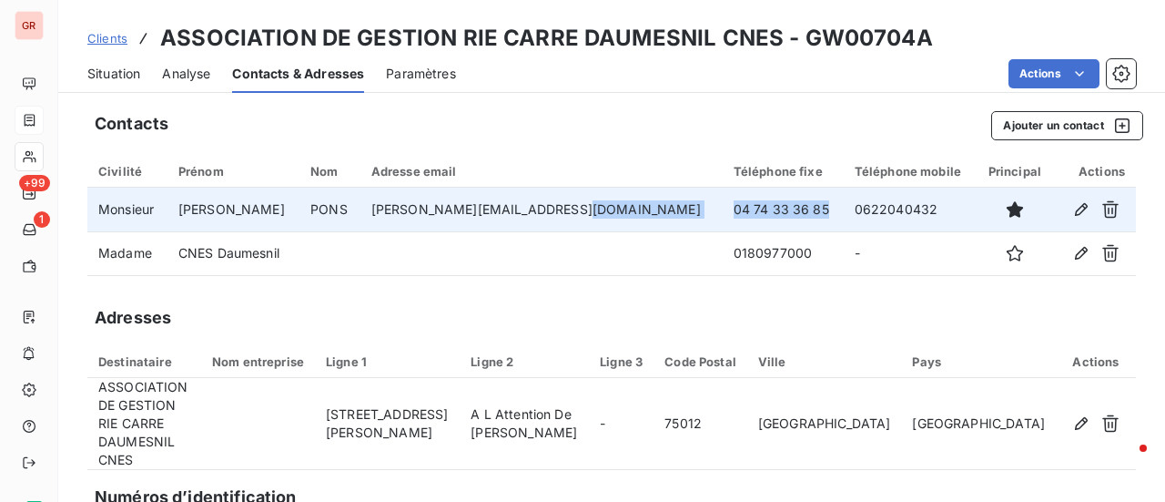
drag, startPoint x: 758, startPoint y: 209, endPoint x: 650, endPoint y: 212, distance: 108.4
click at [650, 212] on tr "Monsieur [PERSON_NAME] [PERSON_NAME][EMAIL_ADDRESS][DOMAIN_NAME] 04 74 33 36 85…" at bounding box center [611, 210] width 1049 height 44
drag, startPoint x: 893, startPoint y: 208, endPoint x: 778, endPoint y: 209, distance: 114.7
click at [778, 209] on tr "Monsieur [PERSON_NAME] [PERSON_NAME][EMAIL_ADDRESS][DOMAIN_NAME] 04 74 33 36 85…" at bounding box center [611, 210] width 1049 height 44
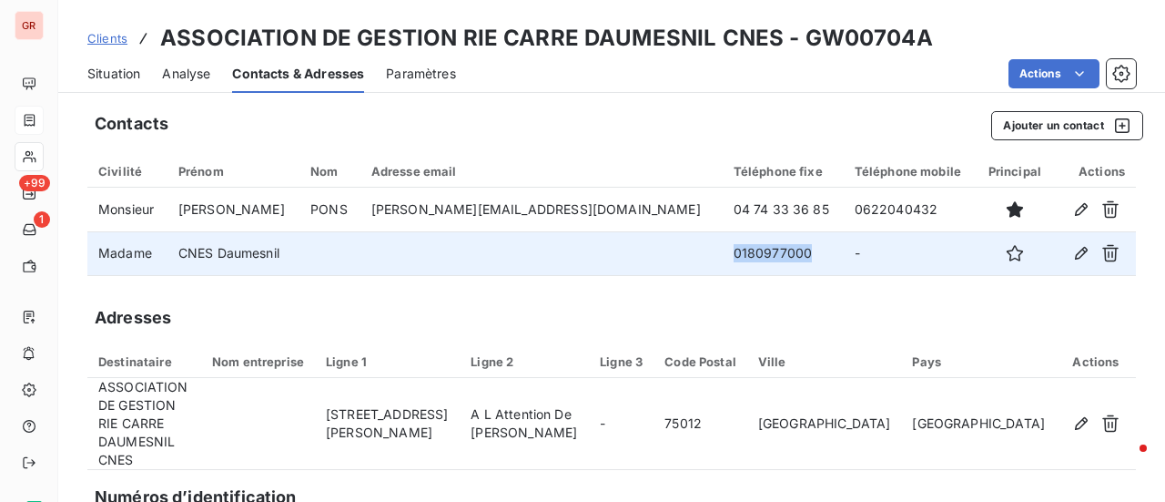
drag, startPoint x: 743, startPoint y: 252, endPoint x: 652, endPoint y: 252, distance: 91.0
click at [723, 252] on td "0180977000" at bounding box center [783, 253] width 121 height 44
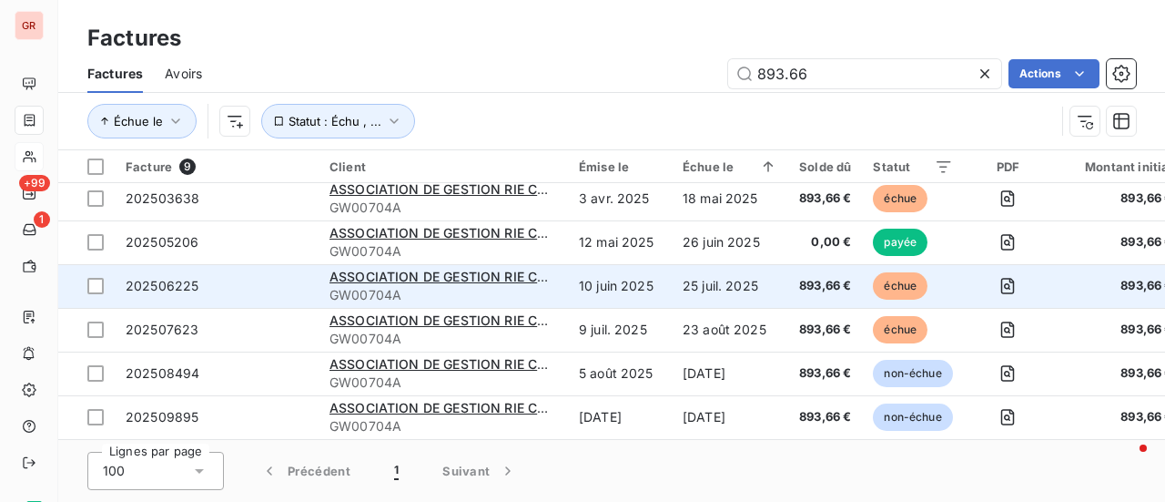
scroll to position [144, 0]
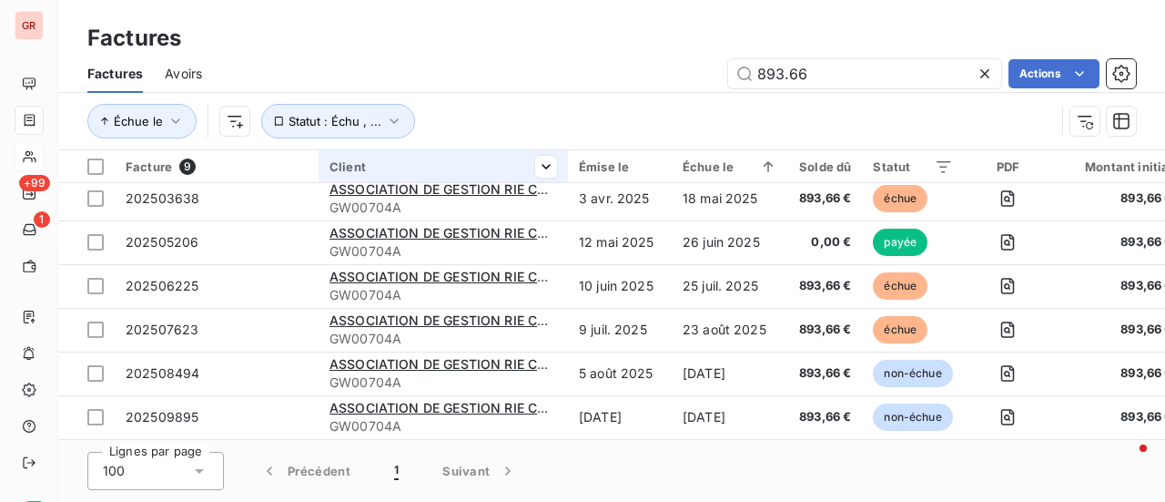
drag, startPoint x: 816, startPoint y: 78, endPoint x: 411, endPoint y: 168, distance: 415.0
click at [411, 168] on div "Factures Factures Avoirs 893.66 Actions Échue le Statut : Échu , ... Facture 9 …" at bounding box center [611, 251] width 1107 height 502
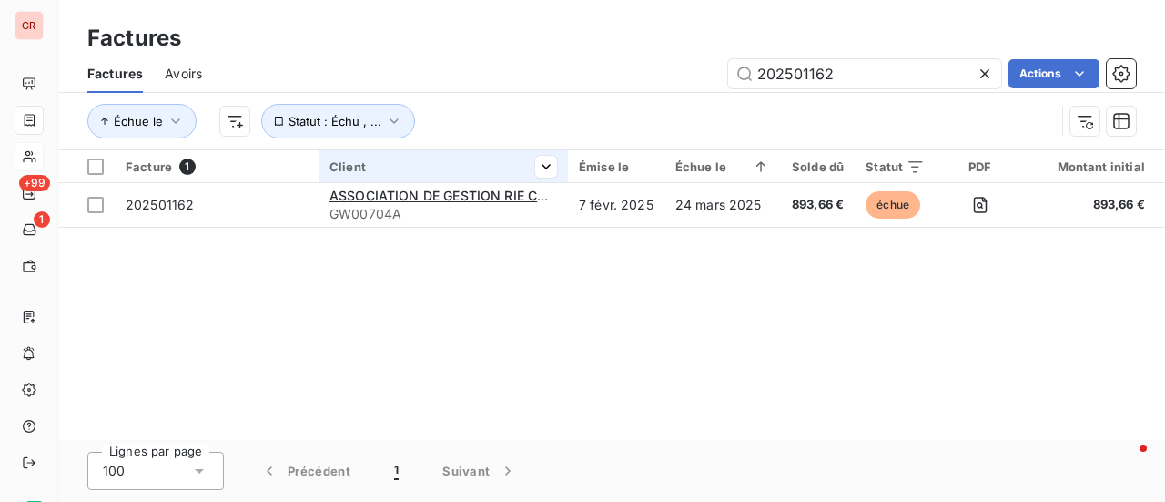
scroll to position [0, 0]
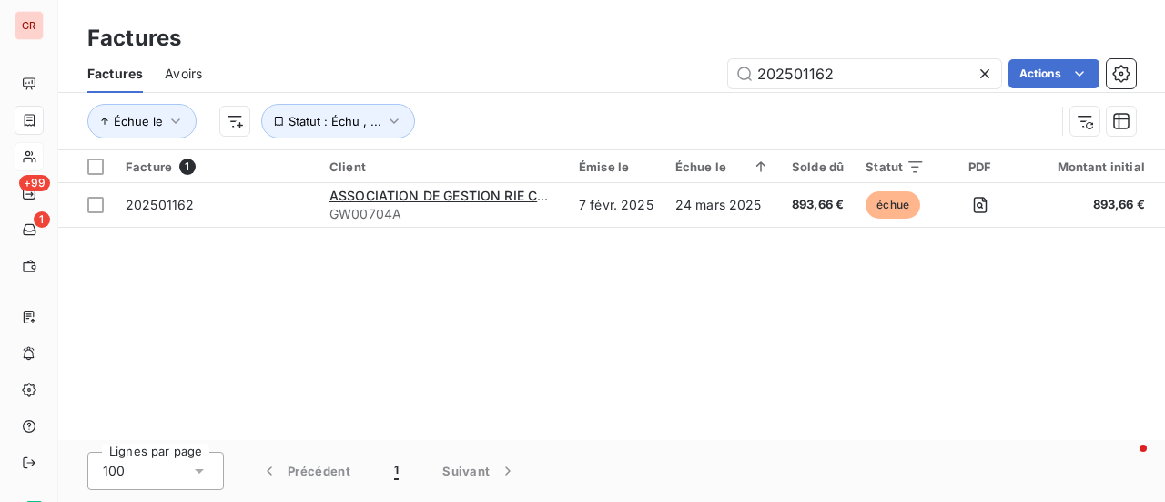
type input "202501162"
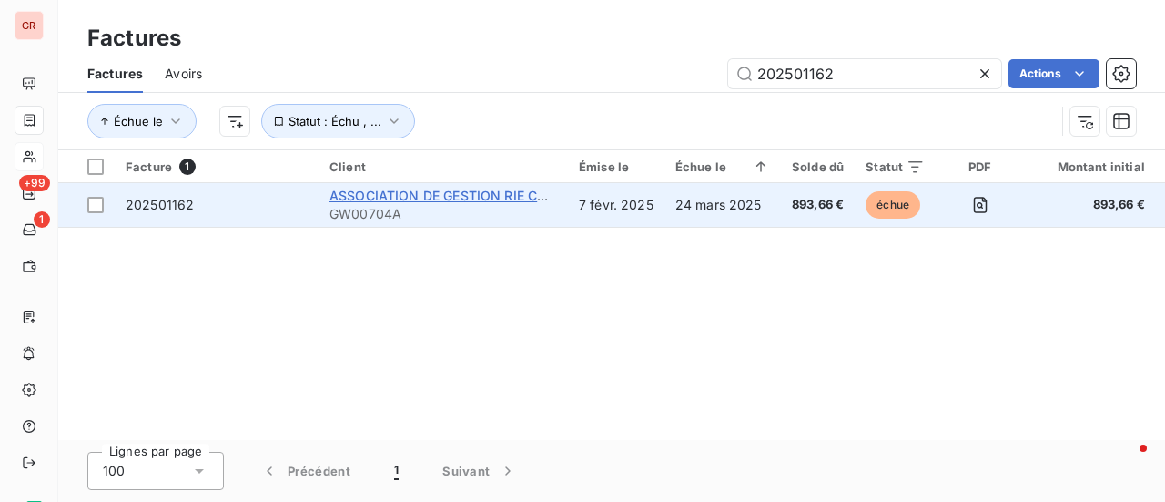
click at [438, 193] on span "ASSOCIATION DE GESTION RIE CARRE DAUMESNIL CNES" at bounding box center [510, 195] width 360 height 15
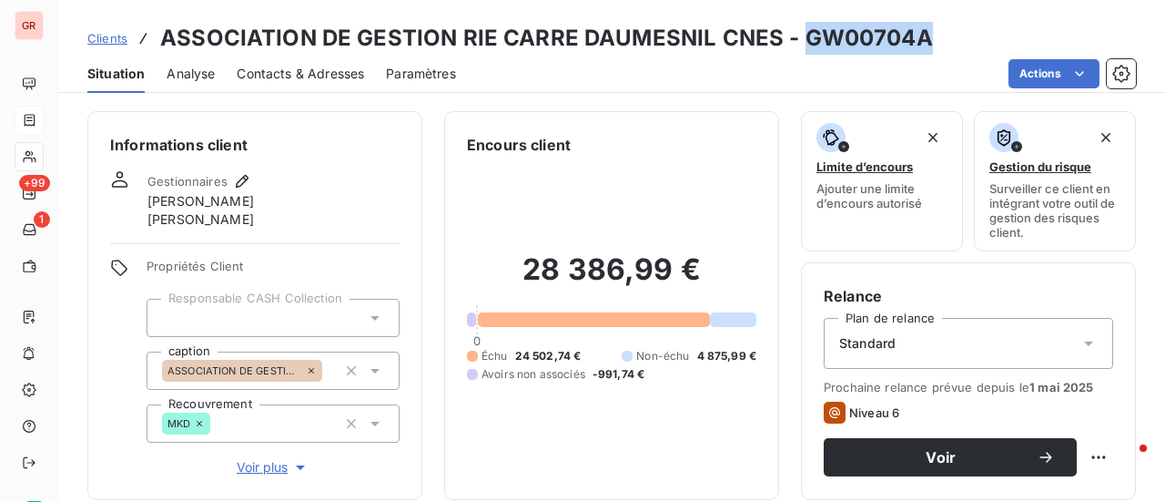
drag, startPoint x: 920, startPoint y: 39, endPoint x: 794, endPoint y: 37, distance: 125.7
click at [794, 37] on h3 "ASSOCIATION DE GESTION RIE CARRE DAUMESNIL CNES - GW00704A" at bounding box center [546, 38] width 773 height 33
click at [940, 65] on div "Actions" at bounding box center [807, 73] width 658 height 29
drag, startPoint x: 921, startPoint y: 25, endPoint x: 796, endPoint y: 43, distance: 127.0
click at [796, 43] on h3 "ASSOCIATION DE GESTION RIE CARRE DAUMESNIL CNES - GW00704A" at bounding box center [546, 38] width 773 height 33
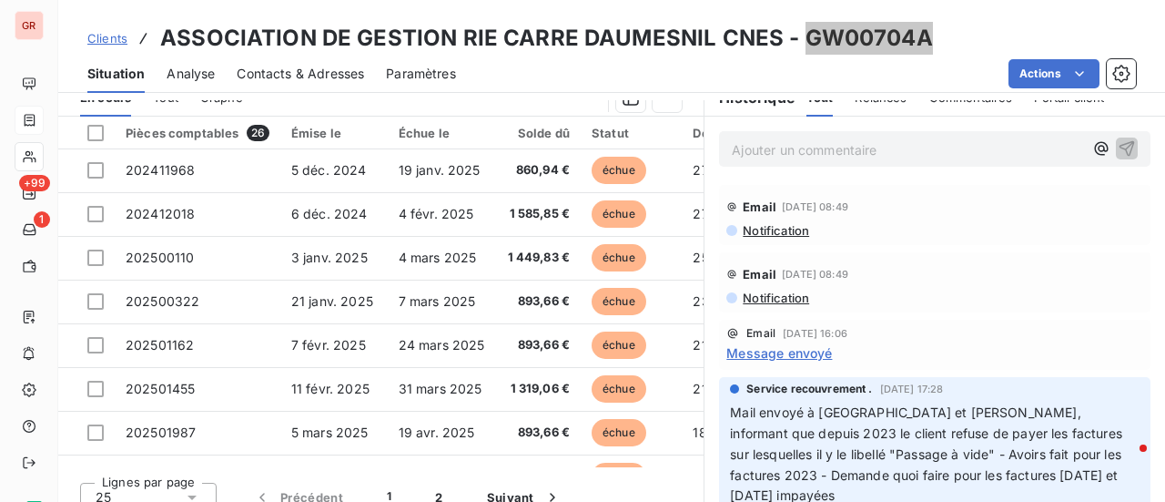
scroll to position [364, 0]
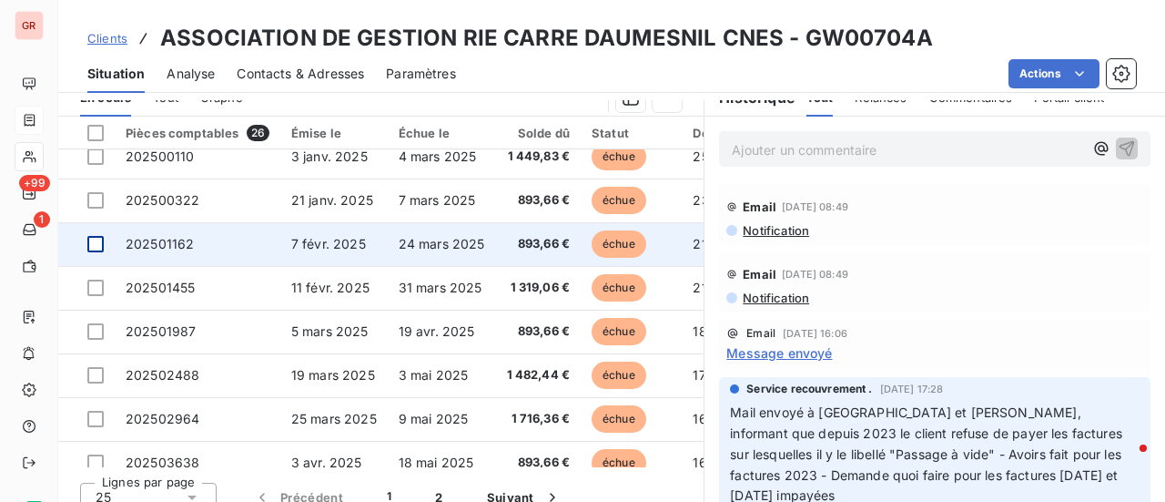
click at [102, 243] on div at bounding box center [95, 244] width 16 height 16
click at [181, 240] on span "202501162" at bounding box center [160, 243] width 68 height 15
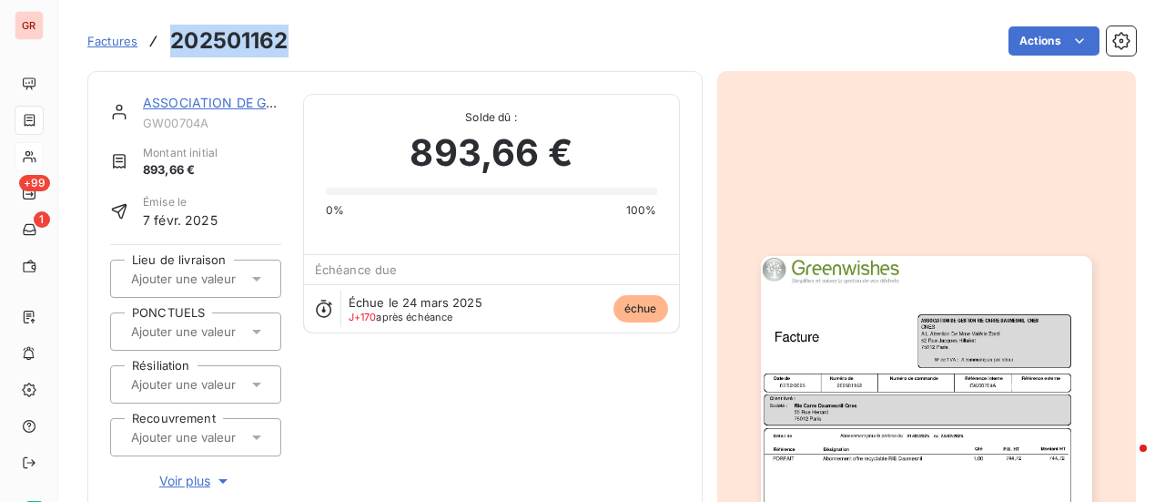
drag, startPoint x: 291, startPoint y: 39, endPoint x: 155, endPoint y: 39, distance: 136.6
click at [153, 41] on div "Factures 202501162 Actions" at bounding box center [611, 41] width 1049 height 38
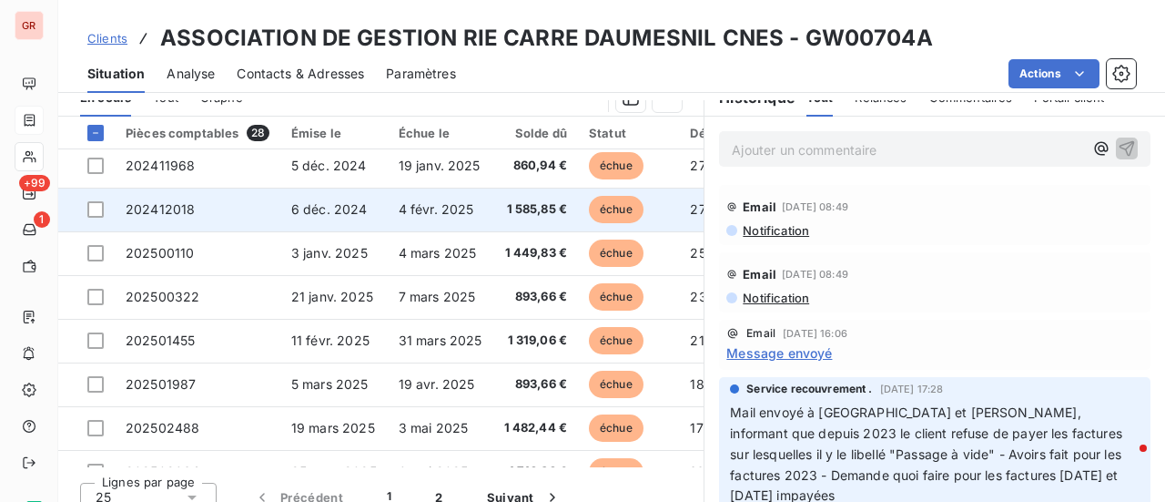
scroll to position [364, 0]
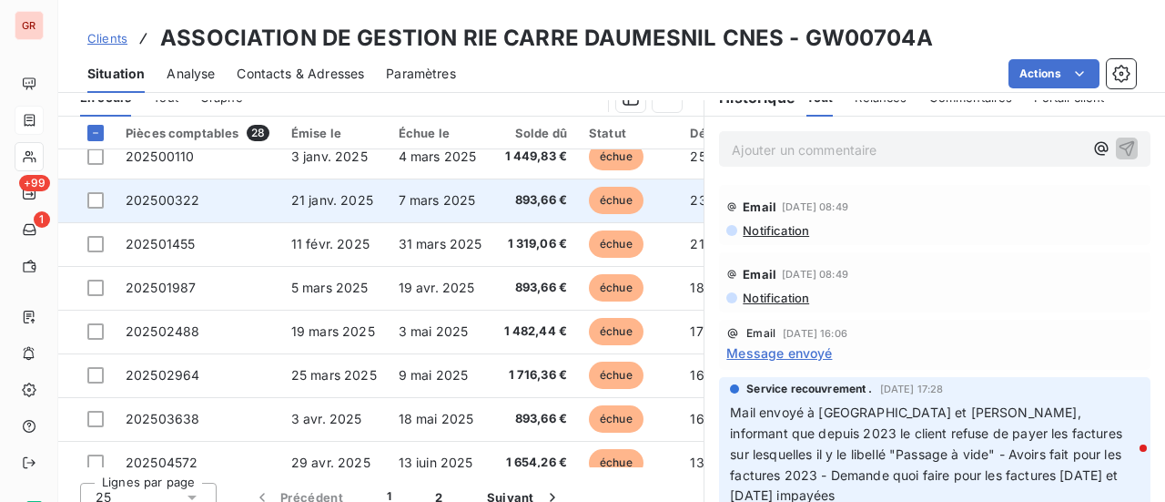
click at [105, 203] on td at bounding box center [86, 200] width 56 height 44
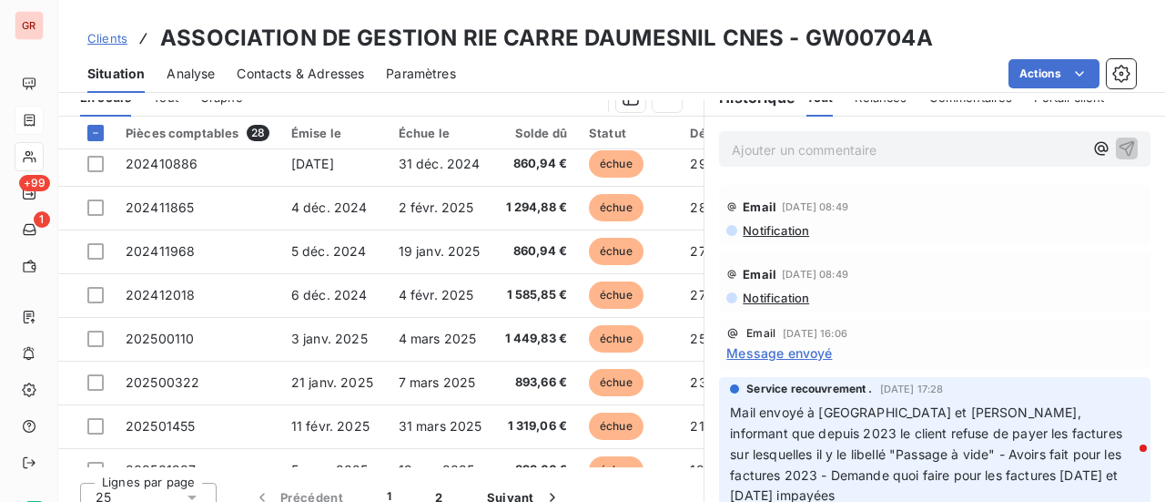
scroll to position [364, 0]
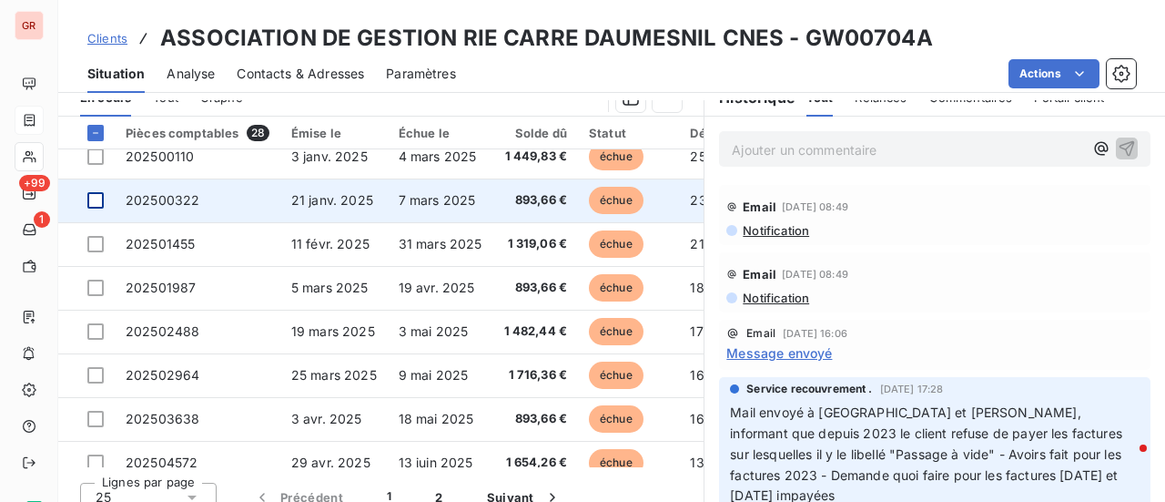
click at [97, 203] on div at bounding box center [95, 200] width 16 height 16
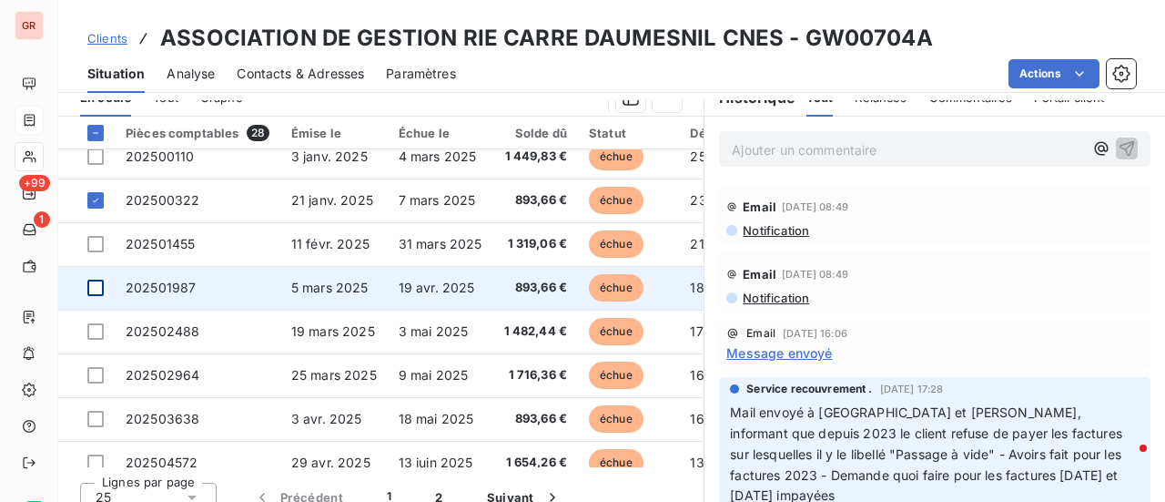
click at [102, 280] on td at bounding box center [86, 288] width 56 height 44
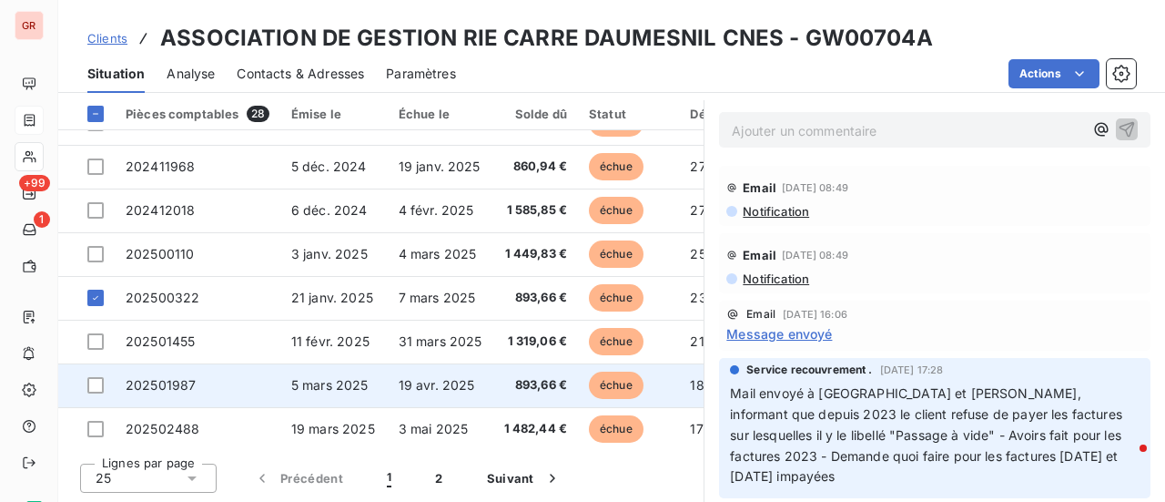
scroll to position [364, 0]
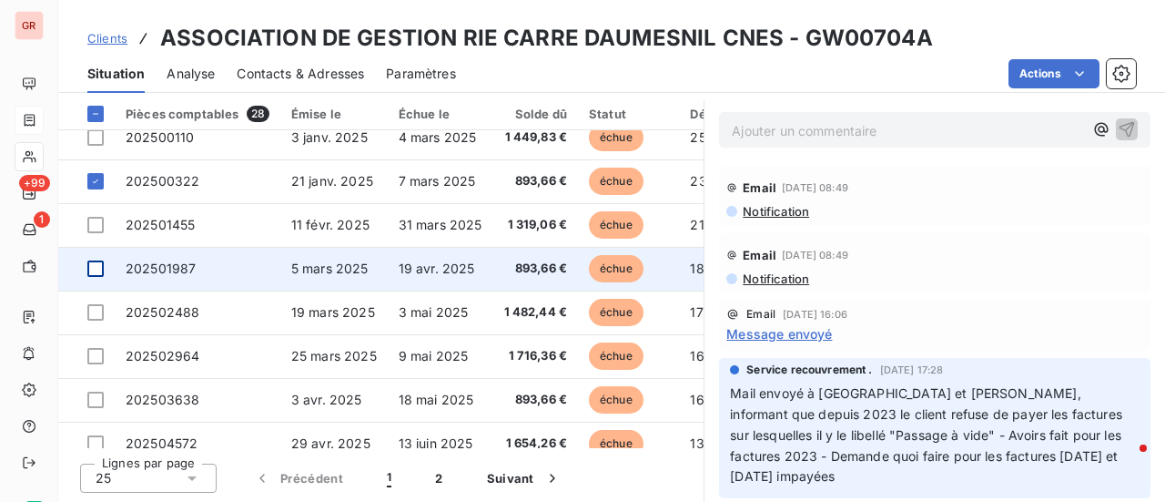
click at [97, 265] on div at bounding box center [95, 268] width 16 height 16
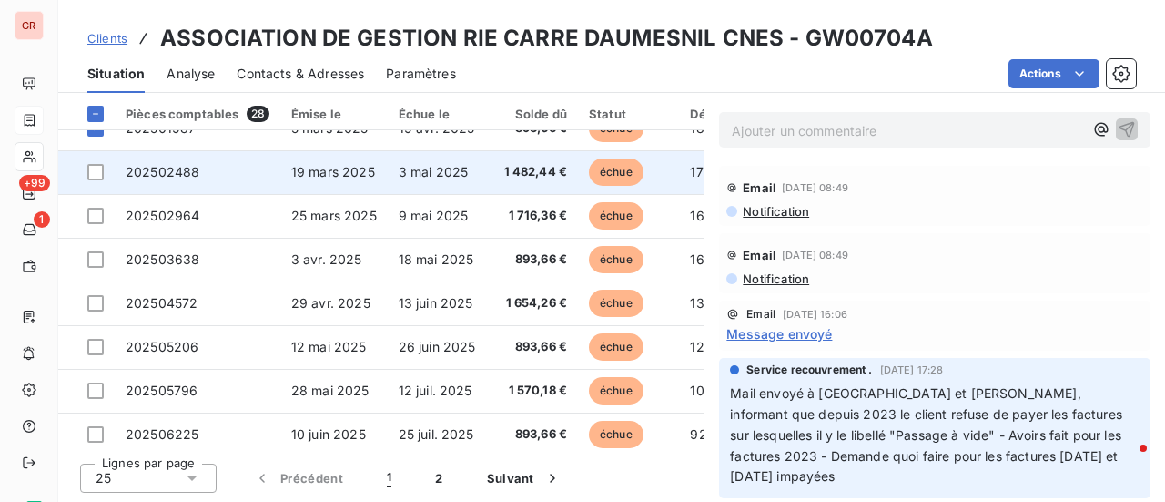
scroll to position [546, 0]
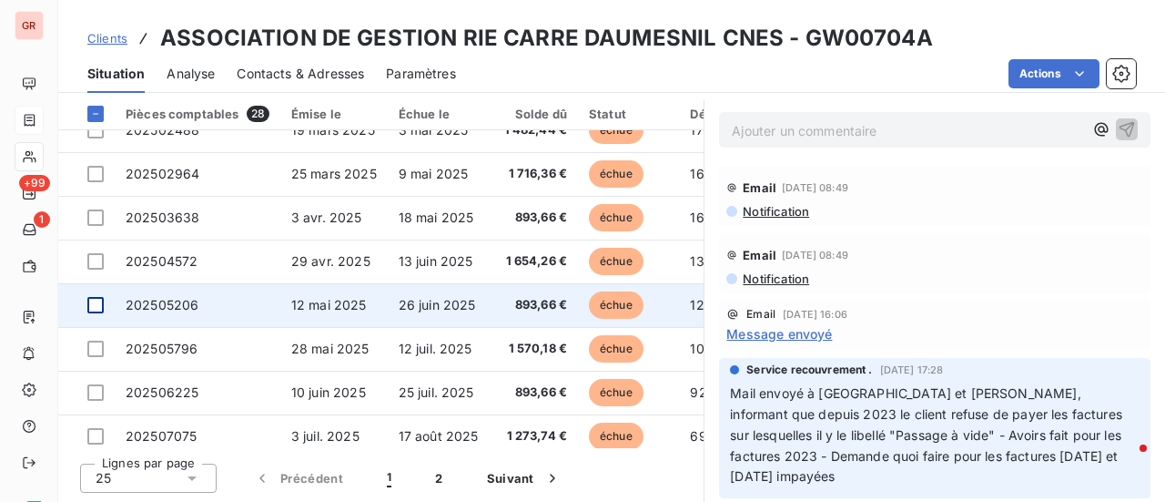
click at [89, 305] on div at bounding box center [95, 305] width 16 height 16
click at [187, 301] on span "202505206" at bounding box center [162, 304] width 73 height 15
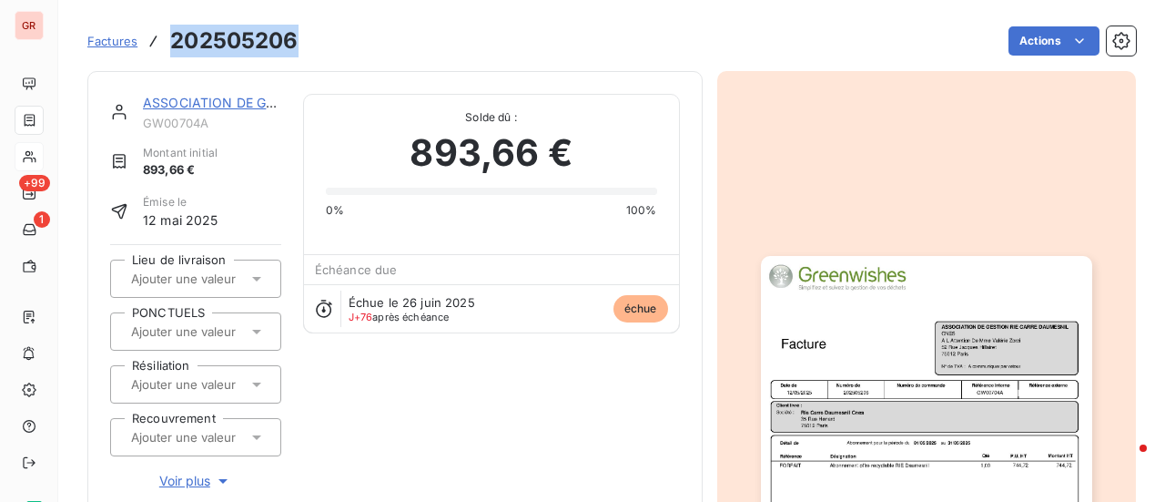
drag, startPoint x: 298, startPoint y: 50, endPoint x: 167, endPoint y: 39, distance: 131.6
click at [167, 39] on div "Factures 202505206 Actions" at bounding box center [611, 41] width 1049 height 38
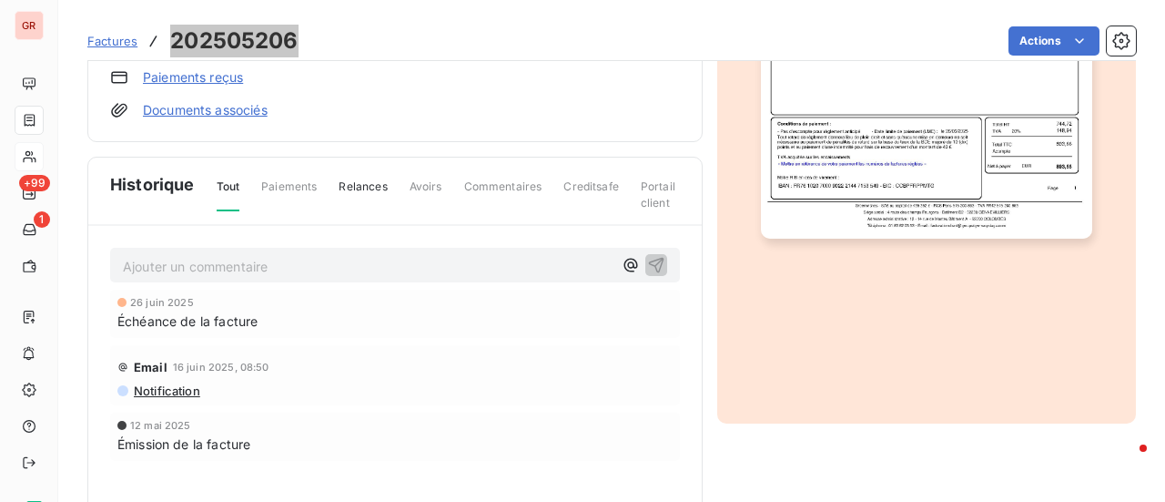
scroll to position [591, 0]
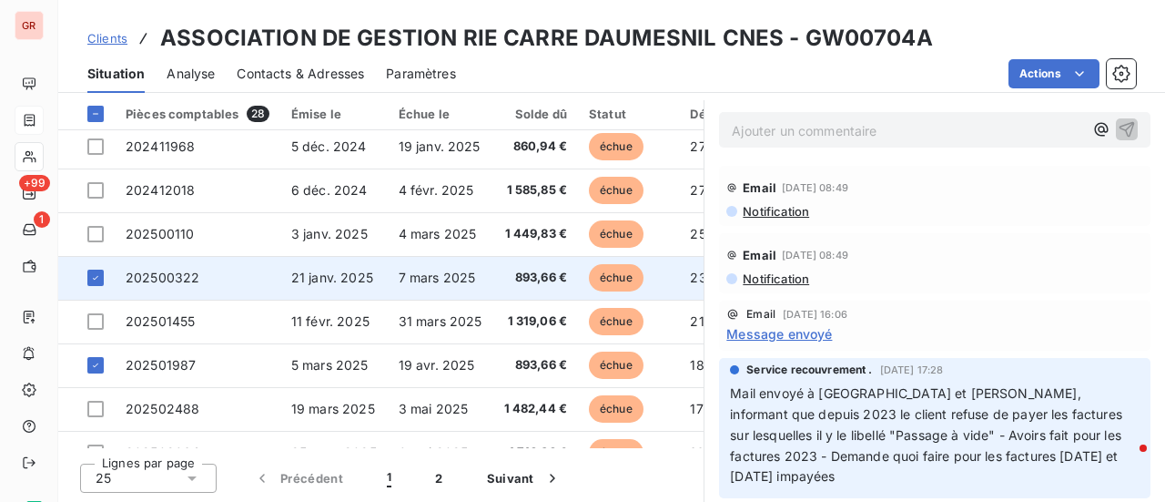
scroll to position [273, 0]
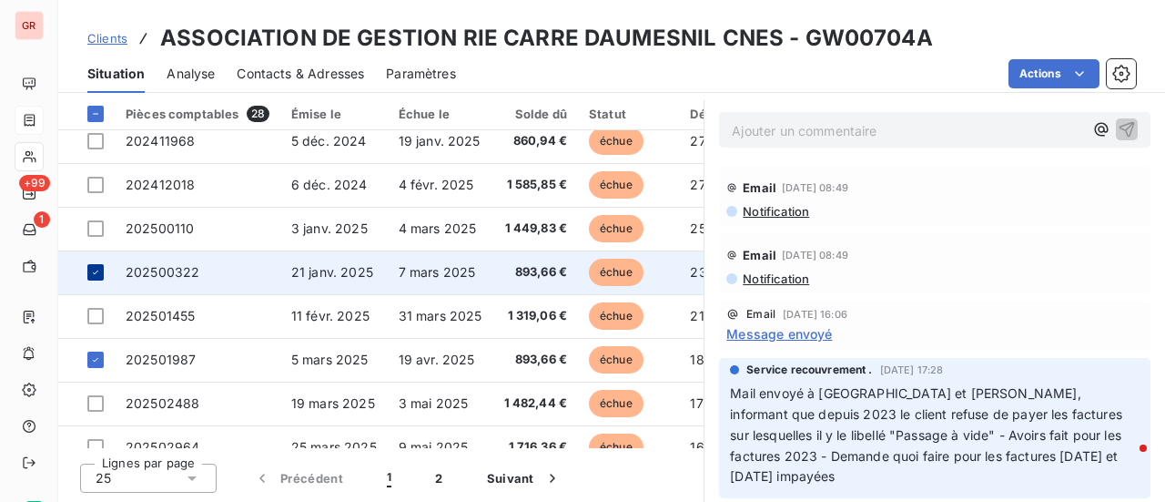
click at [103, 270] on div at bounding box center [95, 272] width 16 height 16
click at [185, 271] on span "202500322" at bounding box center [163, 271] width 74 height 15
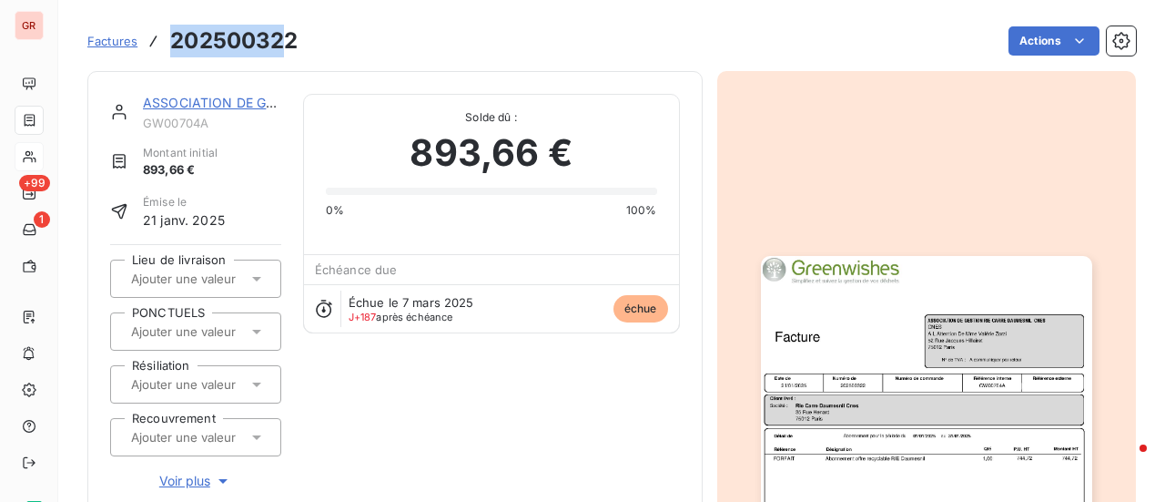
drag, startPoint x: 290, startPoint y: 48, endPoint x: 171, endPoint y: 35, distance: 120.0
click at [171, 35] on h3 "202500322" at bounding box center [233, 41] width 127 height 33
drag, startPoint x: 299, startPoint y: 39, endPoint x: 171, endPoint y: 41, distance: 127.5
click at [171, 41] on div "Factures 202500322 Actions" at bounding box center [611, 41] width 1049 height 38
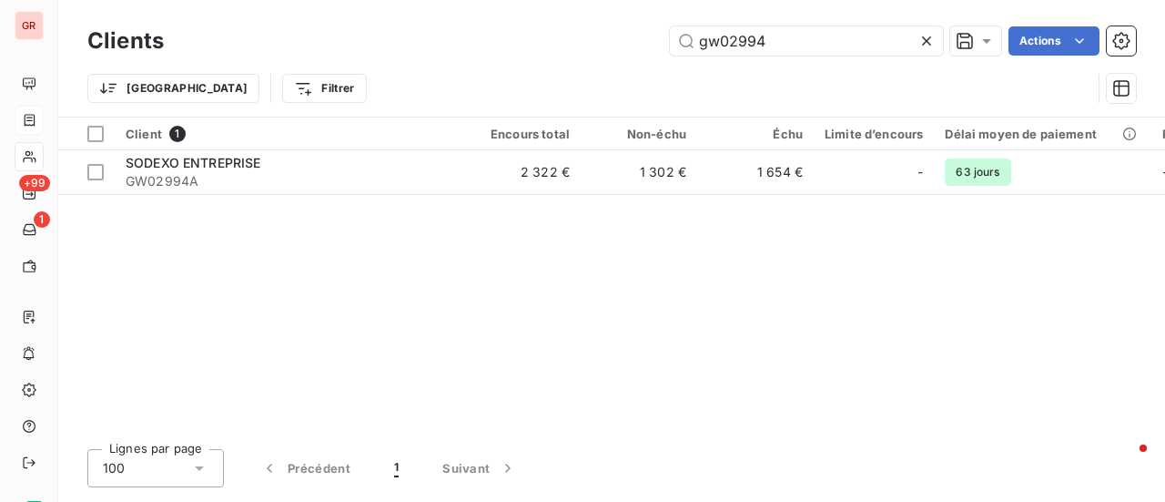
drag, startPoint x: 818, startPoint y: 42, endPoint x: 44, endPoint y: 50, distance: 774.8
click at [47, 52] on div "GR +99 1 Clients gw02994 Actions Trier Filtrer Client 1 Encours total Non-échu …" at bounding box center [582, 251] width 1165 height 502
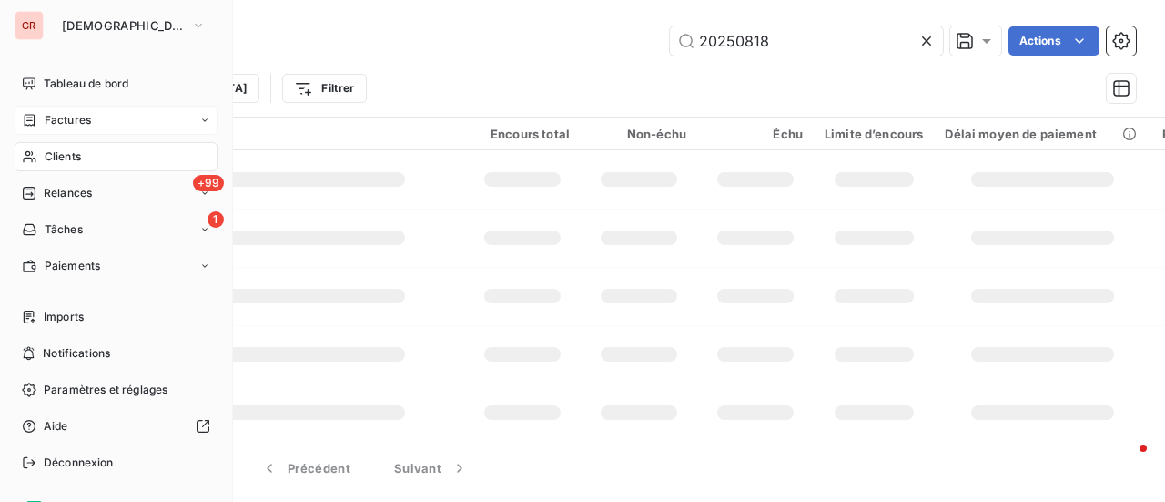
type input "202508185"
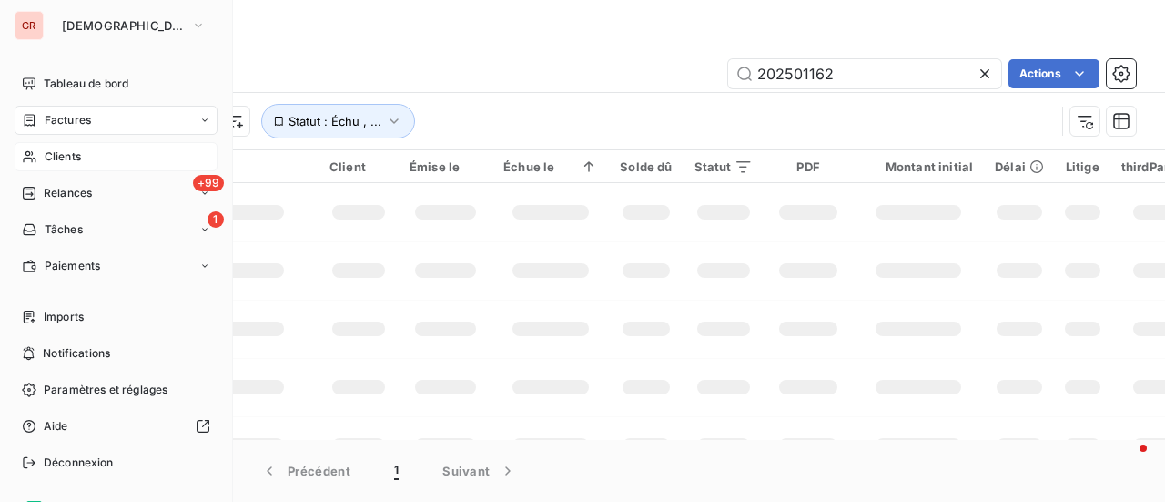
click at [68, 132] on div "Factures" at bounding box center [116, 120] width 203 height 29
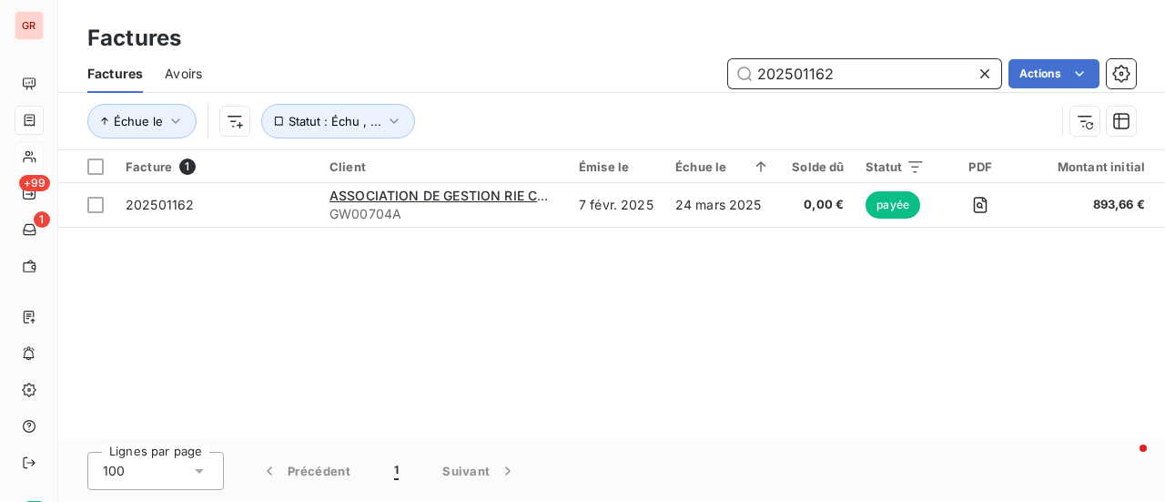
drag, startPoint x: 859, startPoint y: 66, endPoint x: 539, endPoint y: 70, distance: 320.5
click at [548, 68] on div "202501162 Actions" at bounding box center [680, 73] width 912 height 29
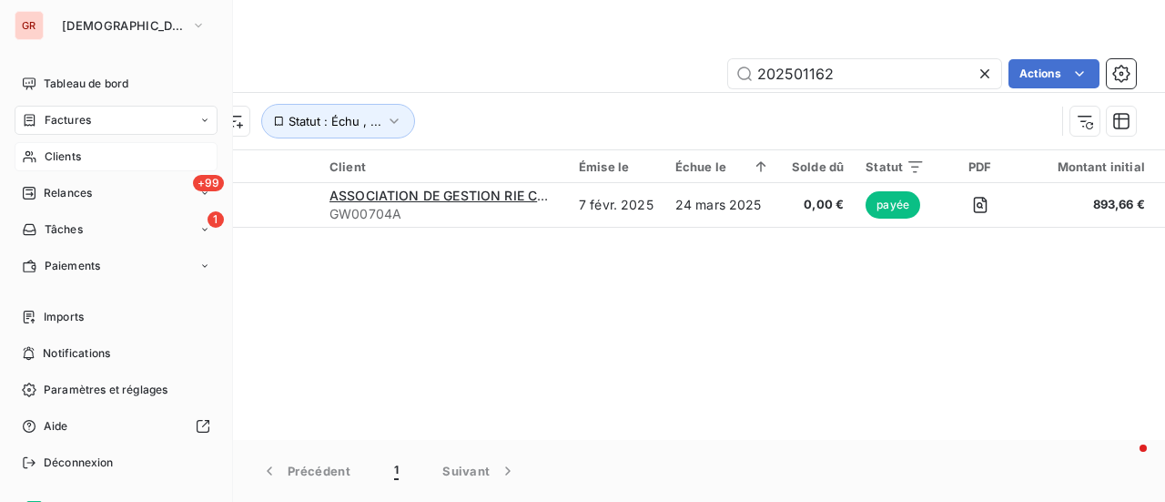
click at [92, 117] on div "Factures" at bounding box center [116, 120] width 203 height 29
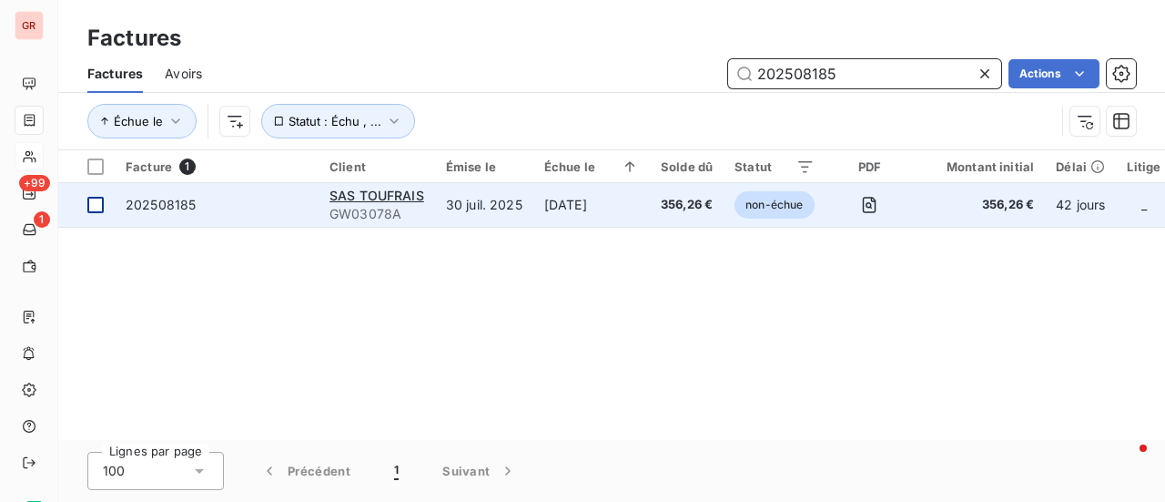
type input "202508185"
click at [107, 197] on td at bounding box center [86, 205] width 56 height 44
click at [155, 210] on span "202508185" at bounding box center [161, 204] width 70 height 15
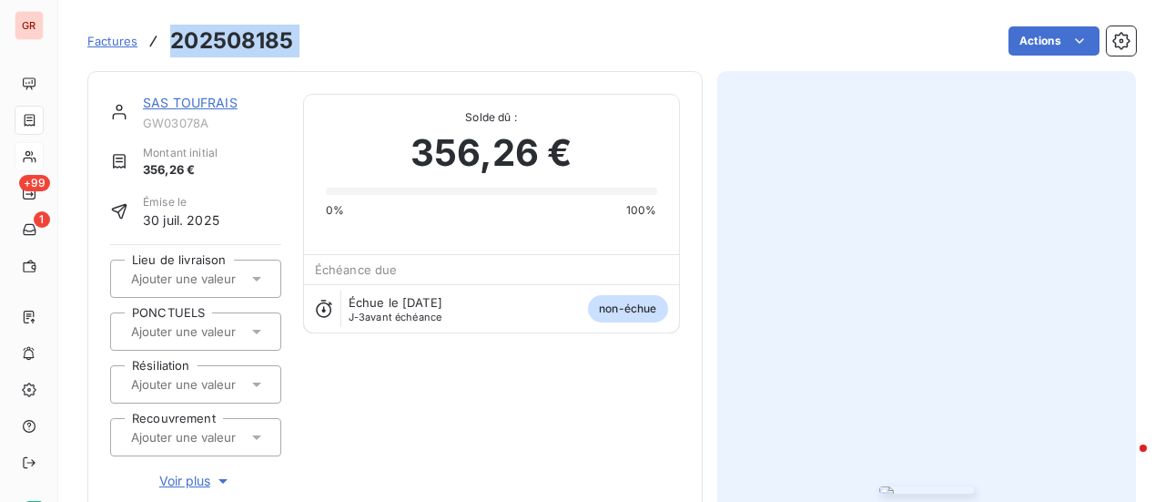
drag, startPoint x: 302, startPoint y: 36, endPoint x: 171, endPoint y: 34, distance: 131.1
click at [171, 34] on div "Factures 202508185 Actions" at bounding box center [611, 41] width 1049 height 38
click at [206, 102] on link "SAS TOUFRAIS" at bounding box center [190, 102] width 95 height 15
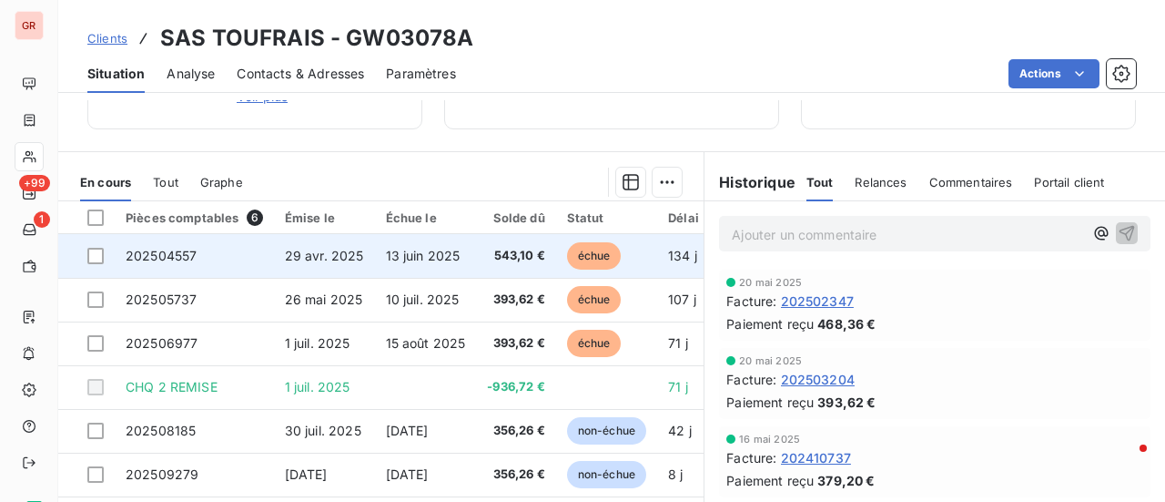
scroll to position [455, 0]
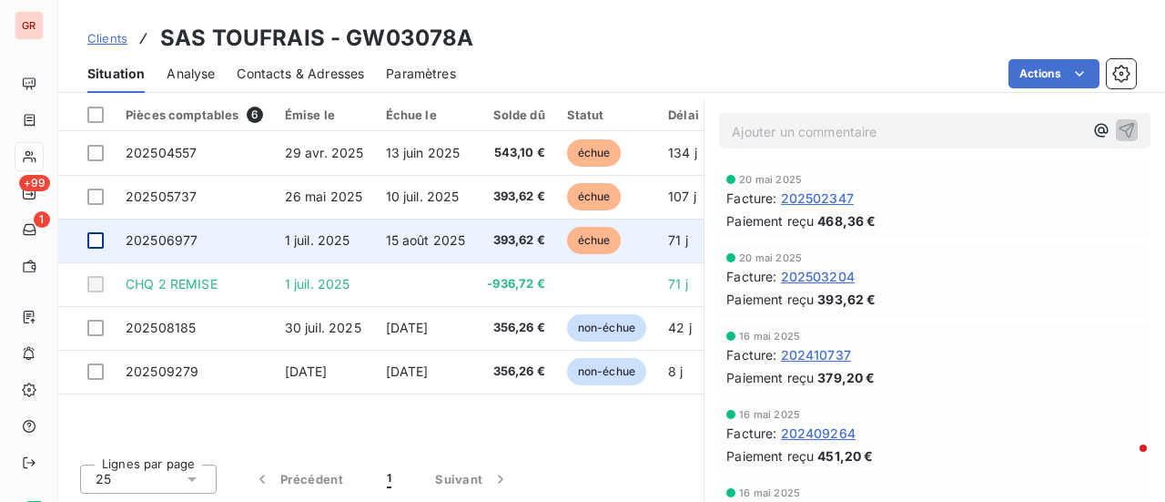
click at [100, 245] on div at bounding box center [95, 240] width 16 height 16
click at [178, 243] on span "202506977" at bounding box center [162, 239] width 72 height 15
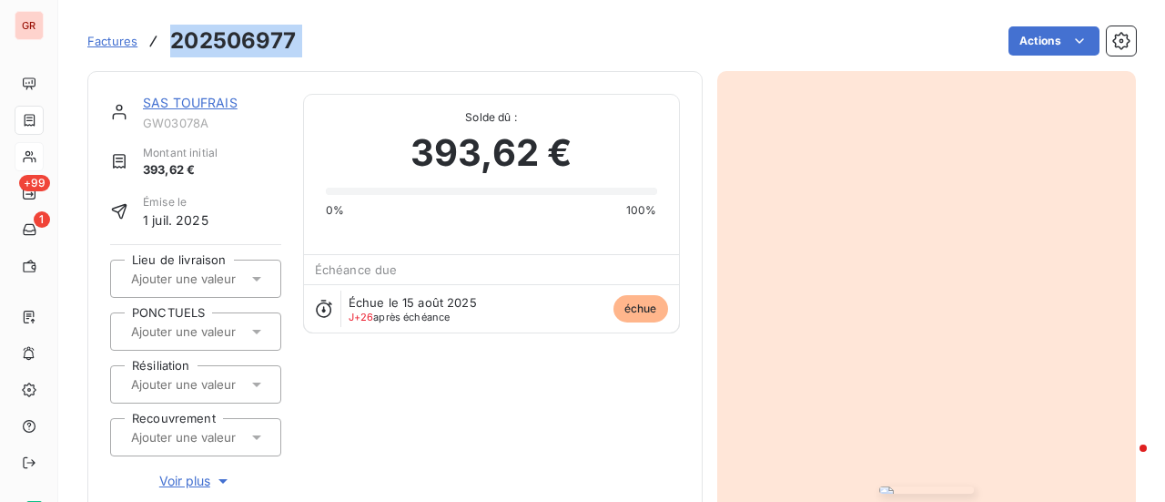
drag, startPoint x: 257, startPoint y: 42, endPoint x: 168, endPoint y: 30, distance: 90.0
click at [168, 30] on div "Factures 202506977 Actions" at bounding box center [611, 41] width 1049 height 38
click at [213, 101] on link "SAS TOUFRAIS" at bounding box center [190, 102] width 95 height 15
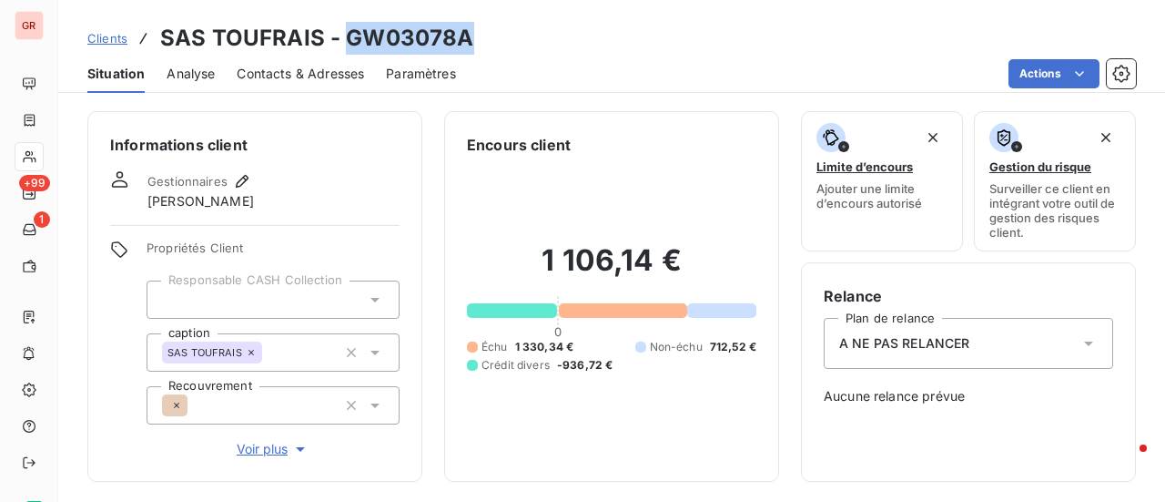
drag, startPoint x: 488, startPoint y: 43, endPoint x: 345, endPoint y: 36, distance: 143.1
click at [345, 36] on div "Clients SAS TOUFRAIS - GW03078A" at bounding box center [611, 38] width 1107 height 33
click at [470, 41] on div "Clients SAS TOUFRAIS - GW03078A" at bounding box center [611, 38] width 1107 height 33
drag, startPoint x: 470, startPoint y: 41, endPoint x: 355, endPoint y: 37, distance: 114.8
click at [355, 37] on div "Clients SAS TOUFRAIS - GW03078A" at bounding box center [611, 38] width 1107 height 33
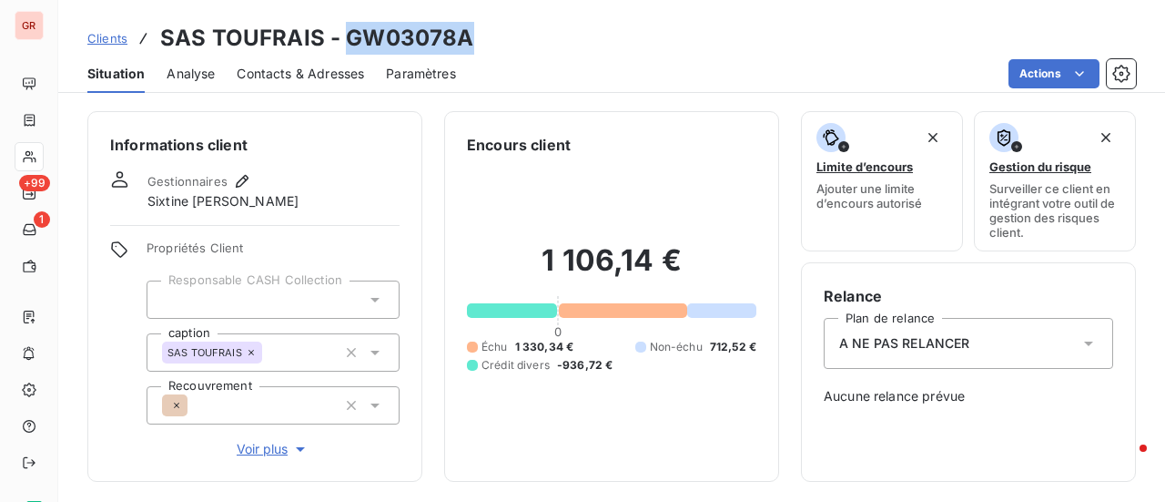
drag, startPoint x: 472, startPoint y: 39, endPoint x: 344, endPoint y: 45, distance: 127.6
click at [344, 45] on div "Clients SAS TOUFRAIS - GW03078A" at bounding box center [611, 38] width 1107 height 33
copy h3 "GW03078A"
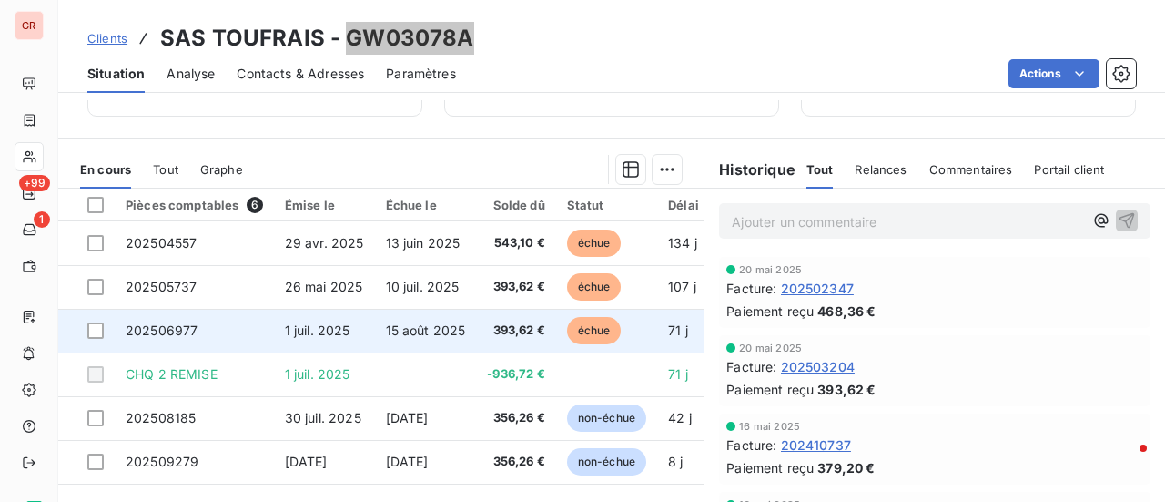
scroll to position [456, 0]
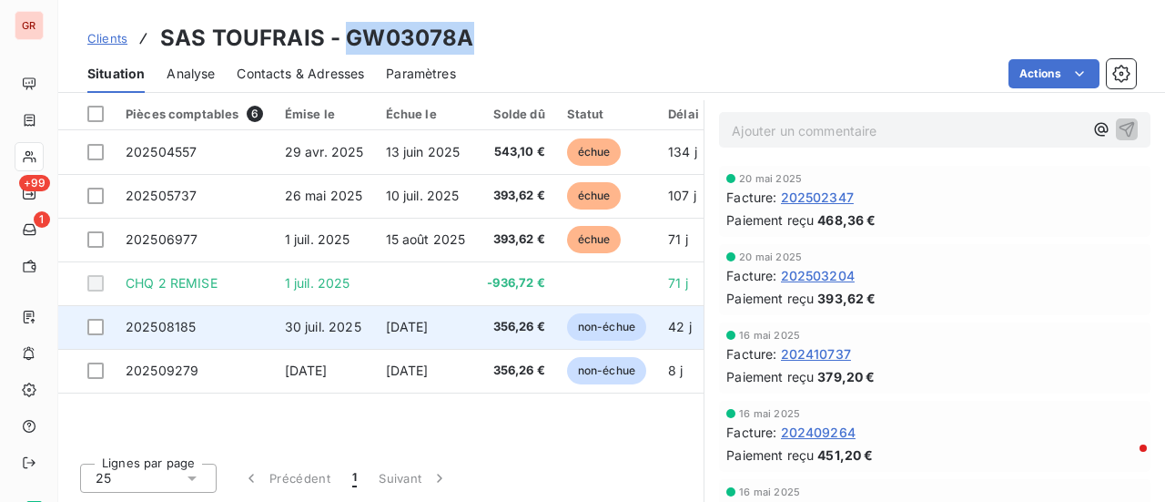
drag, startPoint x: 97, startPoint y: 329, endPoint x: 168, endPoint y: 329, distance: 71.0
click at [97, 329] on div at bounding box center [95, 327] width 16 height 16
click at [189, 325] on span "202508185" at bounding box center [161, 326] width 70 height 15
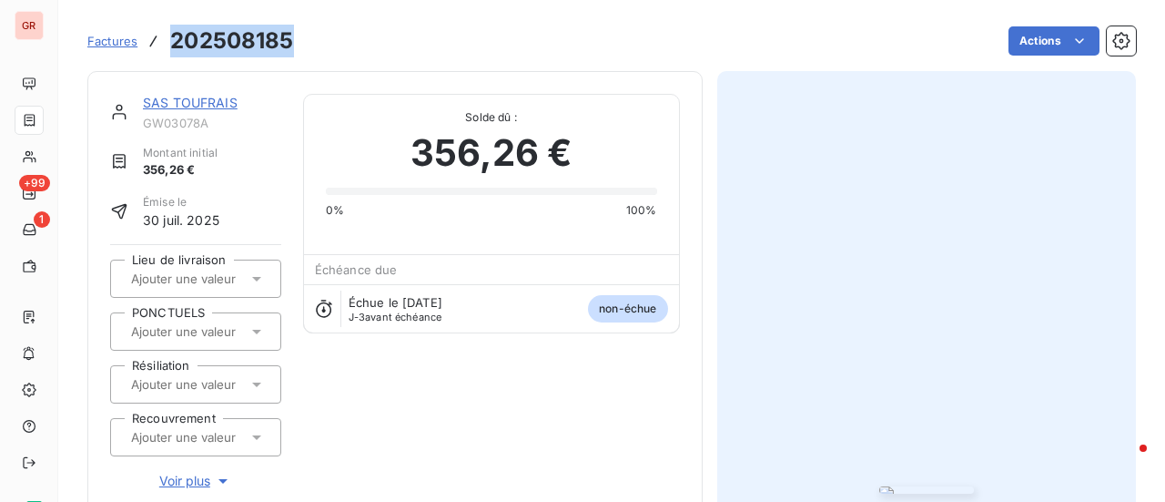
drag, startPoint x: 296, startPoint y: 47, endPoint x: 168, endPoint y: 46, distance: 128.4
click at [168, 46] on div "Factures 202508185 Actions" at bounding box center [611, 41] width 1049 height 38
copy h3 "202508185"
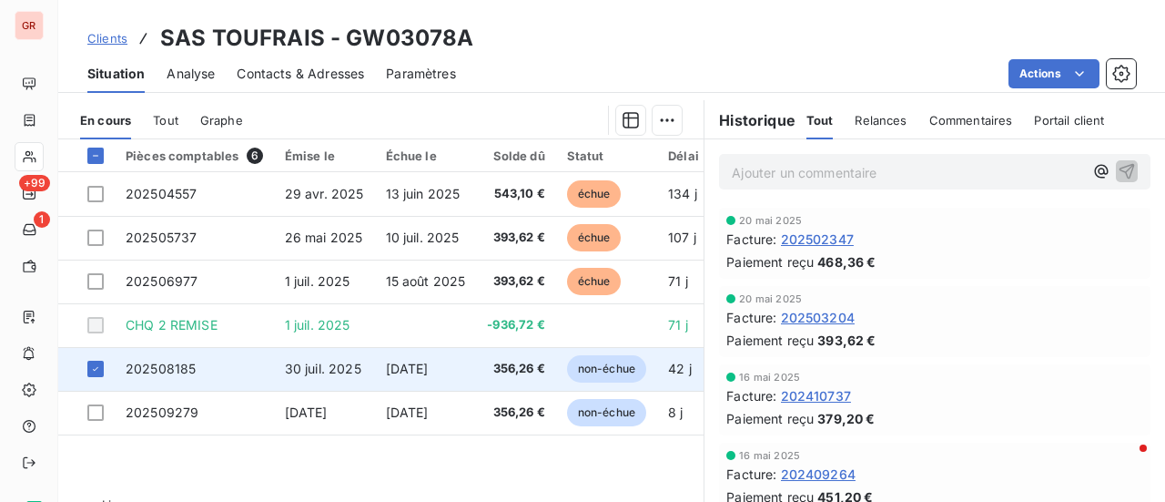
scroll to position [455, 0]
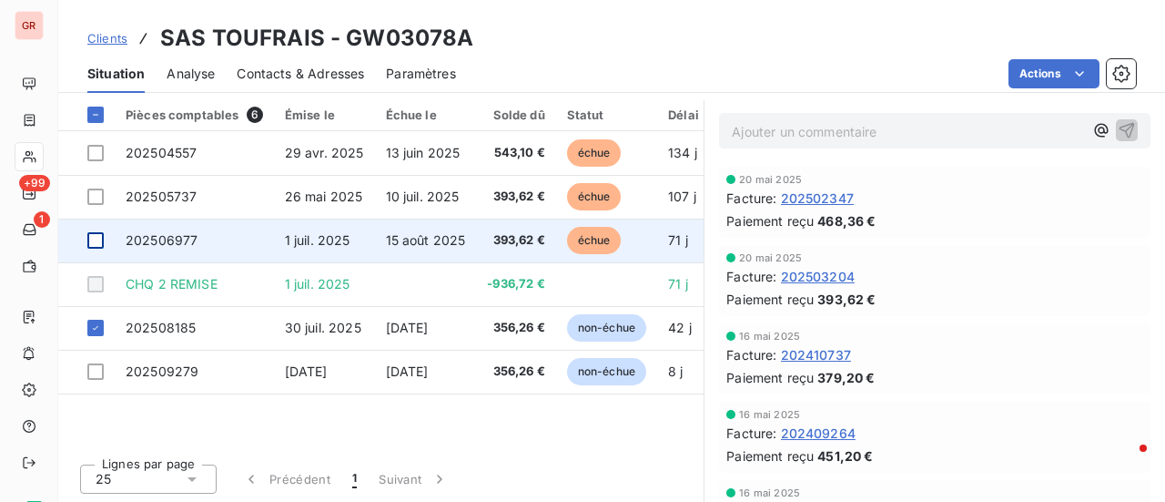
click at [97, 238] on div at bounding box center [95, 240] width 16 height 16
click at [166, 238] on span "202506977" at bounding box center [162, 239] width 72 height 15
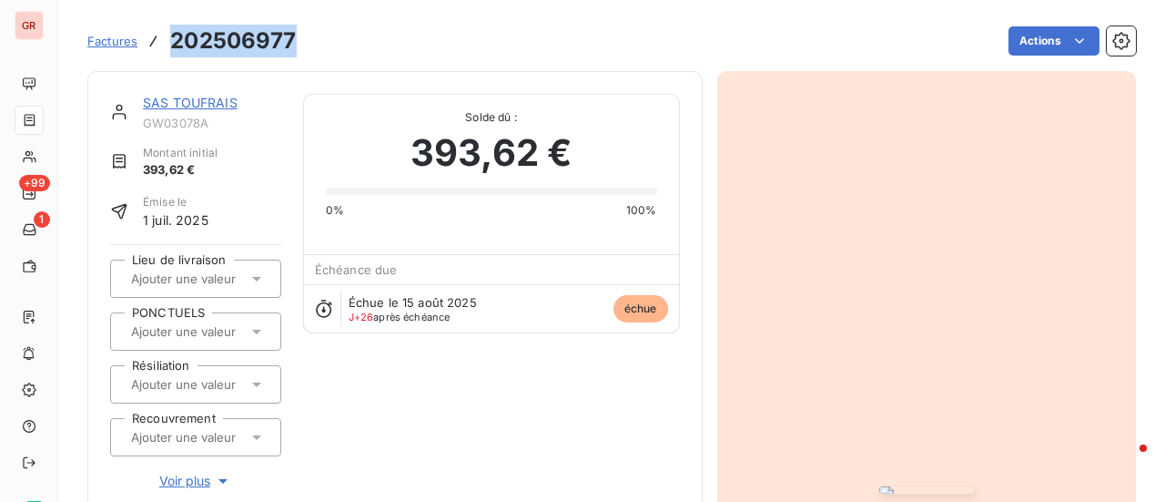
drag, startPoint x: 304, startPoint y: 35, endPoint x: 172, endPoint y: 29, distance: 132.1
click at [172, 29] on div "Factures 202506977 Actions" at bounding box center [611, 41] width 1049 height 38
copy h3 "202506977"
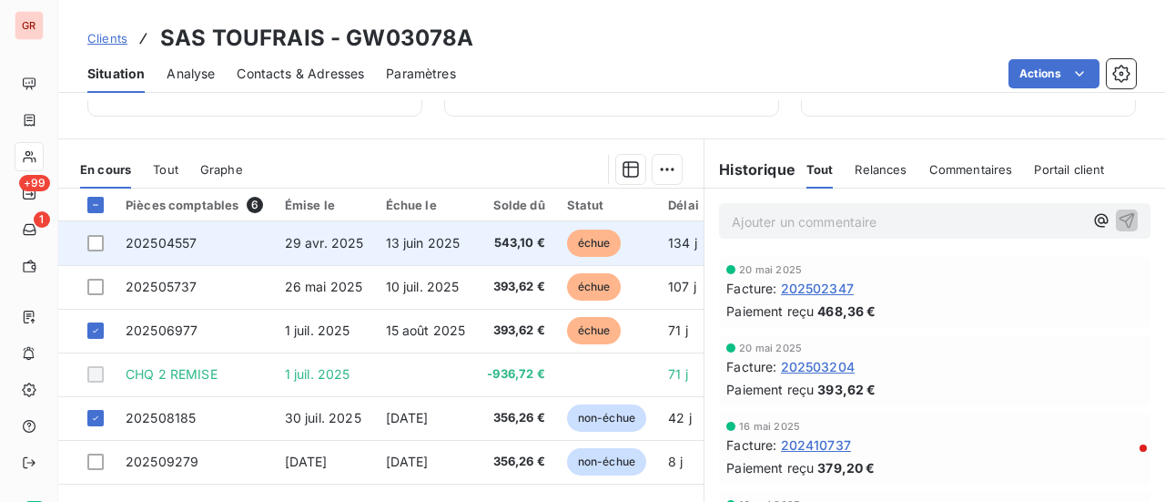
scroll to position [455, 0]
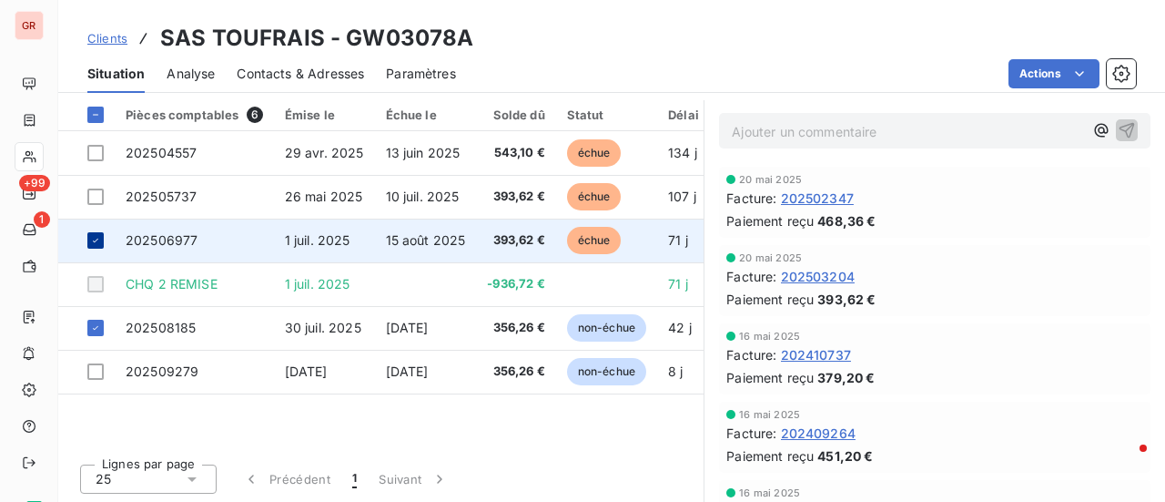
click at [94, 235] on icon at bounding box center [95, 240] width 11 height 11
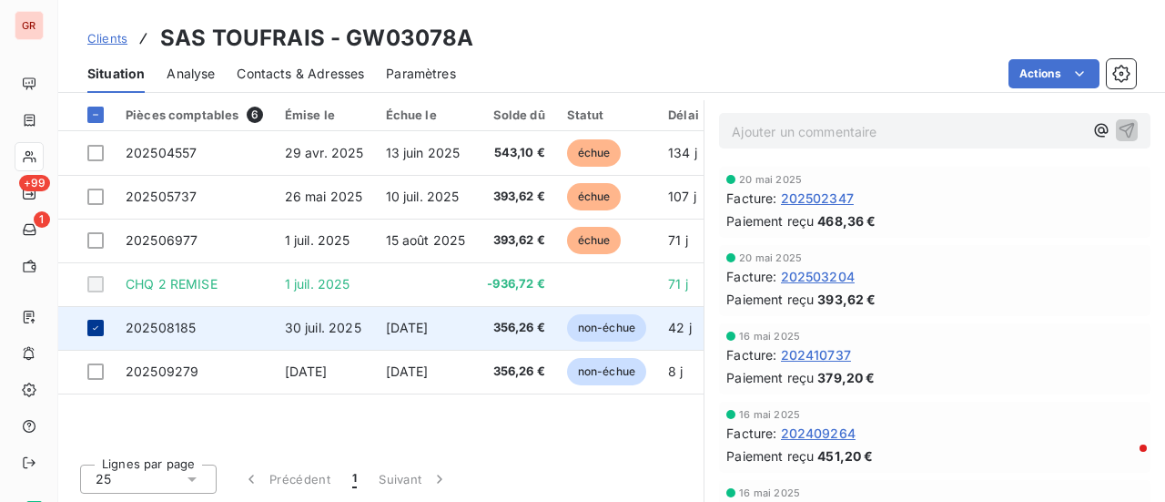
click at [102, 320] on div at bounding box center [95, 328] width 16 height 16
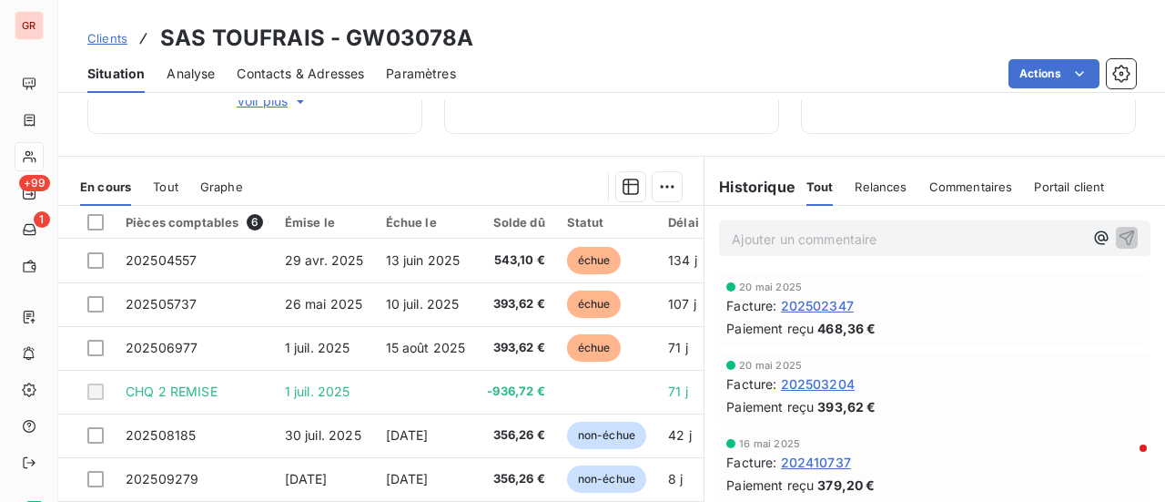
scroll to position [456, 0]
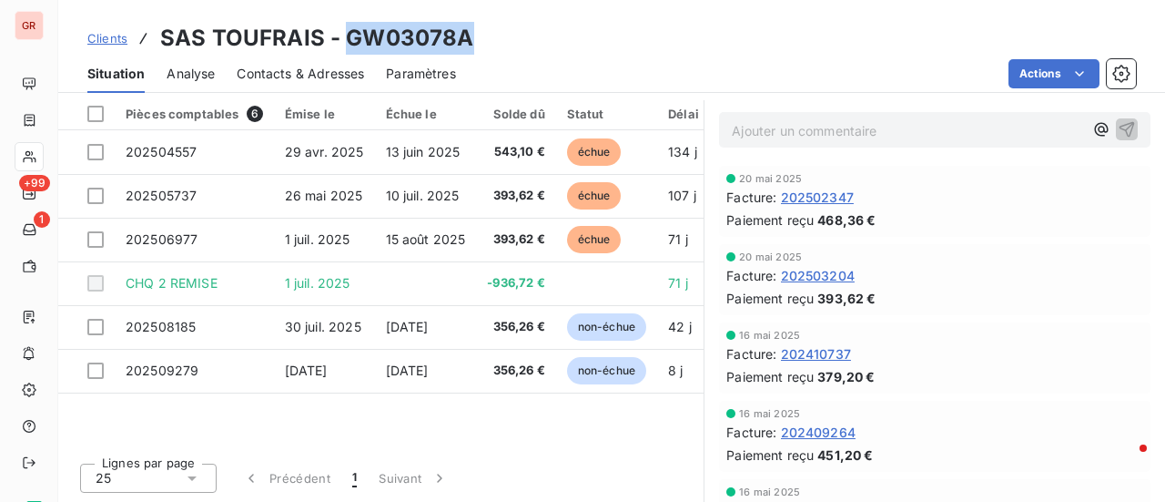
drag, startPoint x: 483, startPoint y: 45, endPoint x: 346, endPoint y: 46, distance: 136.6
click at [346, 46] on div "Clients SAS TOUFRAIS - GW03078A" at bounding box center [611, 38] width 1107 height 33
copy h3 "GW03078A"
click at [284, 69] on span "Contacts & Adresses" at bounding box center [300, 74] width 127 height 18
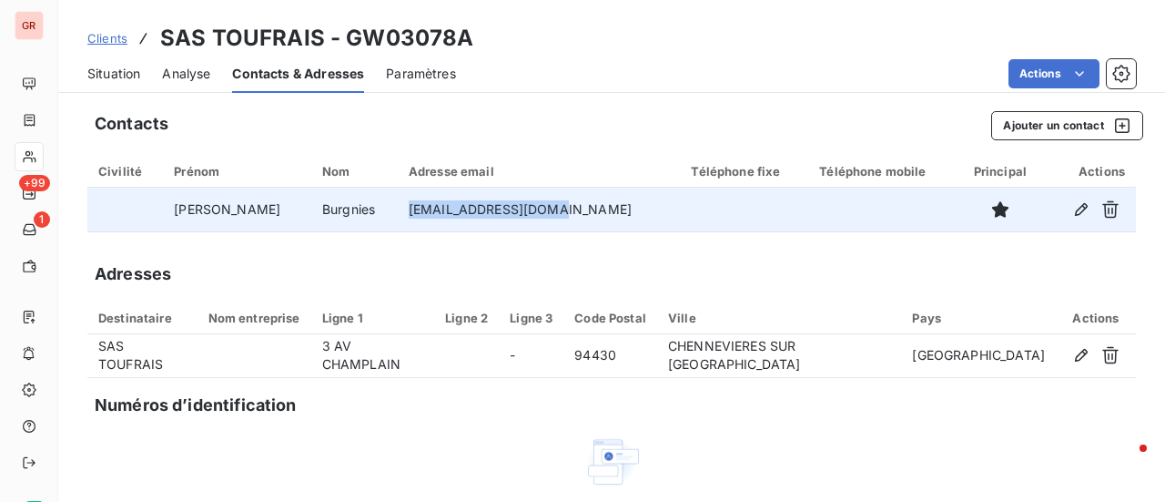
drag, startPoint x: 517, startPoint y: 211, endPoint x: 381, endPoint y: 218, distance: 136.7
click at [398, 218] on td "toufrais94@orange.fr" at bounding box center [539, 210] width 283 height 44
copy td "toufrais94@orange.fr"
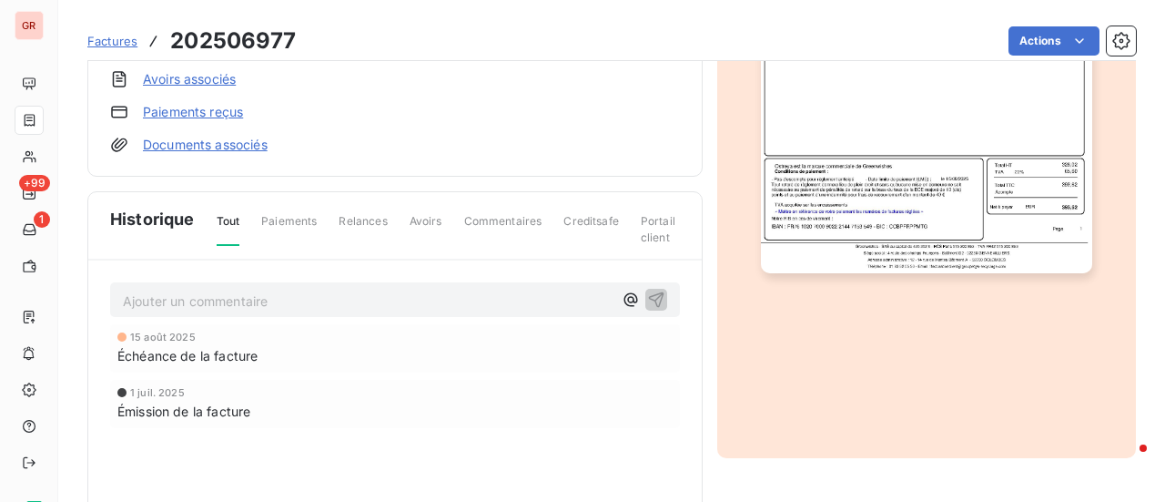
scroll to position [227, 0]
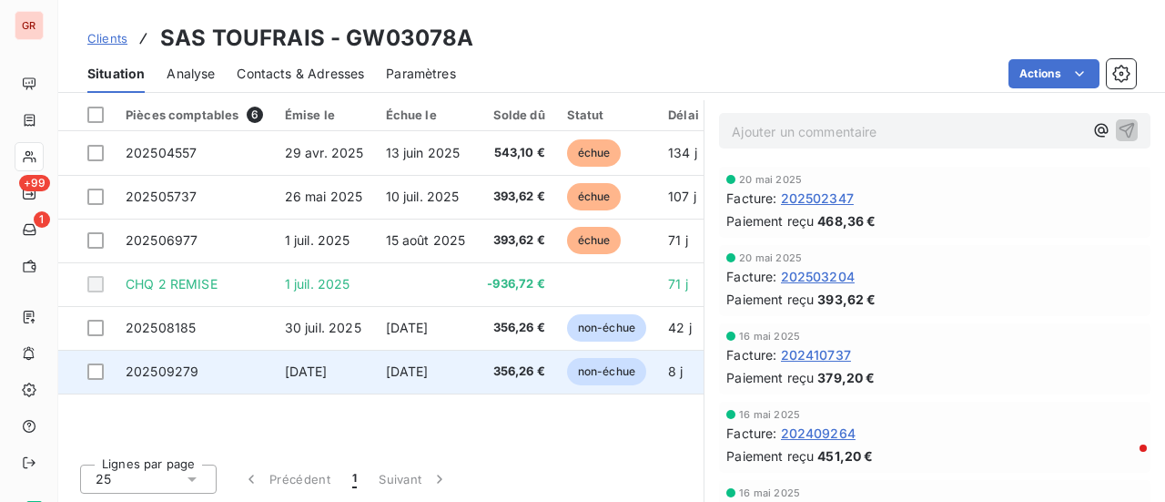
scroll to position [456, 0]
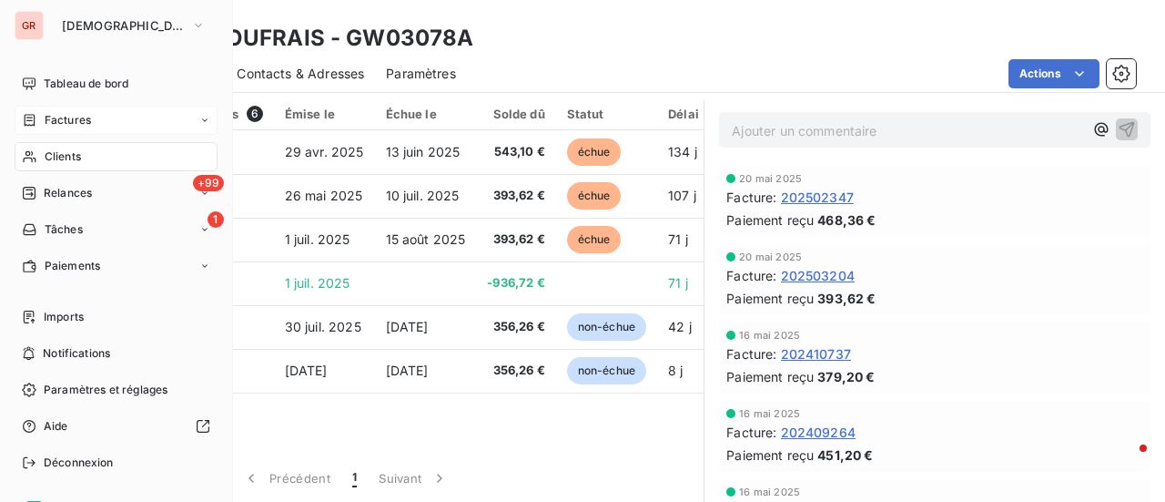
click at [76, 123] on span "Factures" at bounding box center [68, 120] width 46 height 16
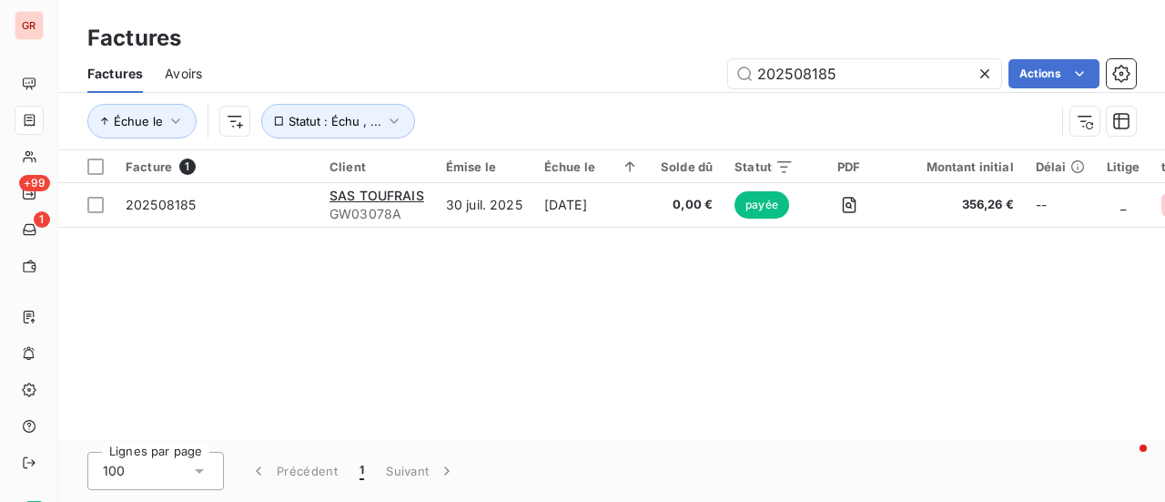
drag, startPoint x: 846, startPoint y: 75, endPoint x: 248, endPoint y: 94, distance: 598.5
click at [259, 94] on div "Factures Avoirs 202508185 Actions Échue le Statut : Échu , ..." at bounding box center [611, 102] width 1107 height 95
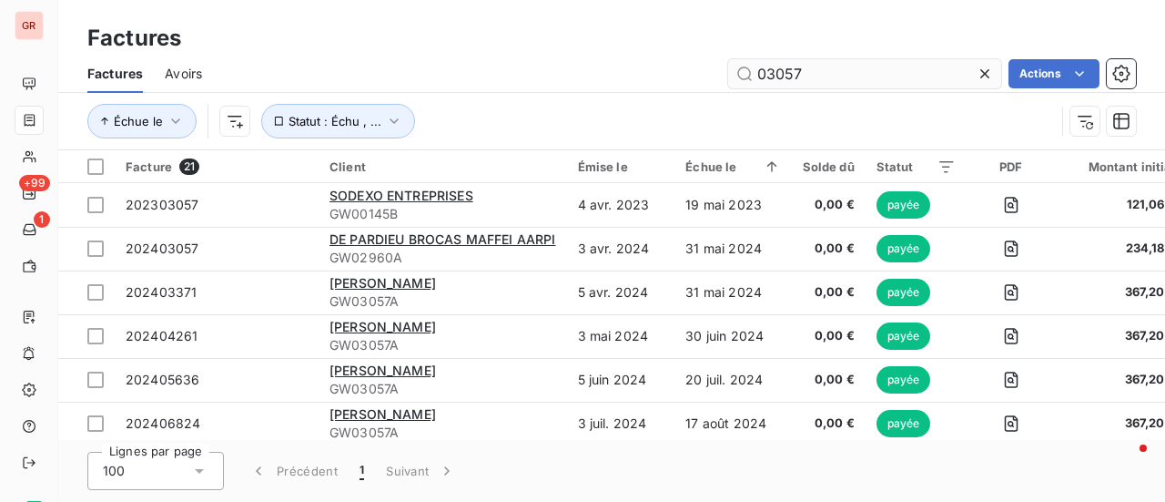
click at [757, 72] on input "03057" at bounding box center [864, 73] width 273 height 29
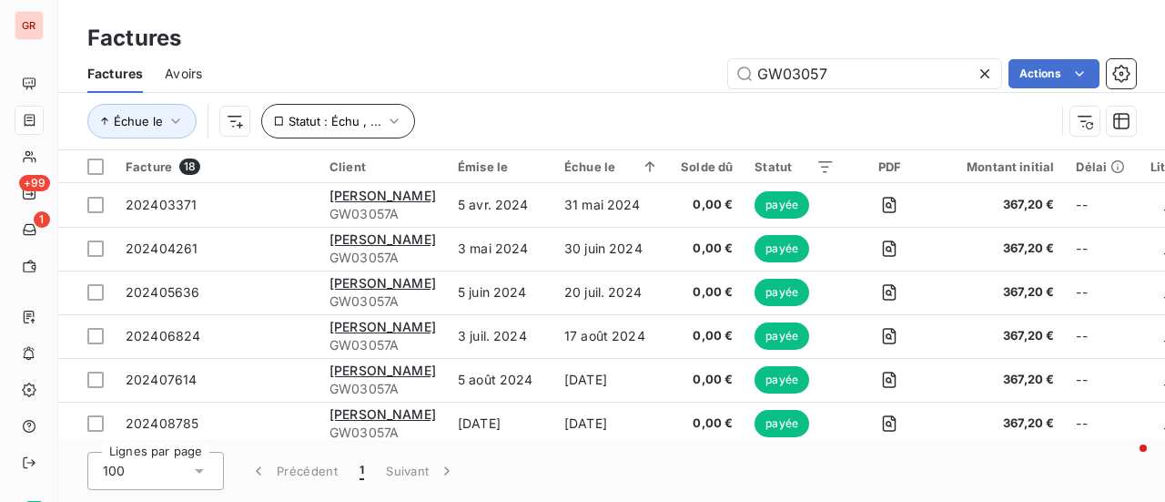
type input "GW03057"
click at [391, 121] on icon "button" at bounding box center [394, 120] width 9 height 5
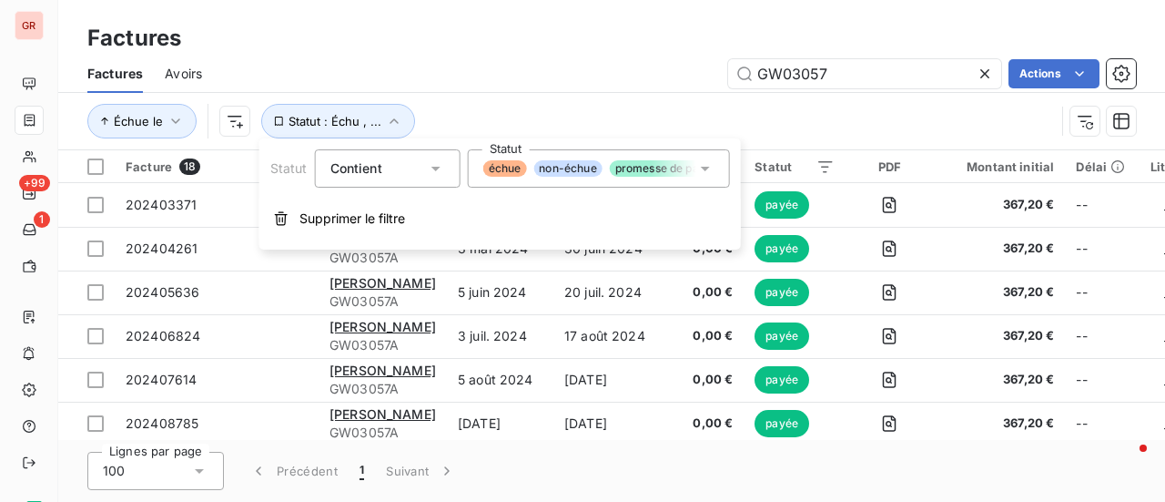
click at [519, 168] on span "échue" at bounding box center [505, 168] width 44 height 16
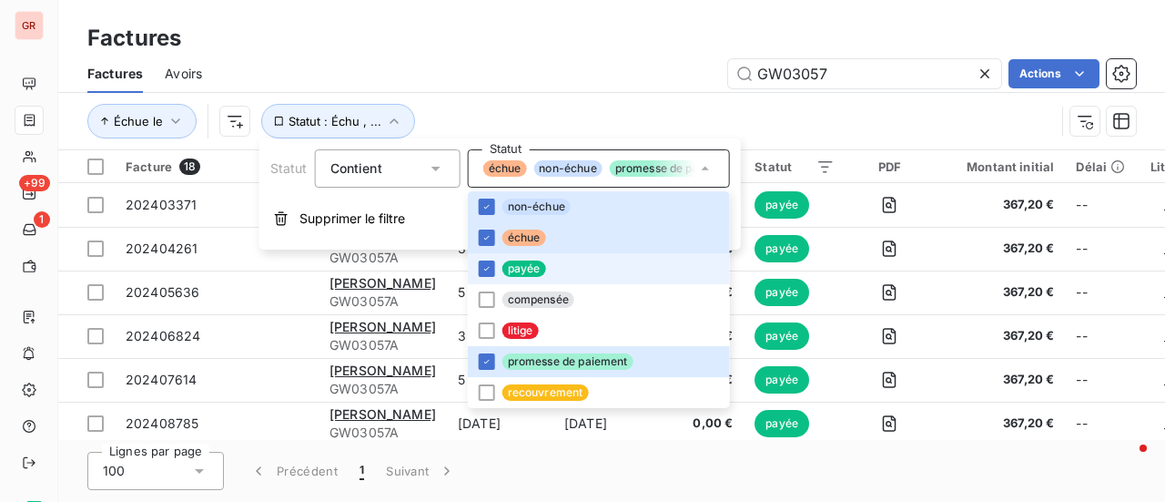
click at [493, 274] on li "payée" at bounding box center [599, 268] width 262 height 31
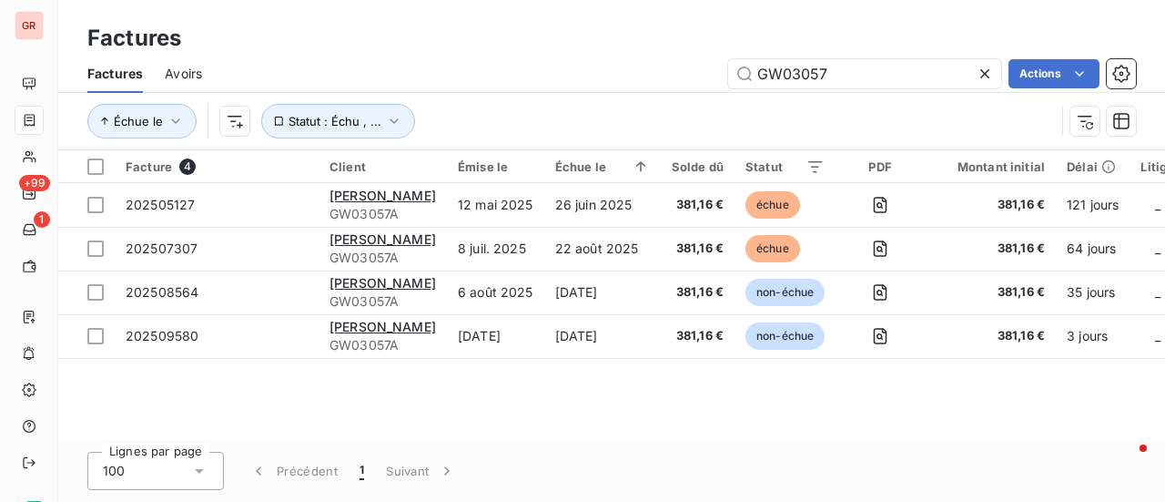
click at [849, 134] on div "Échue le Statut : Échu , ..." at bounding box center [571, 121] width 968 height 35
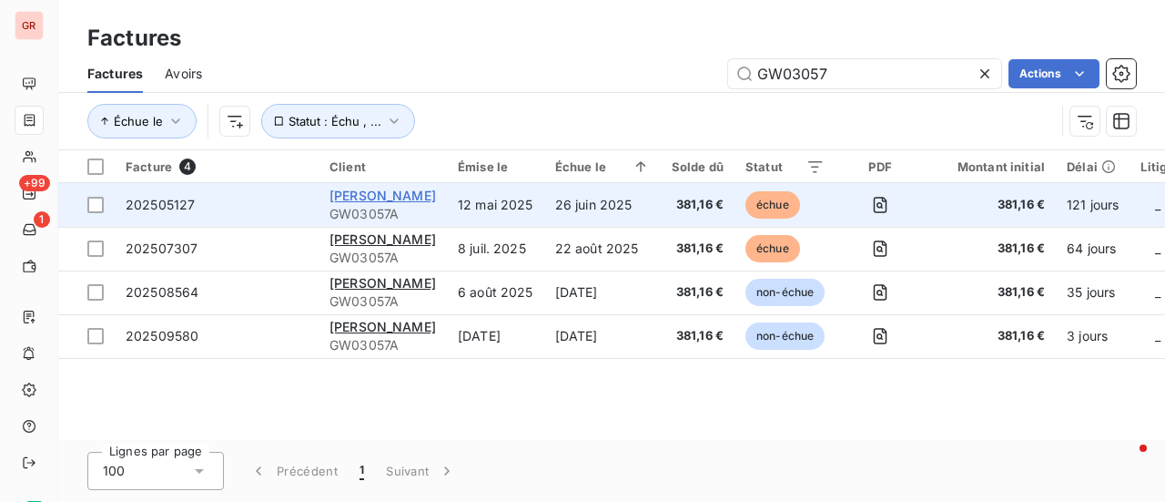
click at [391, 200] on span "[PERSON_NAME]" at bounding box center [383, 195] width 107 height 15
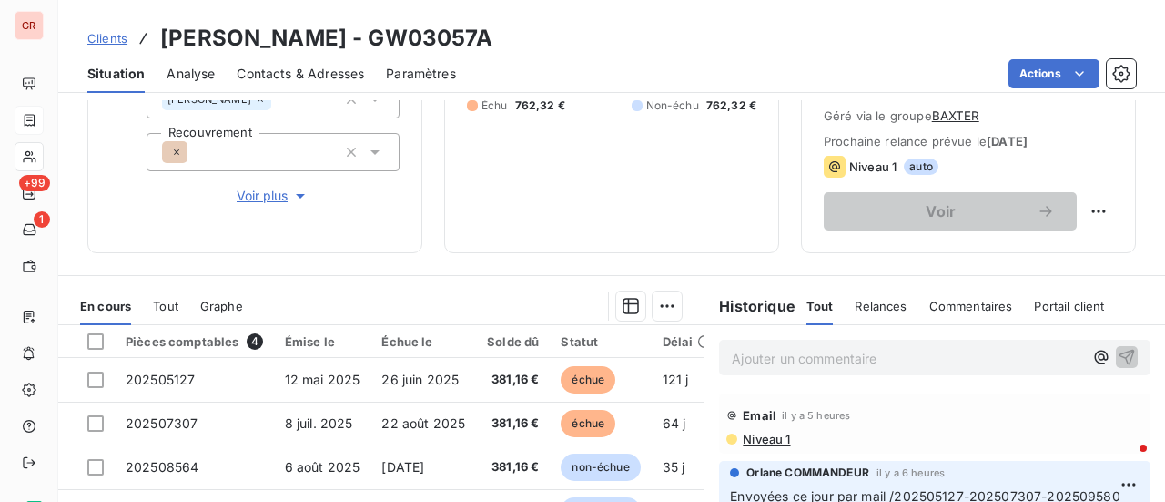
scroll to position [273, 0]
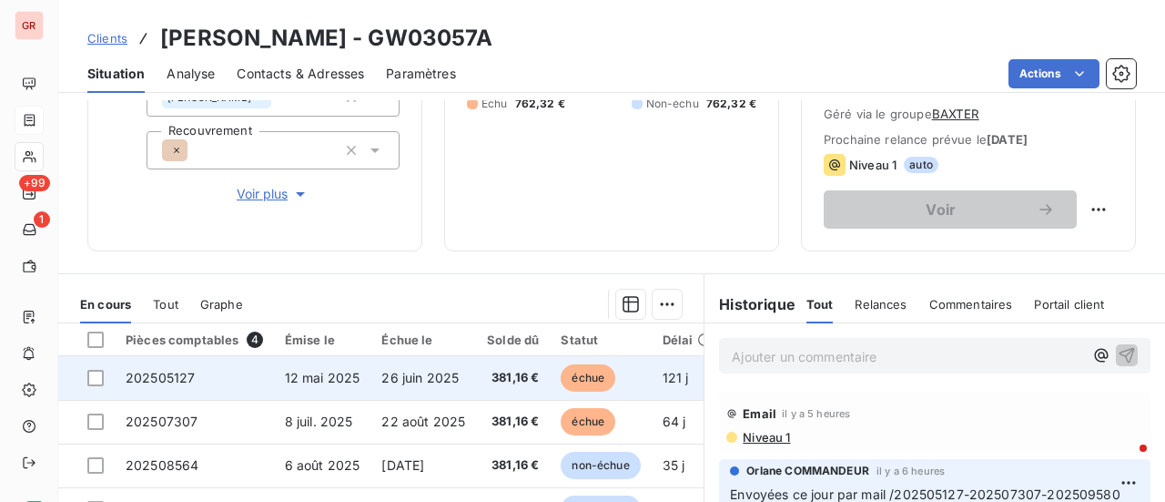
click at [606, 365] on span "échue" at bounding box center [588, 377] width 55 height 27
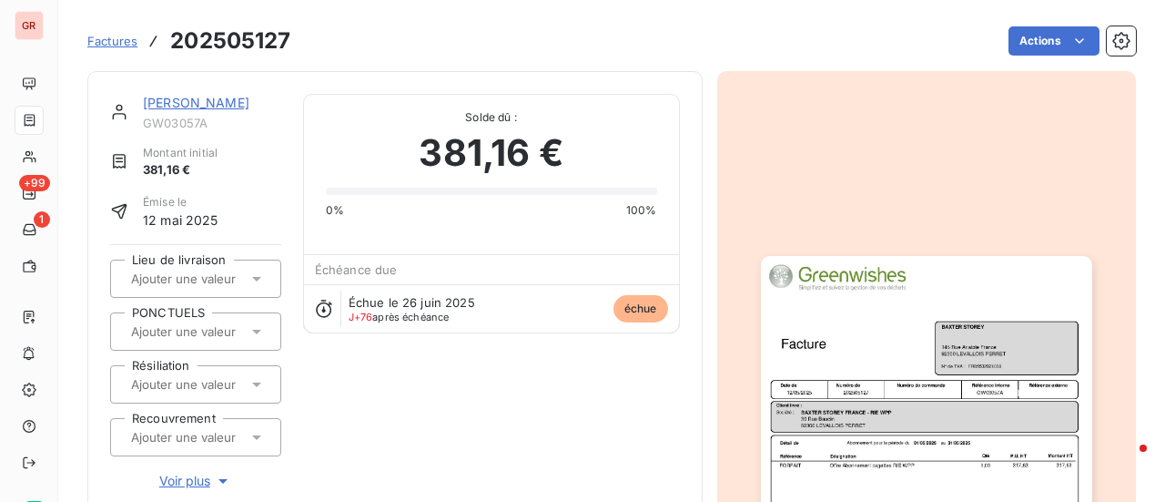
click at [918, 352] on img "button" at bounding box center [926, 490] width 331 height 468
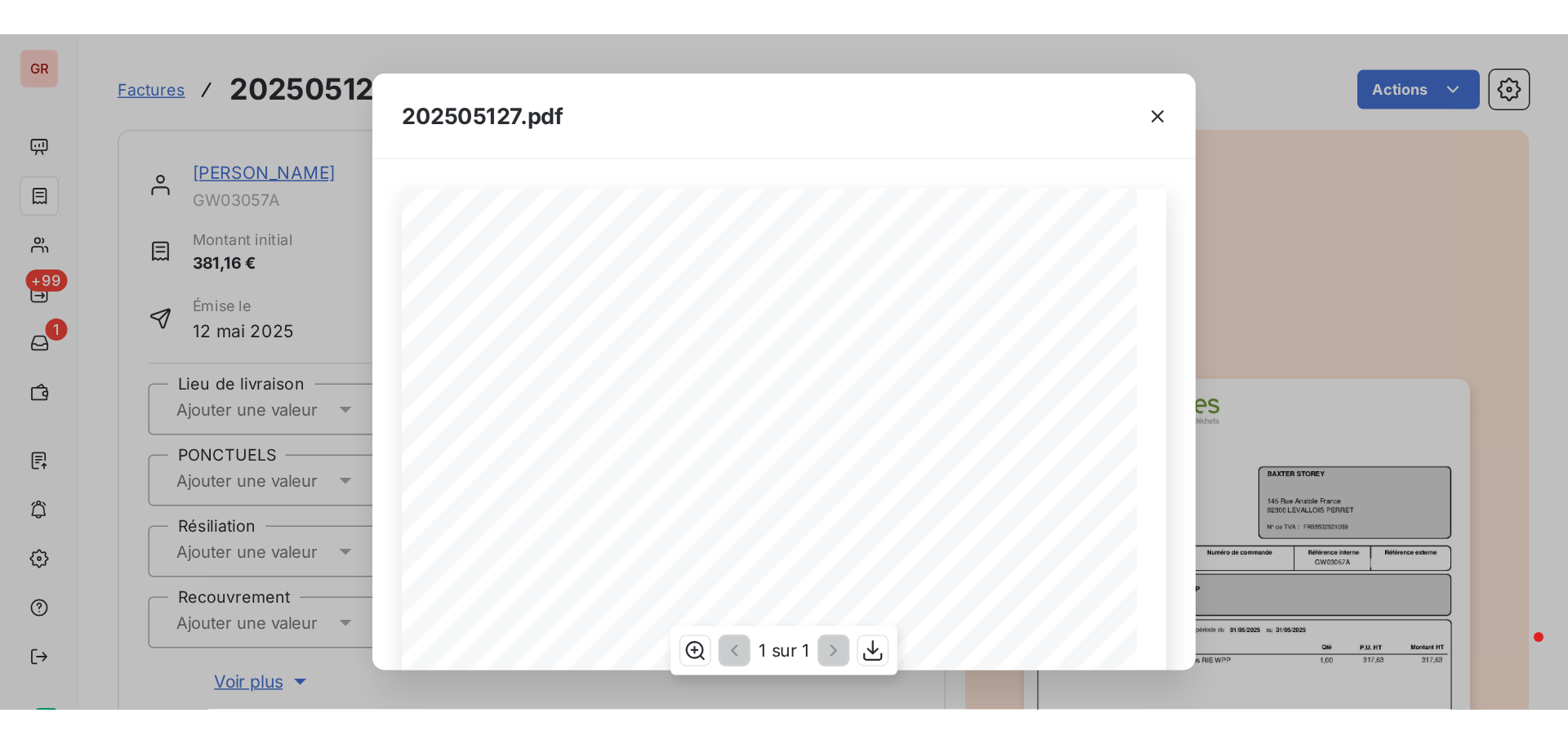
scroll to position [163, 0]
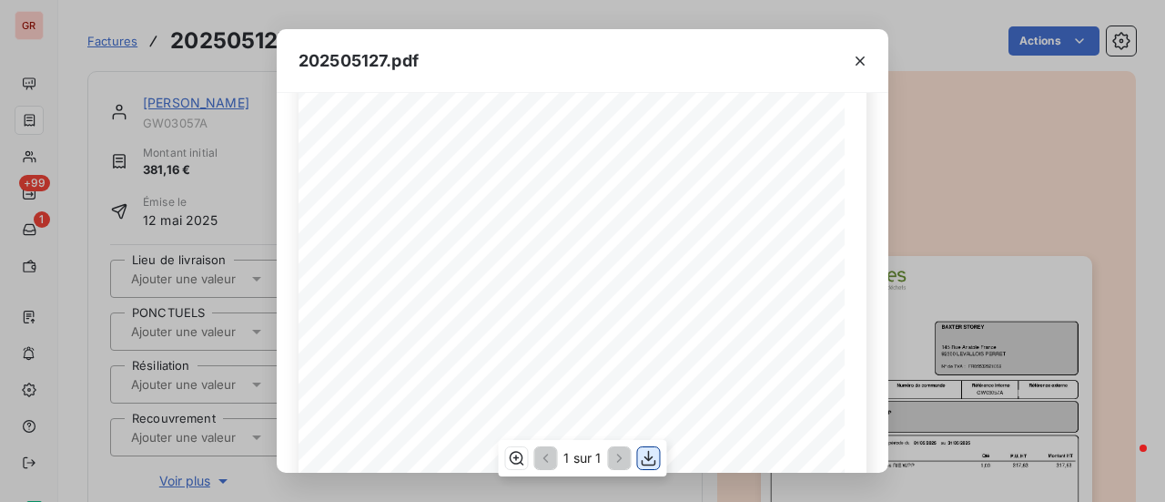
click at [651, 467] on icon "button" at bounding box center [649, 458] width 18 height 18
click at [863, 59] on icon "button" at bounding box center [860, 61] width 18 height 18
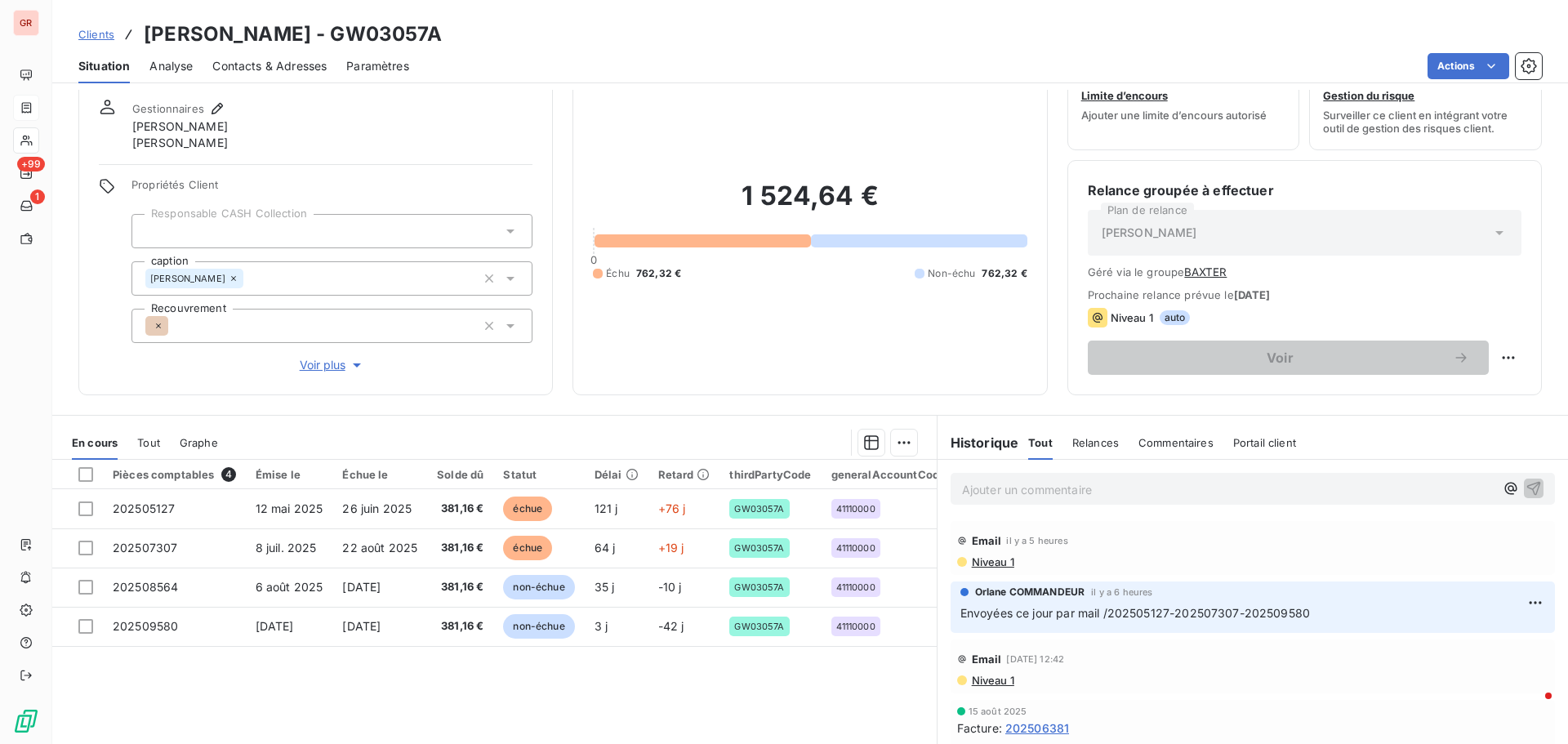
scroll to position [82, 0]
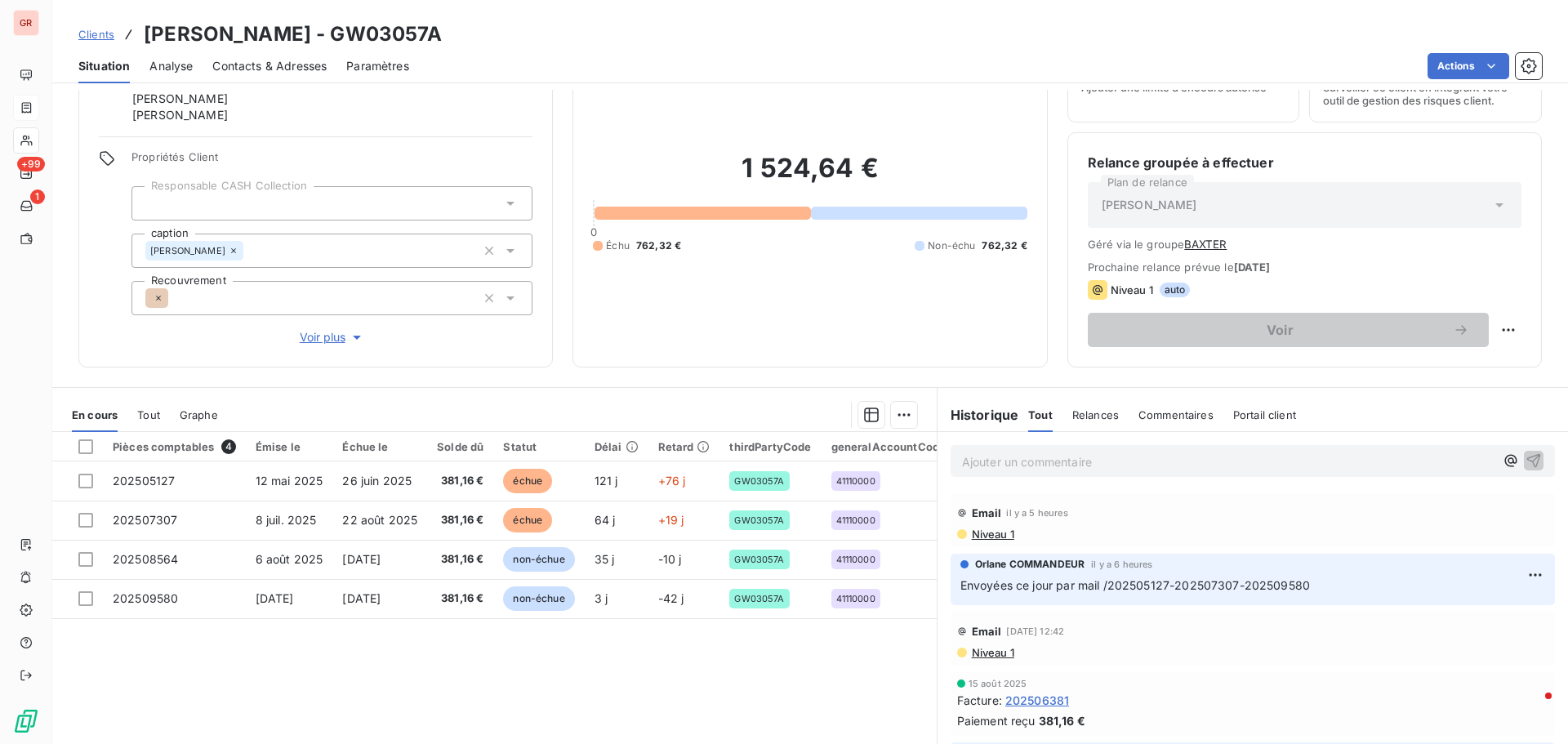
click at [278, 72] on span "Contacts & Adresses" at bounding box center [269, 66] width 114 height 16
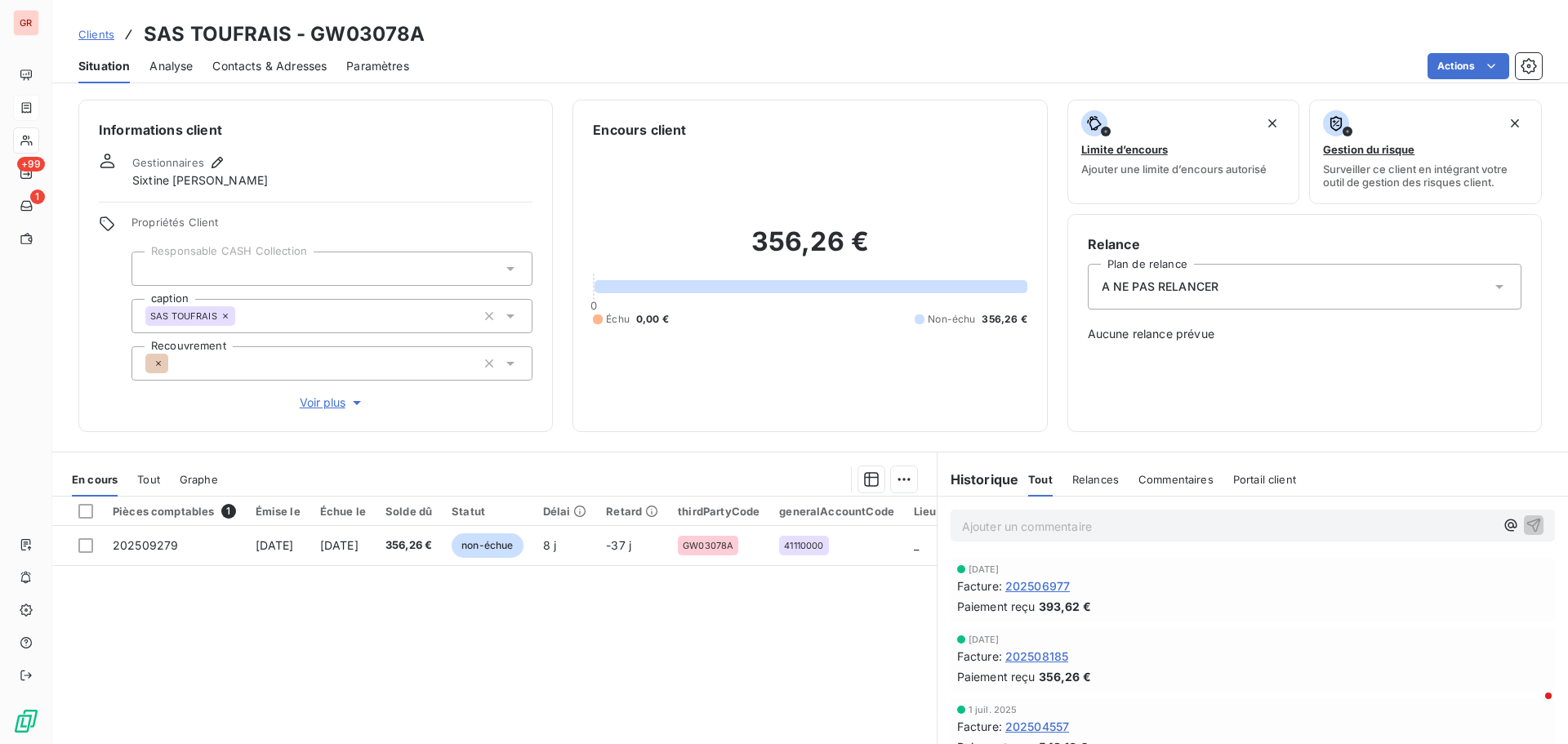
click at [994, 450] on p "Ajouter un commentaire ﻿" at bounding box center [1228, 526] width 533 height 21
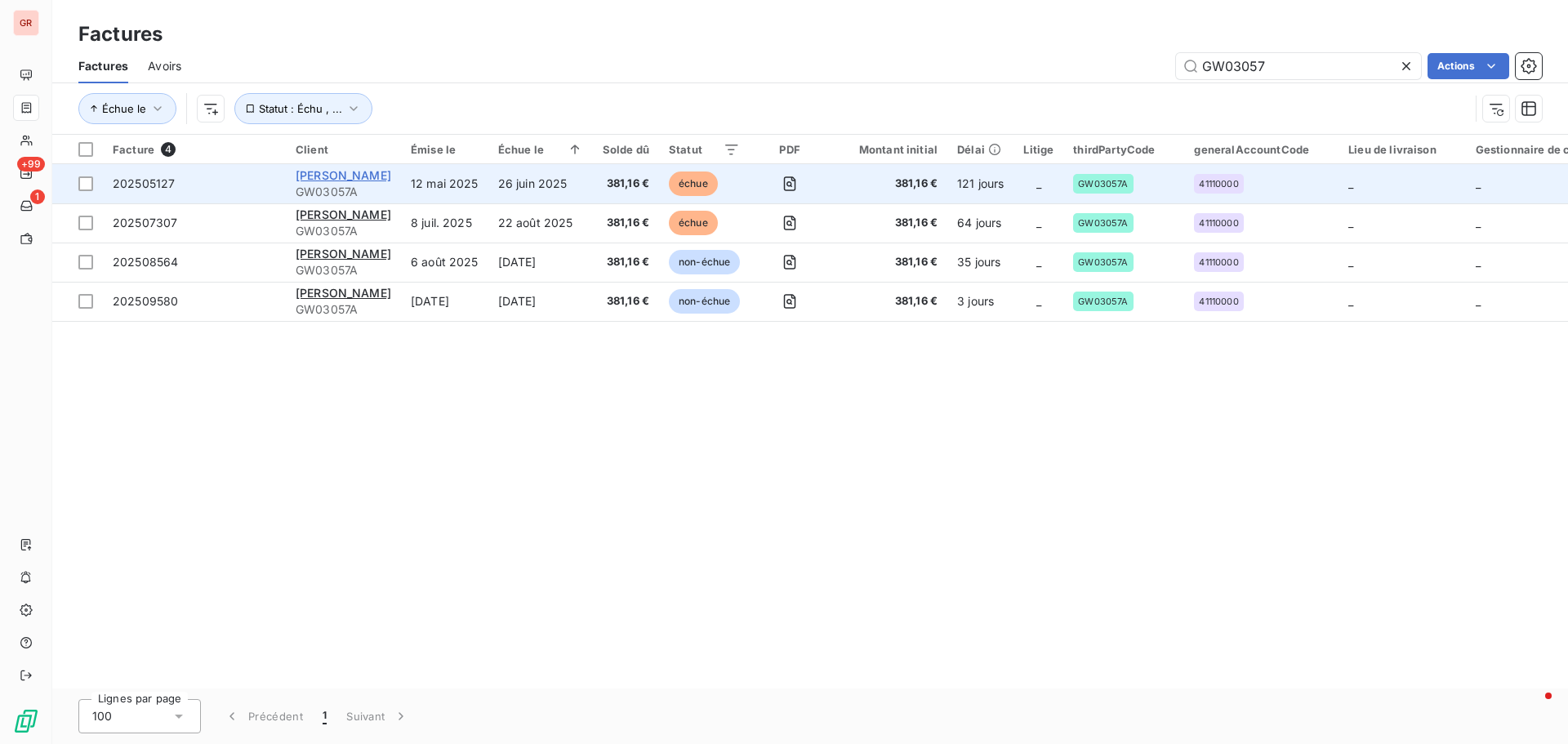
click at [367, 178] on span "[PERSON_NAME]" at bounding box center [344, 175] width 96 height 13
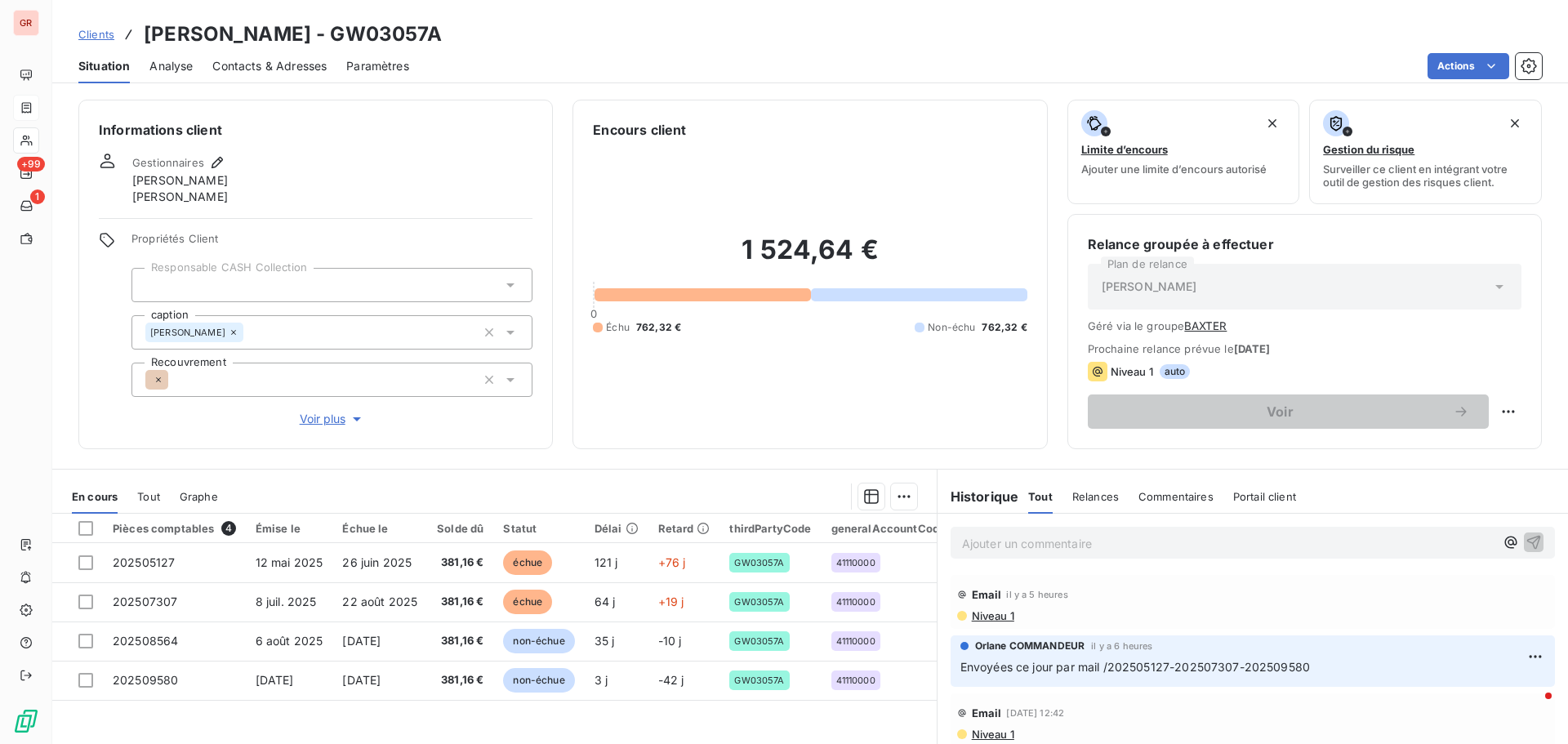
click at [988, 450] on span "Niveau 1" at bounding box center [992, 616] width 44 height 13
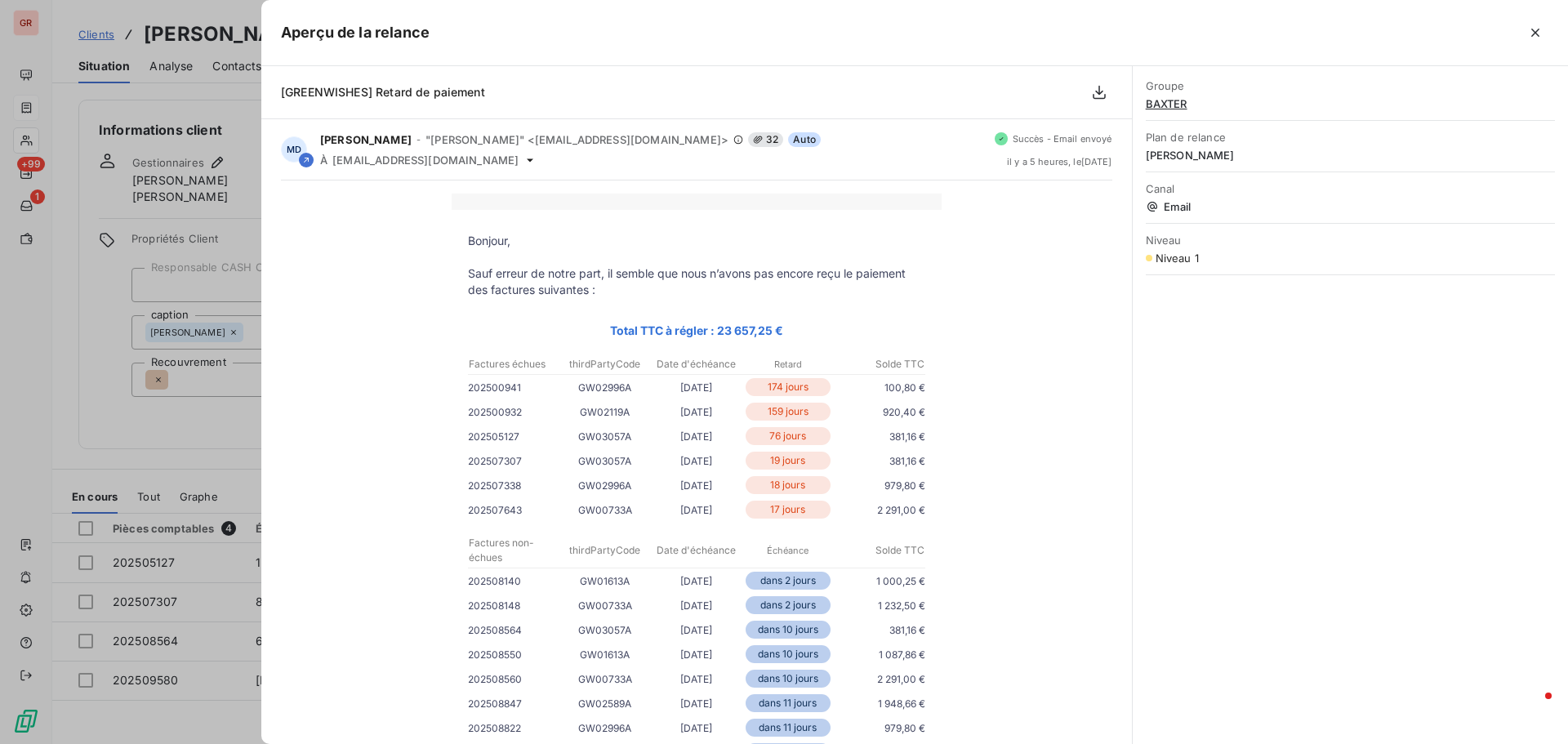
click at [196, 450] on div at bounding box center [784, 372] width 1568 height 744
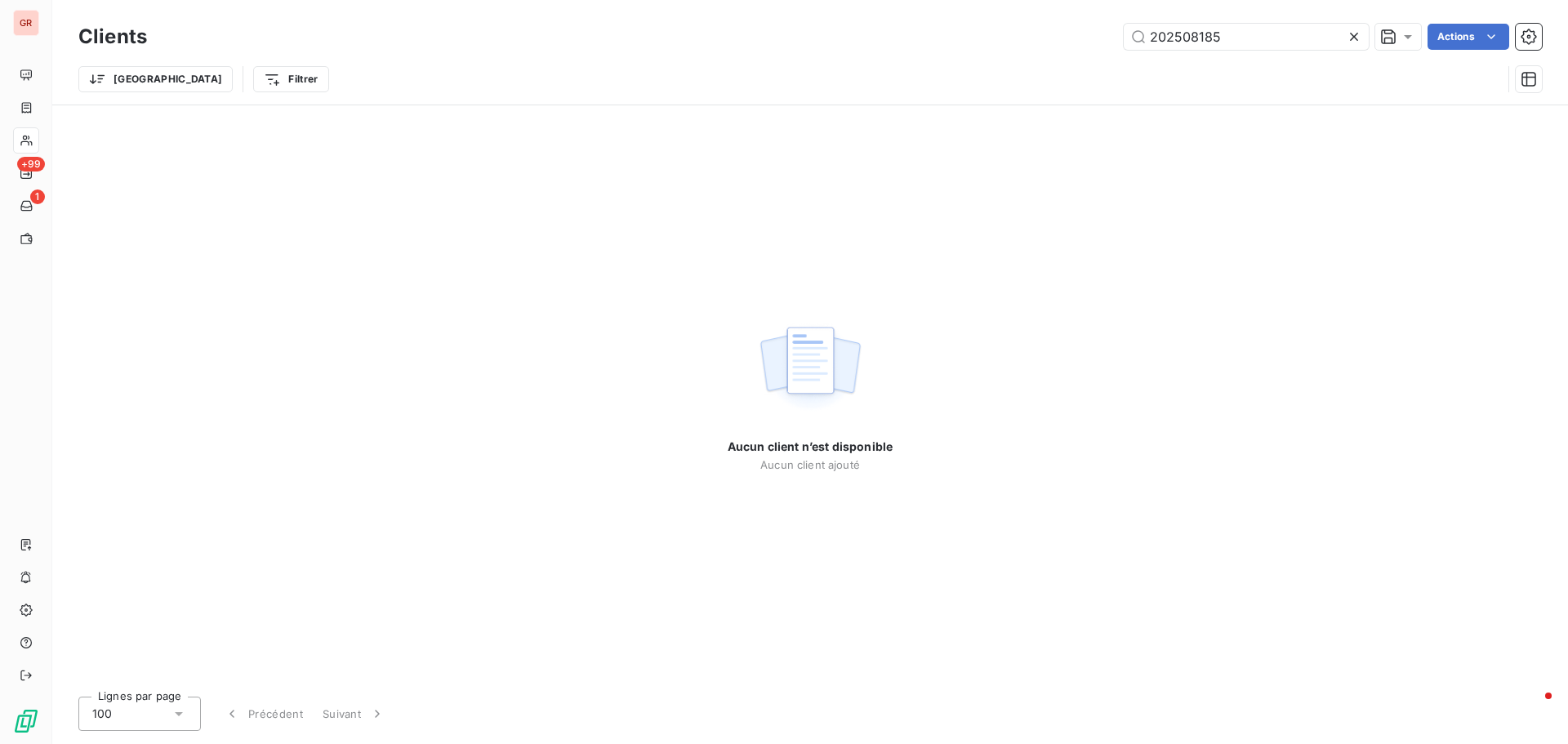
type input "GW00824"
